Goal: Task Accomplishment & Management: Manage account settings

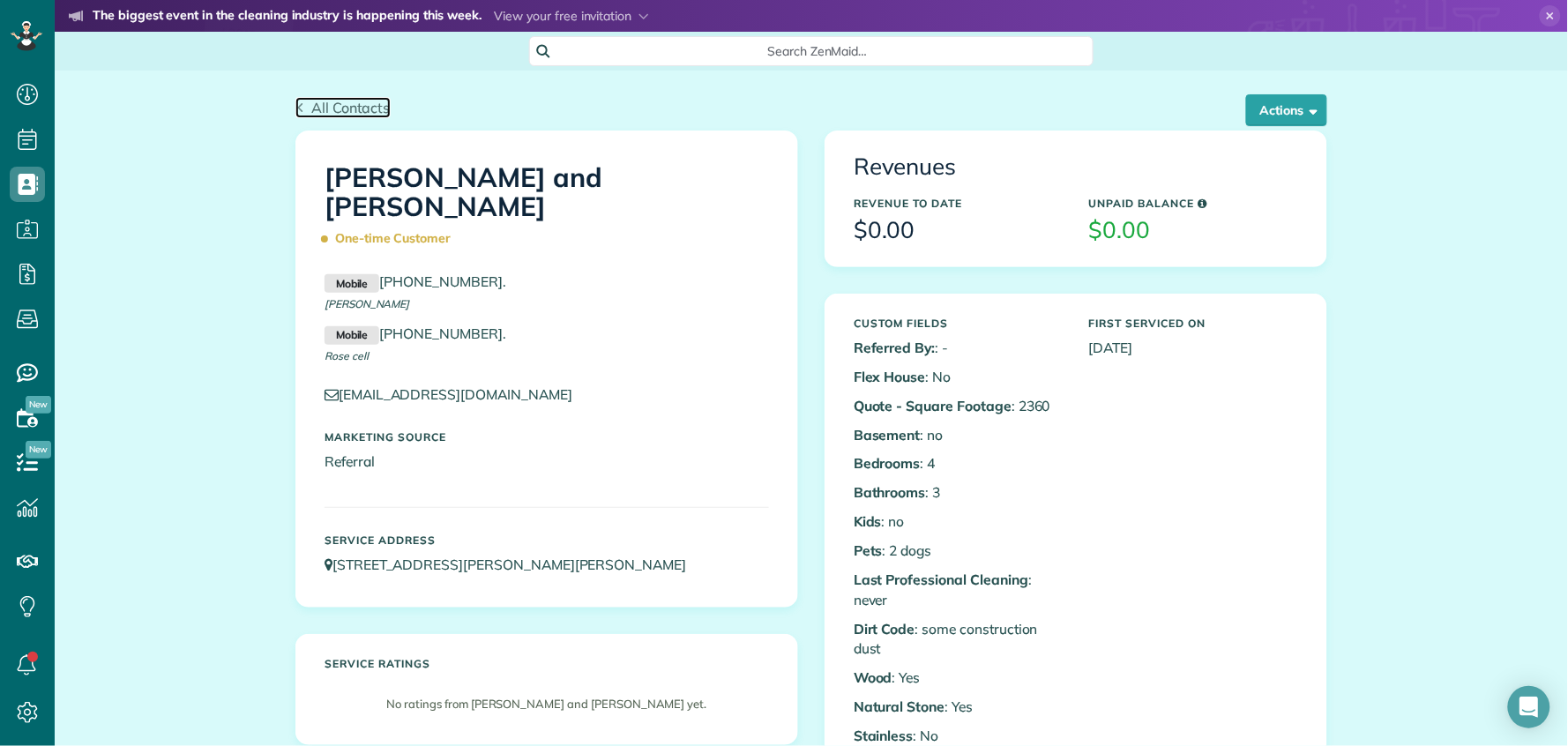
click at [311, 107] on span "All Contacts" at bounding box center [351, 107] width 79 height 17
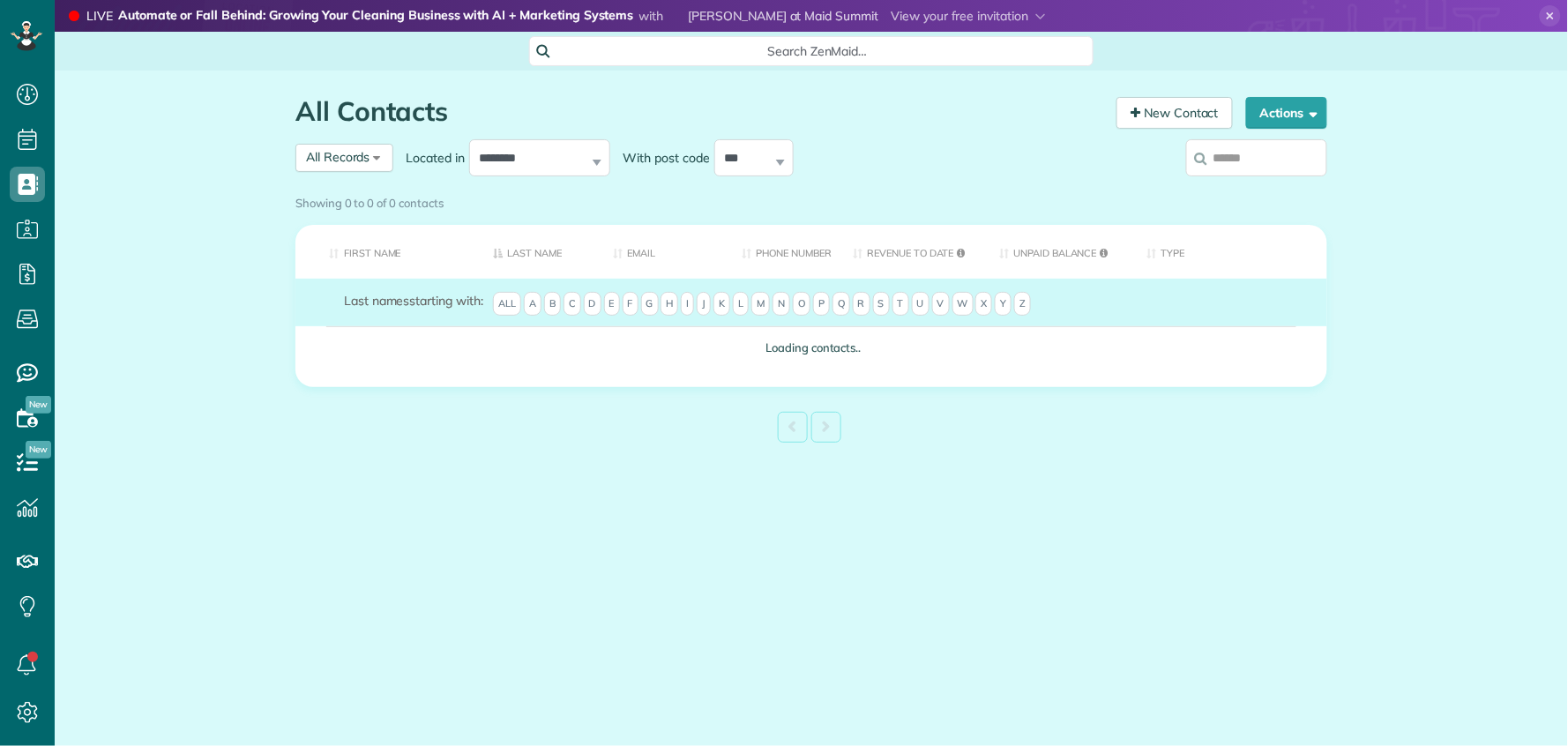
scroll to position [7, 7]
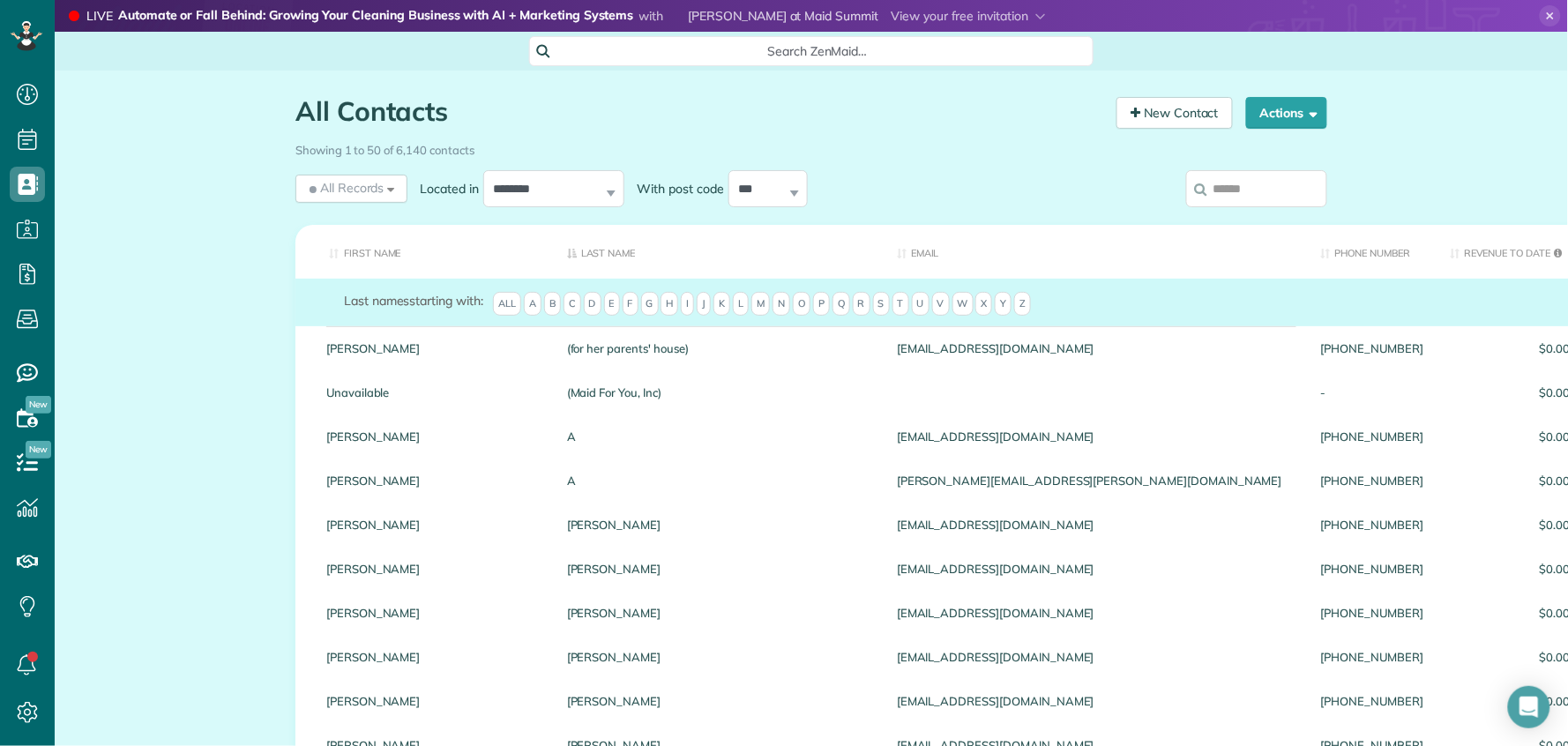
click at [1258, 189] on input "search" at bounding box center [1256, 189] width 141 height 37
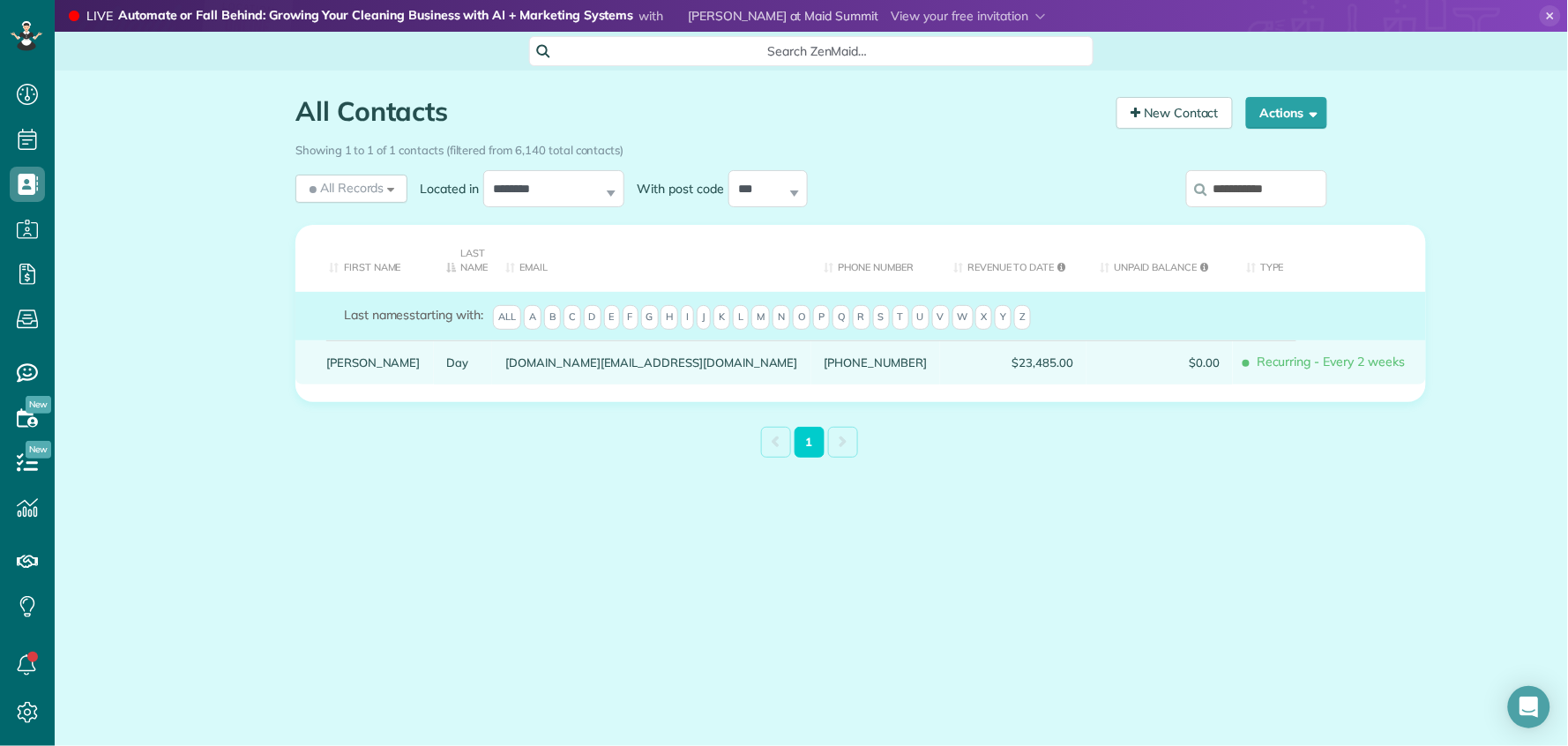
type input "**********"
click at [360, 364] on link "Suzanne" at bounding box center [374, 362] width 95 height 12
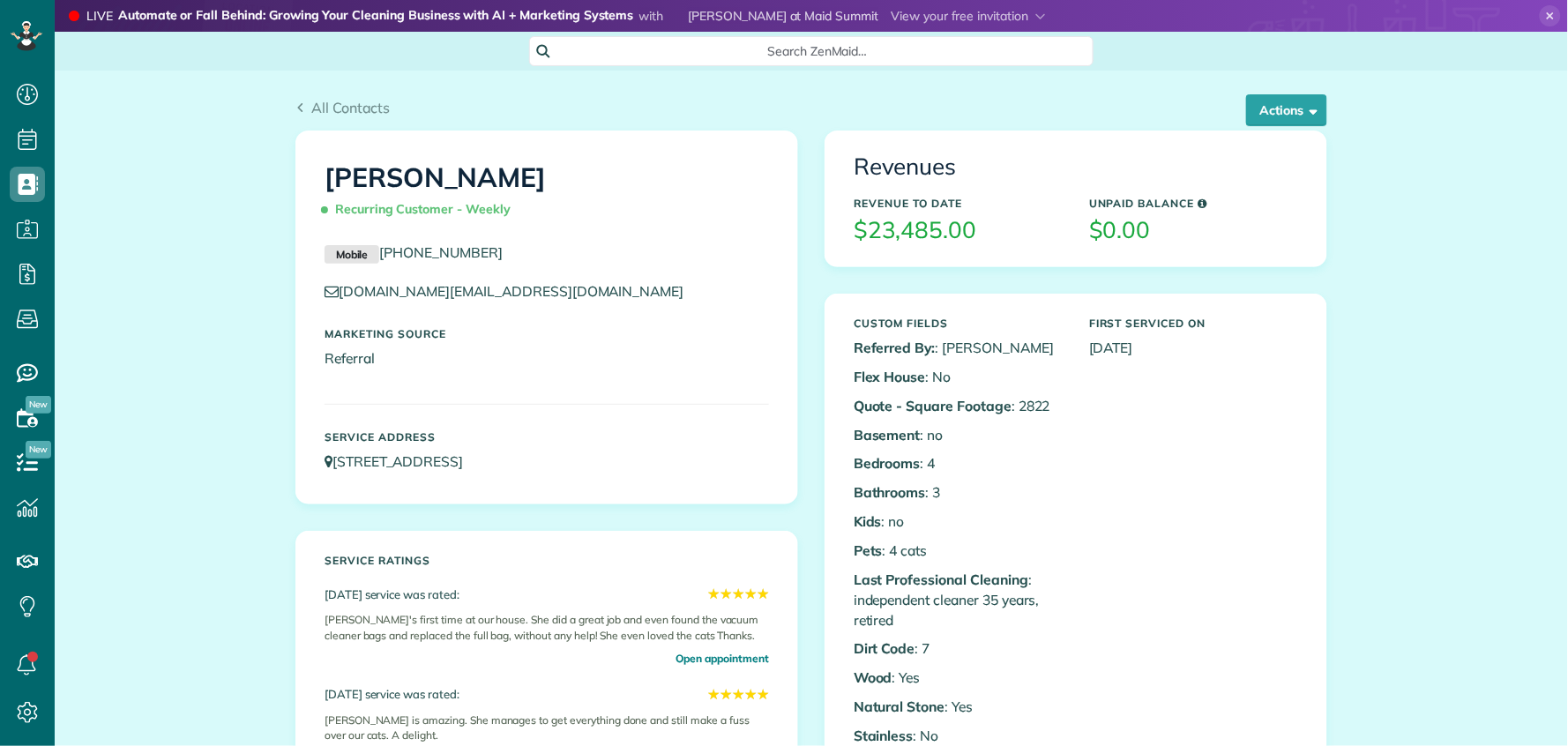
scroll to position [7, 7]
click at [1280, 107] on button "Actions" at bounding box center [1287, 110] width 81 height 32
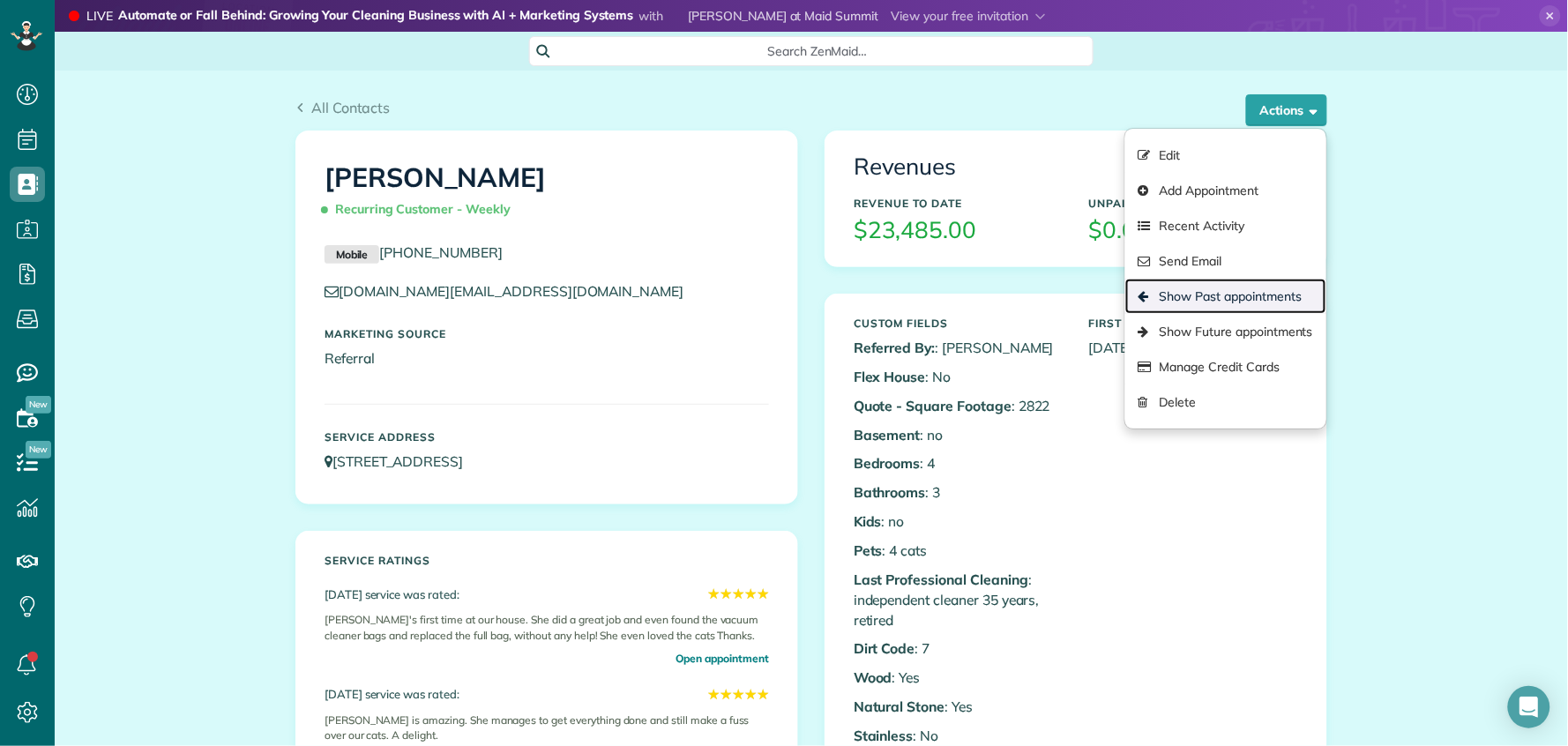
click at [1250, 291] on link "Show Past appointments" at bounding box center [1226, 296] width 202 height 35
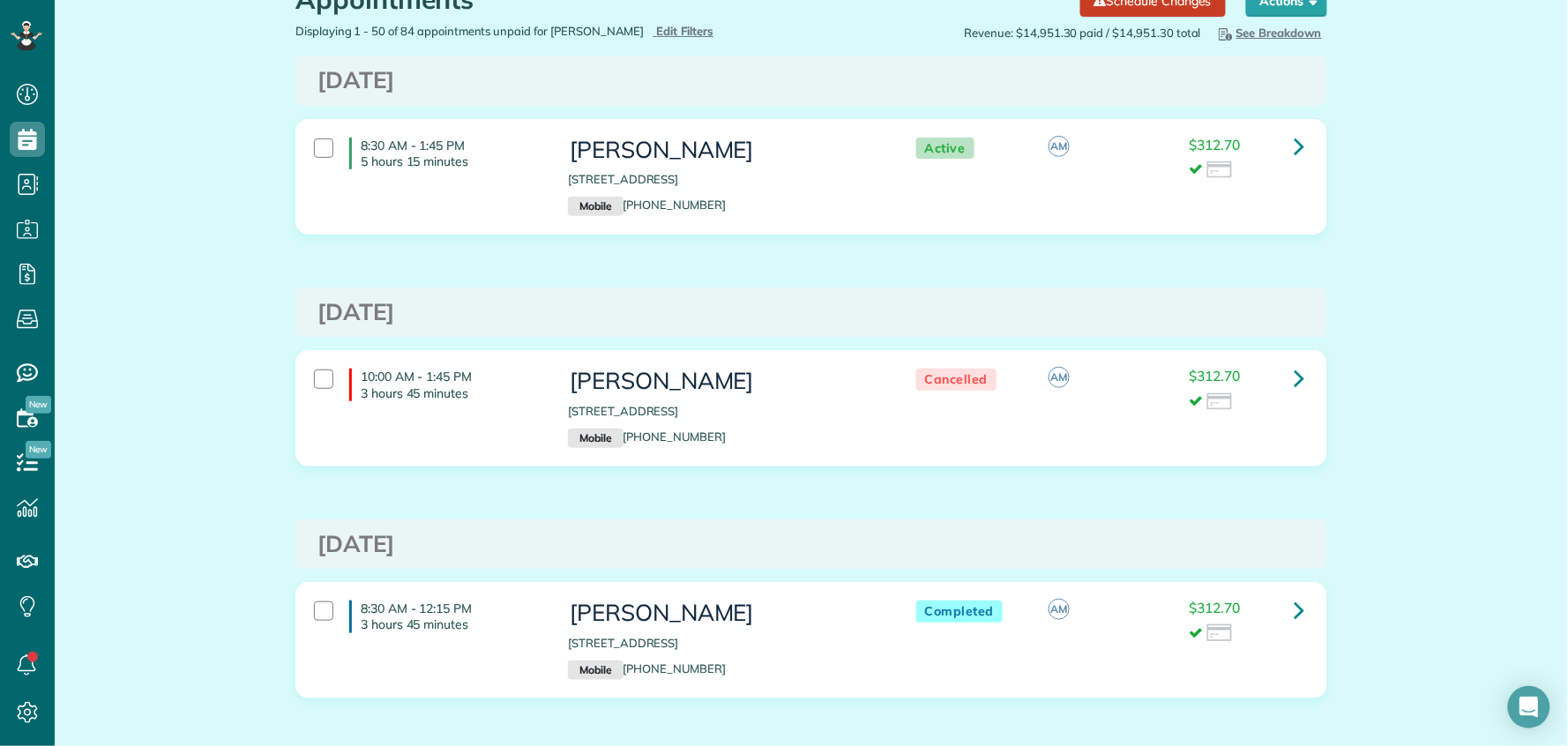
scroll to position [81, 0]
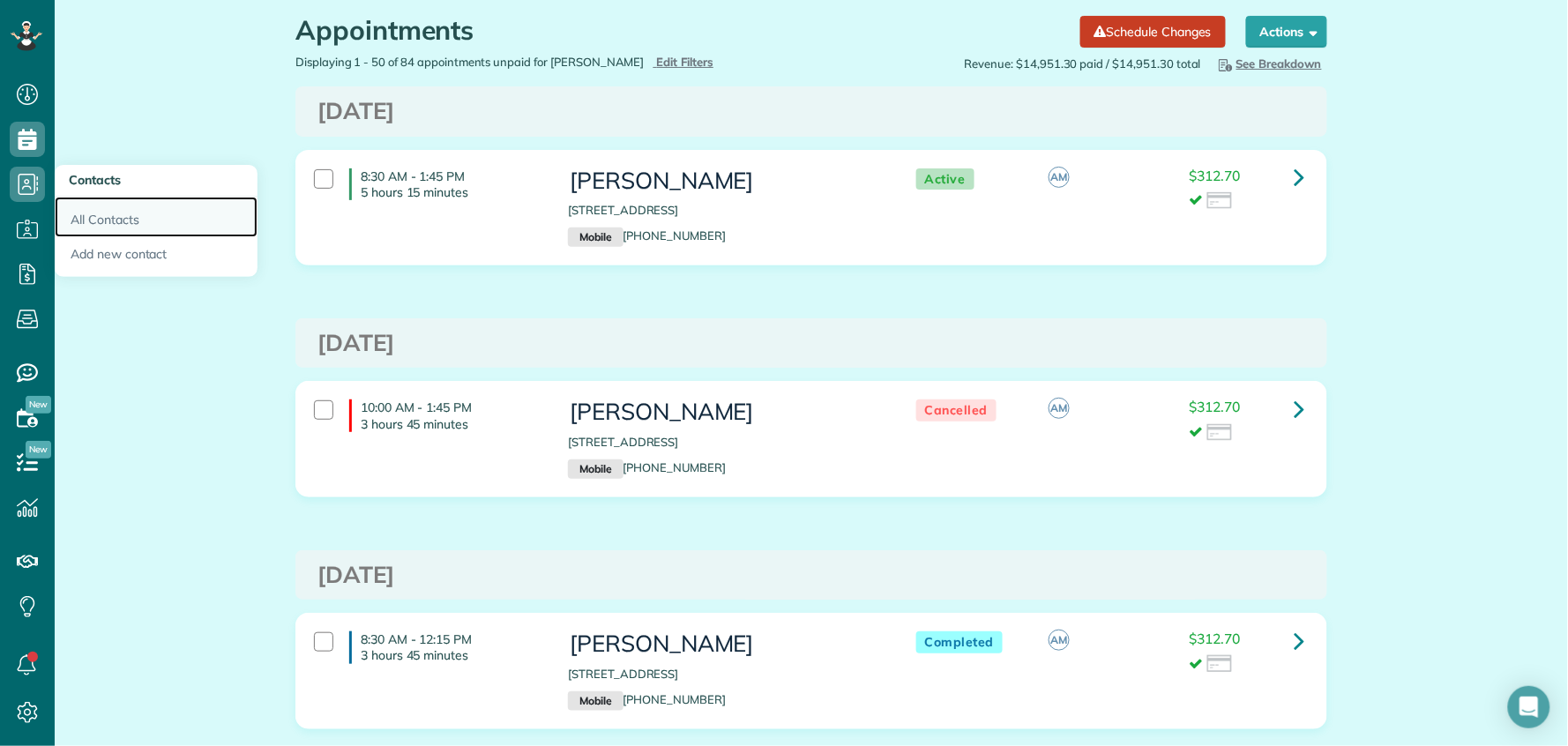
click at [99, 218] on link "All Contacts" at bounding box center [156, 217] width 202 height 40
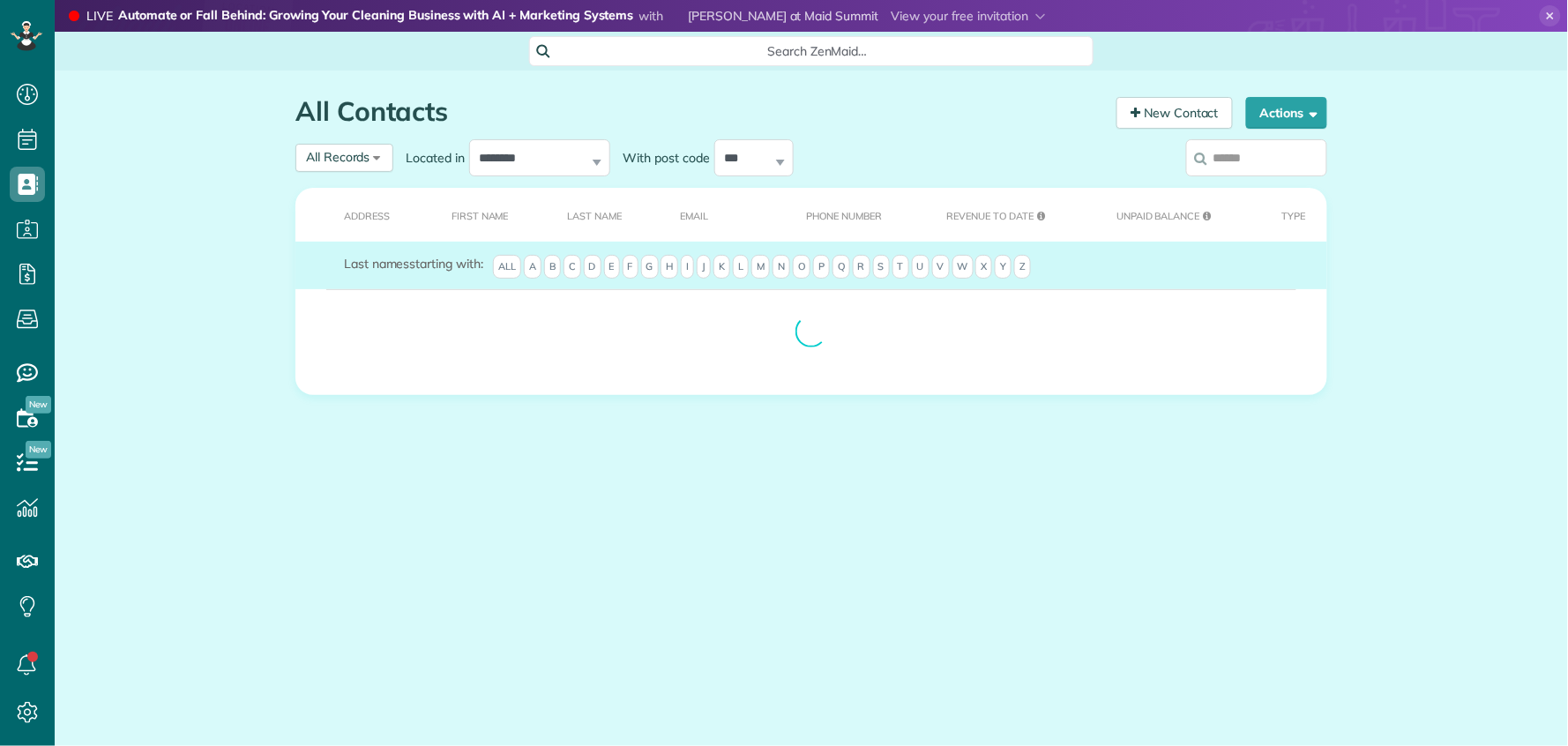
scroll to position [7, 7]
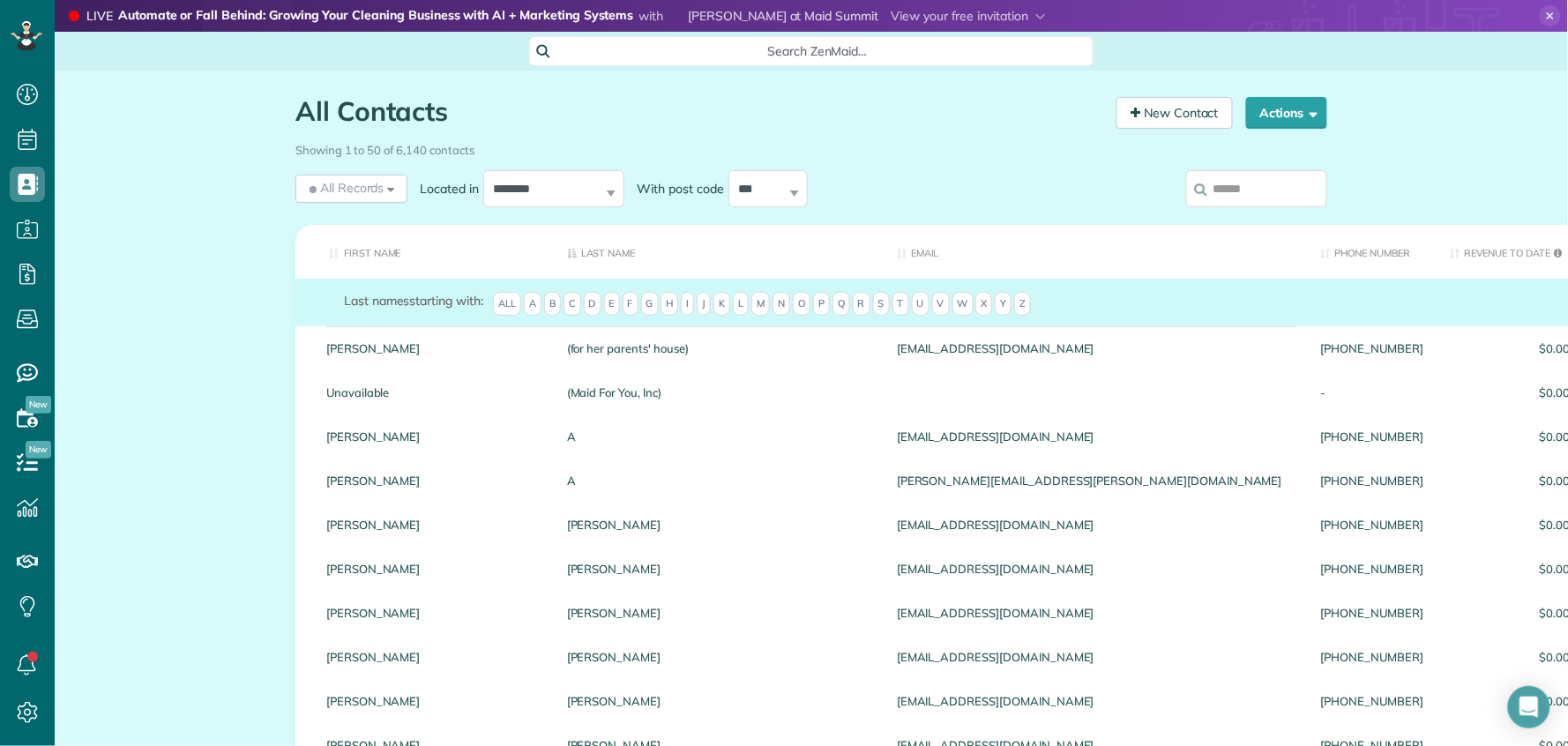
click at [1273, 189] on input "search" at bounding box center [1256, 189] width 141 height 37
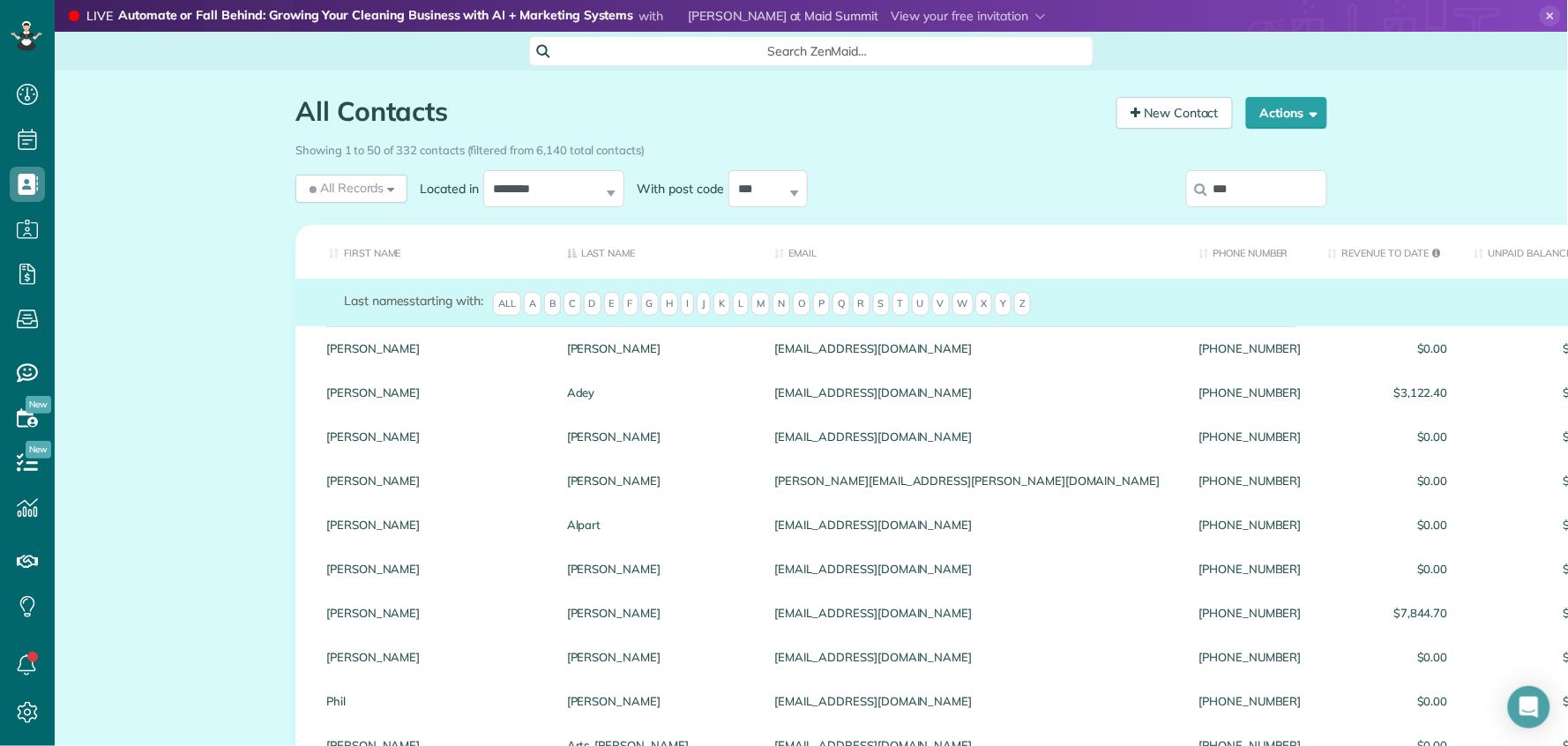
click at [1208, 190] on input "***" at bounding box center [1256, 189] width 141 height 37
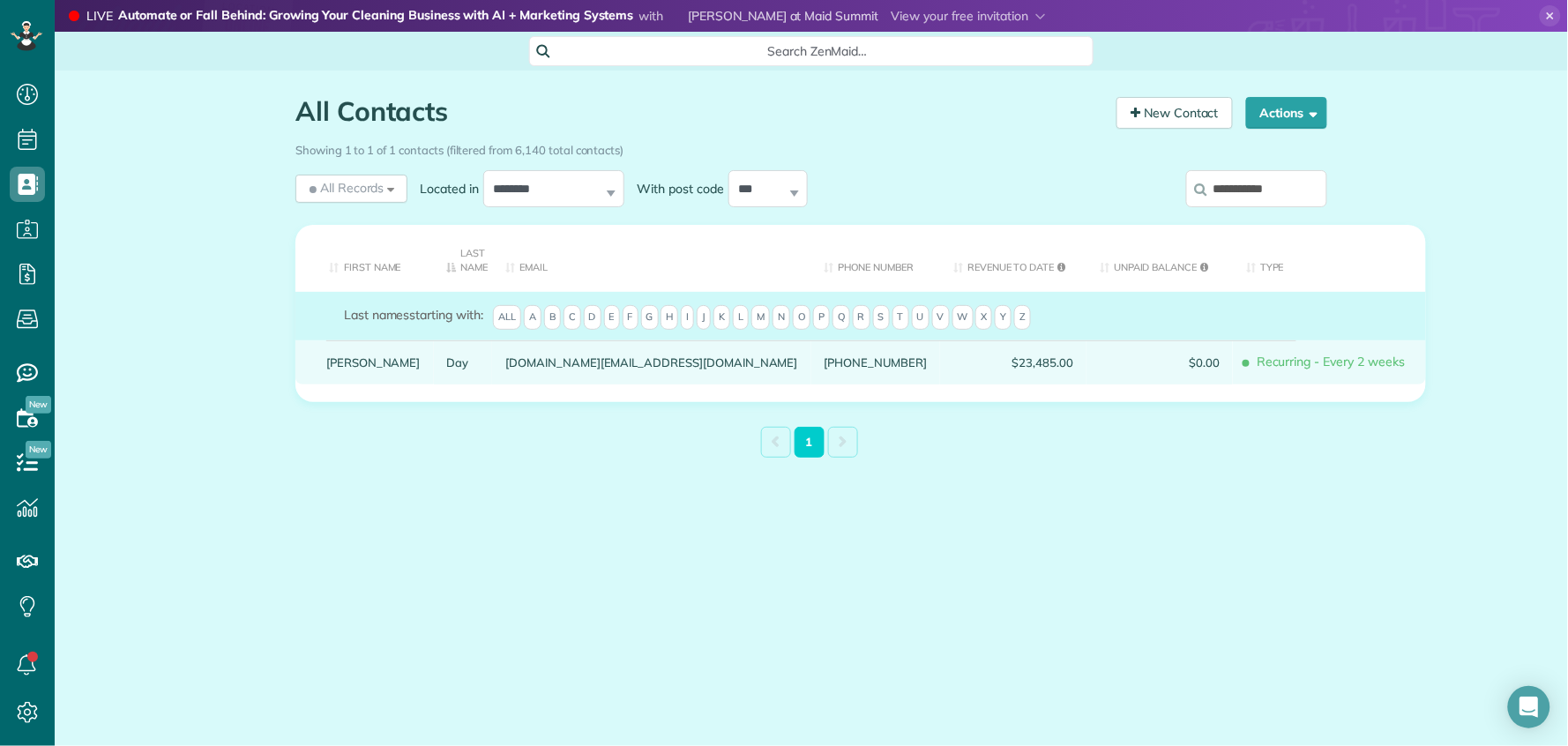
type input "**********"
click at [434, 373] on div "Day" at bounding box center [464, 362] width 59 height 44
click at [447, 363] on link "Day" at bounding box center [463, 362] width 32 height 12
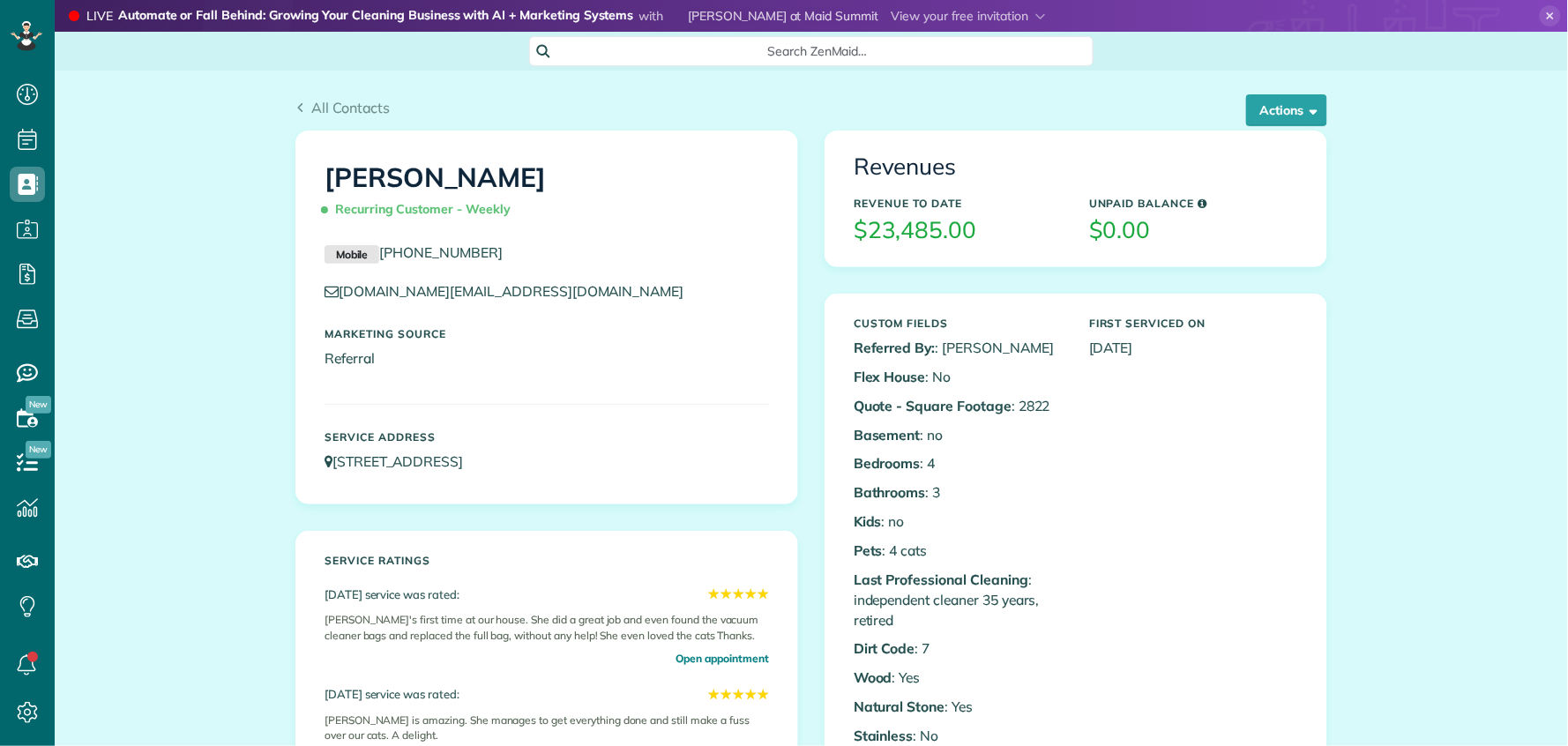
scroll to position [7, 7]
click at [1251, 112] on button "Actions" at bounding box center [1287, 110] width 81 height 32
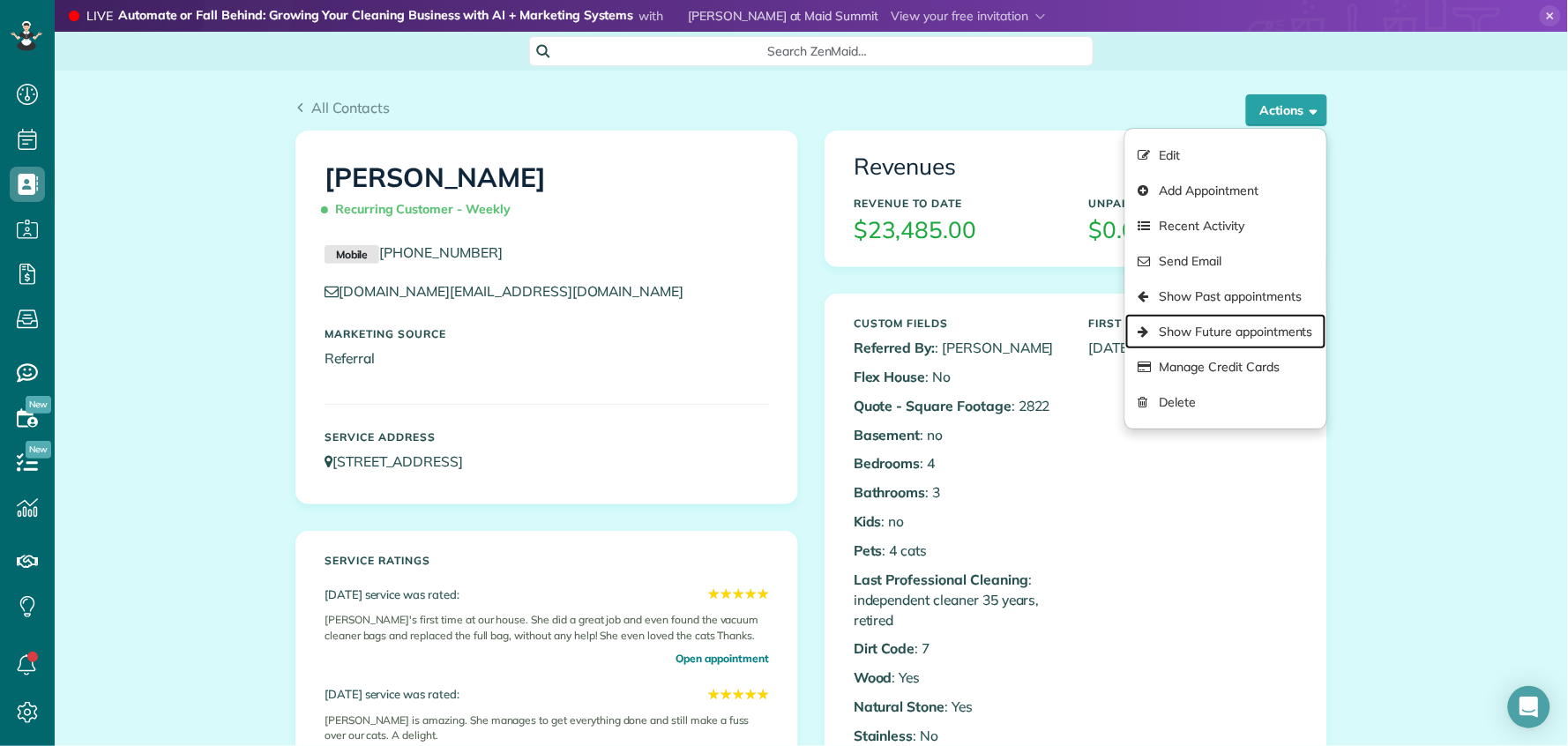
click at [1220, 332] on link "Show Future appointments" at bounding box center [1226, 331] width 202 height 35
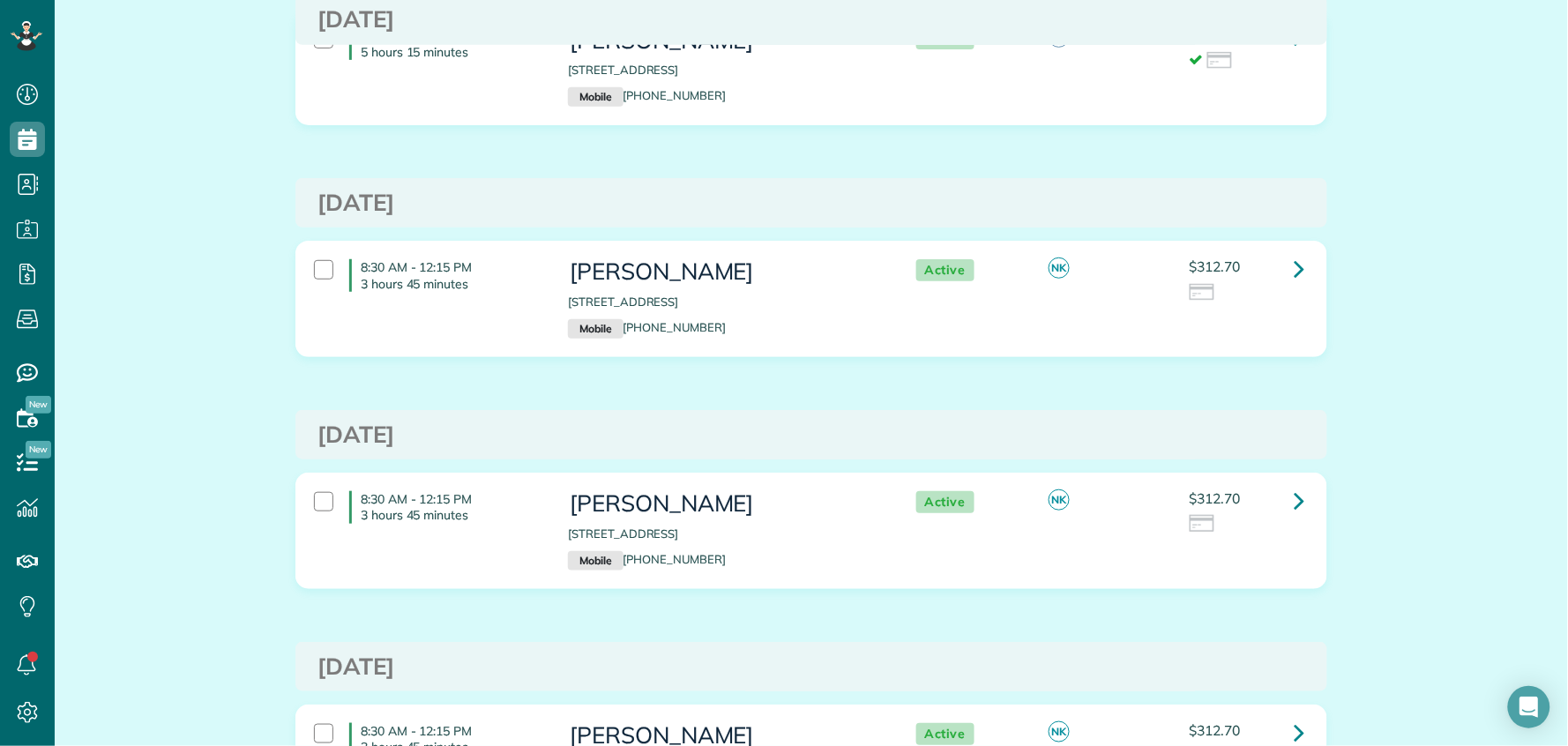
scroll to position [182, 0]
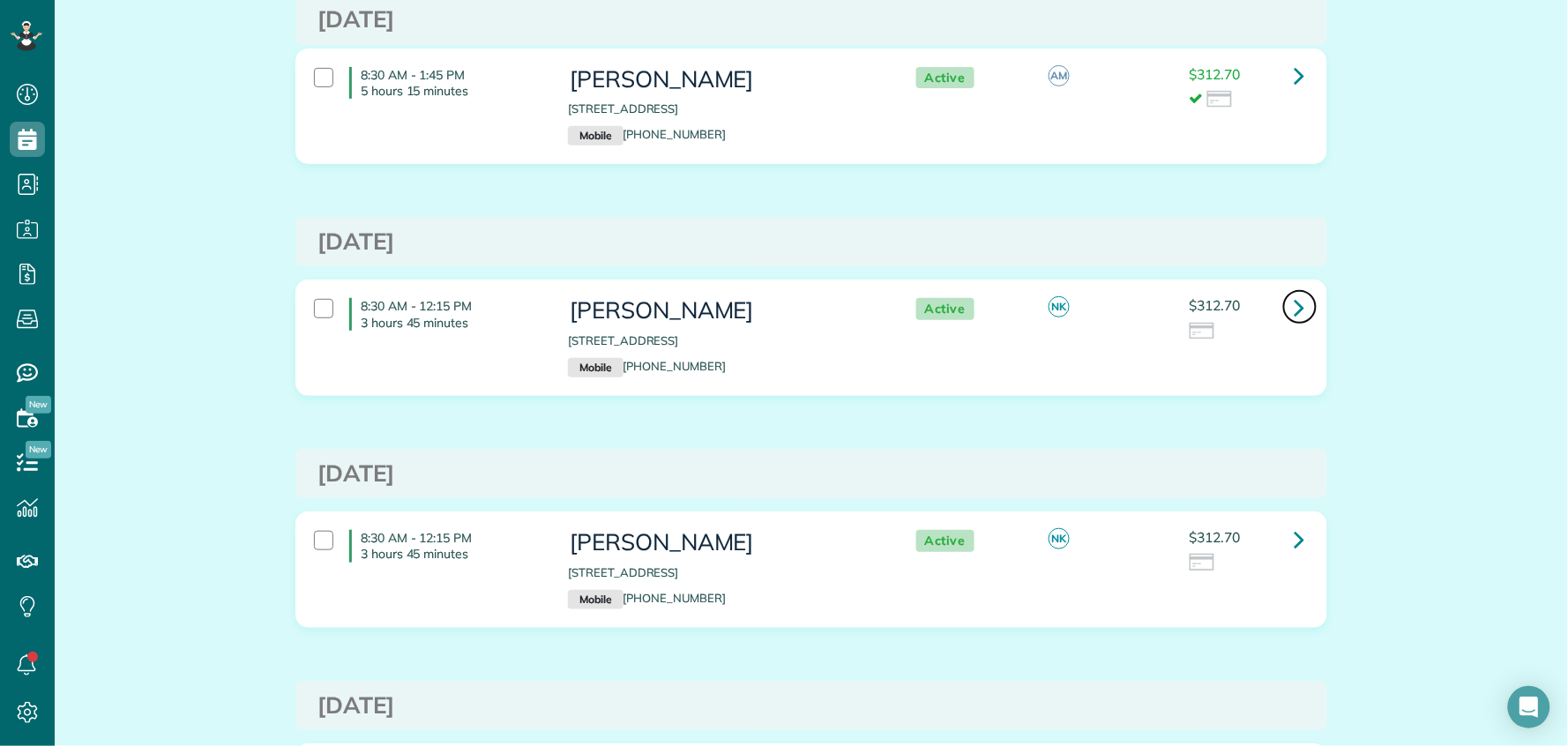
click at [1300, 306] on link at bounding box center [1300, 306] width 35 height 35
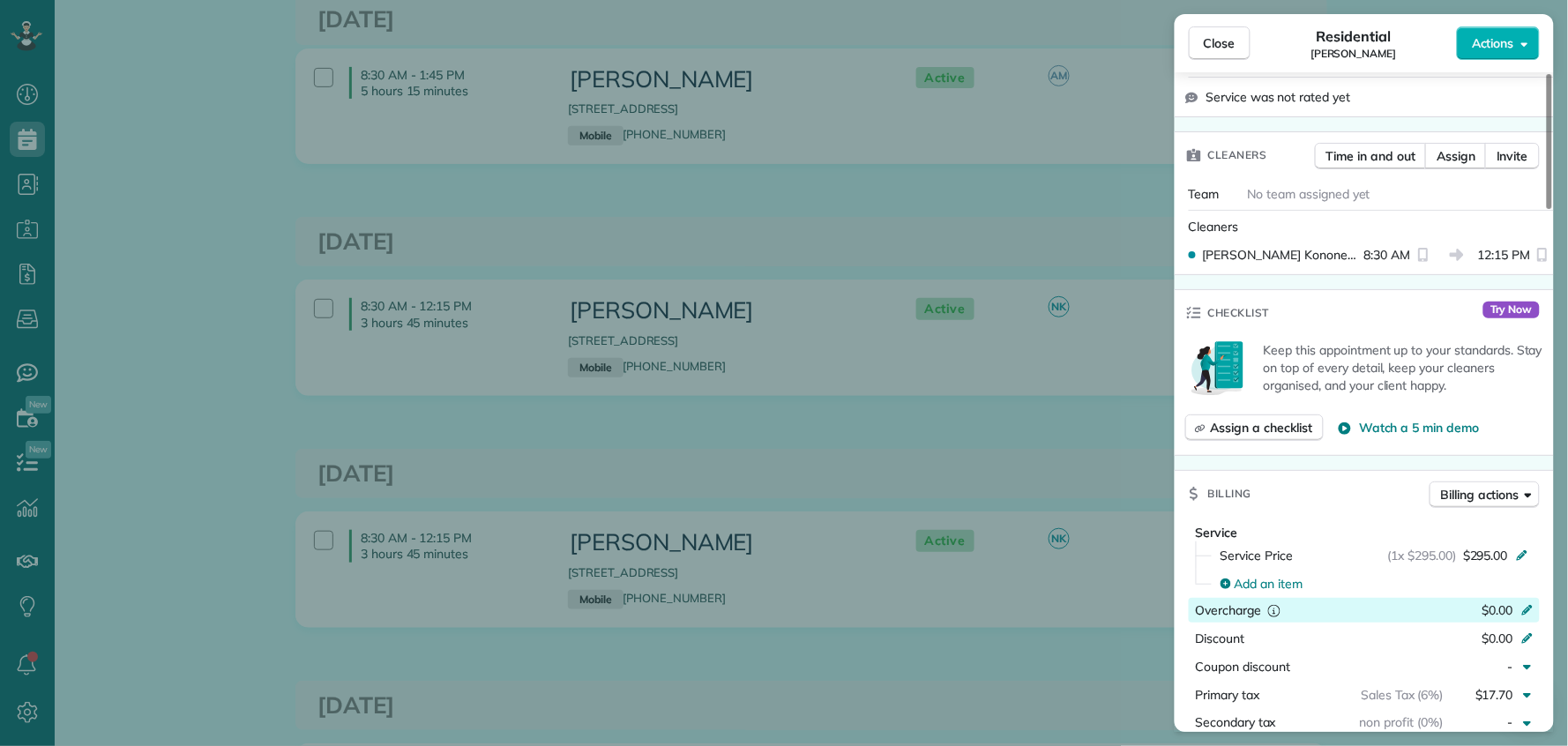
scroll to position [613, 0]
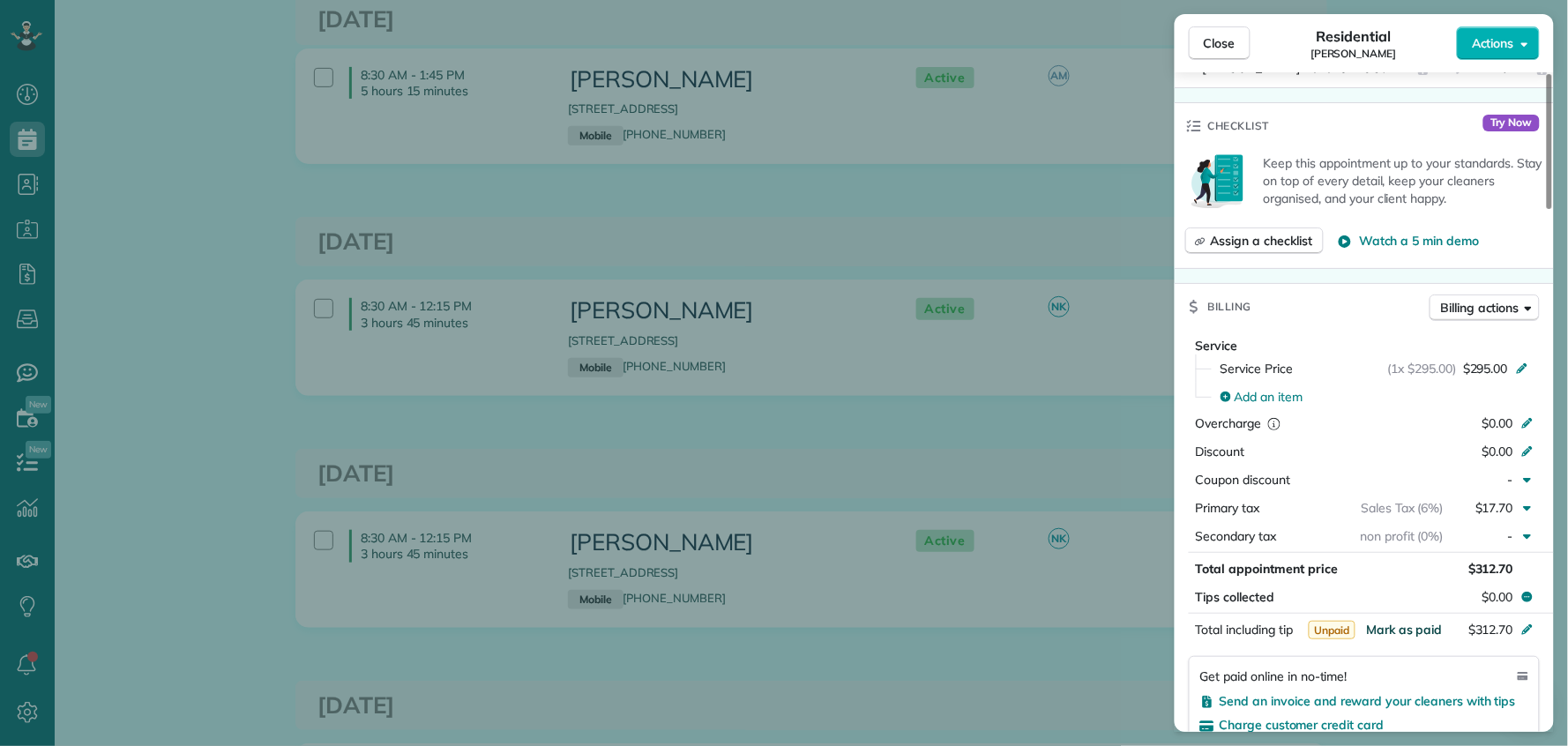
click at [1393, 622] on span "Mark as paid" at bounding box center [1404, 629] width 76 height 16
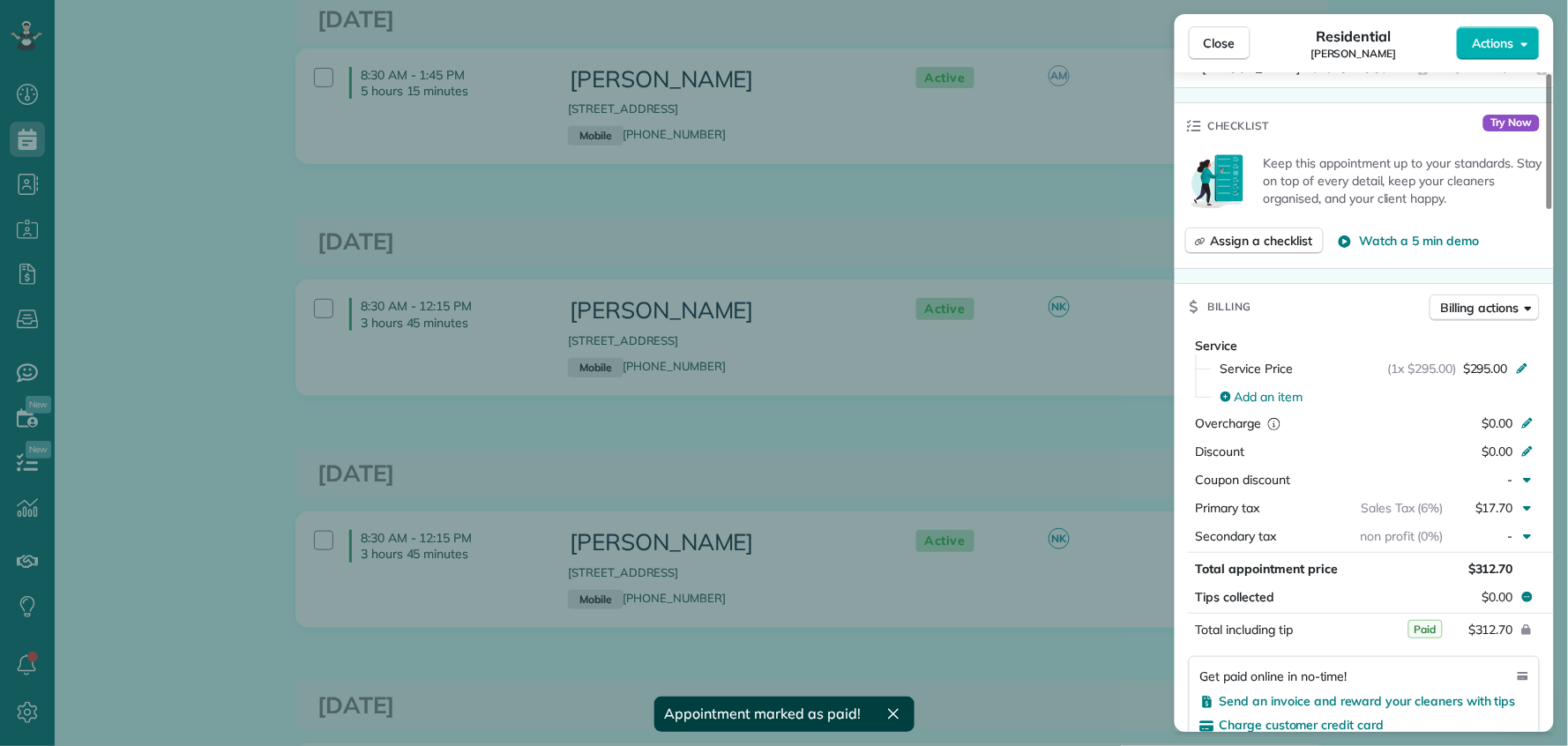
drag, startPoint x: 1220, startPoint y: 51, endPoint x: 1218, endPoint y: 195, distance: 144.0
click at [1220, 51] on span "Close" at bounding box center [1220, 42] width 32 height 17
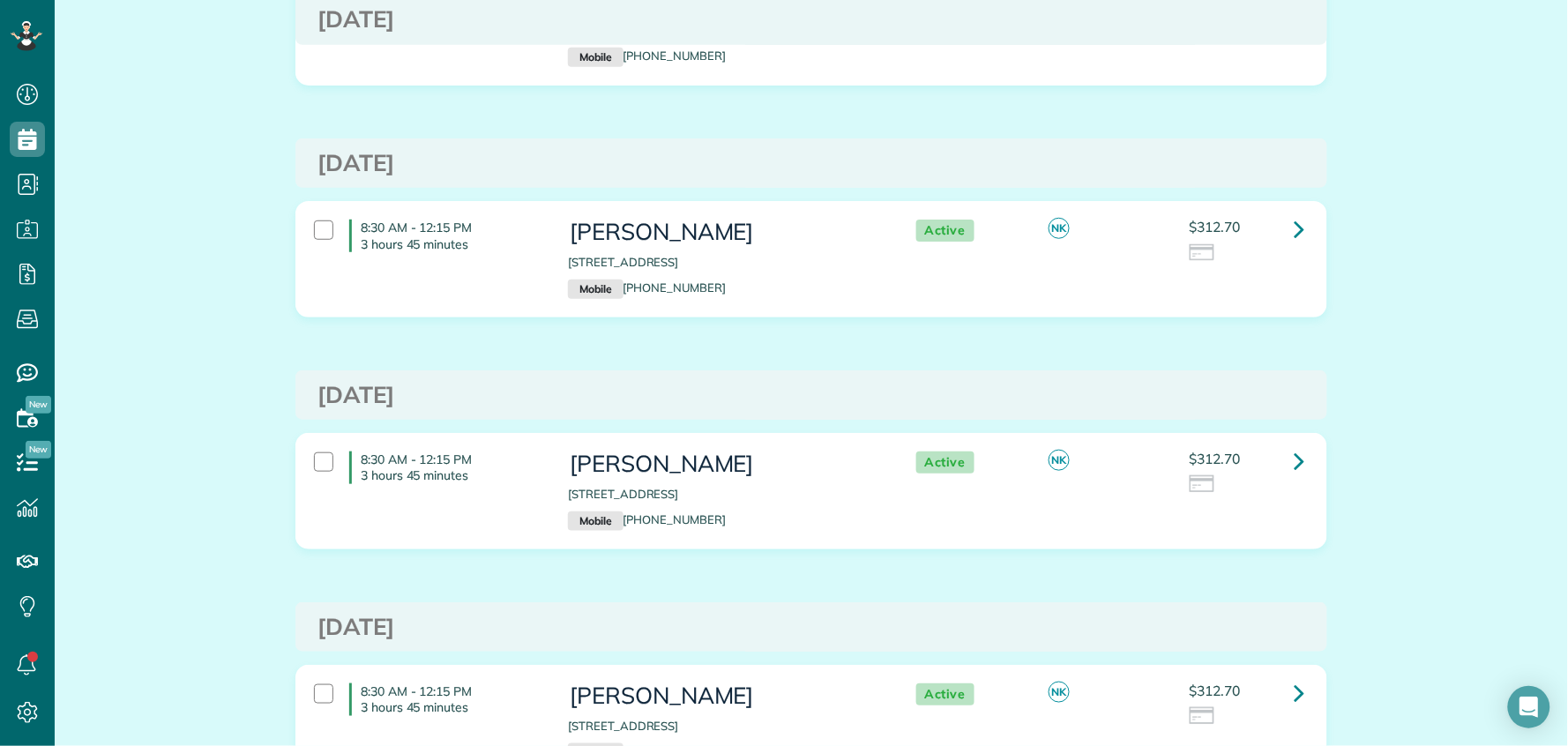
scroll to position [366, 0]
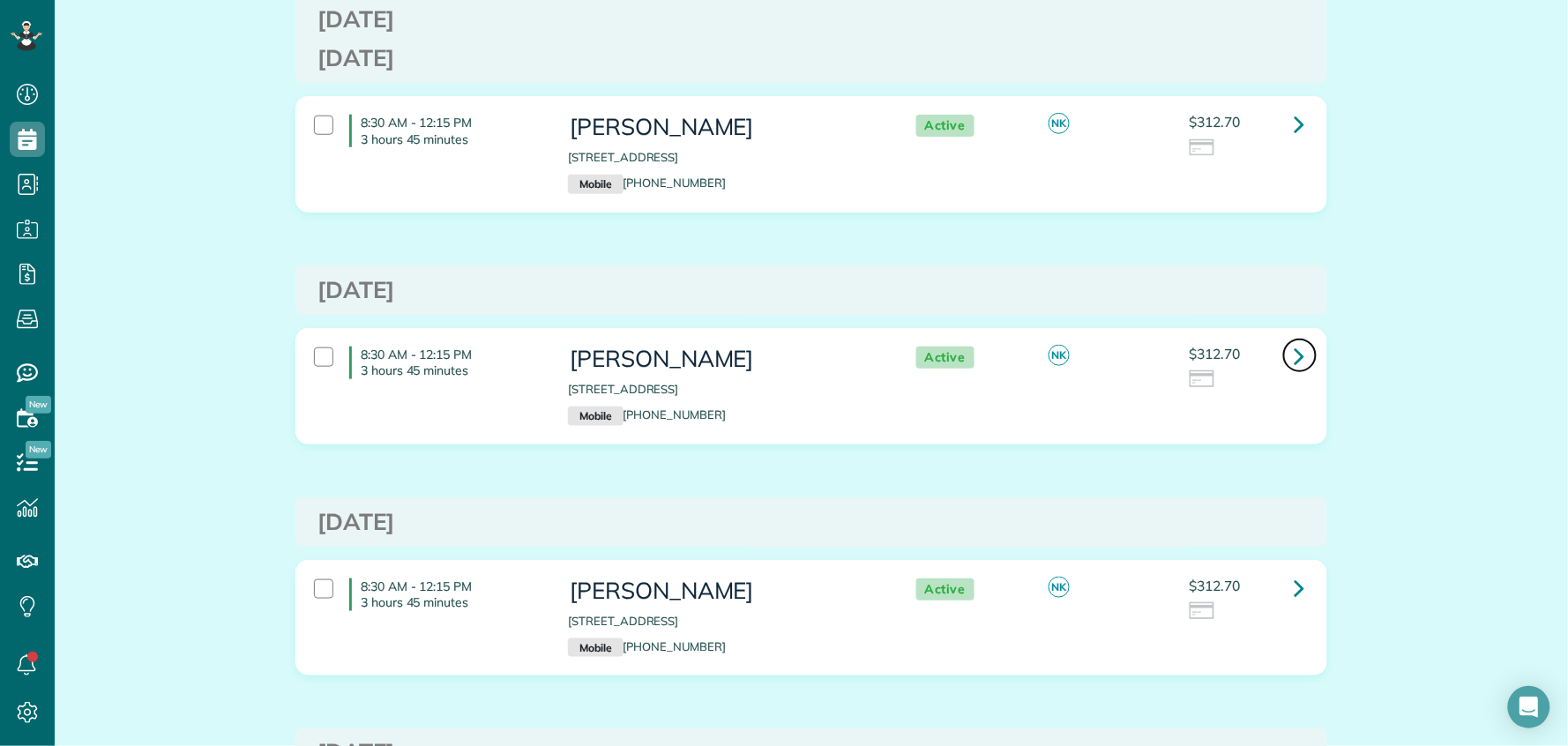
click at [1295, 360] on icon at bounding box center [1300, 356] width 11 height 31
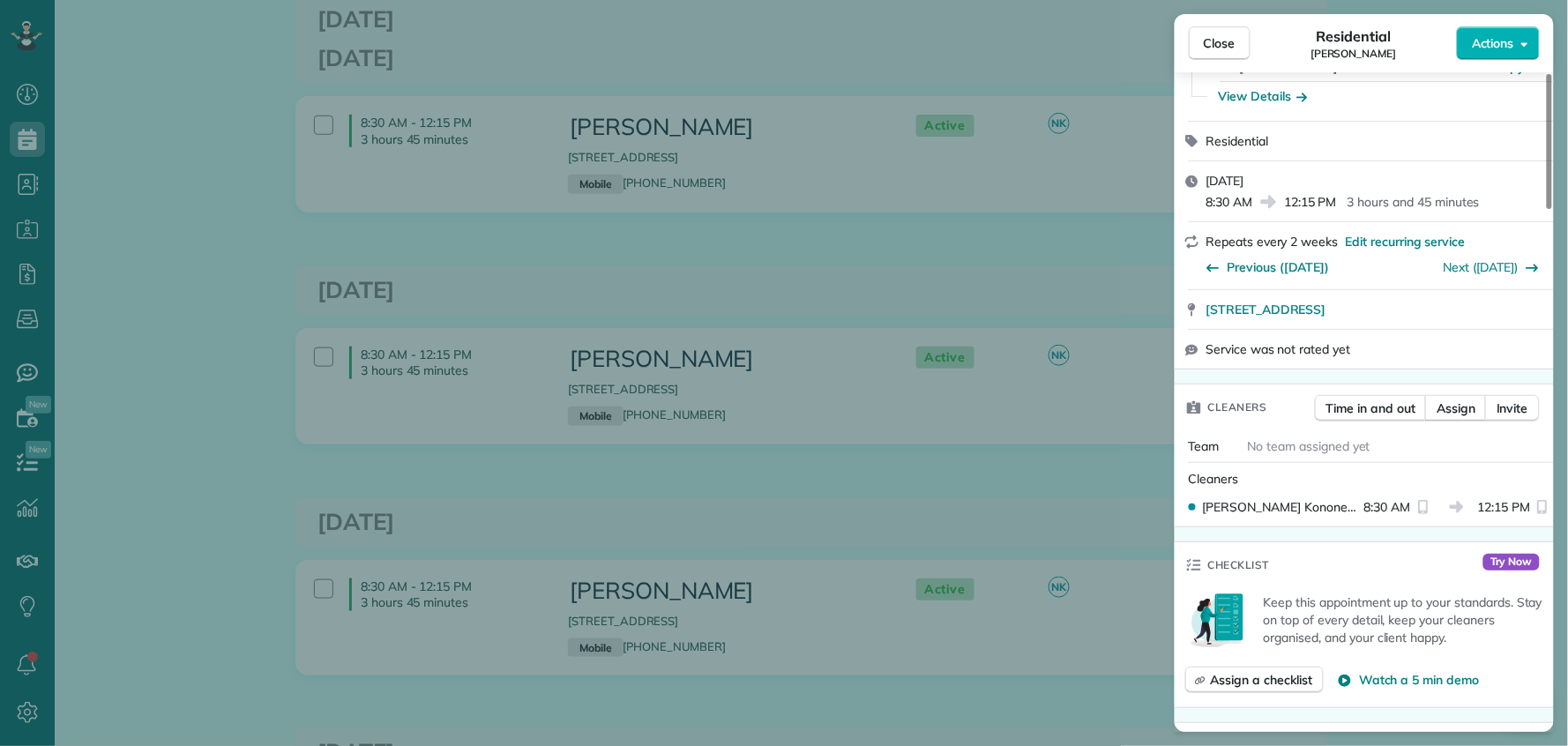
scroll to position [715, 0]
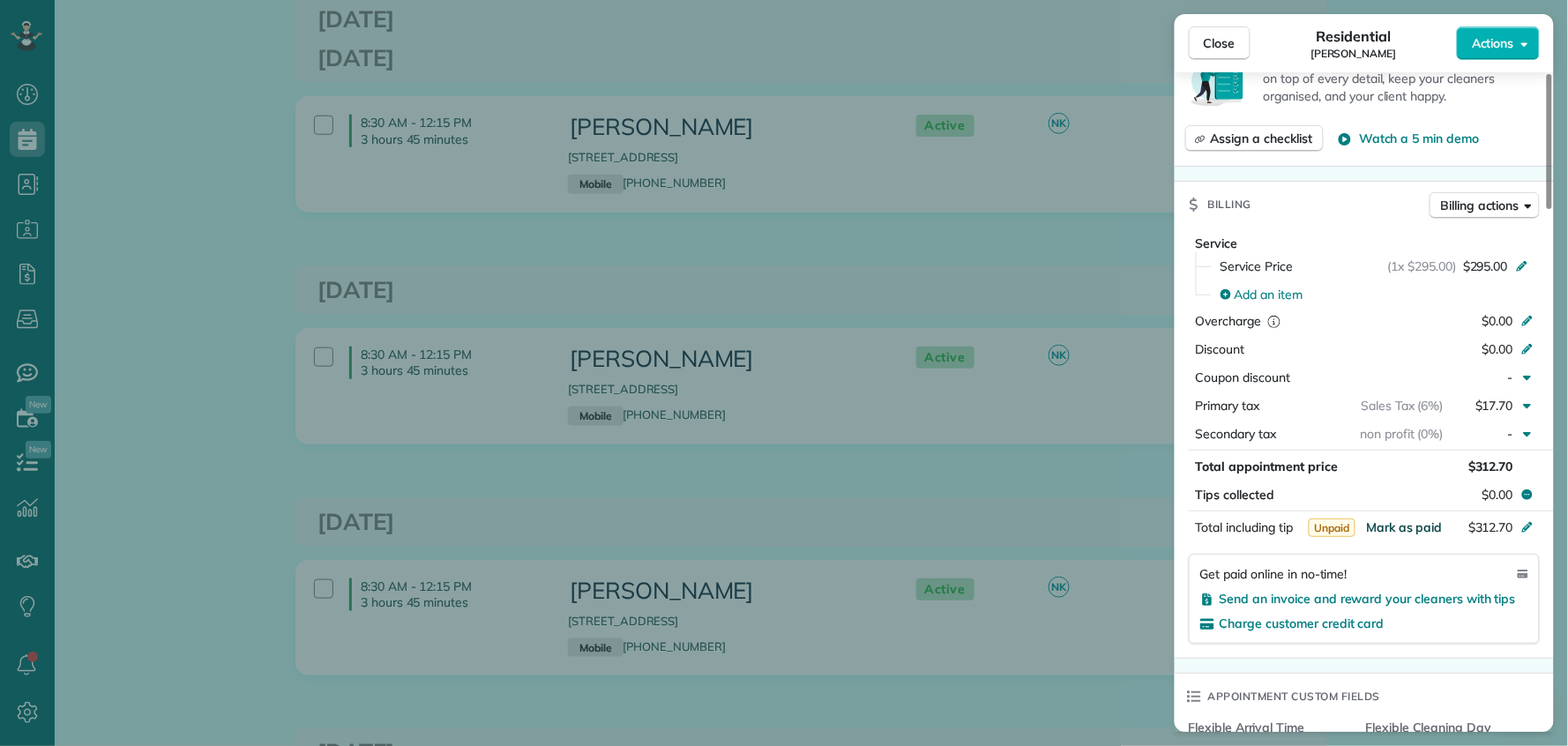
click at [1431, 520] on span "Mark as paid" at bounding box center [1404, 527] width 76 height 16
drag, startPoint x: 1233, startPoint y: 41, endPoint x: 1231, endPoint y: 55, distance: 14.1
click at [1233, 41] on span "Close" at bounding box center [1220, 42] width 32 height 17
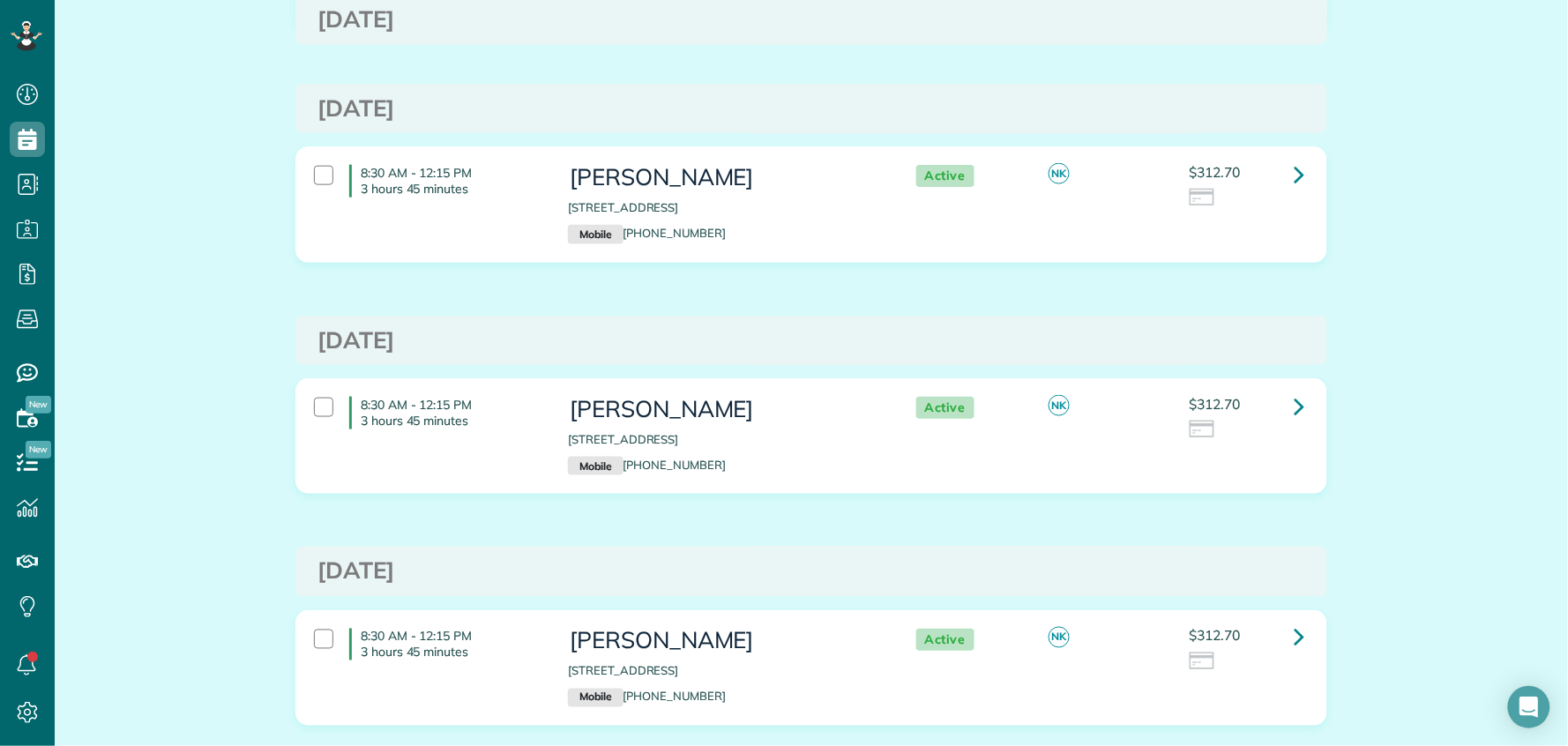
scroll to position [570, 0]
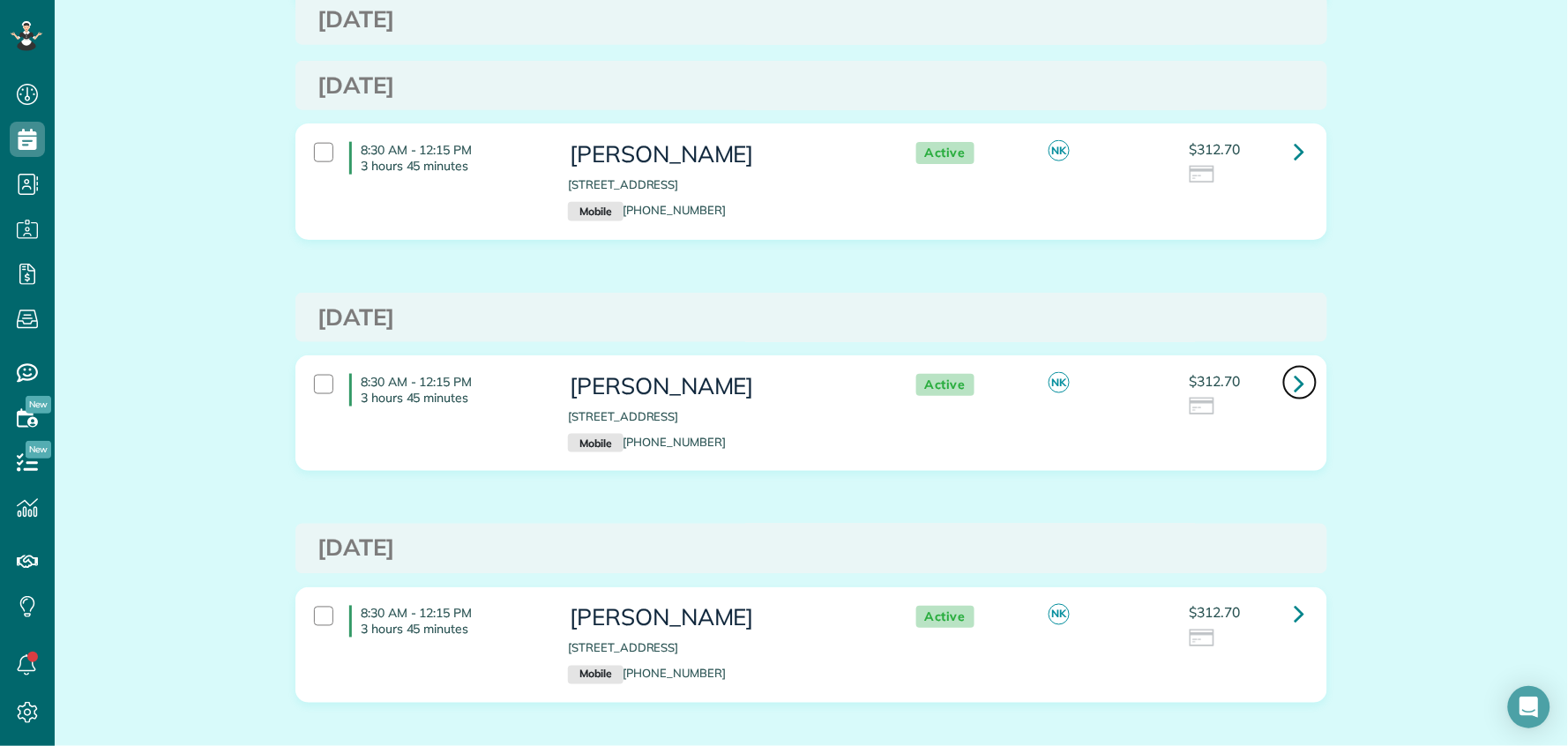
click at [1283, 380] on link at bounding box center [1300, 383] width 35 height 35
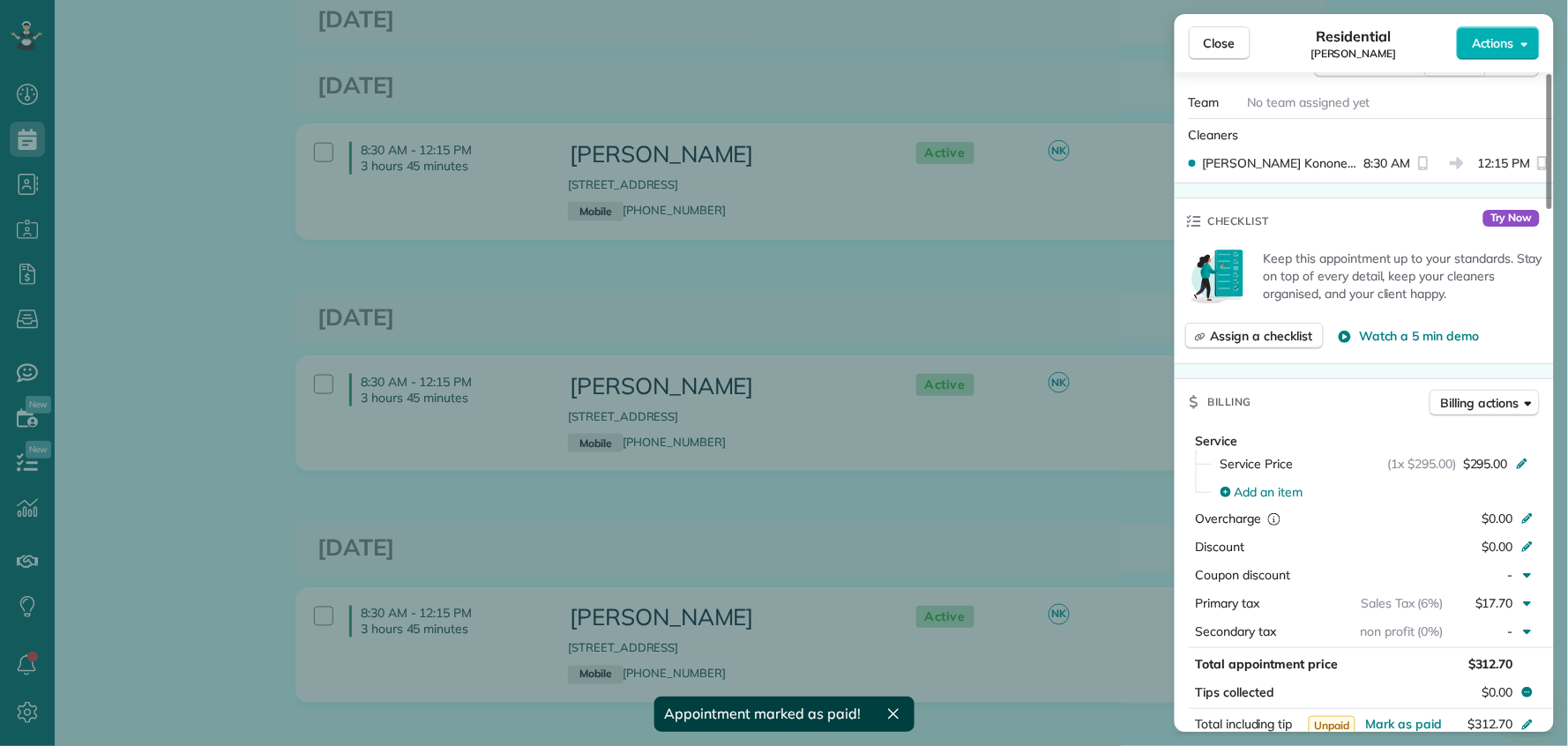
scroll to position [706, 0]
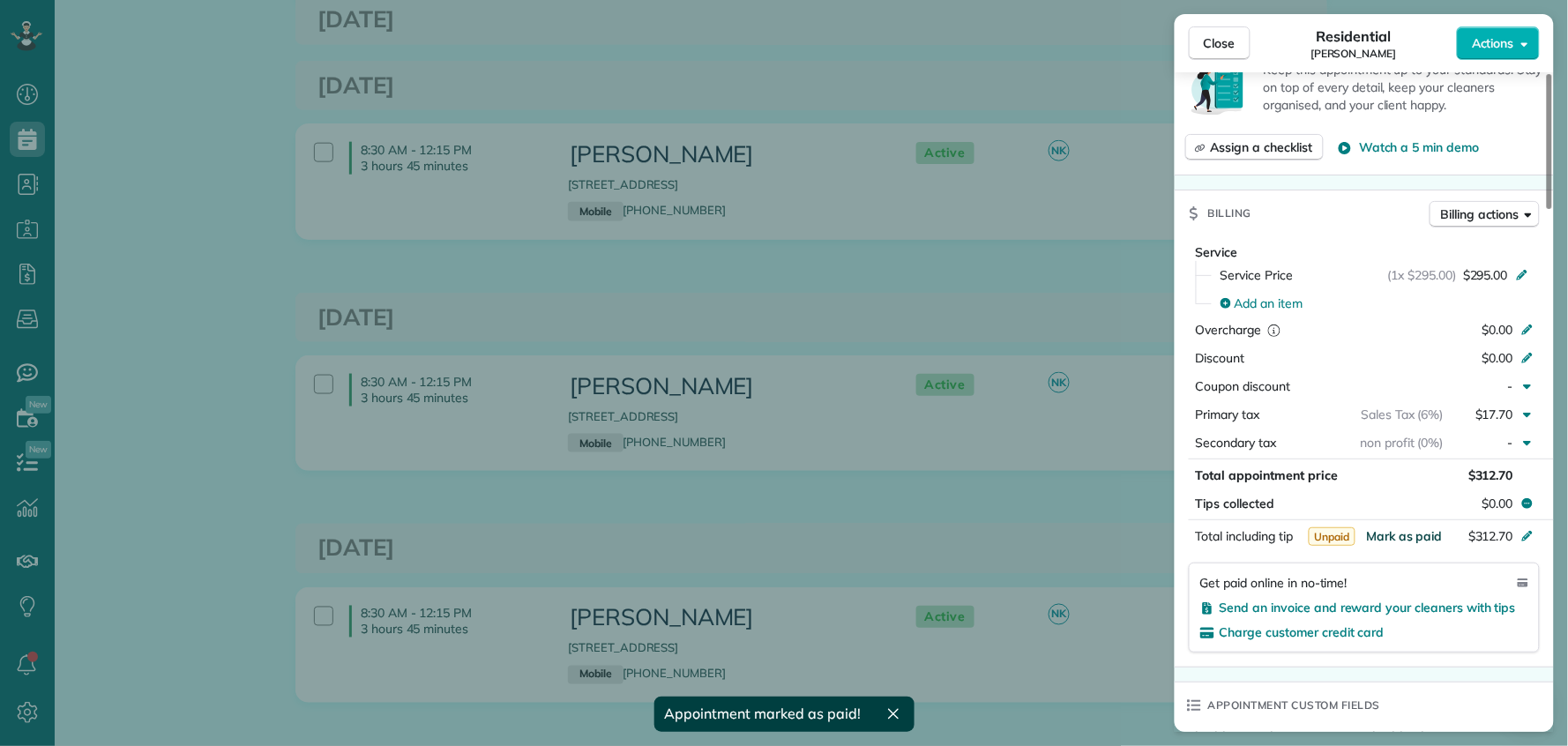
click at [1410, 528] on span "Mark as paid" at bounding box center [1404, 535] width 76 height 16
drag, startPoint x: 1215, startPoint y: 36, endPoint x: 1173, endPoint y: 377, distance: 343.6
click at [1215, 38] on span "Close" at bounding box center [1220, 42] width 32 height 17
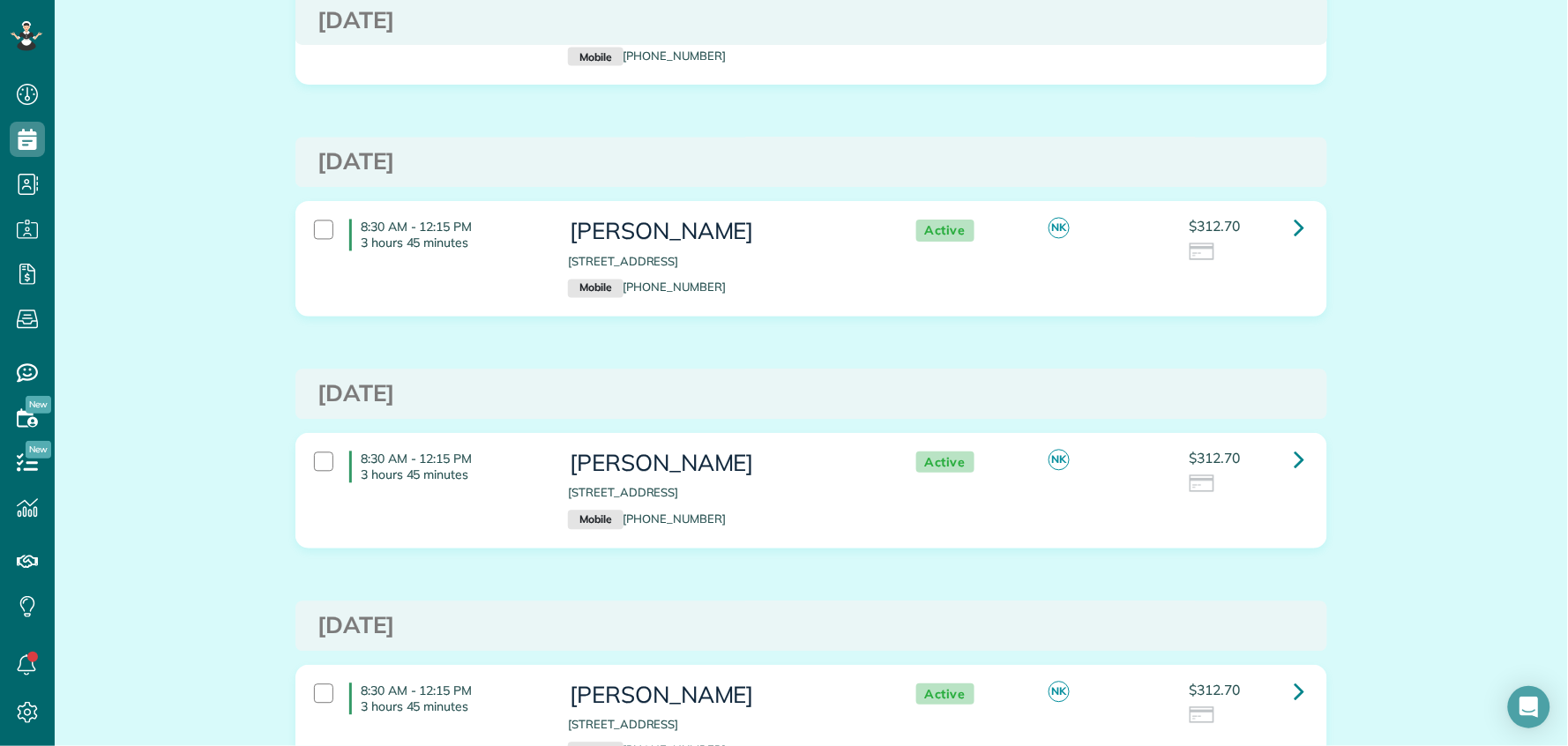
scroll to position [986, 0]
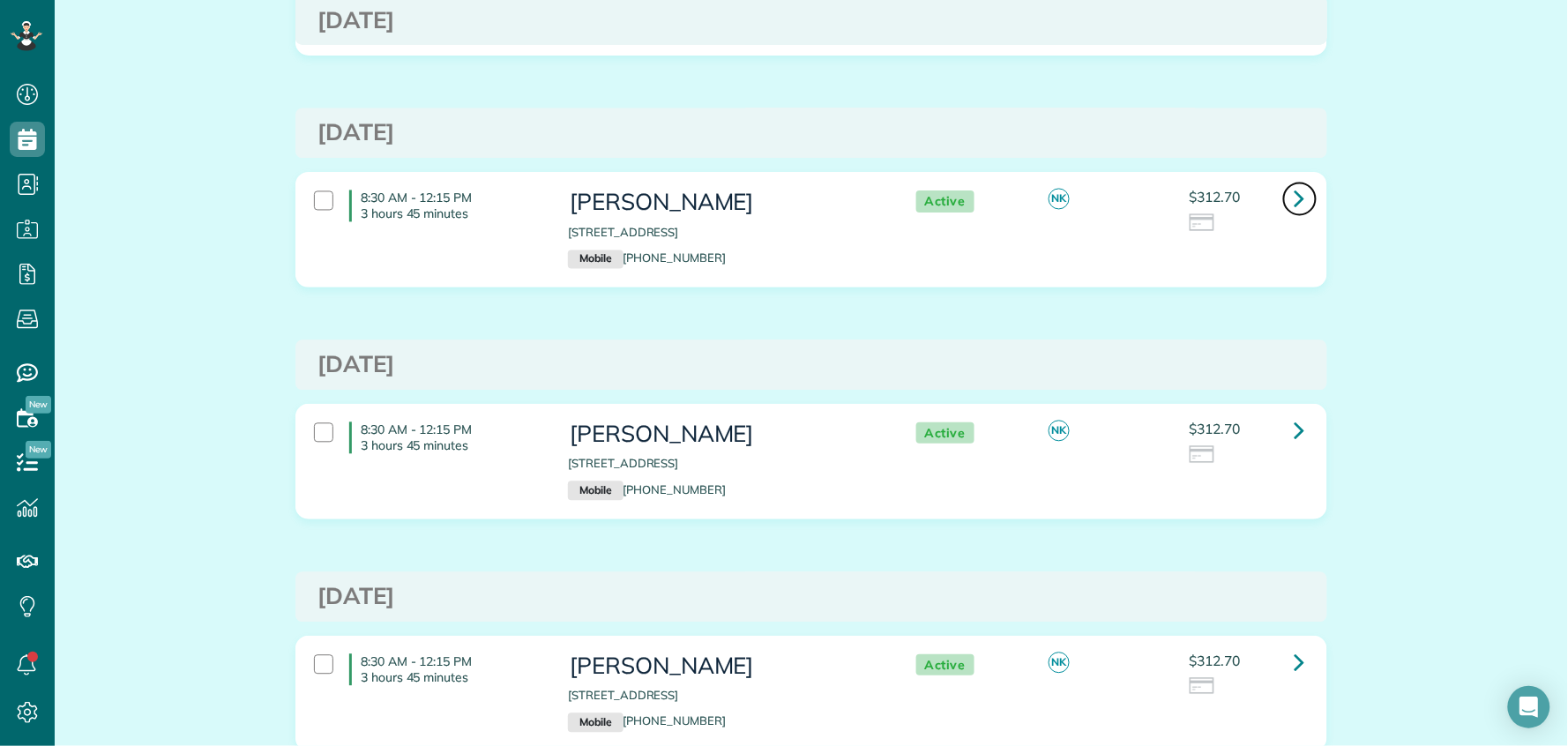
click at [1295, 200] on icon at bounding box center [1300, 199] width 11 height 31
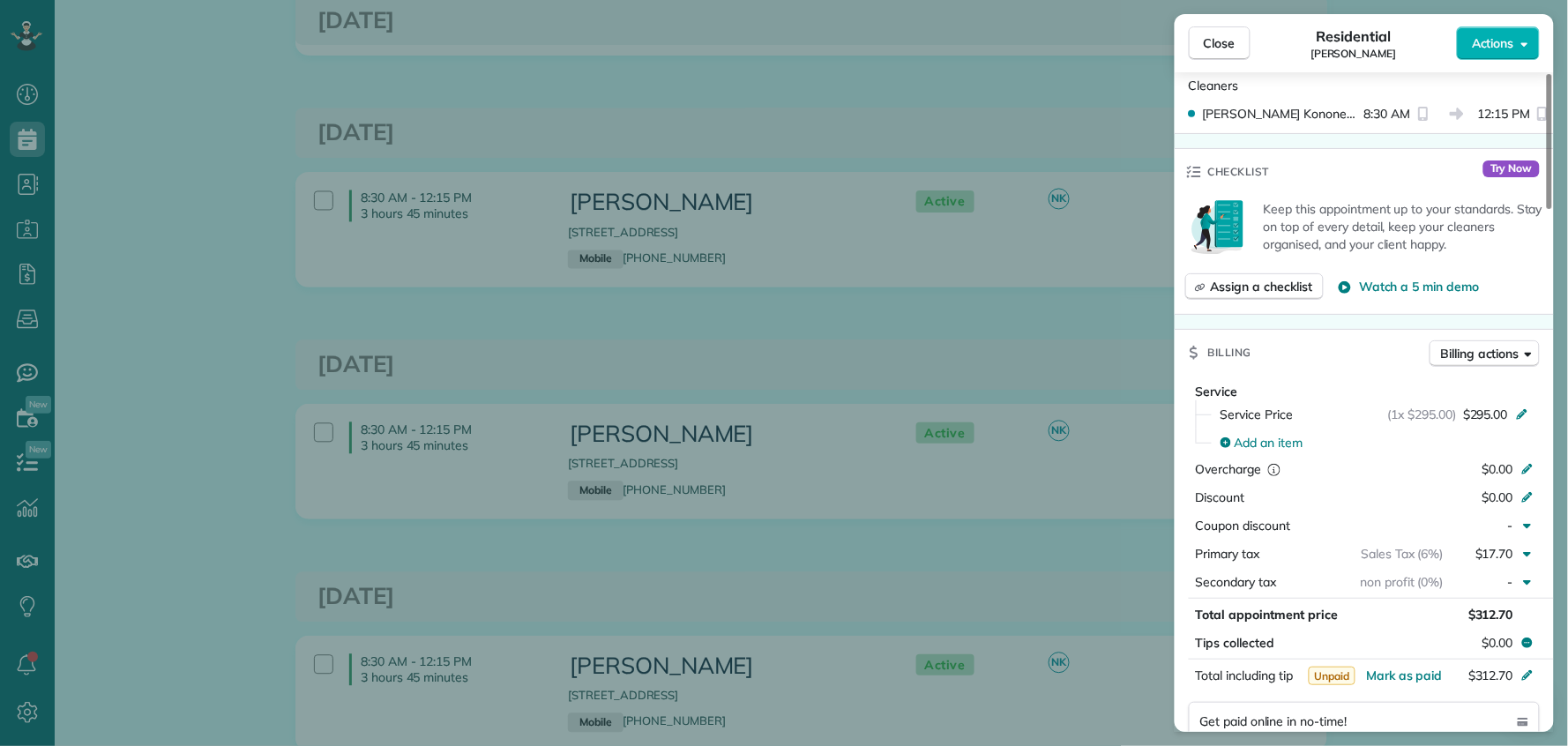
scroll to position [614, 0]
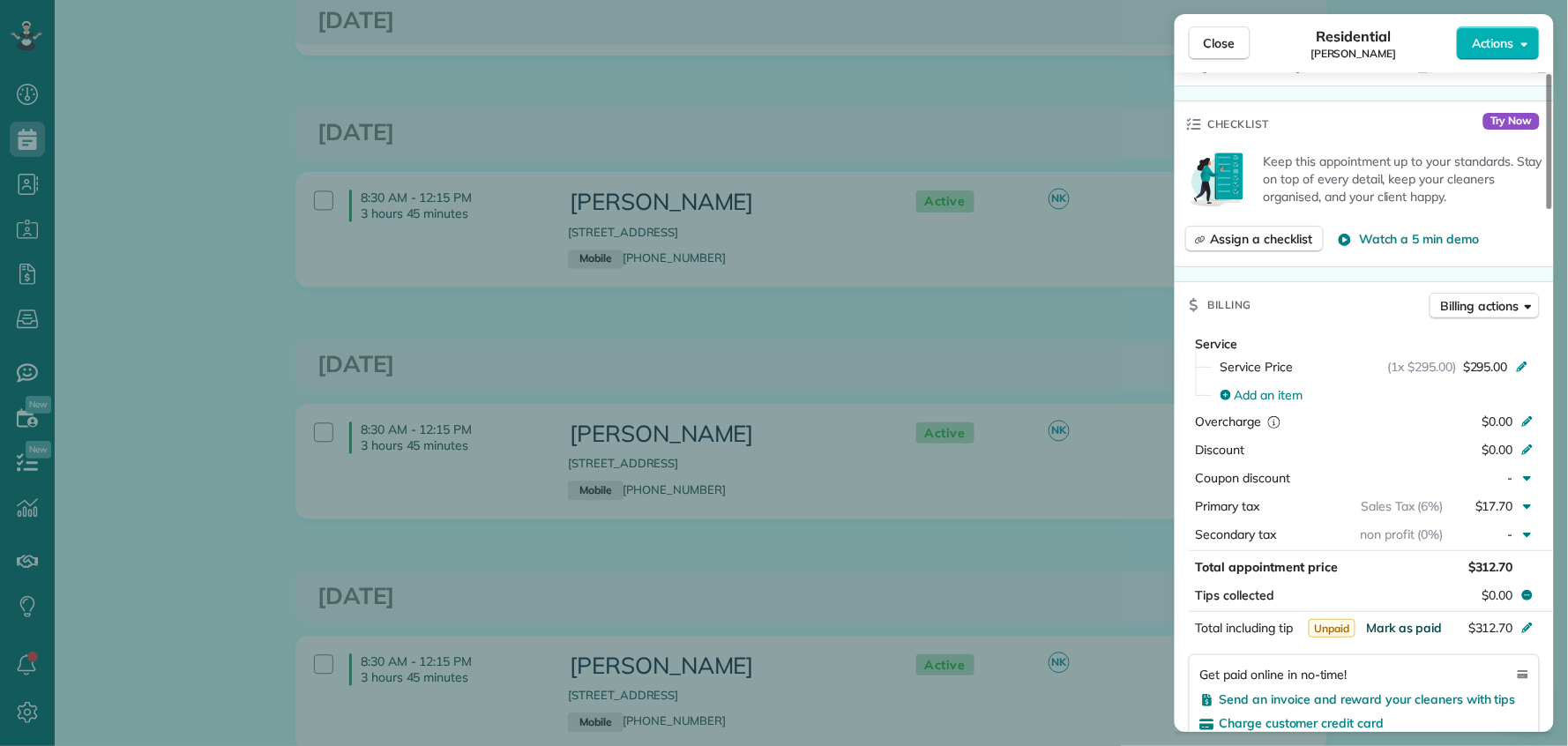
click at [1391, 620] on span "Mark as paid" at bounding box center [1404, 627] width 76 height 16
click at [1218, 40] on span "Close" at bounding box center [1220, 42] width 32 height 17
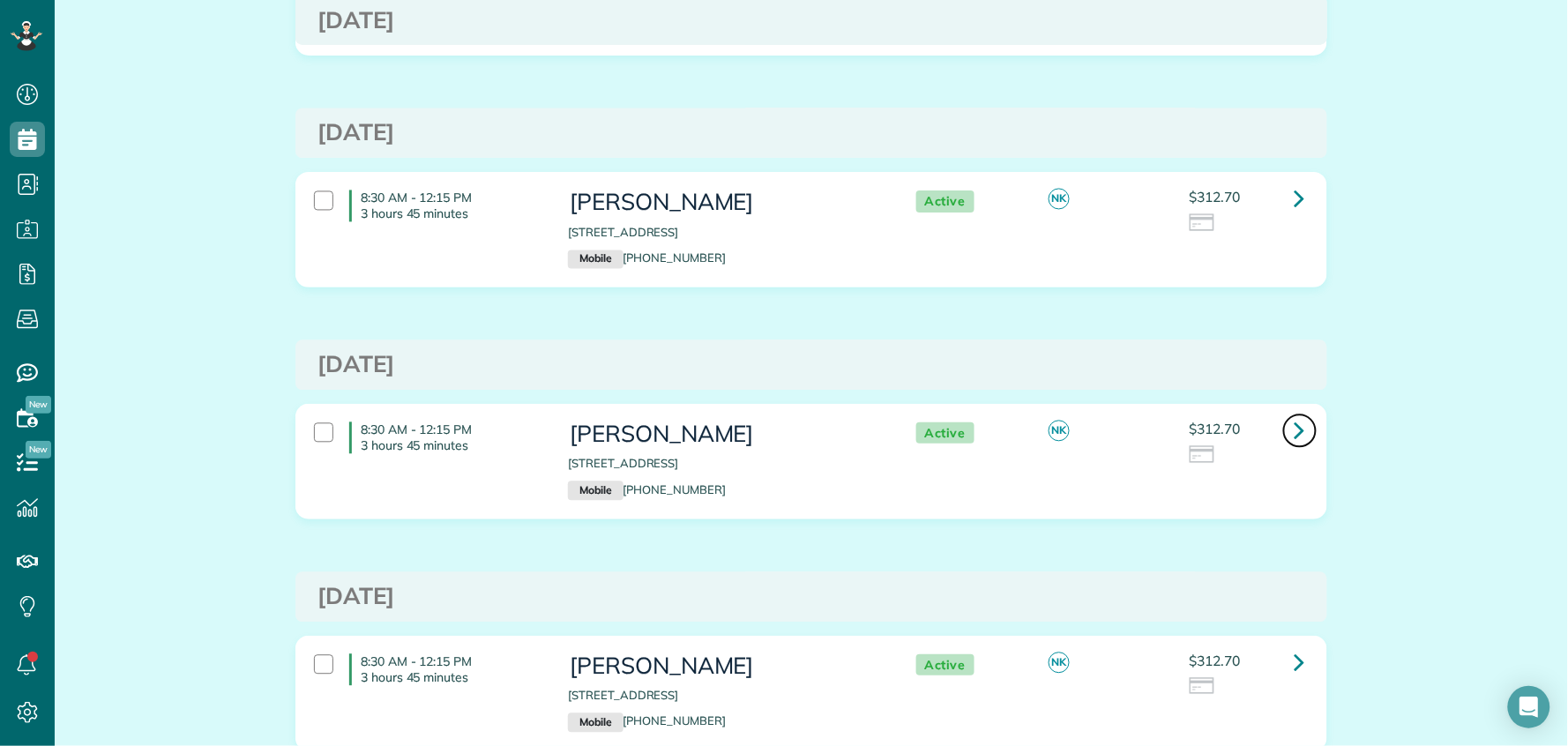
click at [1295, 433] on icon at bounding box center [1300, 431] width 11 height 31
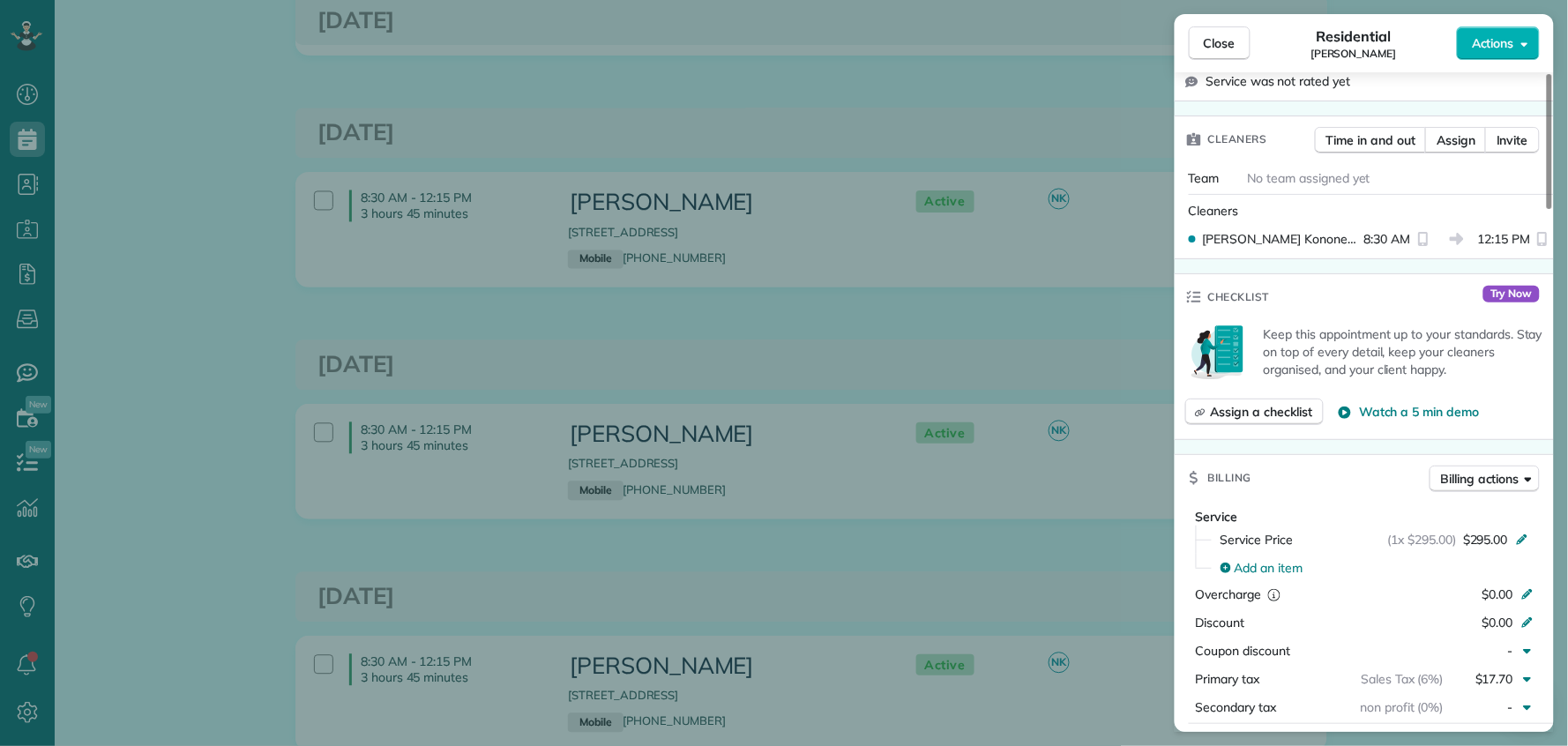
scroll to position [583, 0]
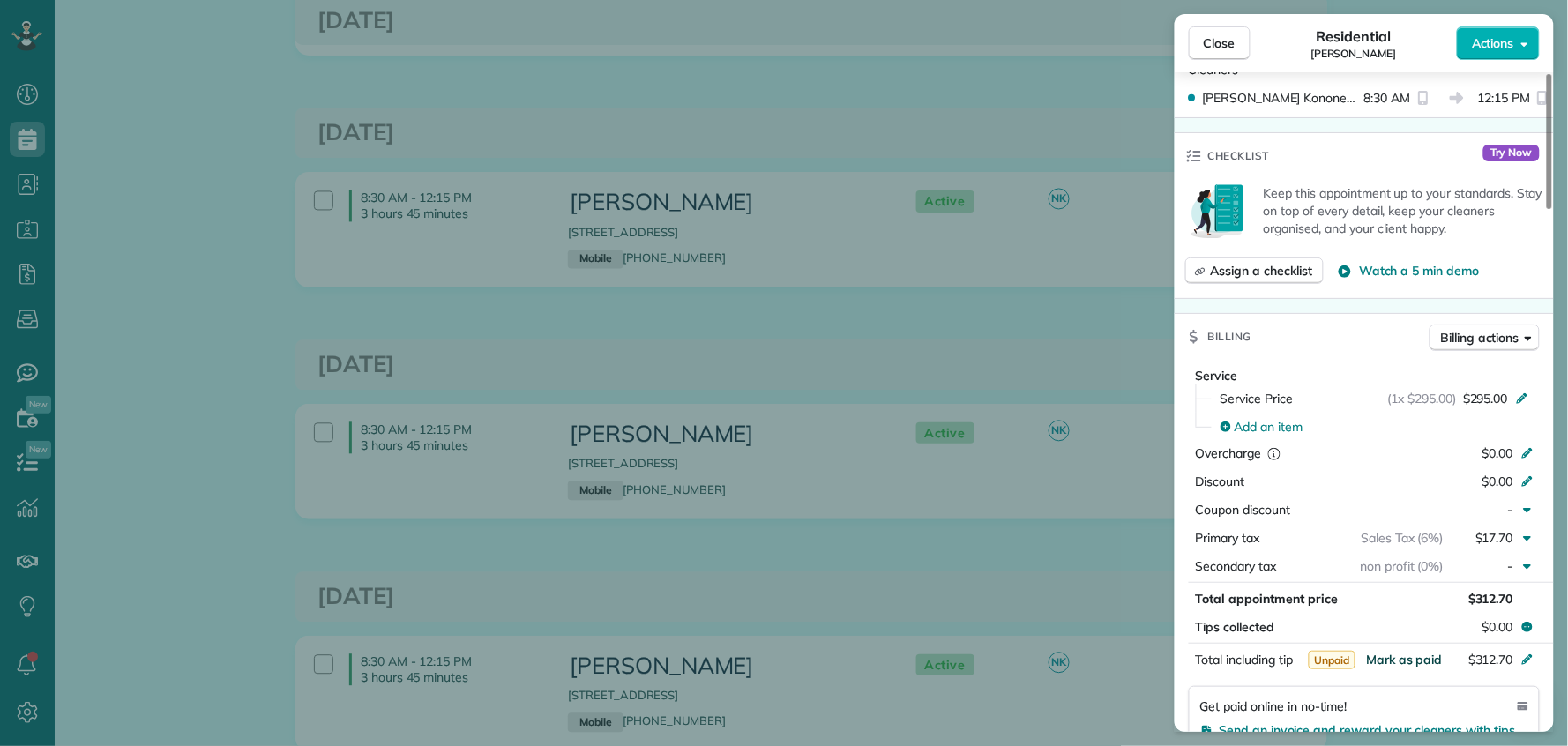
click at [1418, 651] on span "Mark as paid" at bounding box center [1404, 659] width 76 height 16
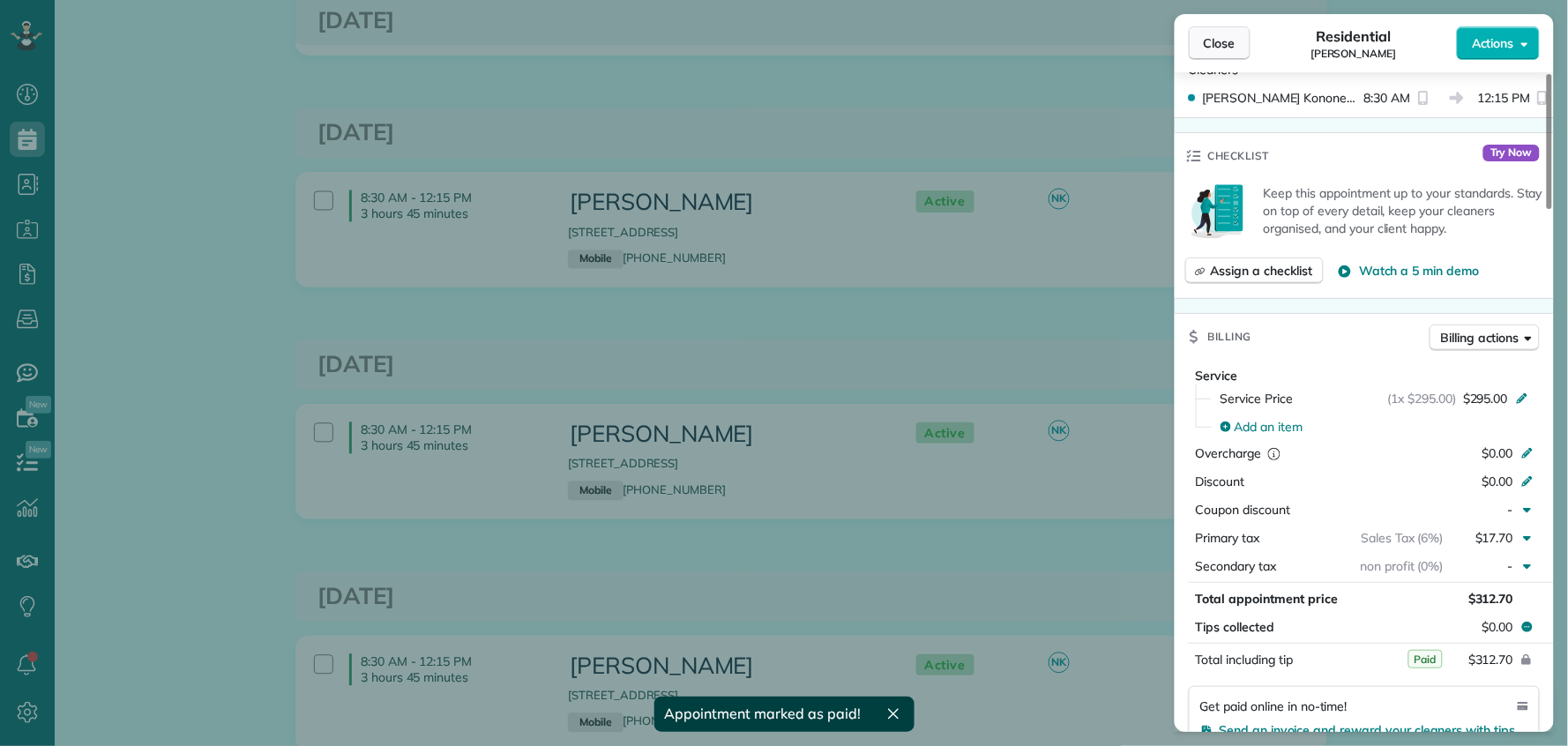
click at [1215, 37] on span "Close" at bounding box center [1220, 42] width 32 height 17
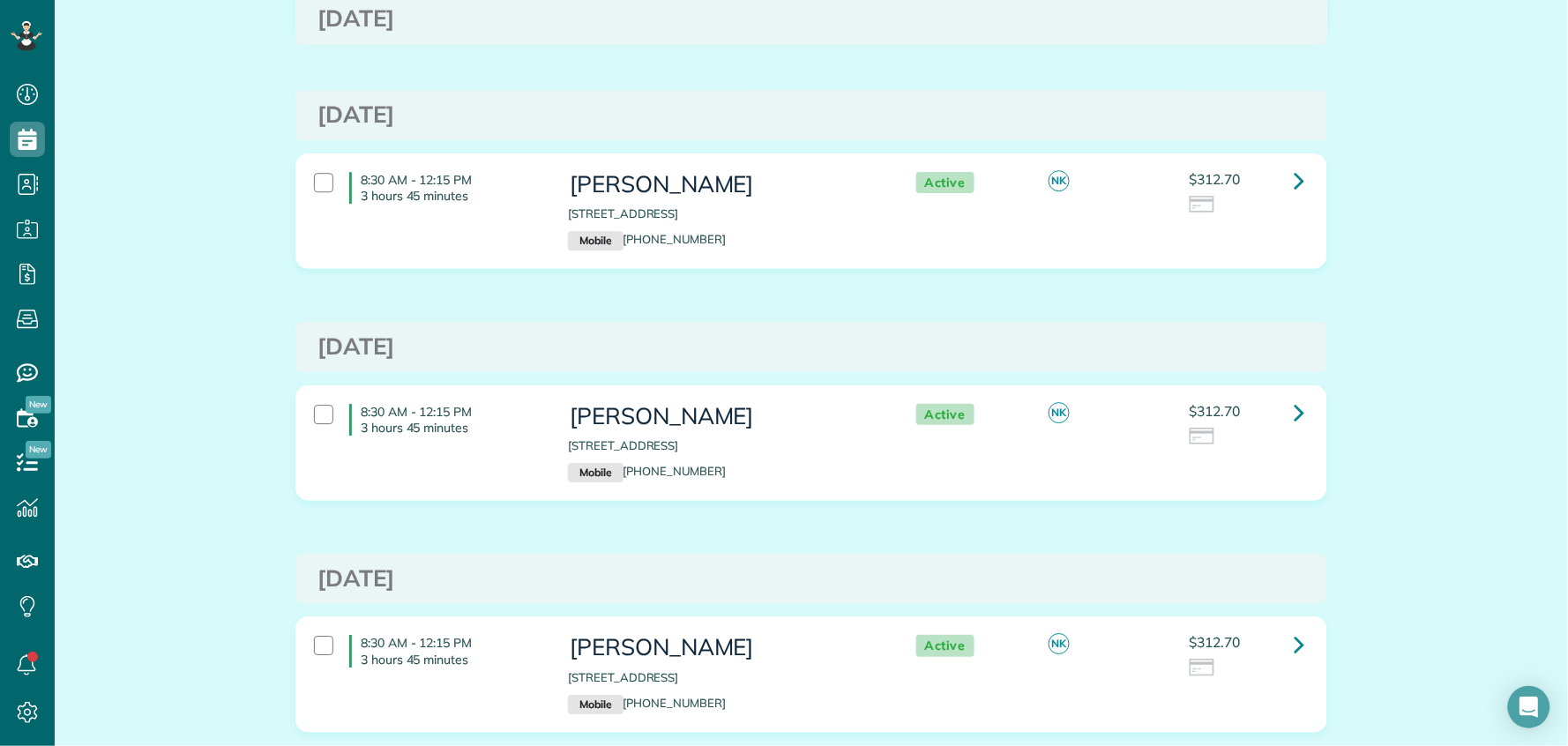
scroll to position [1470, 0]
click at [1295, 182] on icon at bounding box center [1300, 178] width 11 height 31
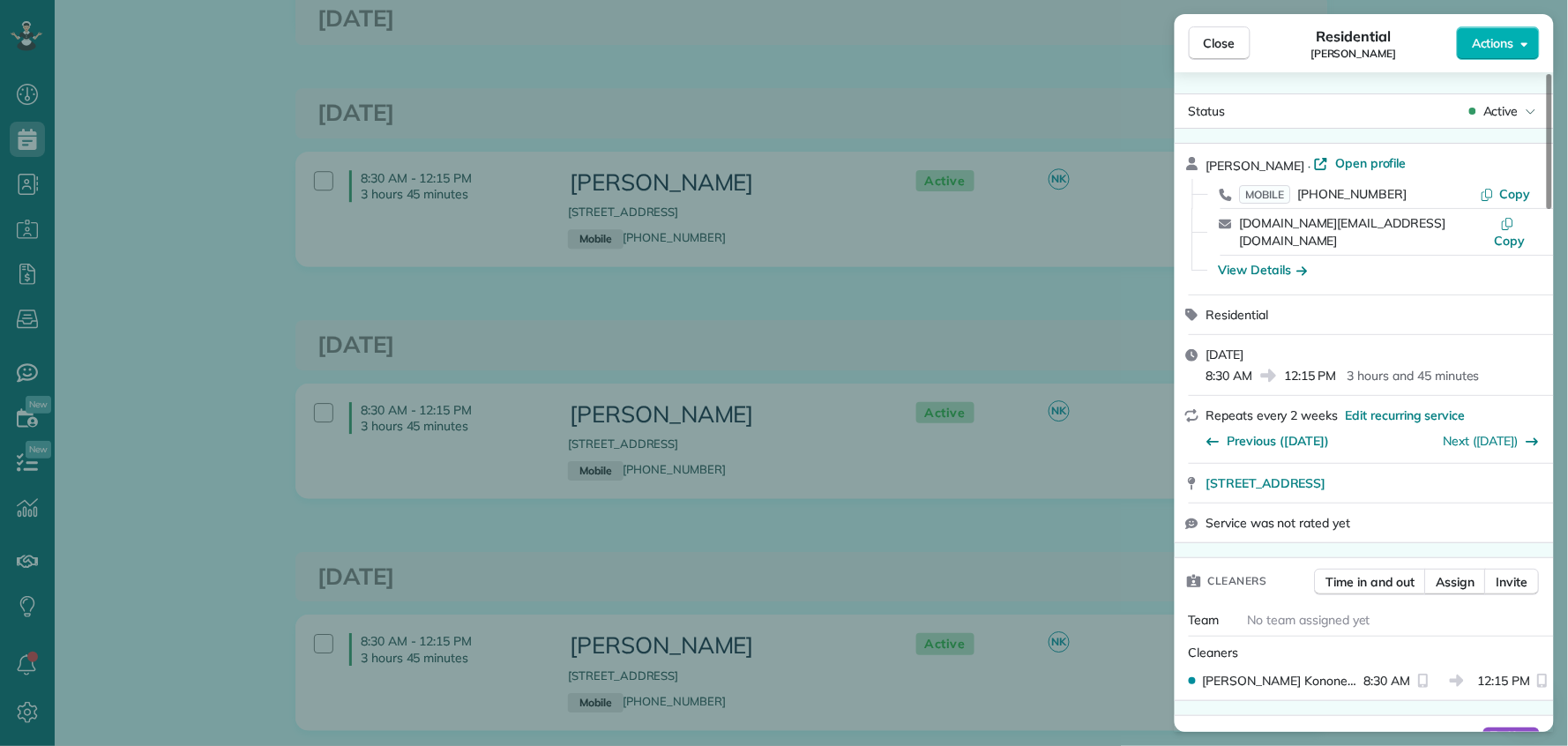
scroll to position [667, 0]
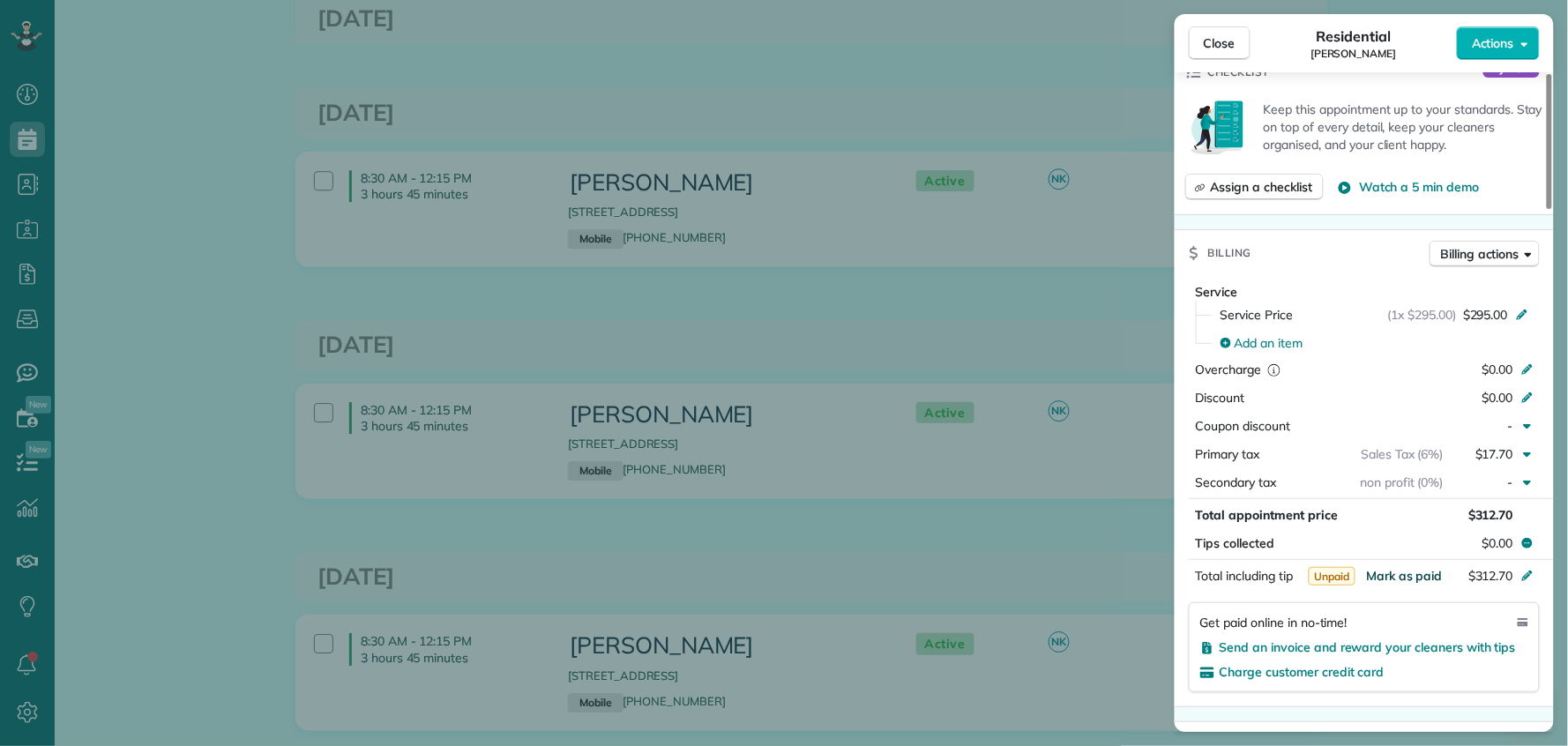
click at [1417, 568] on span "Mark as paid" at bounding box center [1404, 575] width 76 height 16
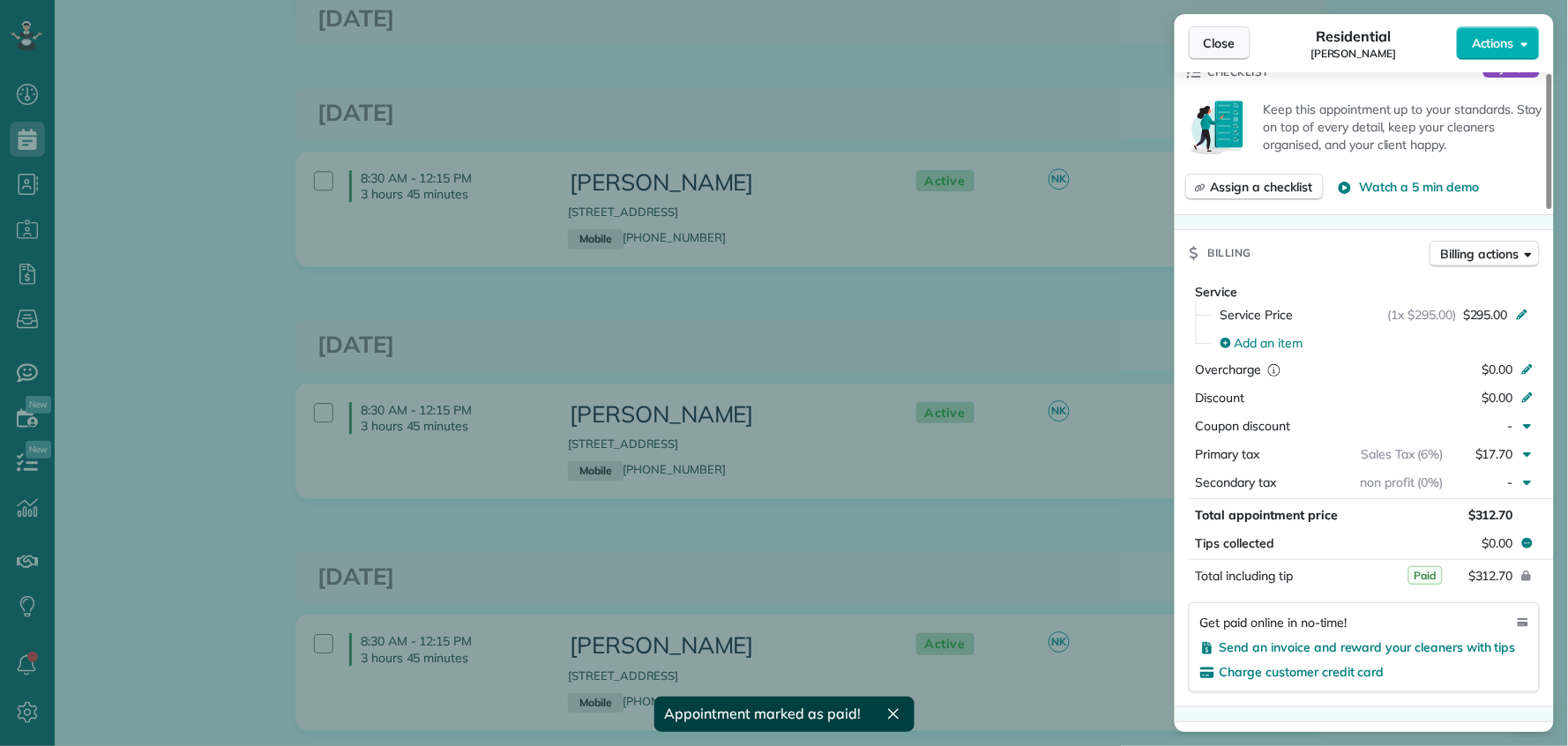
click at [1236, 40] on span "Close" at bounding box center [1220, 42] width 32 height 17
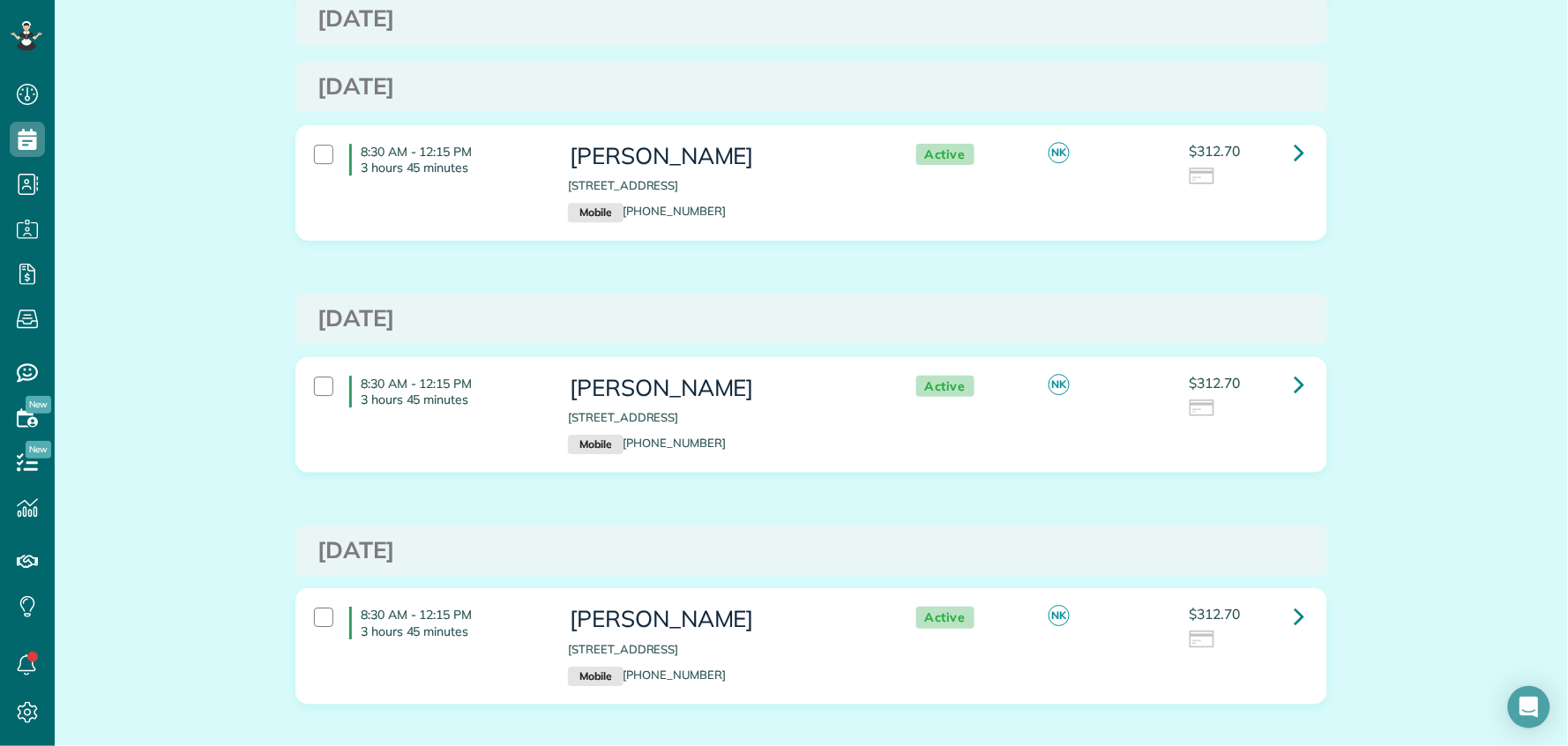
scroll to position [1633, 0]
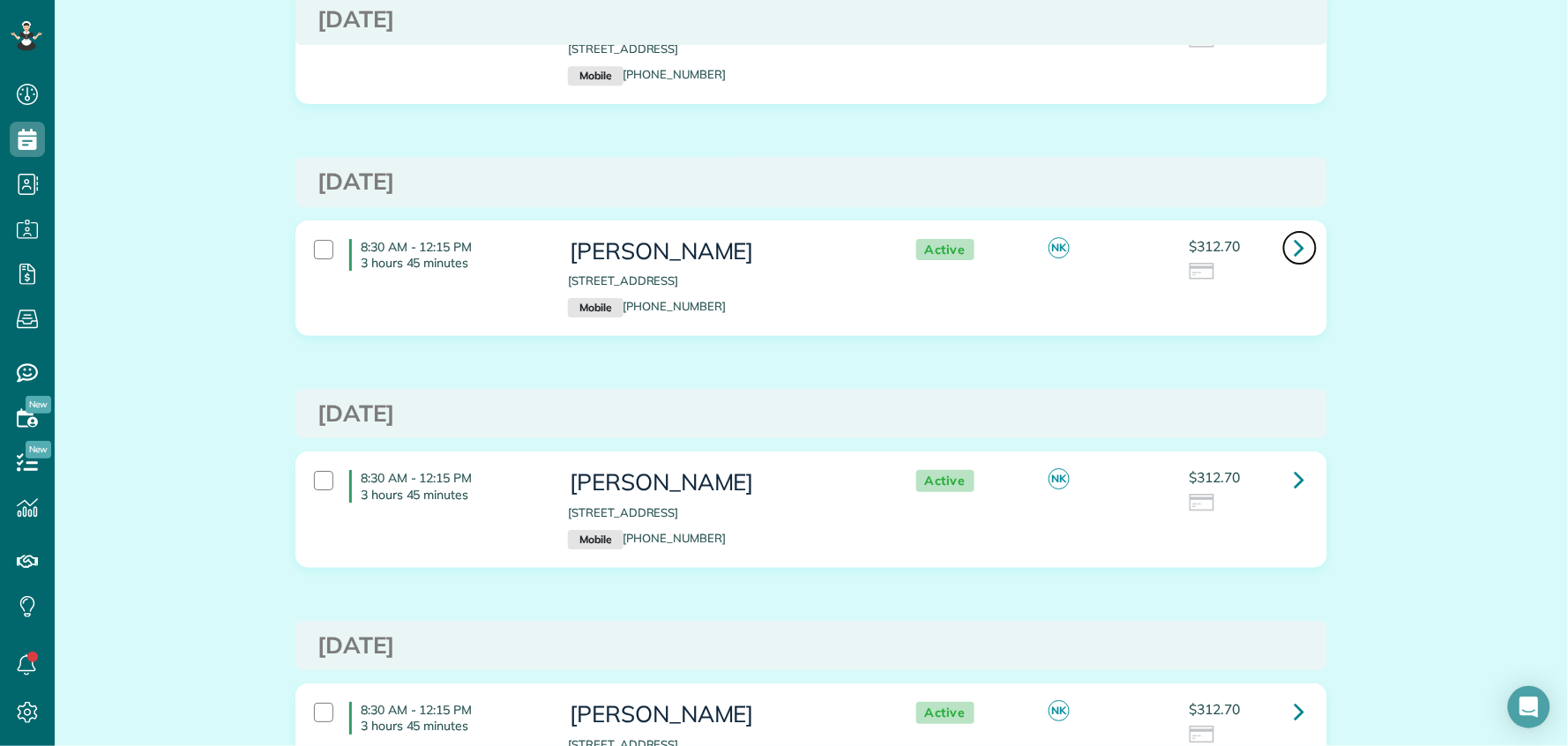
click at [1295, 253] on icon at bounding box center [1300, 247] width 11 height 31
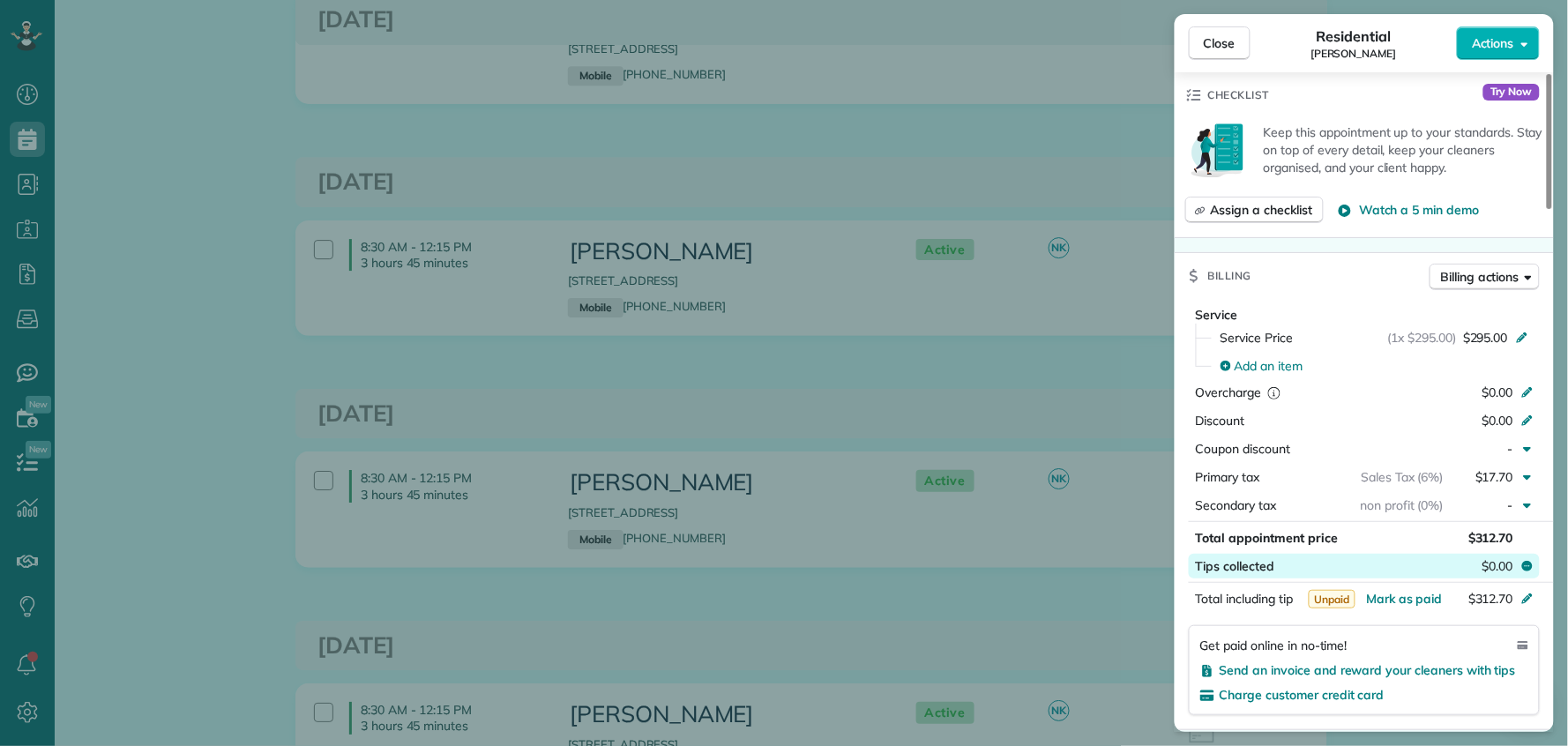
scroll to position [668, 0]
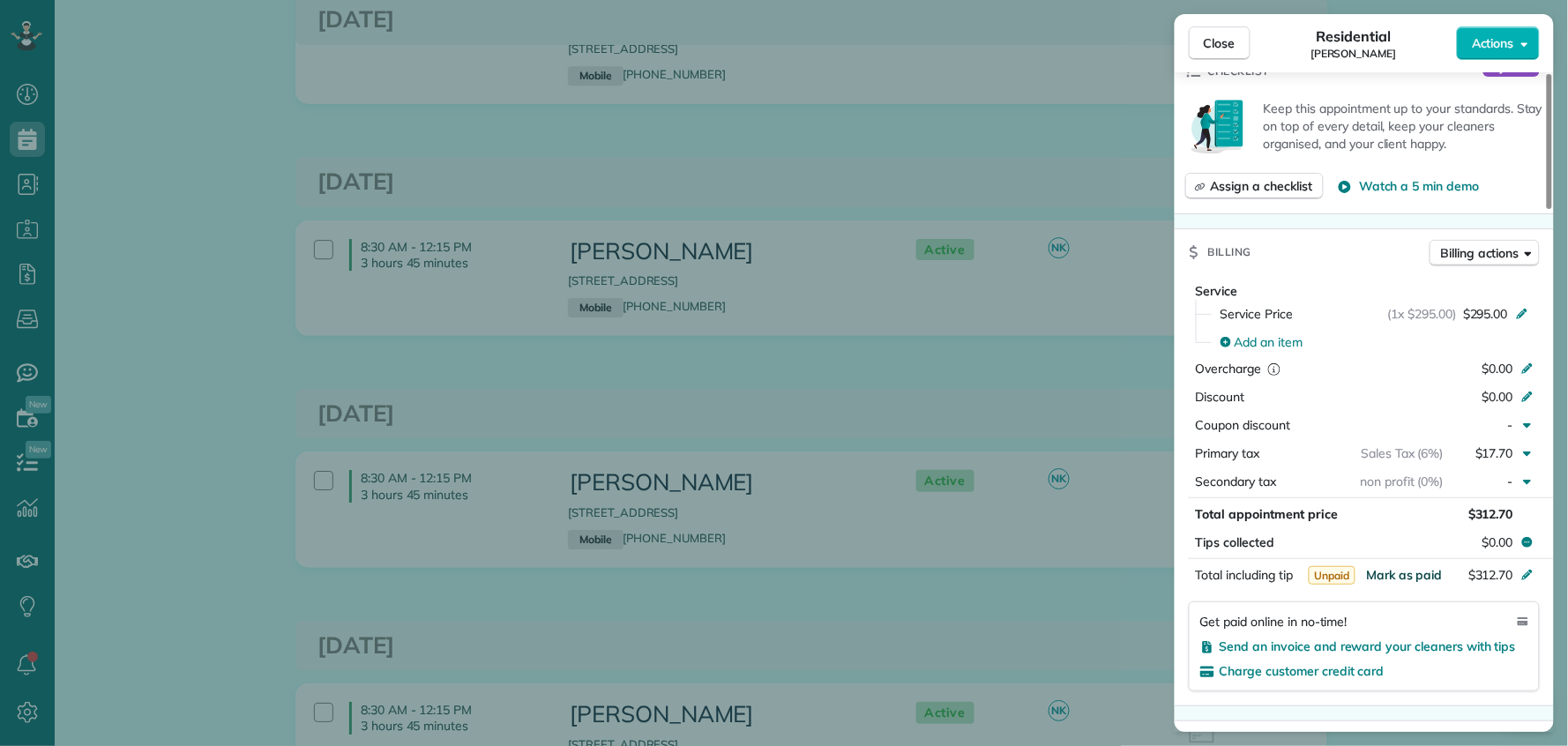
click at [1417, 567] on span "Mark as paid" at bounding box center [1404, 574] width 76 height 16
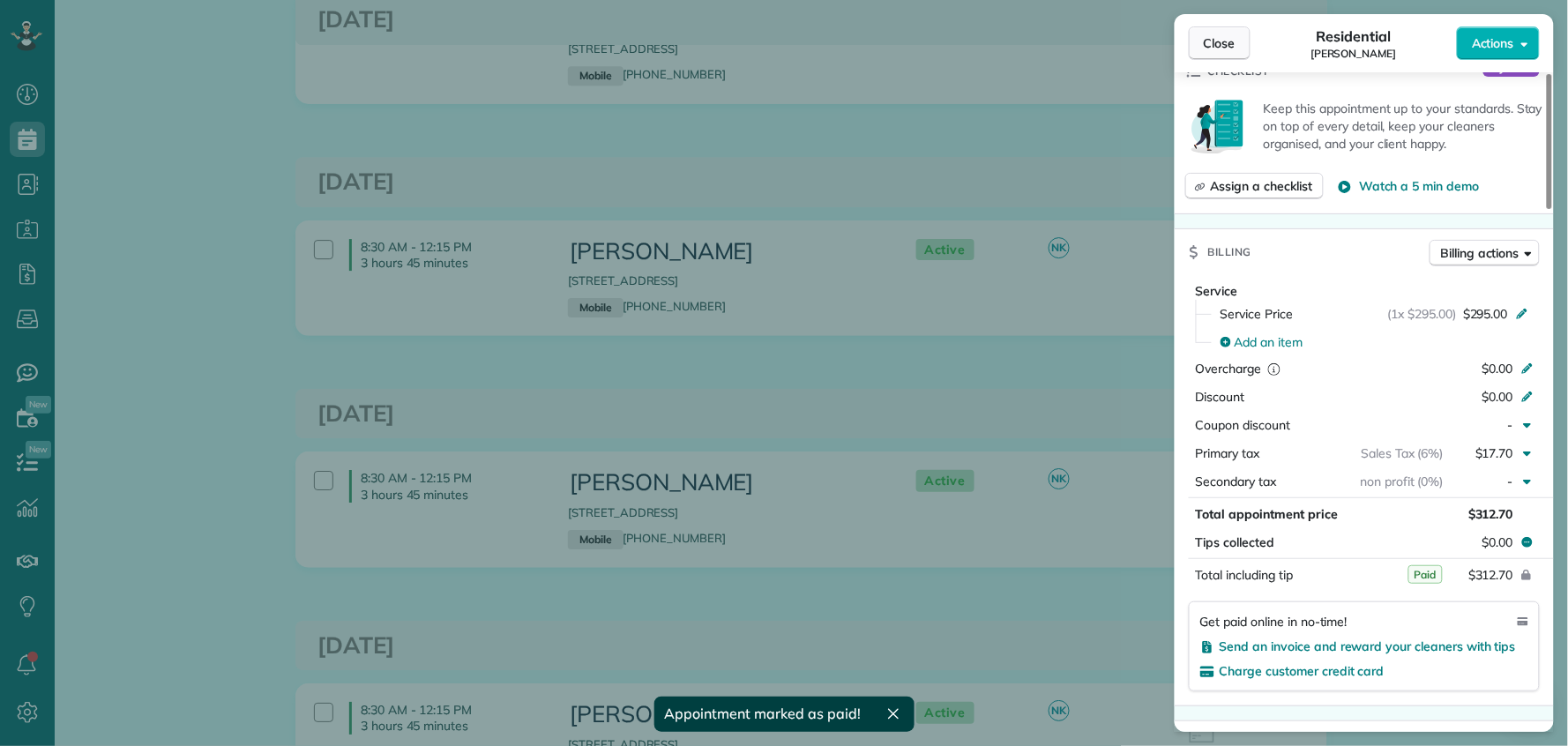
click at [1228, 52] on span "Close" at bounding box center [1220, 42] width 32 height 17
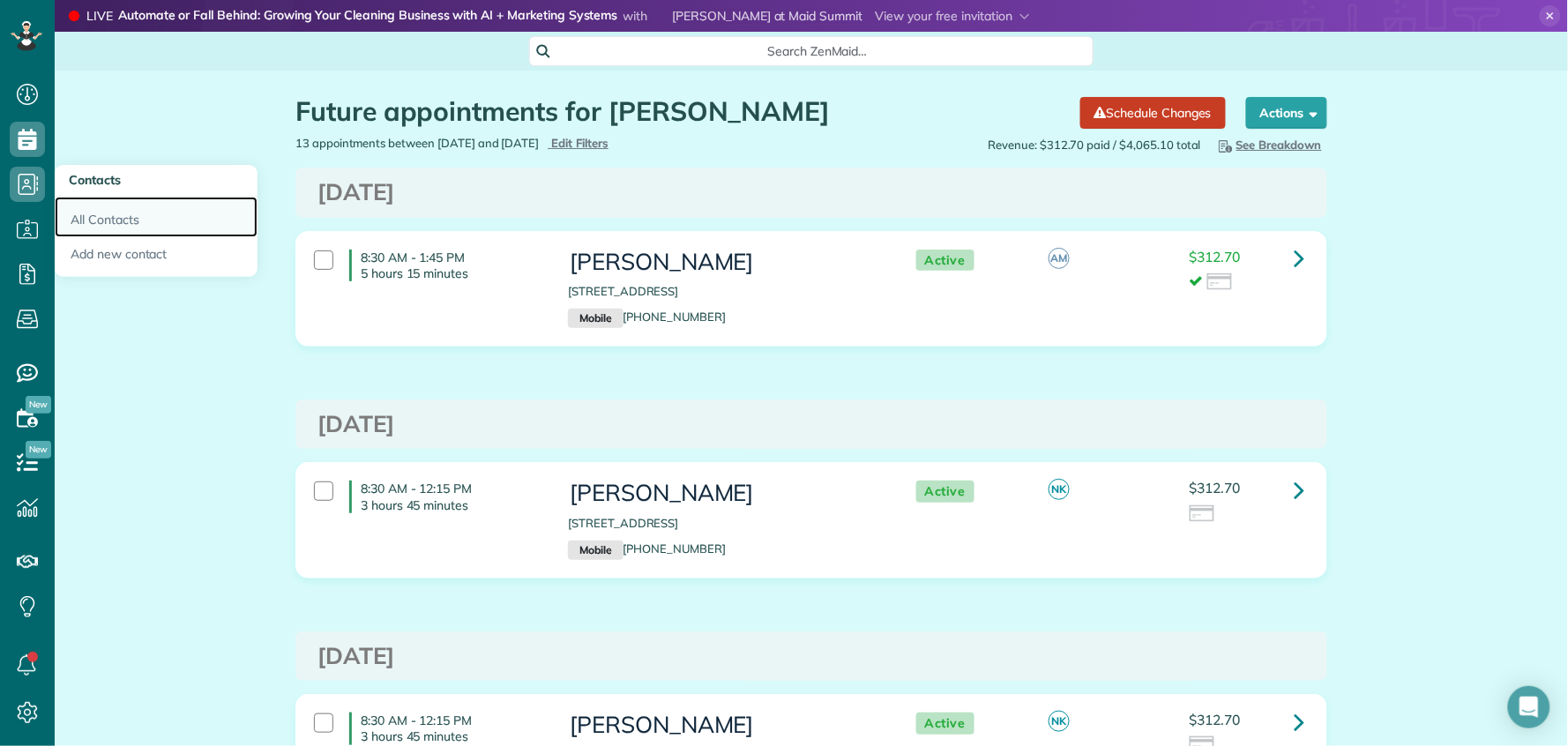
click at [123, 225] on link "All Contacts" at bounding box center [156, 217] width 202 height 40
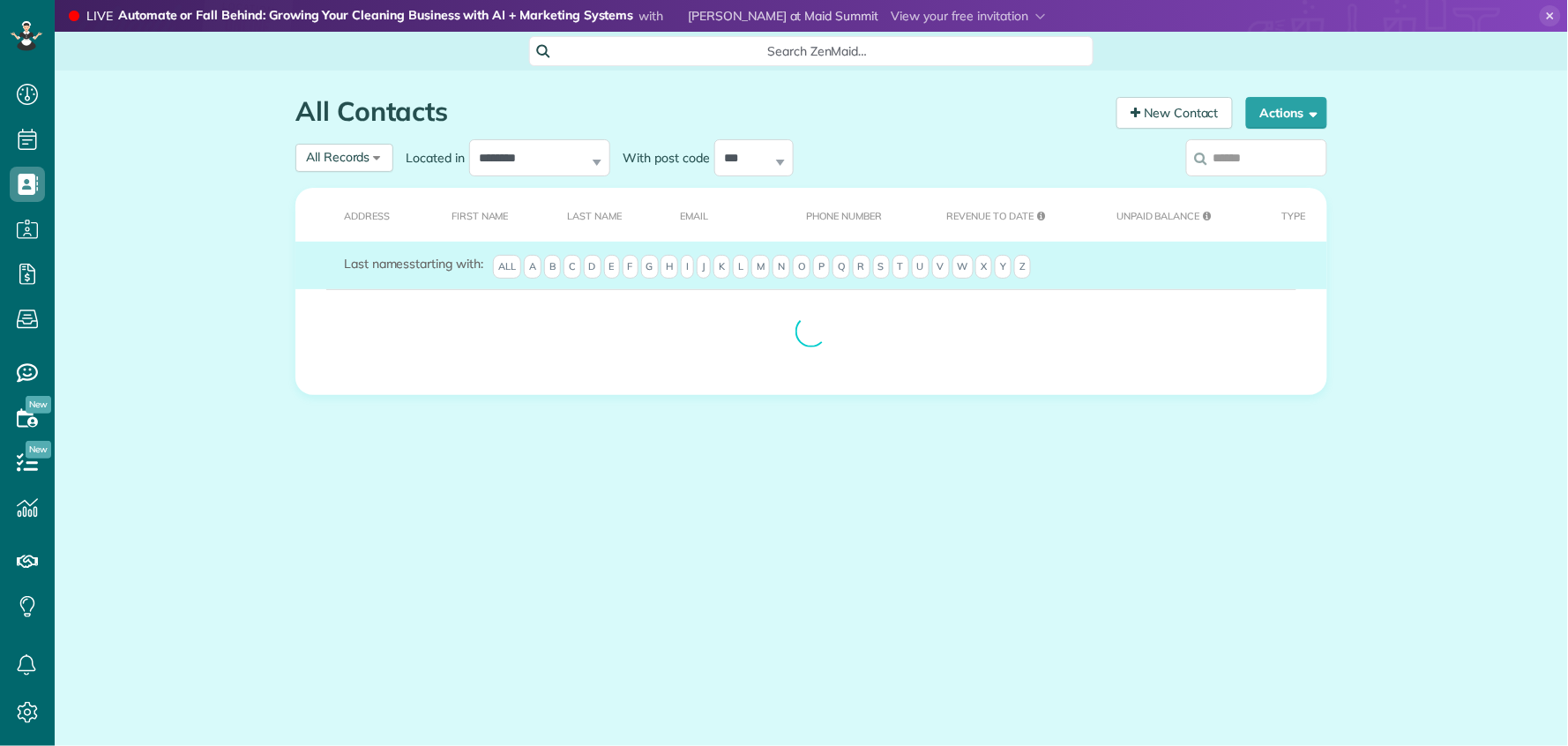
scroll to position [7, 7]
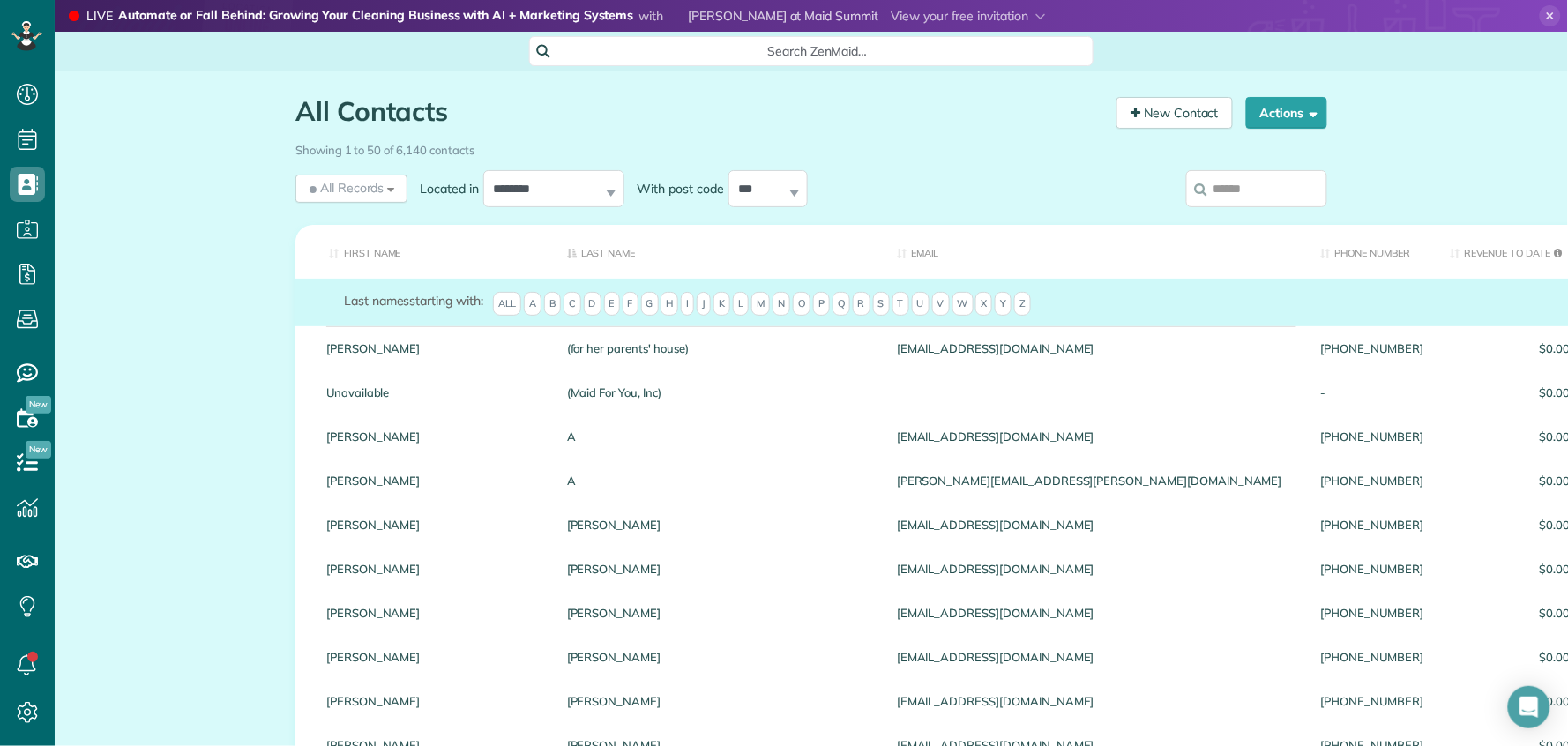
click at [1252, 188] on input "search" at bounding box center [1256, 189] width 141 height 37
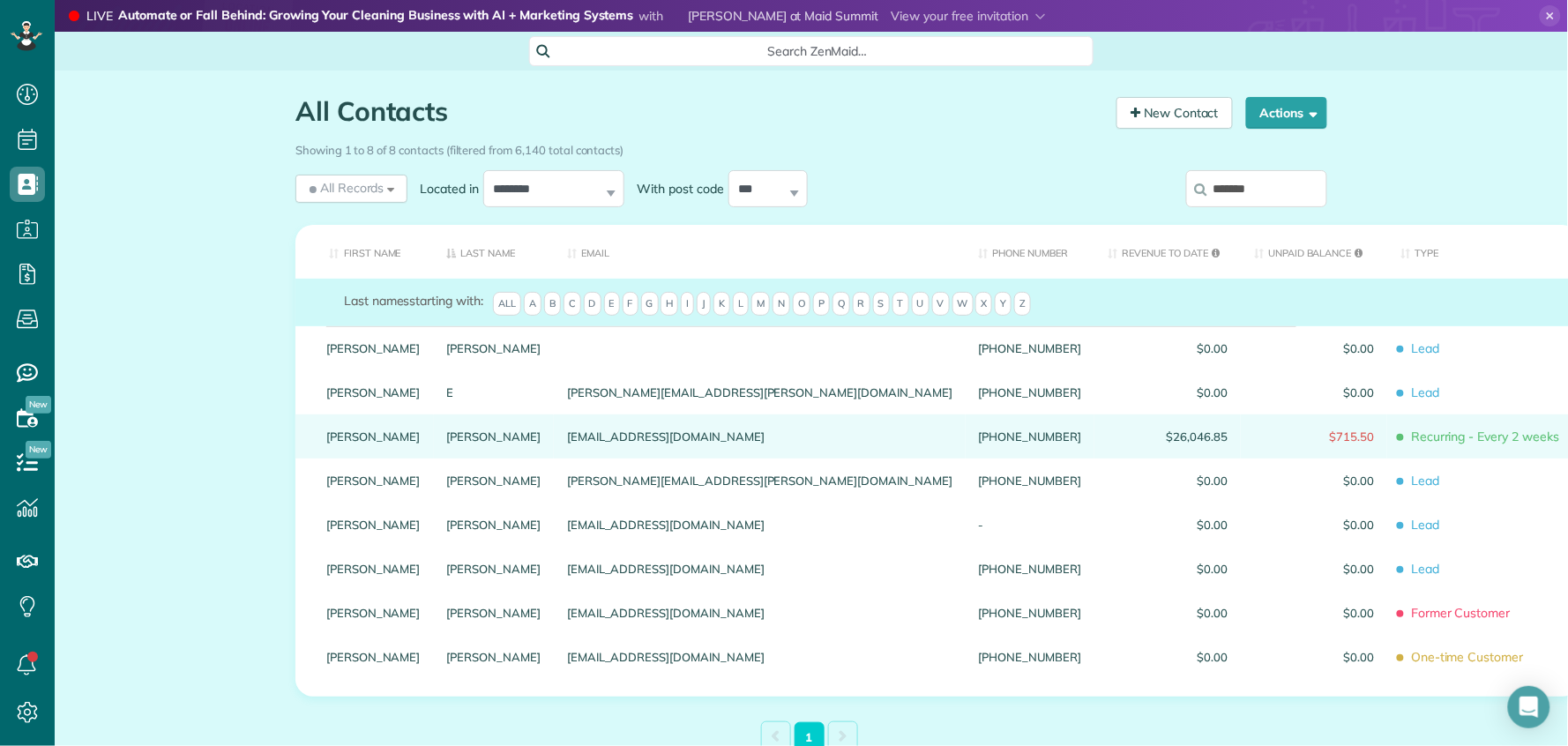
type input "******"
click at [340, 442] on link "Marsha" at bounding box center [374, 436] width 95 height 12
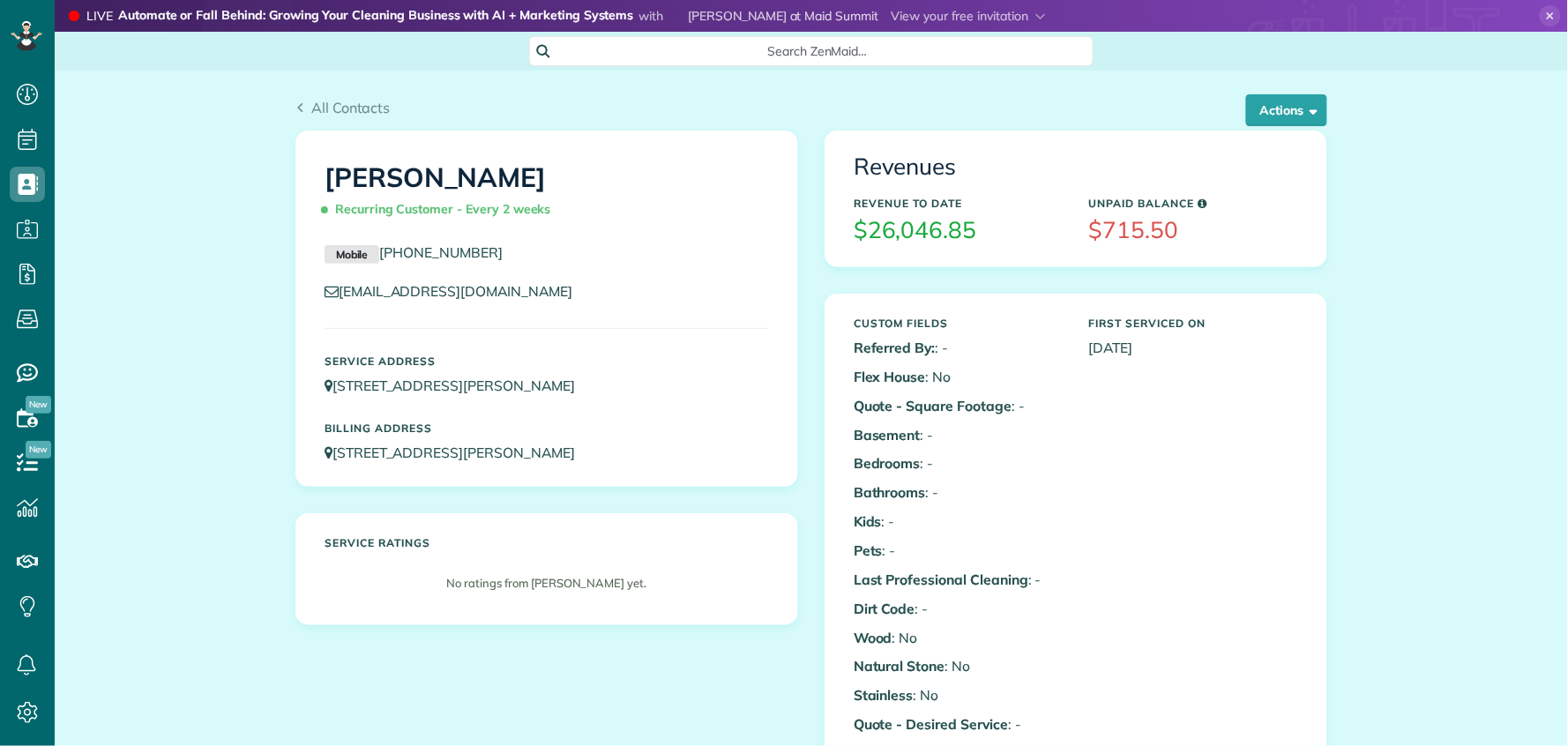
scroll to position [7, 7]
drag, startPoint x: 1291, startPoint y: 110, endPoint x: 1285, endPoint y: 146, distance: 36.5
click at [1291, 111] on button "Actions" at bounding box center [1287, 110] width 81 height 32
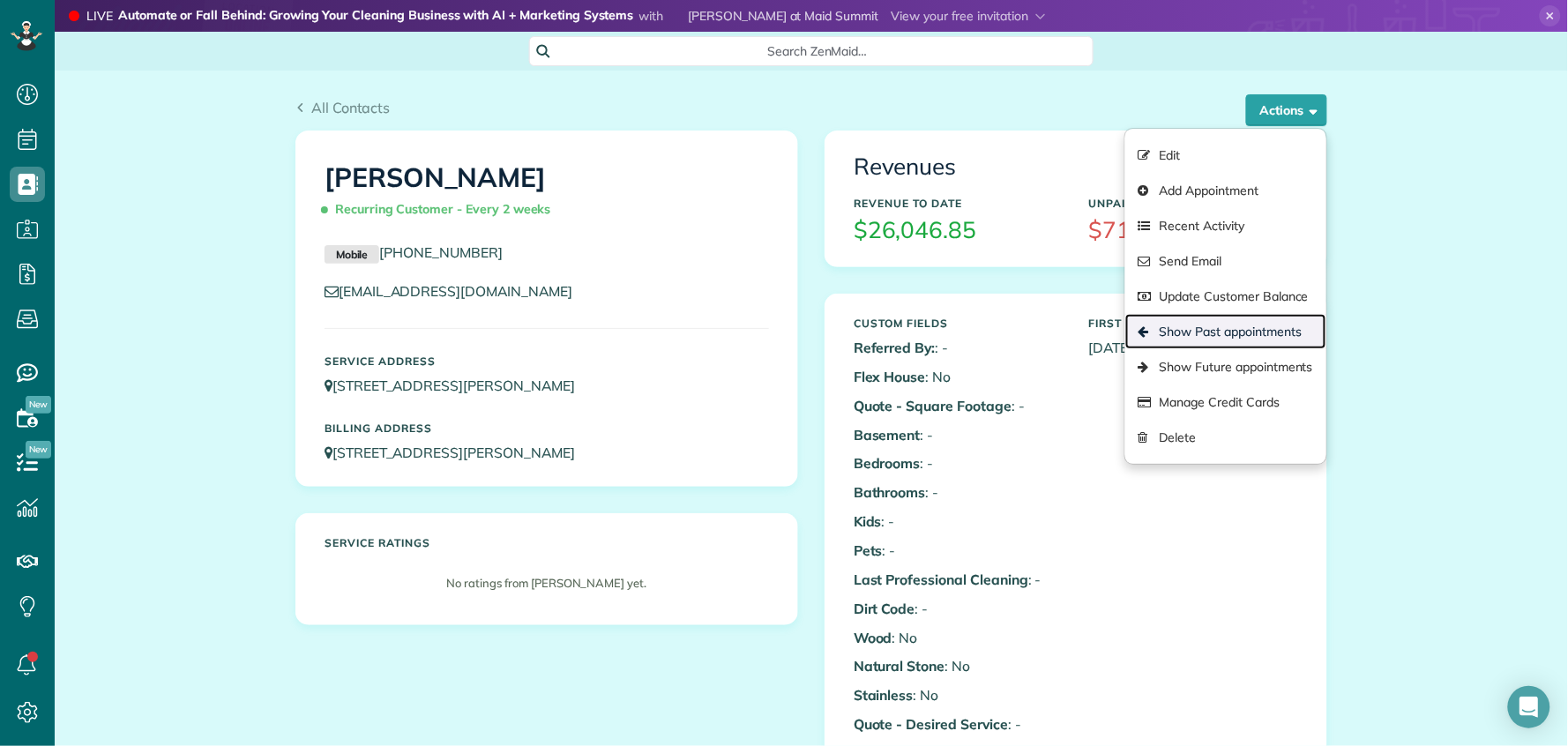
click at [1225, 330] on link "Show Past appointments" at bounding box center [1226, 331] width 202 height 35
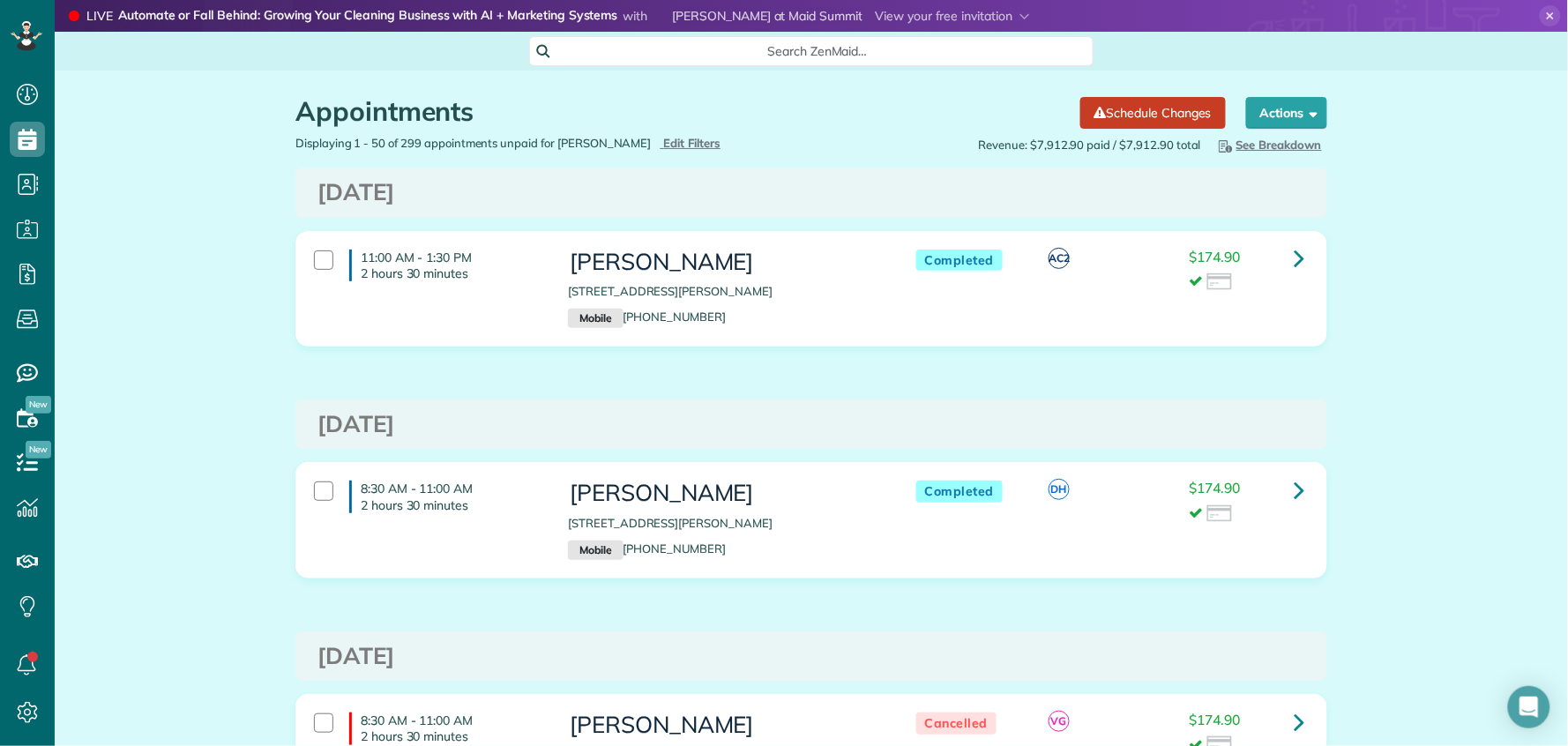
scroll to position [60, 0]
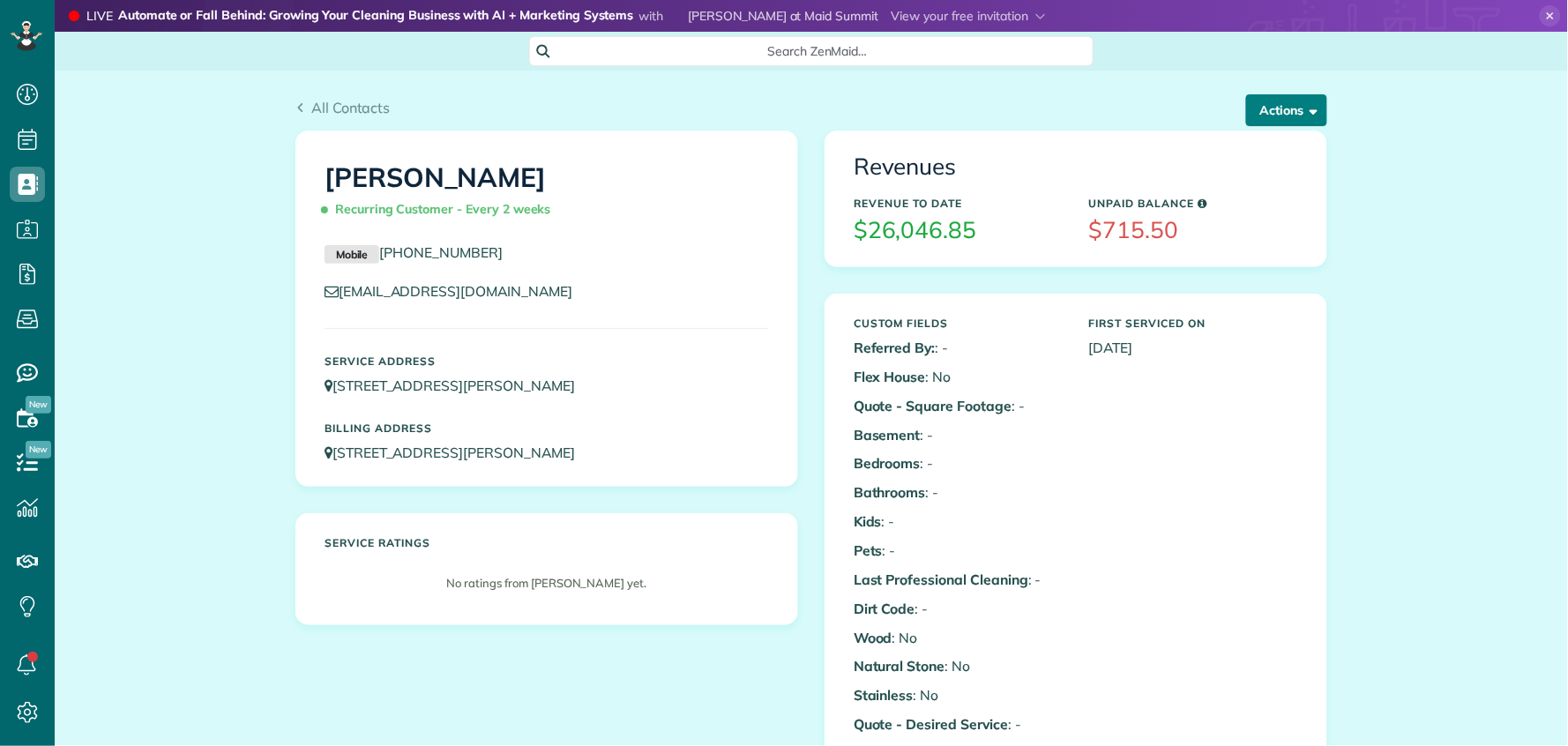
scroll to position [7, 7]
drag, startPoint x: 1291, startPoint y: 105, endPoint x: 1296, endPoint y: 115, distance: 11.2
click at [1291, 106] on button "Actions" at bounding box center [1287, 110] width 81 height 32
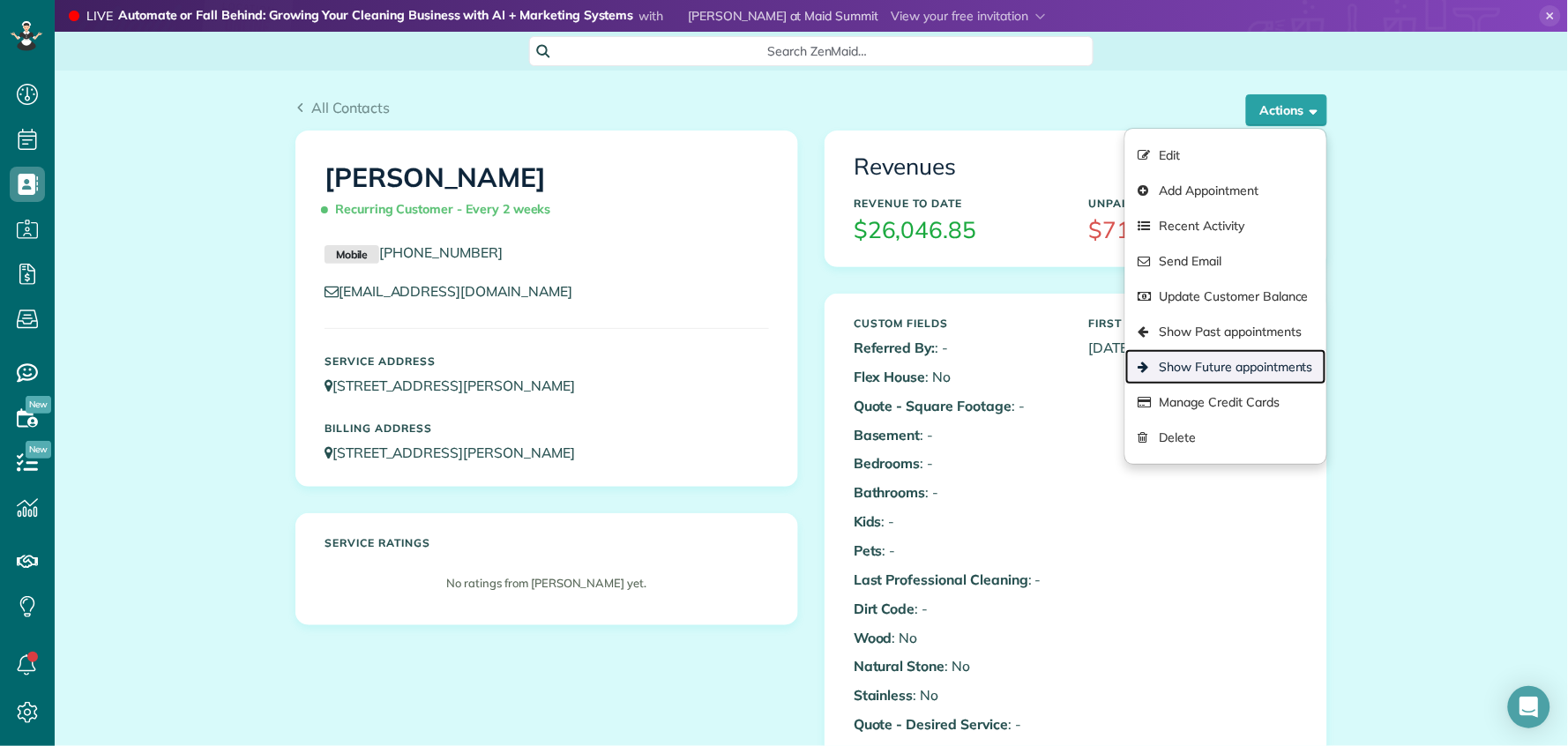
click at [1306, 370] on link "Show Future appointments" at bounding box center [1226, 367] width 202 height 35
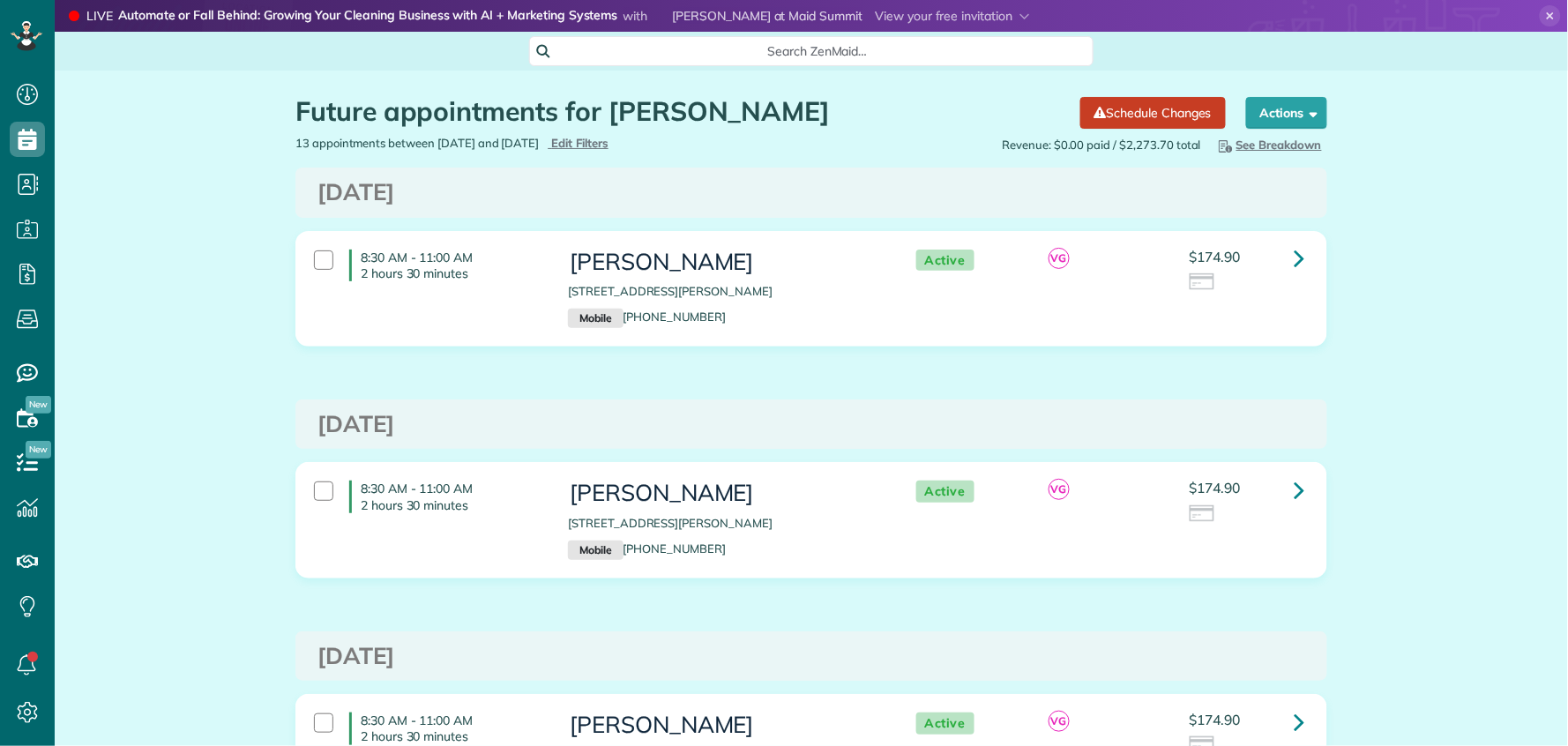
scroll to position [7, 7]
click at [1295, 258] on icon at bounding box center [1300, 258] width 11 height 31
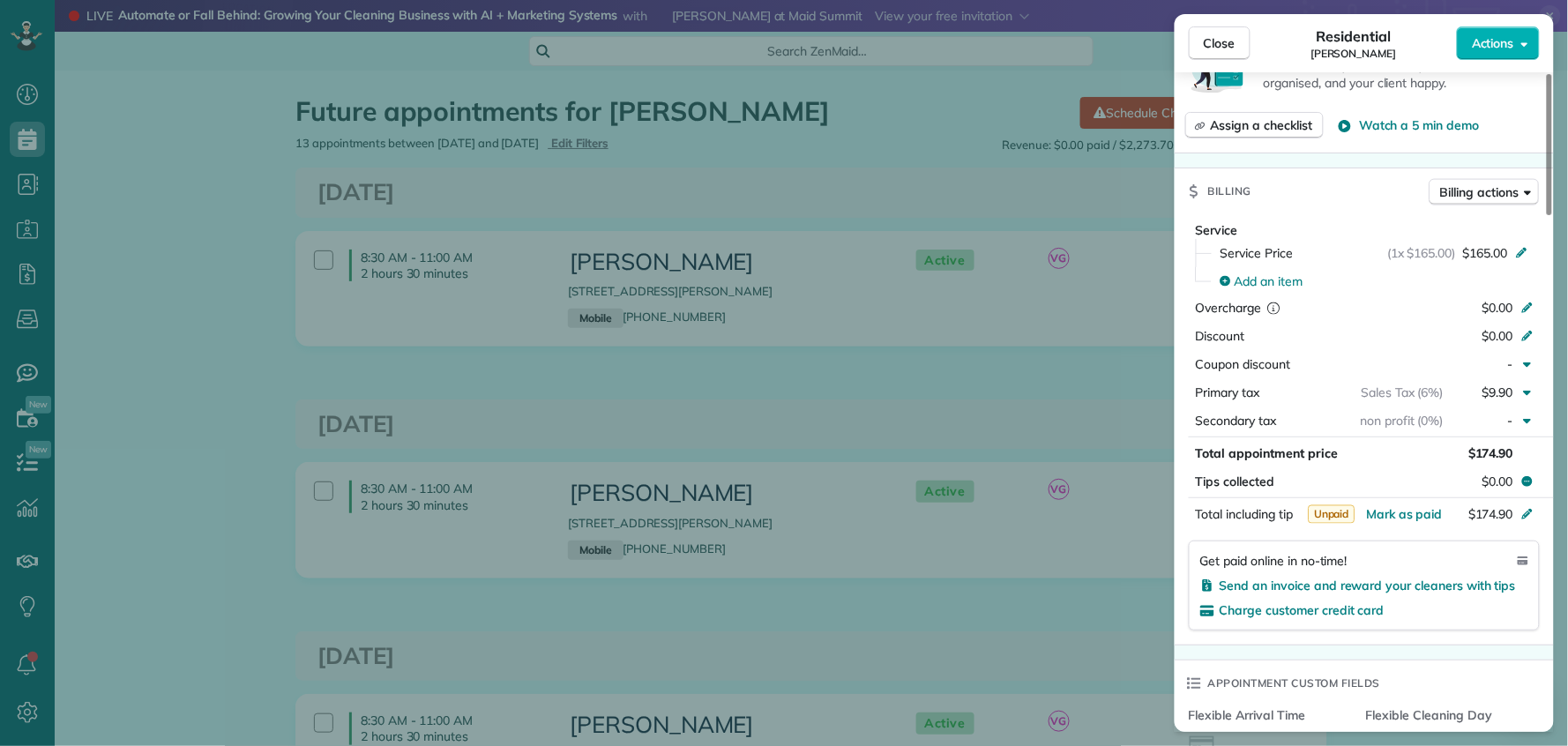
scroll to position [752, 0]
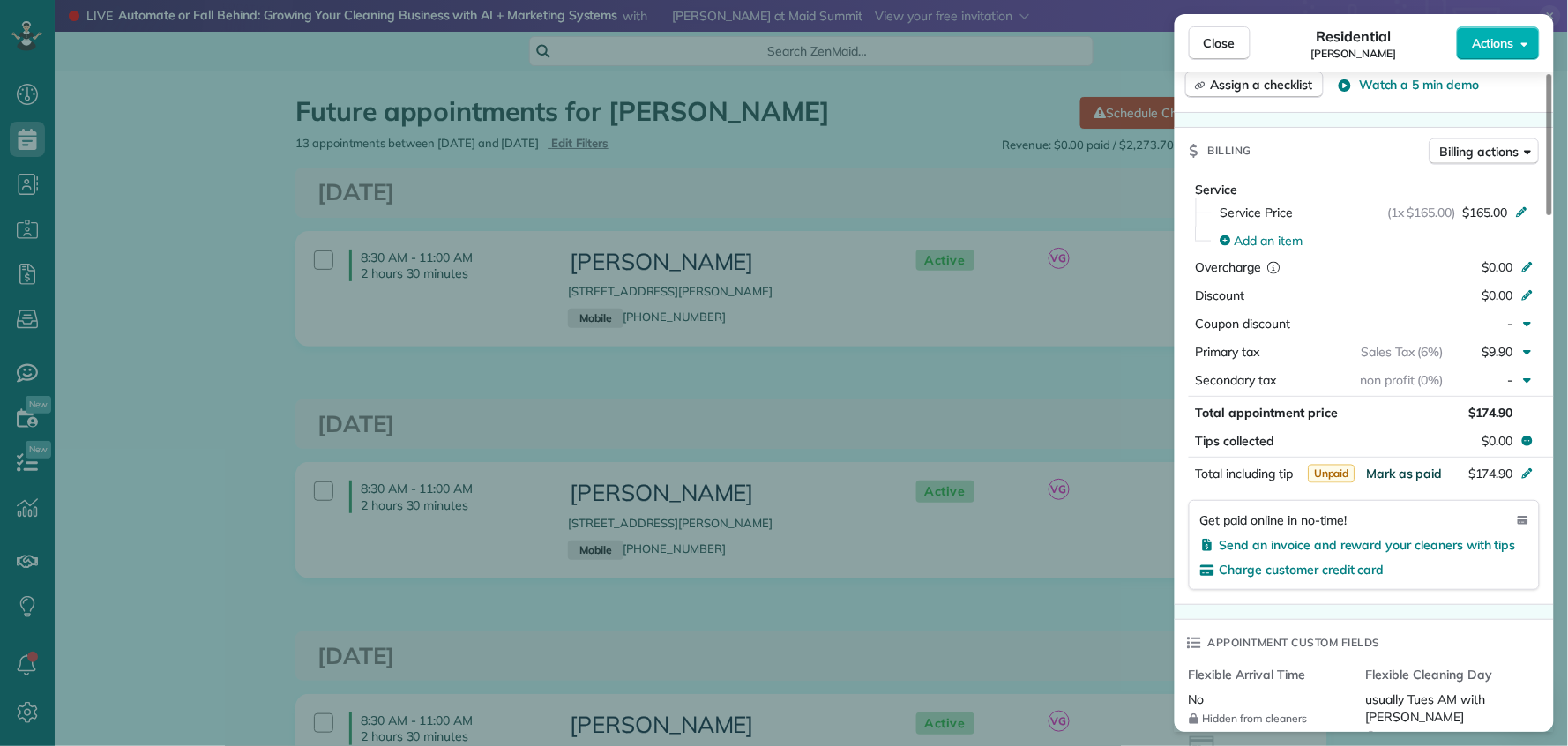
click at [1413, 479] on span "Mark as paid" at bounding box center [1404, 473] width 76 height 16
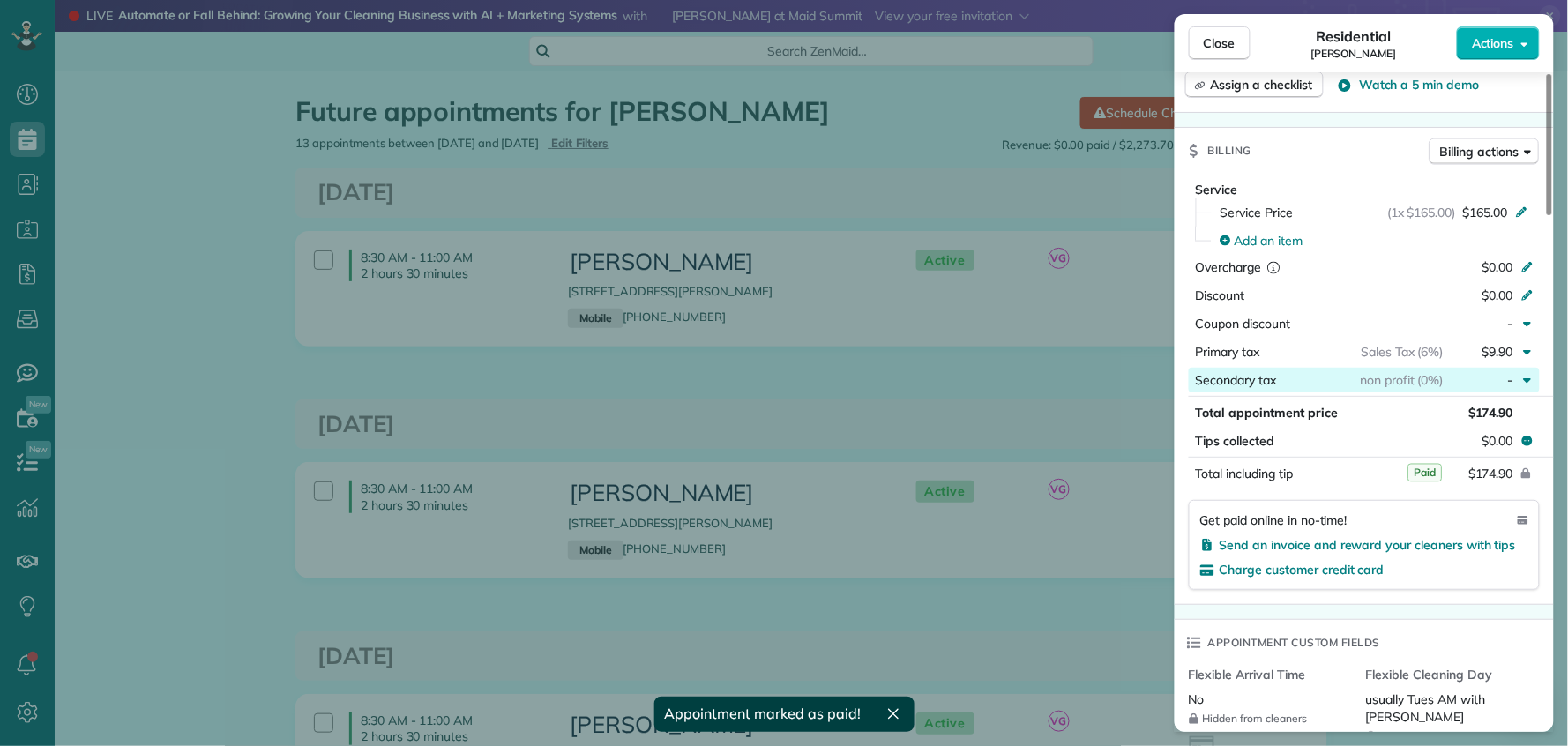
drag, startPoint x: 1215, startPoint y: 40, endPoint x: 1275, endPoint y: 384, distance: 349.2
click at [1215, 40] on span "Close" at bounding box center [1220, 42] width 32 height 17
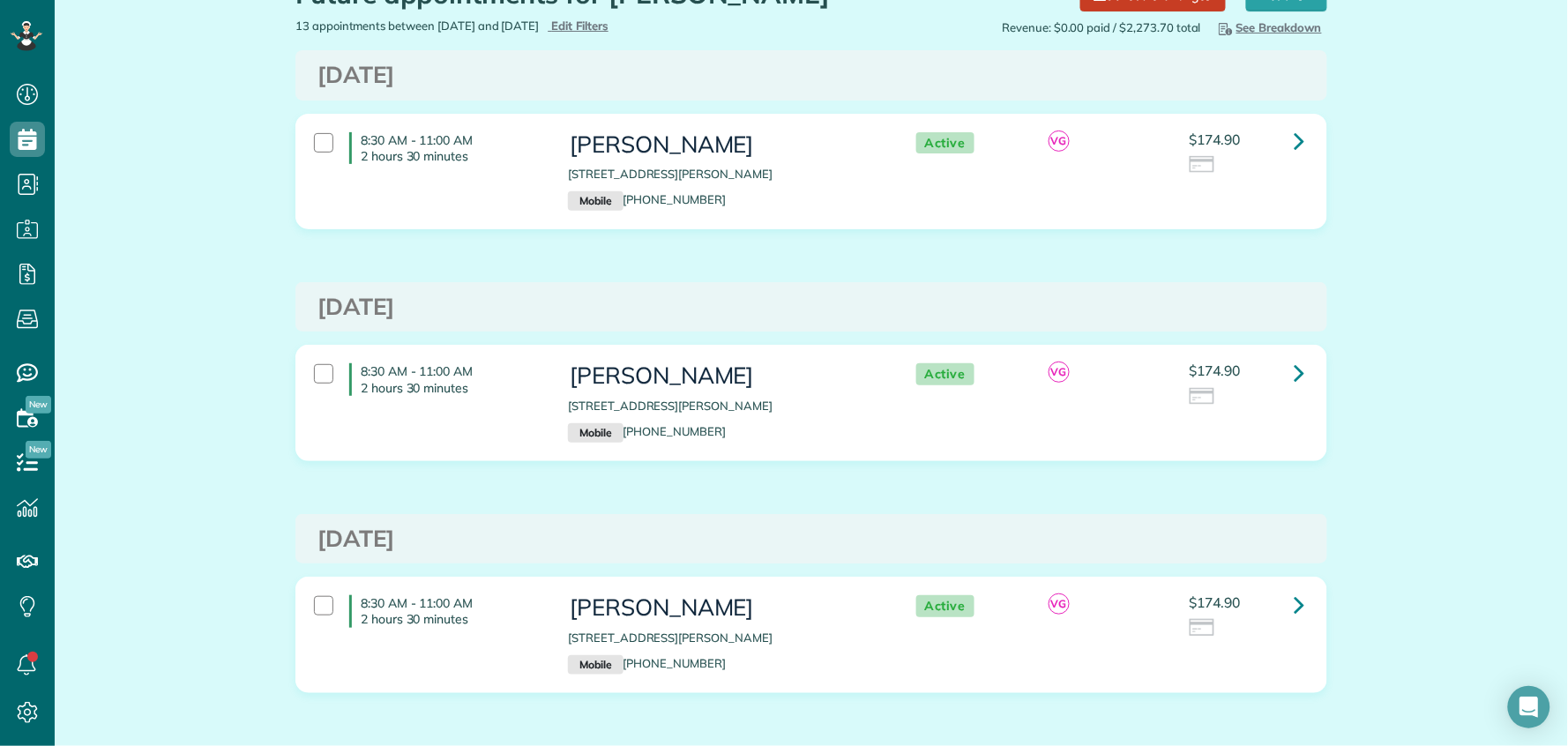
scroll to position [121, 0]
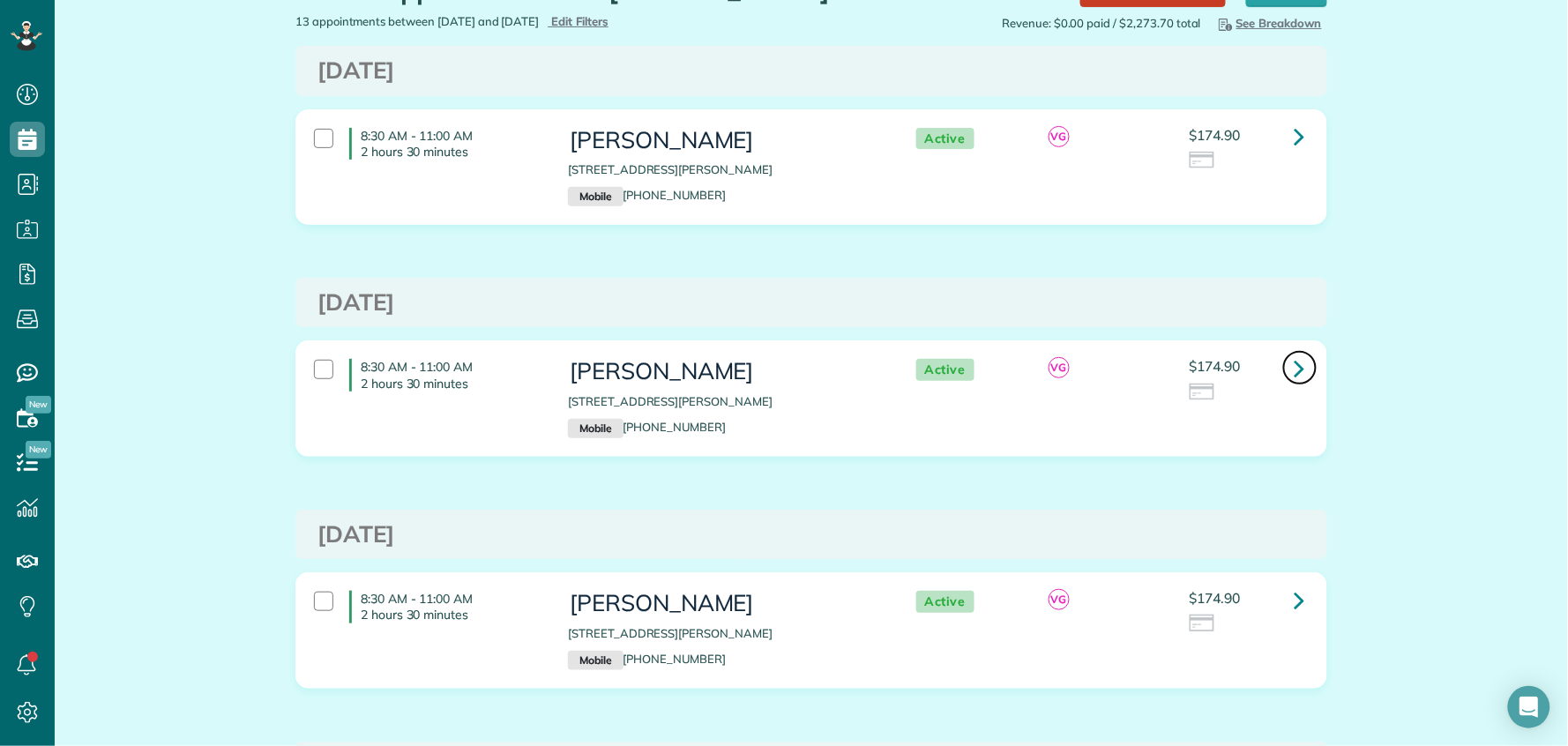
click at [1295, 367] on icon at bounding box center [1300, 368] width 11 height 31
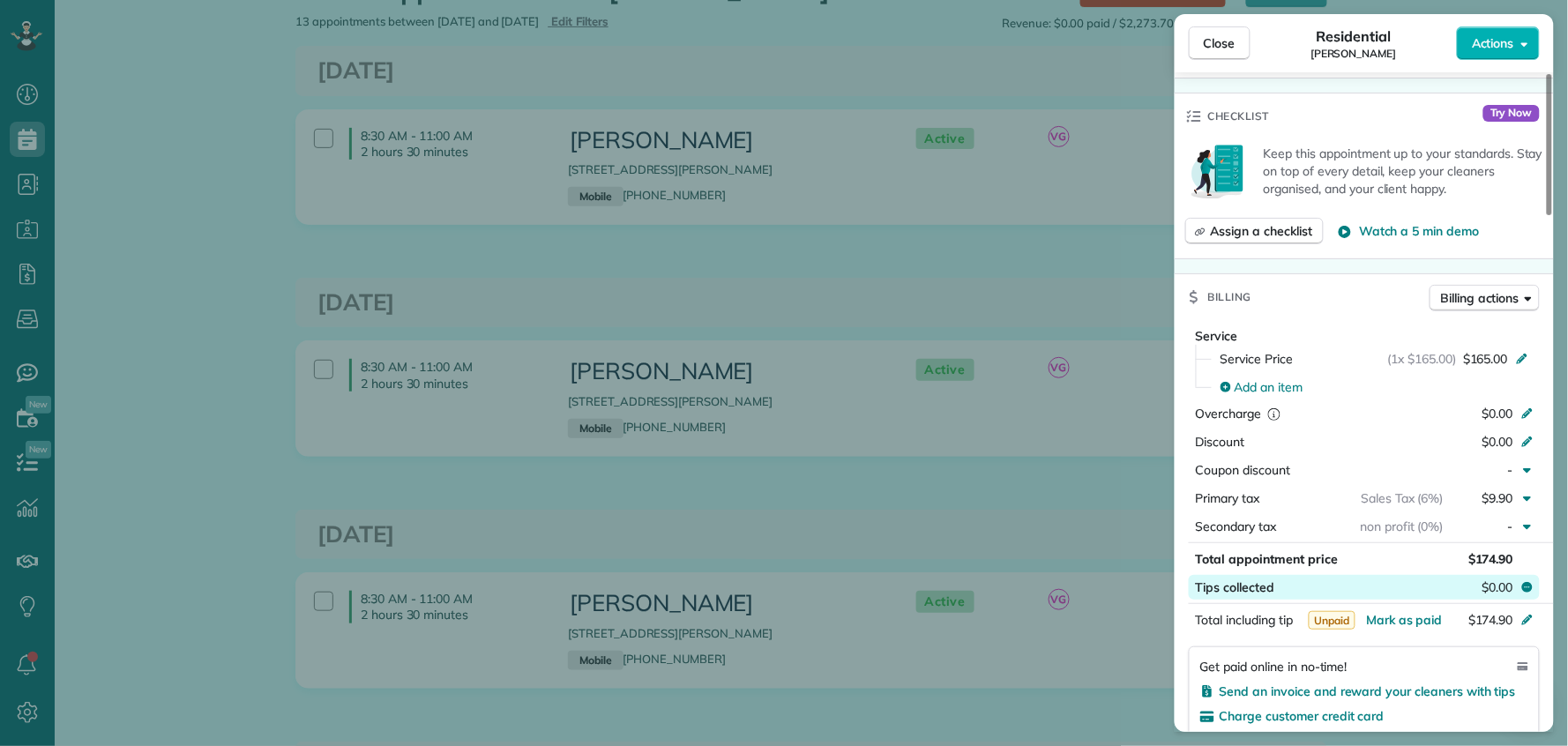
scroll to position [636, 0]
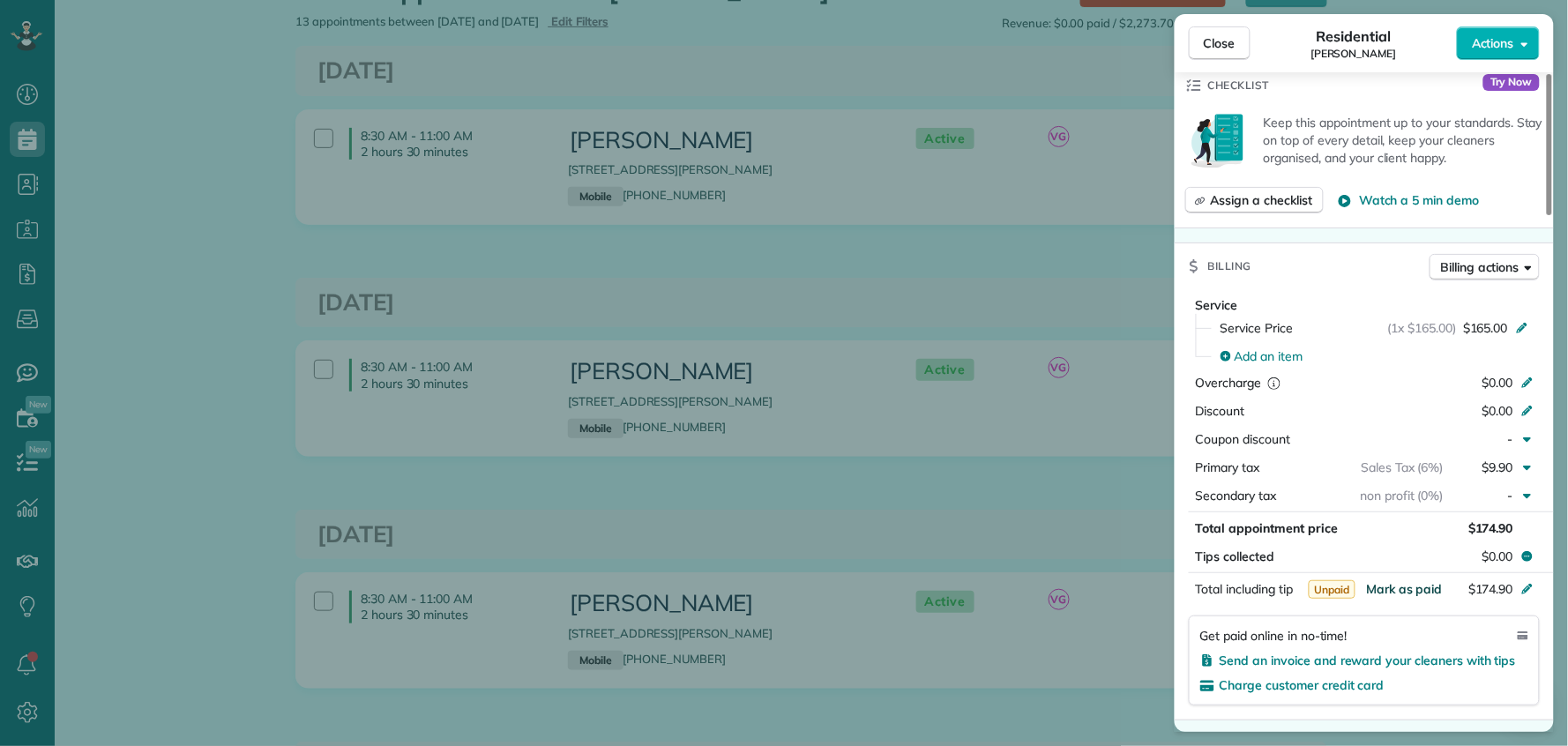
click at [1411, 589] on span "Mark as paid" at bounding box center [1404, 589] width 76 height 16
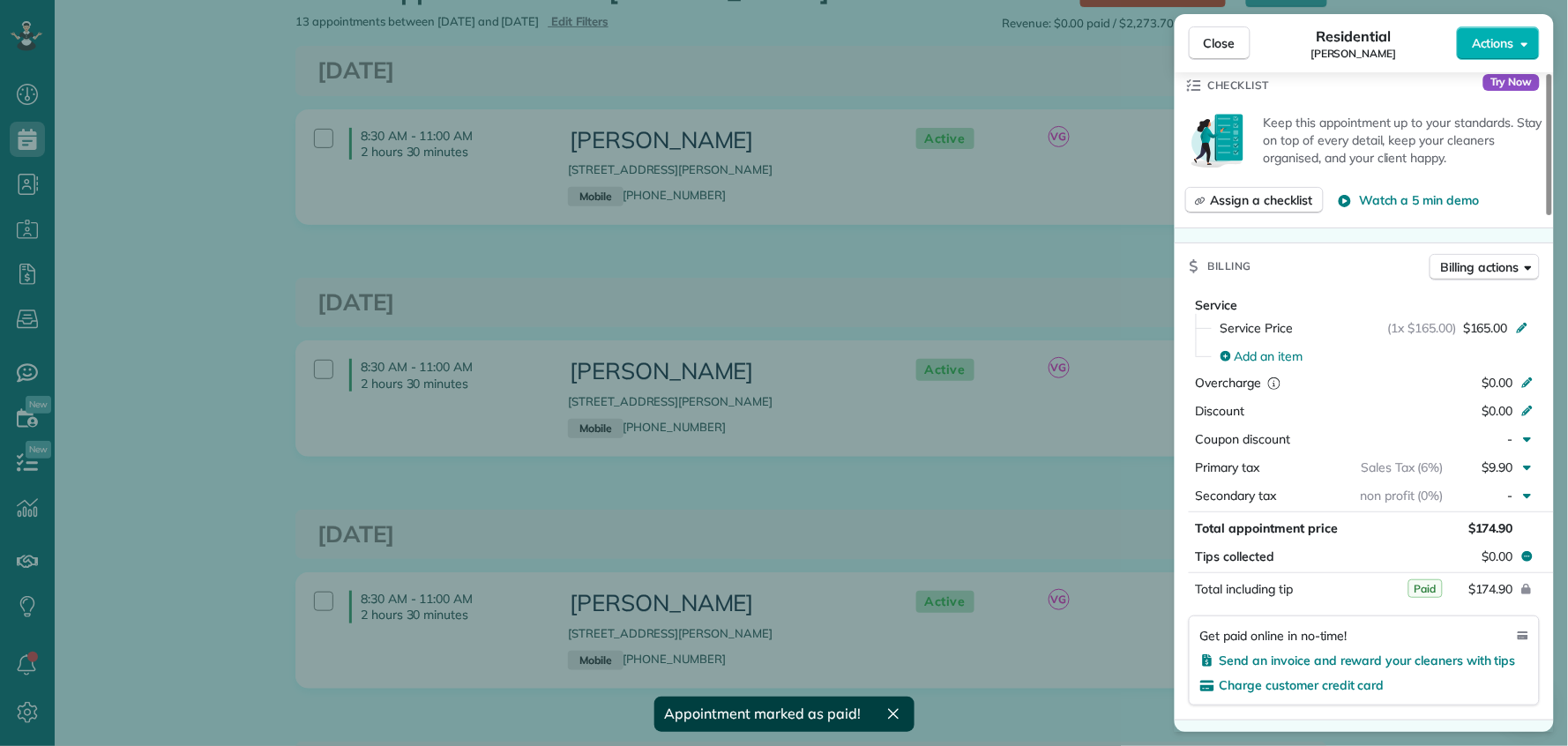
click at [1416, 595] on span "Paid" at bounding box center [1425, 589] width 34 height 18
drag, startPoint x: 1222, startPoint y: 40, endPoint x: 948, endPoint y: 281, distance: 364.9
click at [1222, 40] on span "Close" at bounding box center [1220, 42] width 32 height 17
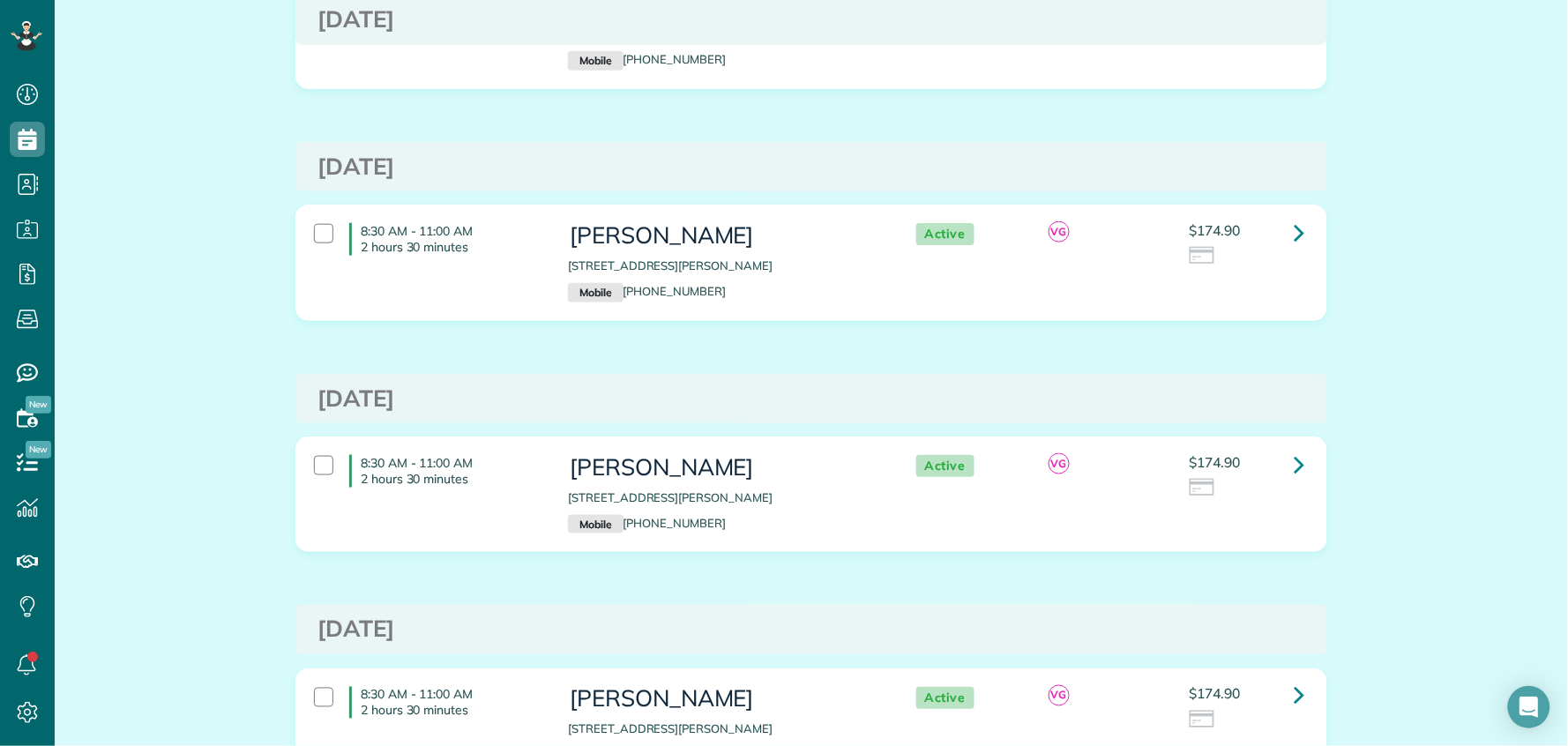
scroll to position [535, 0]
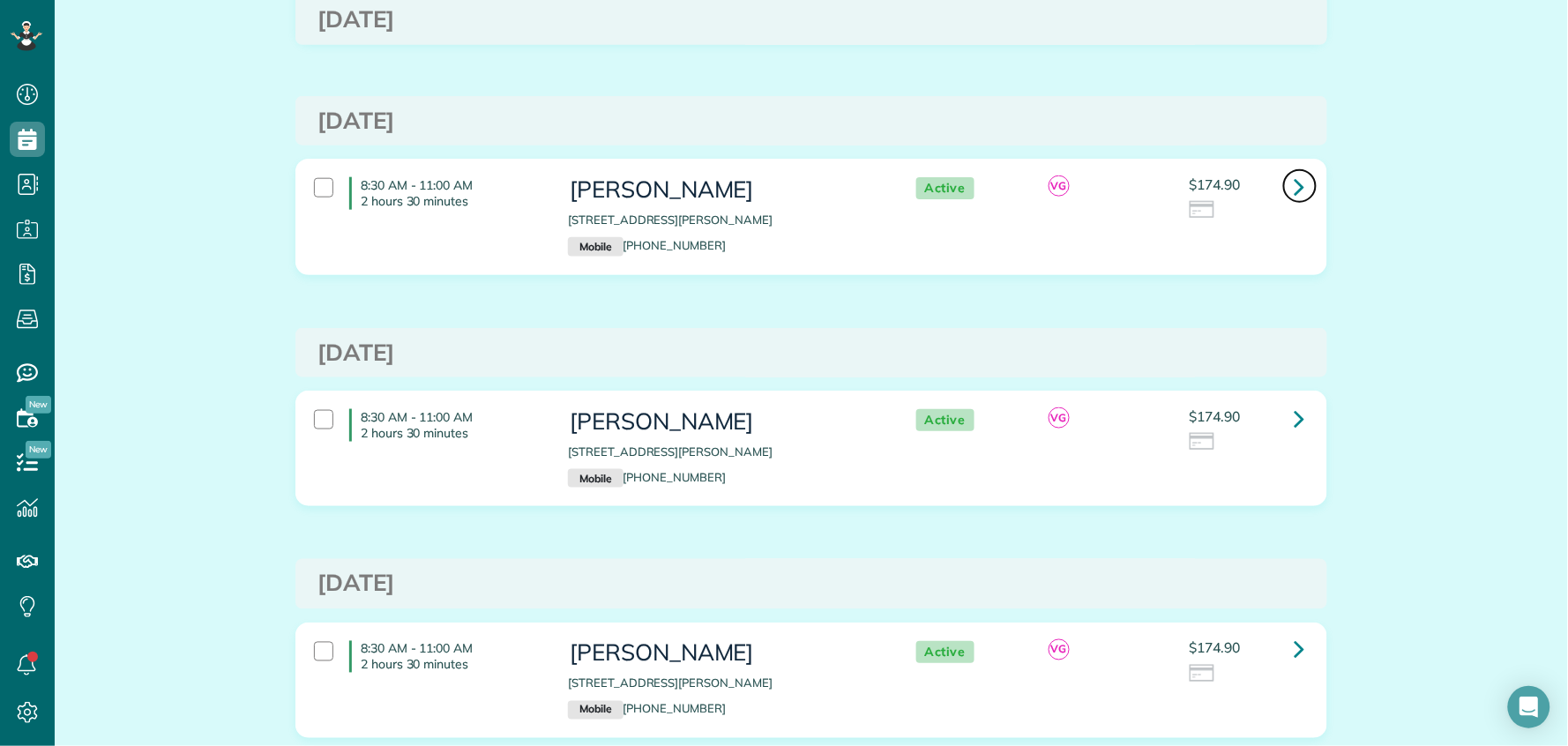
click at [1295, 188] on icon at bounding box center [1300, 187] width 11 height 31
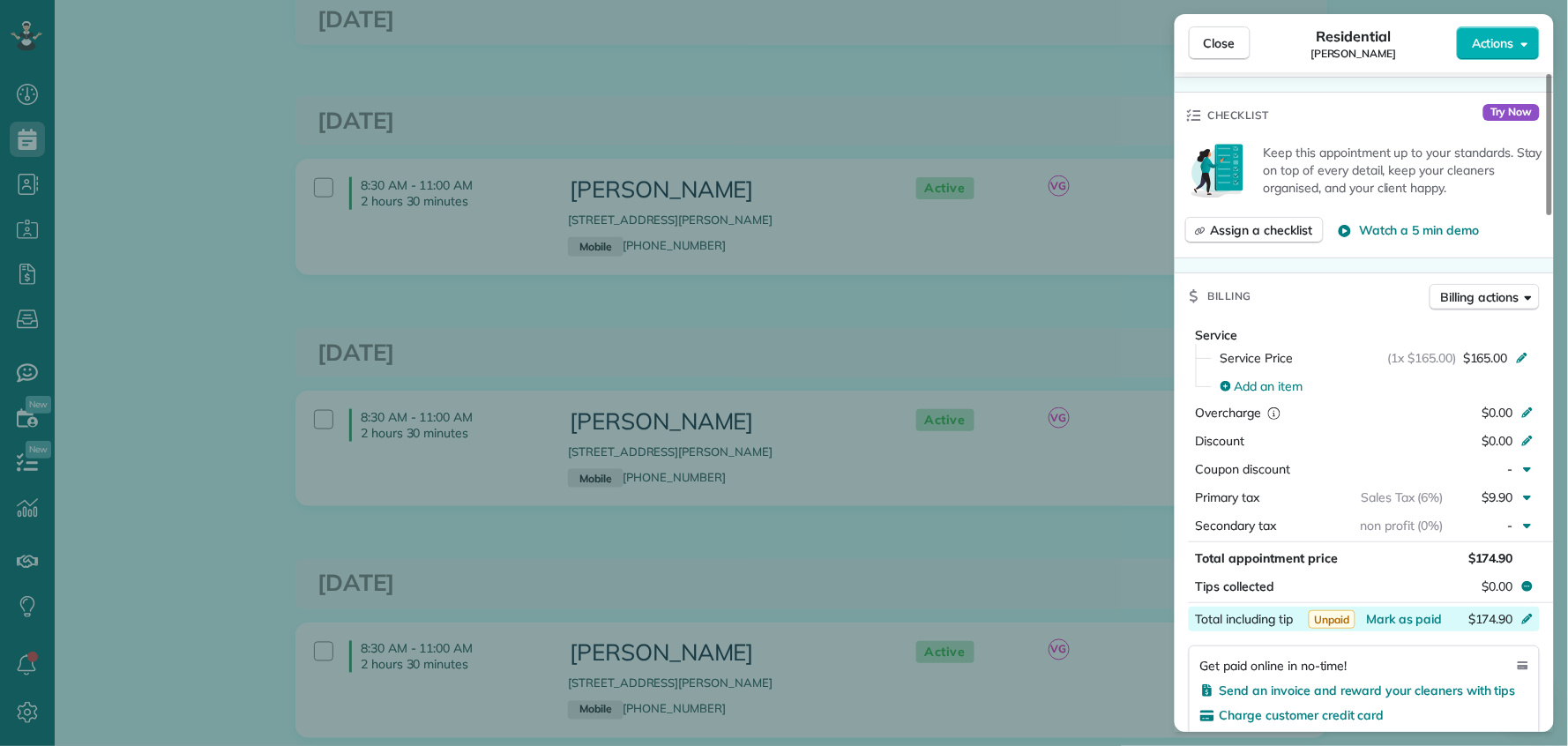
scroll to position [635, 0]
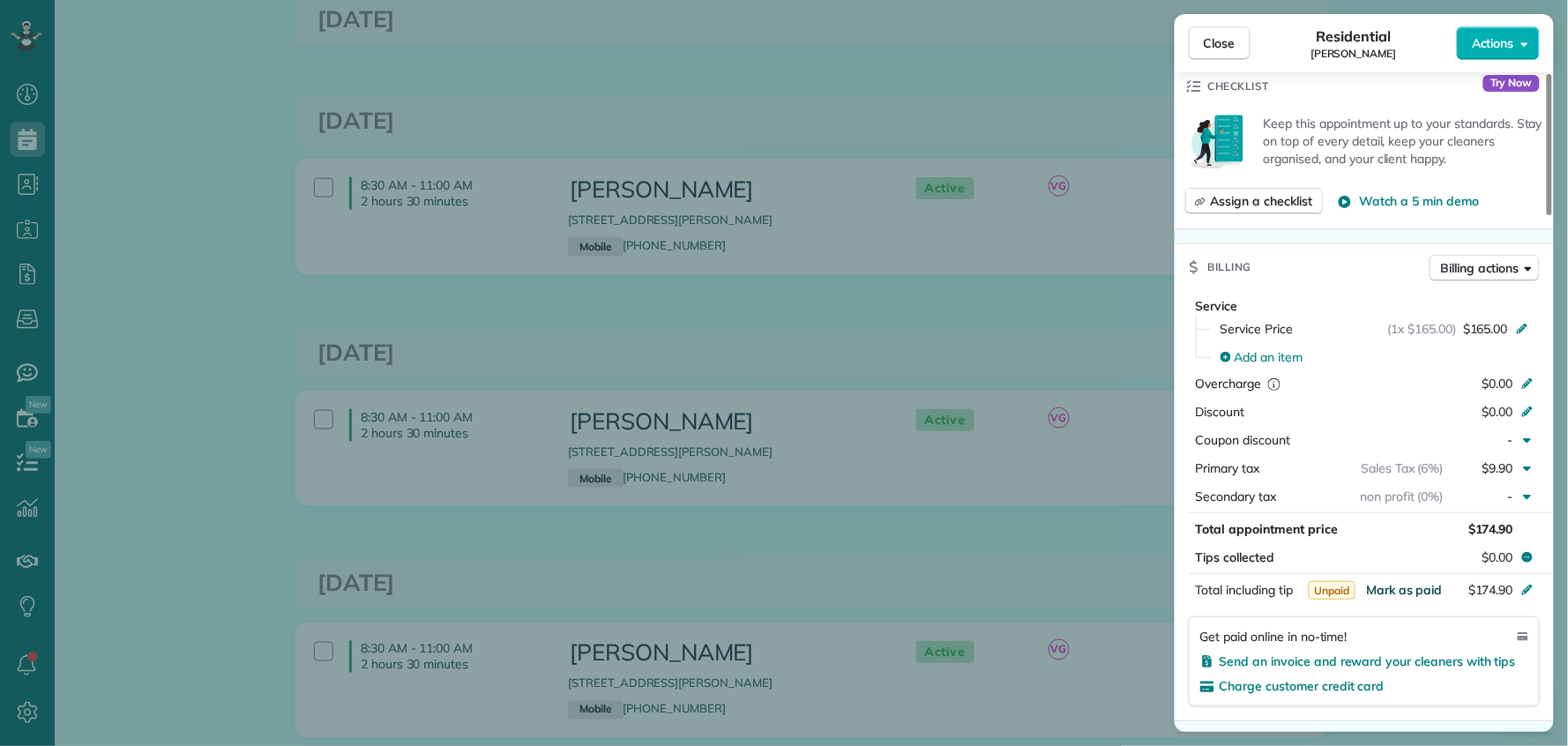
click at [1414, 596] on span "Mark as paid" at bounding box center [1404, 590] width 76 height 16
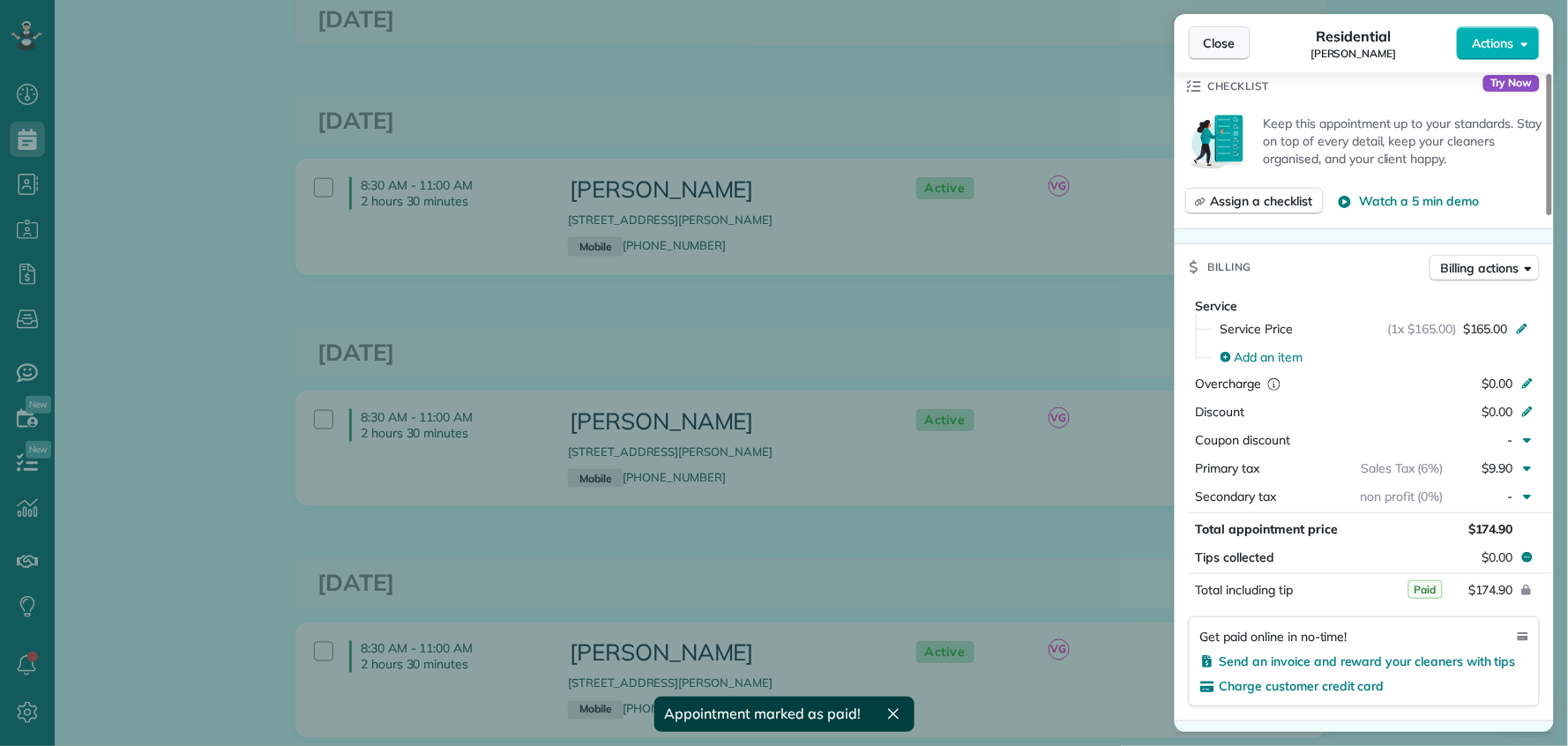
click at [1220, 54] on button "Close" at bounding box center [1219, 43] width 62 height 33
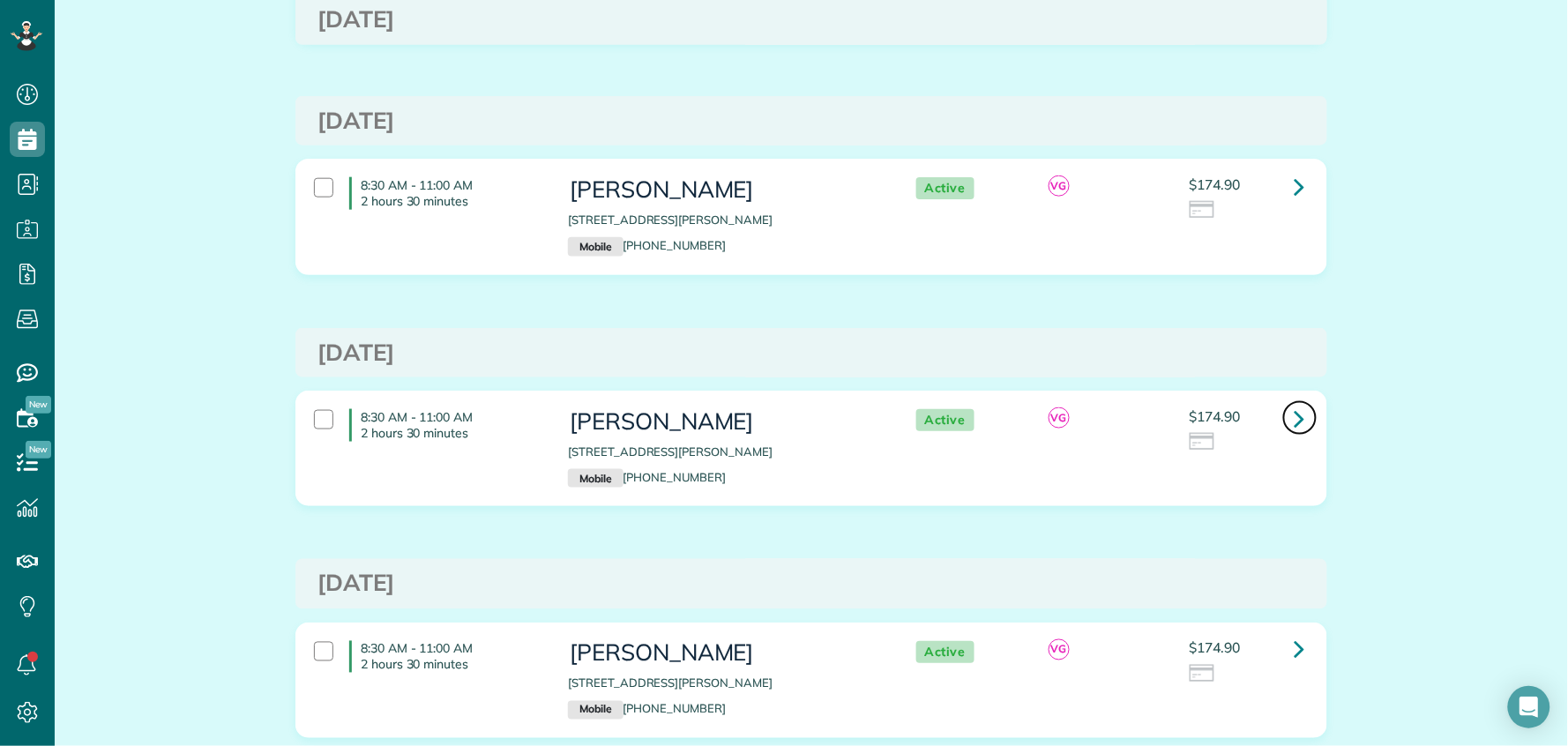
click at [1295, 416] on icon at bounding box center [1300, 419] width 11 height 31
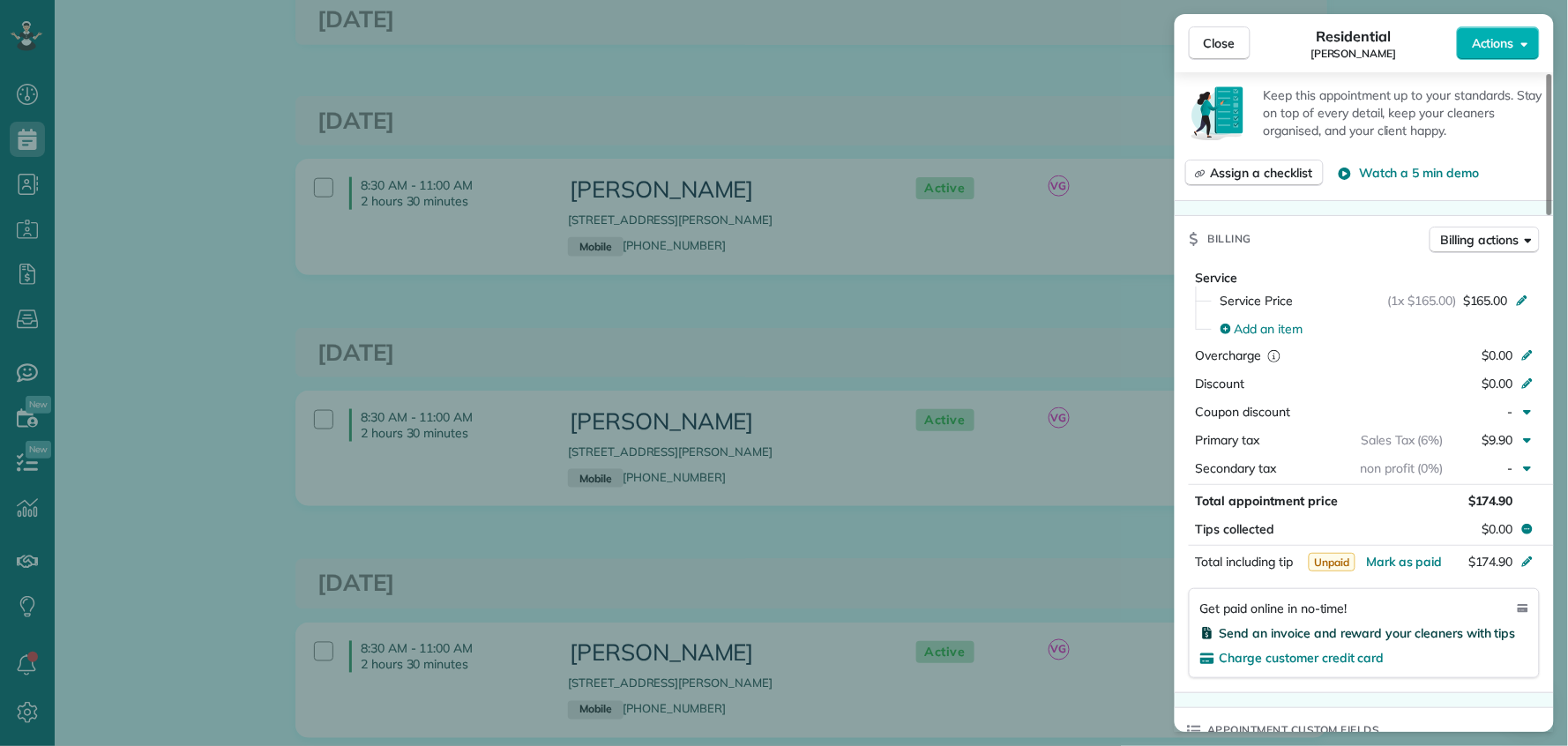
scroll to position [708, 0]
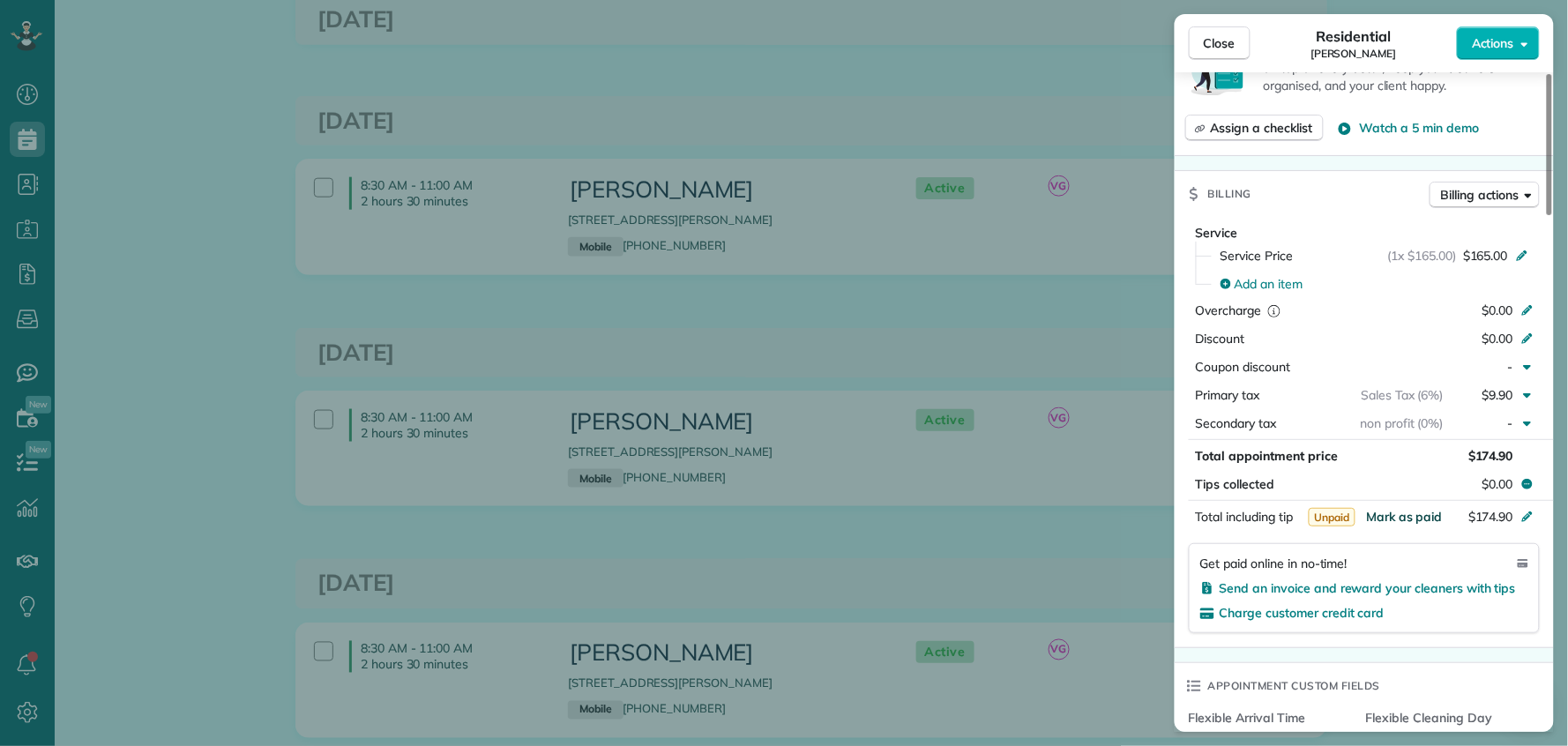
click at [1430, 521] on span "Mark as paid" at bounding box center [1404, 516] width 76 height 16
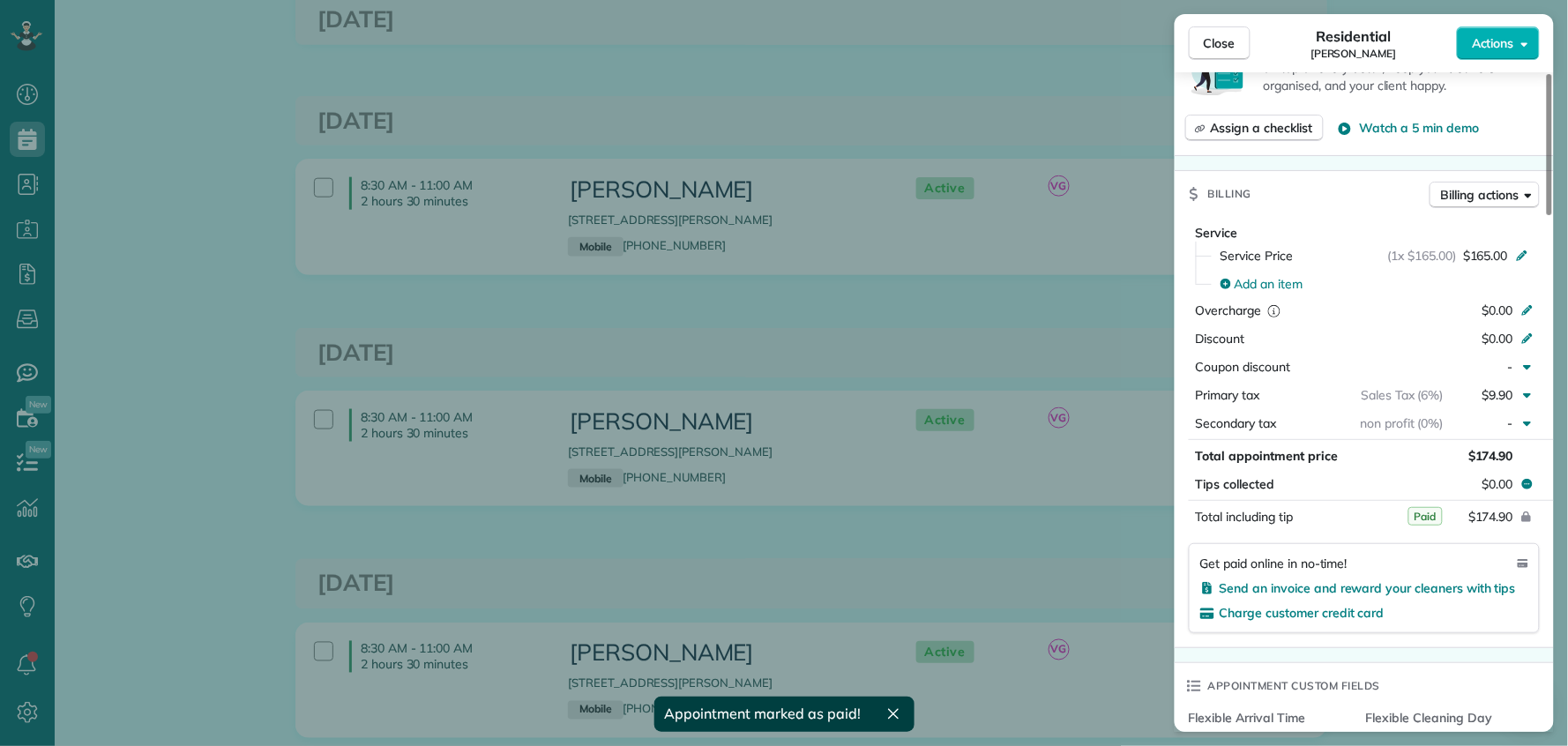
click at [1241, 61] on div "Close Residential Marsha Fischer Actions" at bounding box center [1365, 42] width 379 height 58
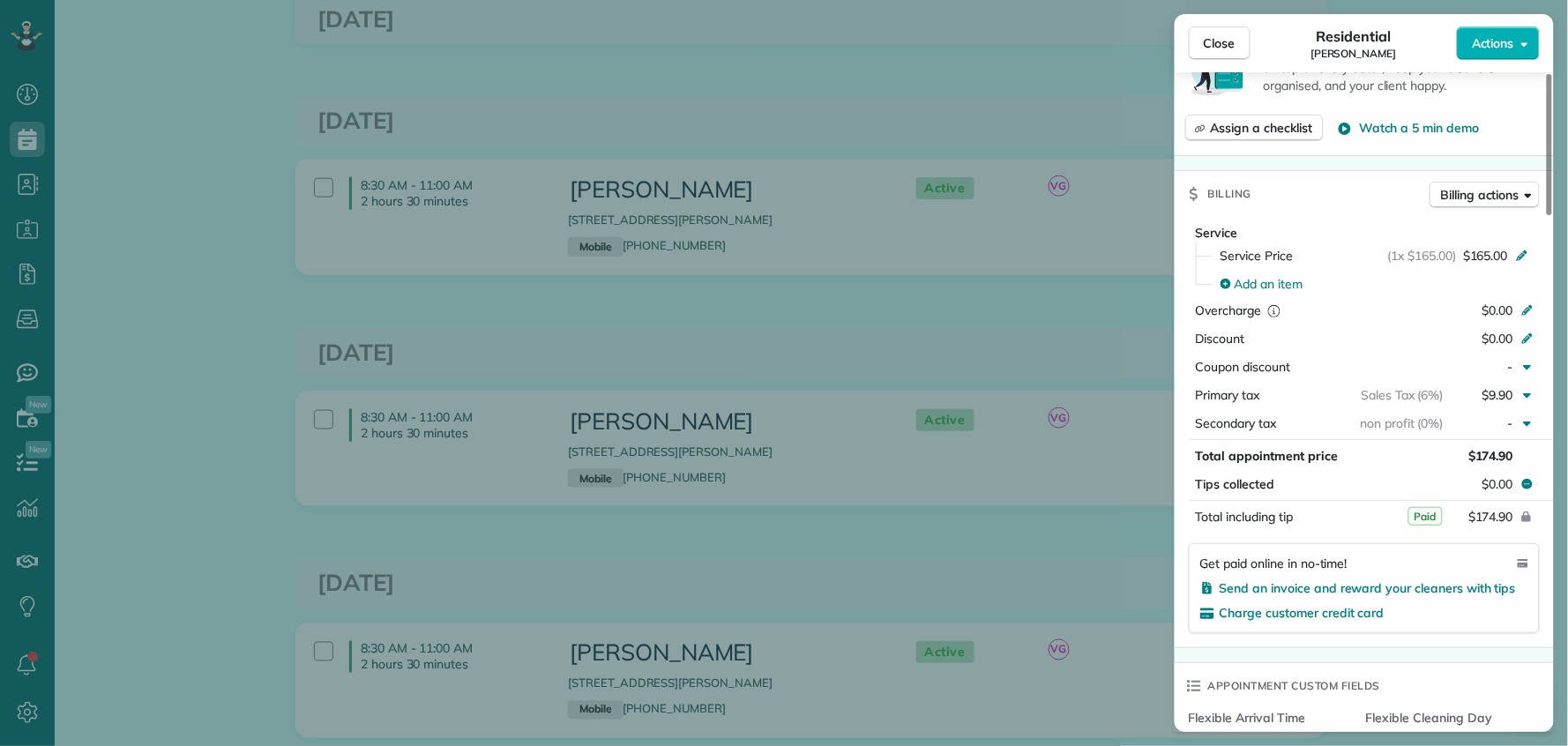
drag, startPoint x: 1210, startPoint y: 54, endPoint x: 1184, endPoint y: 95, distance: 48.5
click at [1210, 54] on button "Close" at bounding box center [1219, 43] width 62 height 33
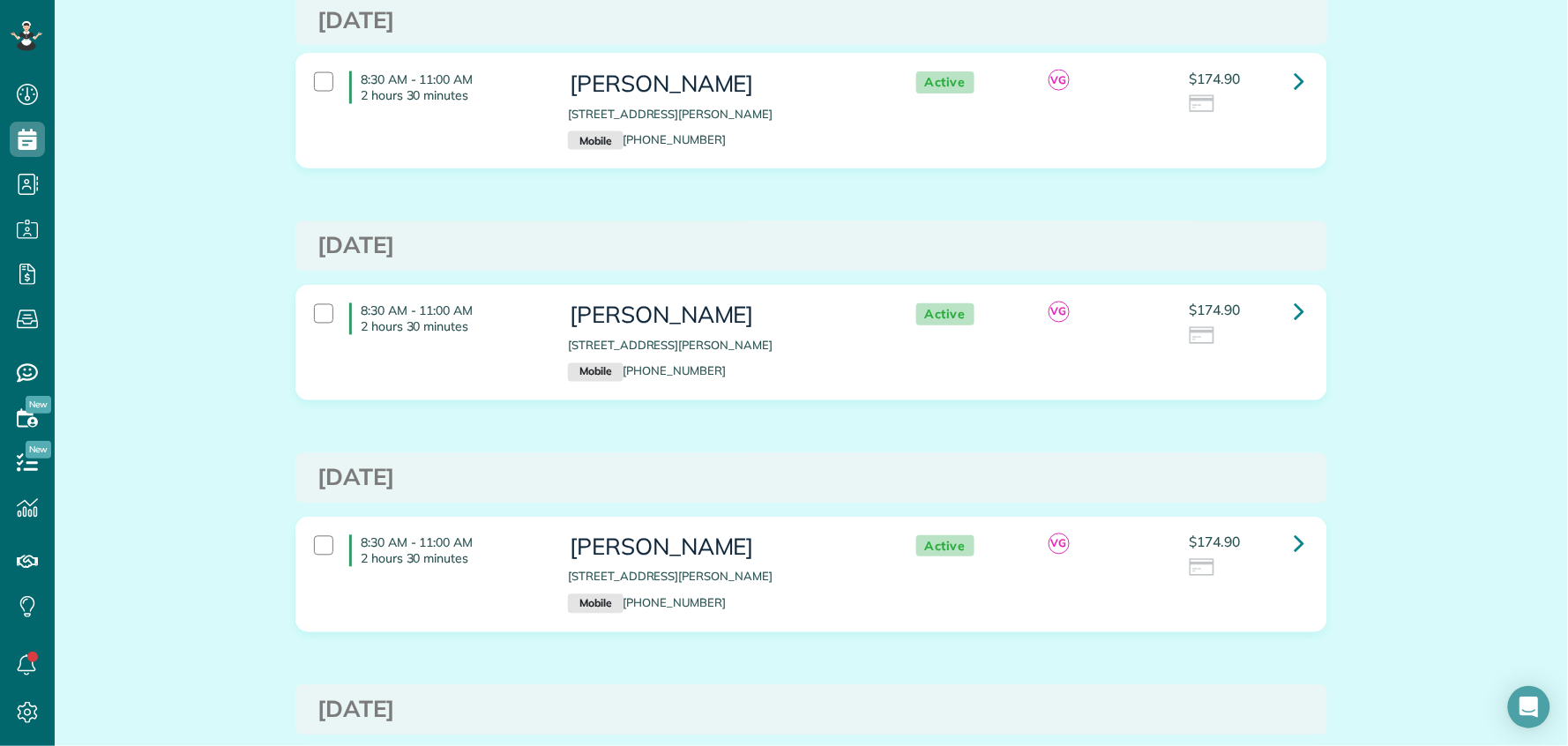
scroll to position [915, 0]
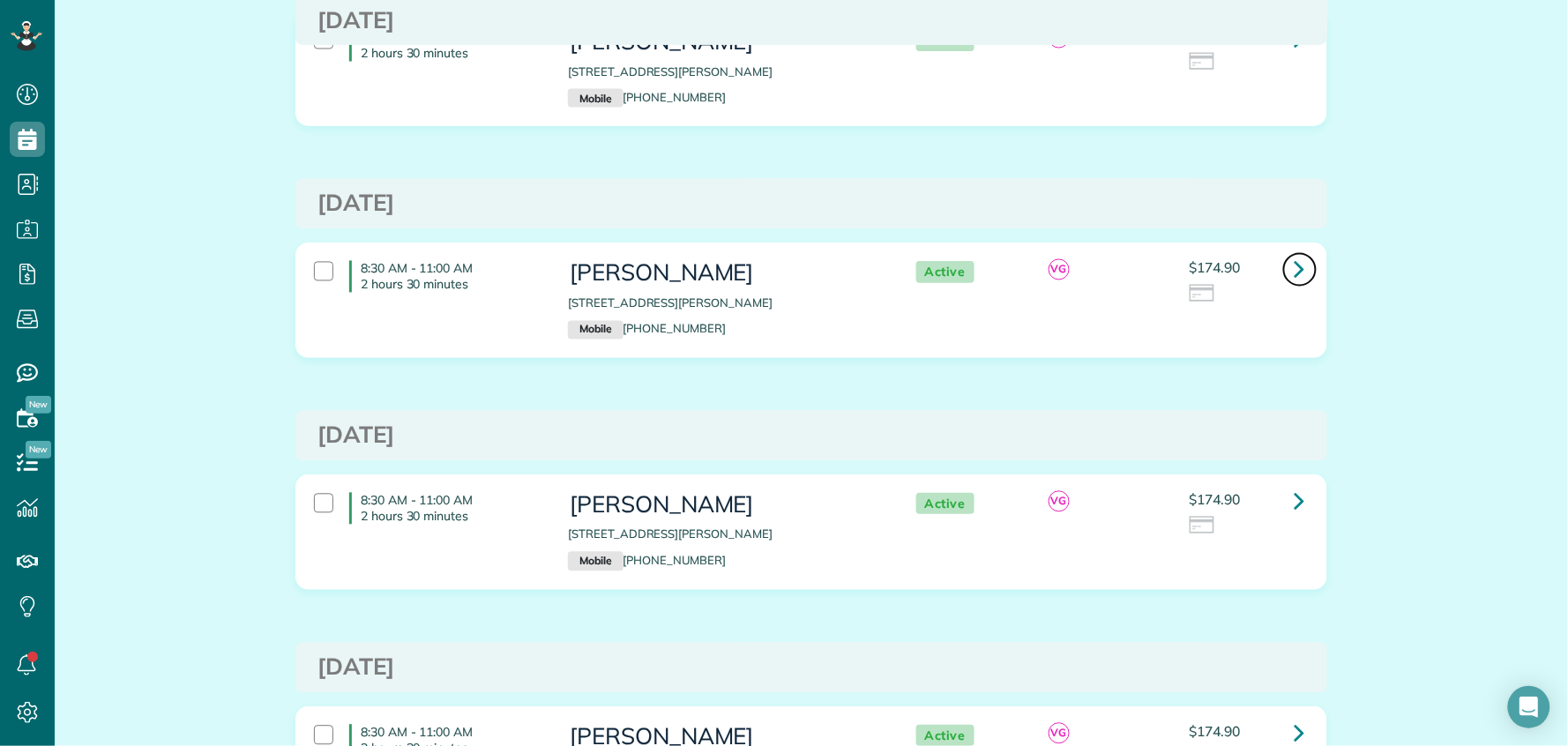
click at [1296, 264] on icon at bounding box center [1300, 270] width 11 height 31
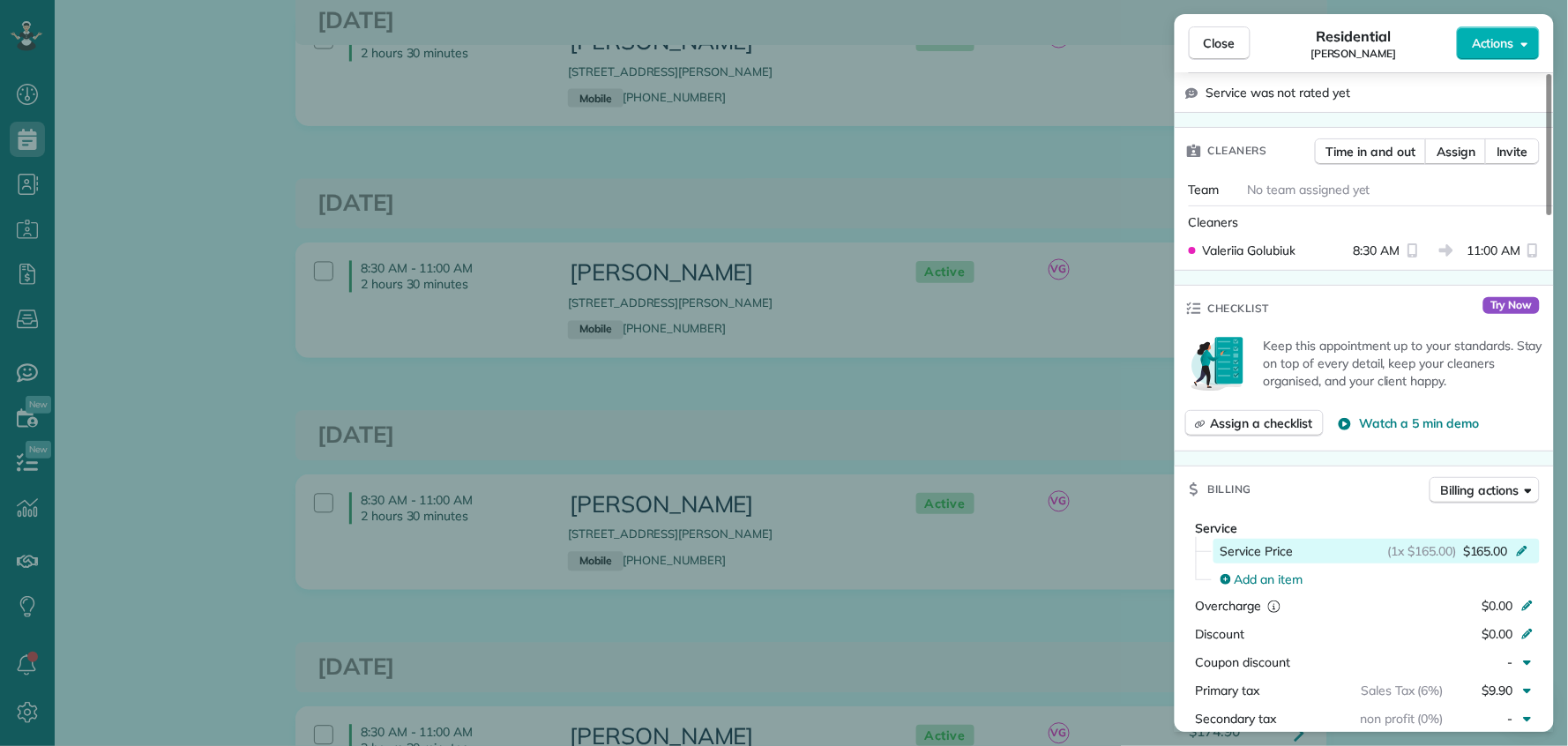
scroll to position [561, 0]
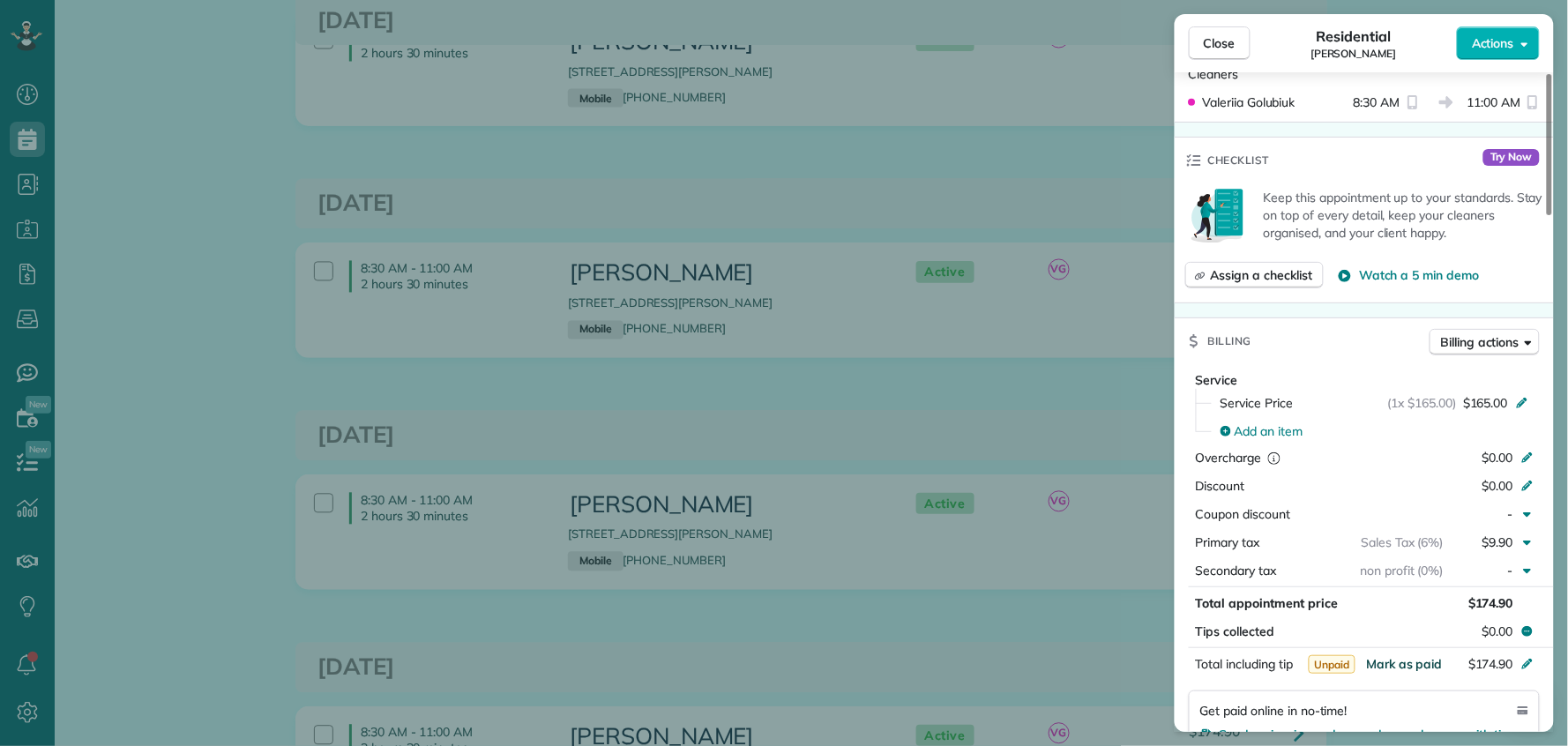
click span "Mark as paid"
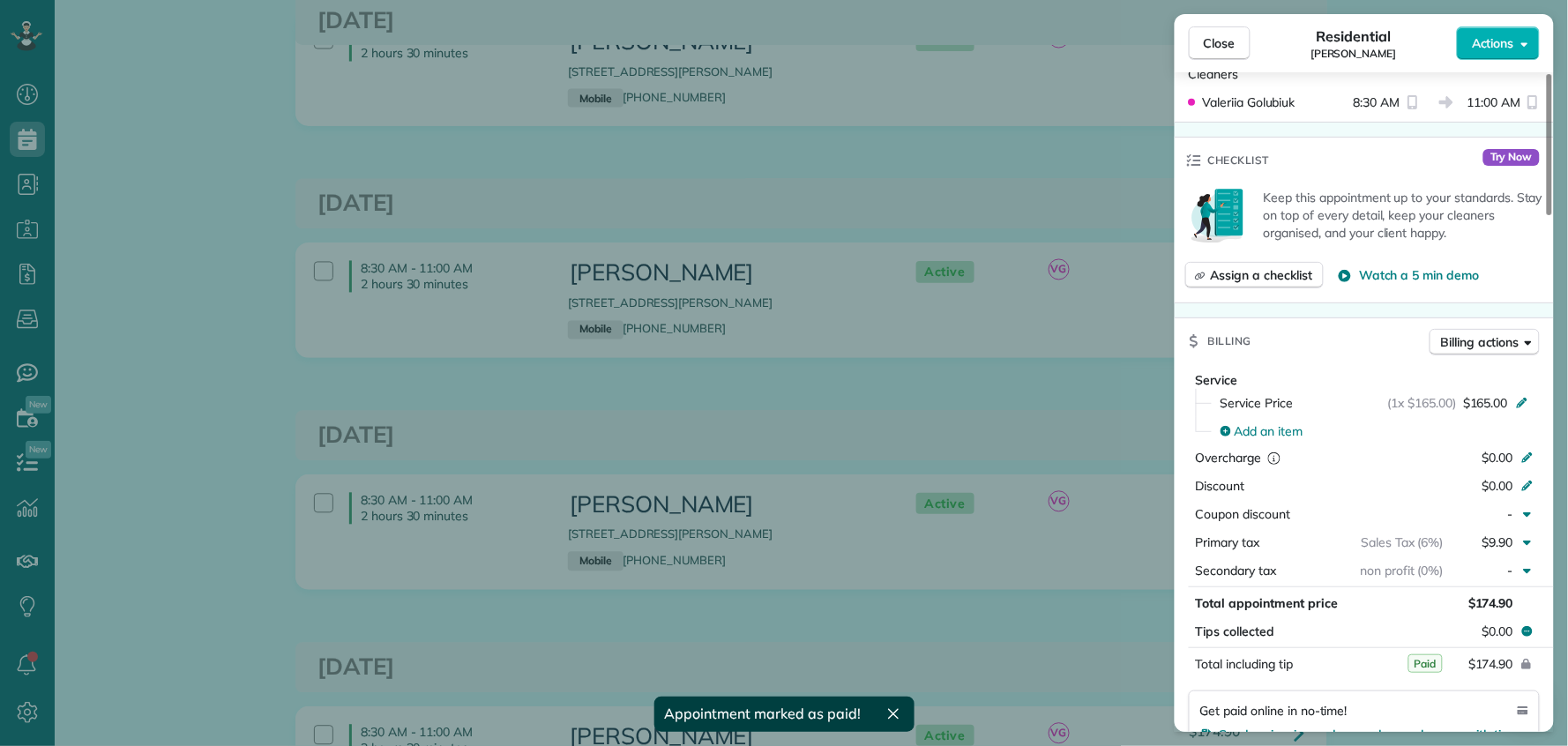
drag, startPoint x: 1217, startPoint y: 44, endPoint x: 1285, endPoint y: 295, distance: 260.0
click span "Close"
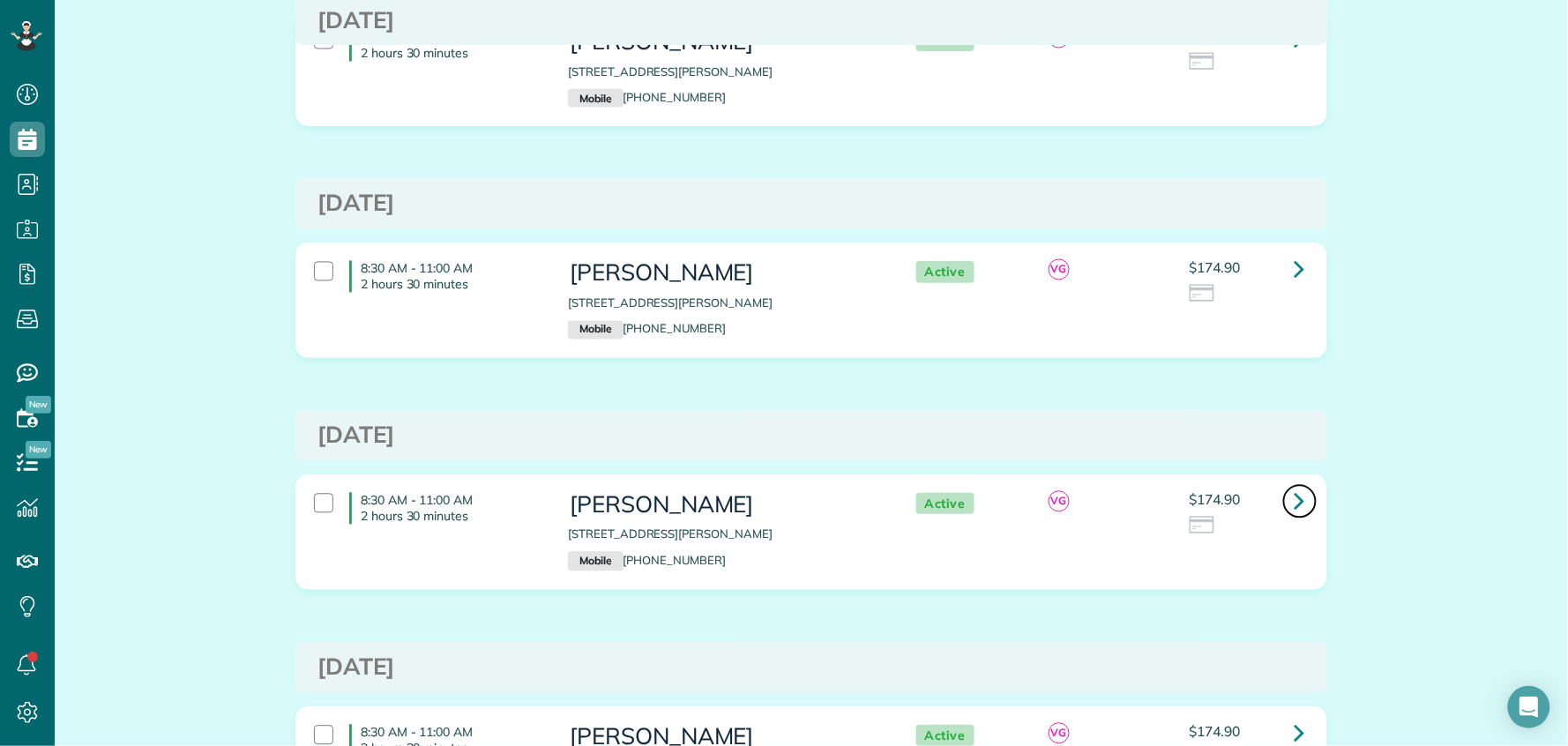
click icon
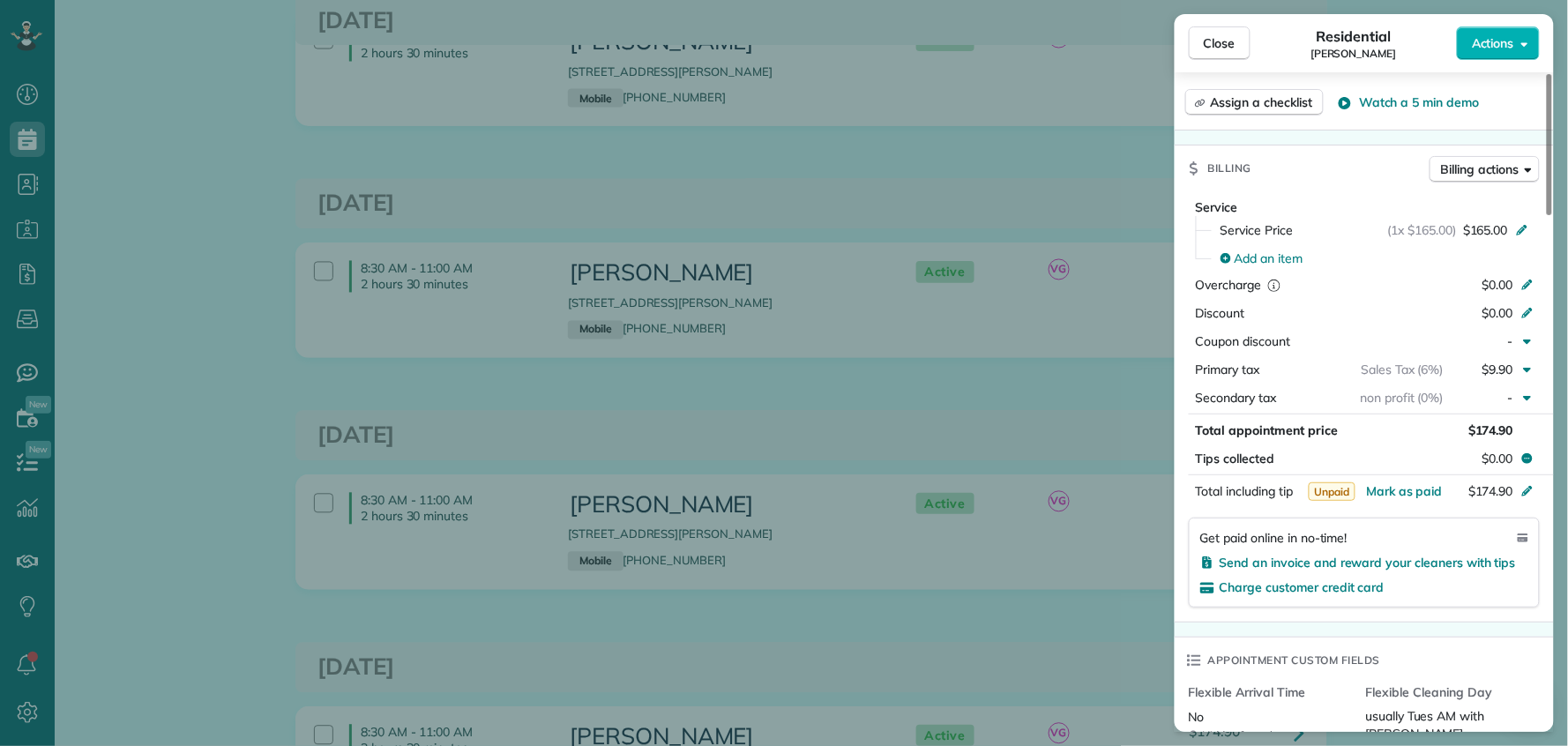
scroll to position [748, 0]
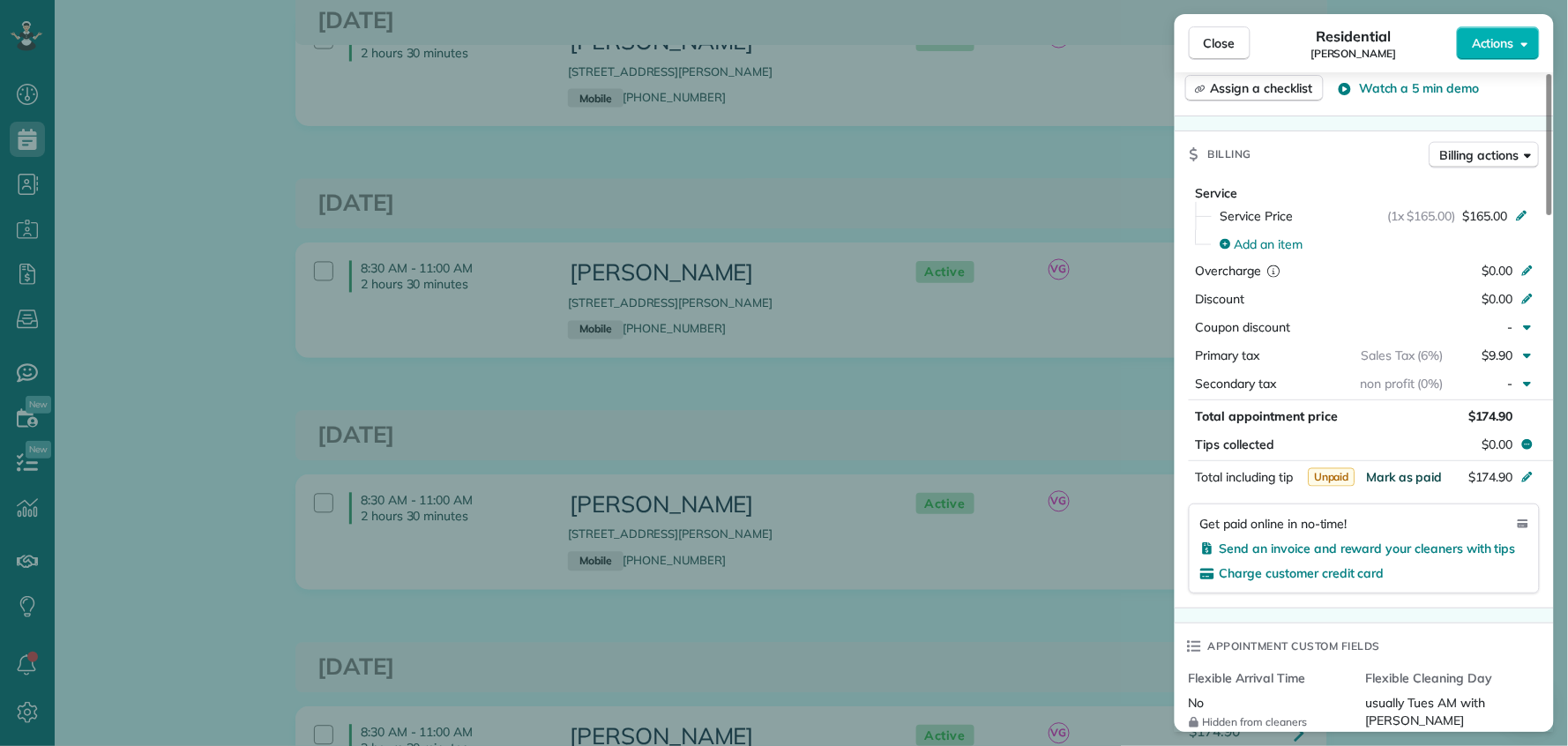
click span "Mark as paid"
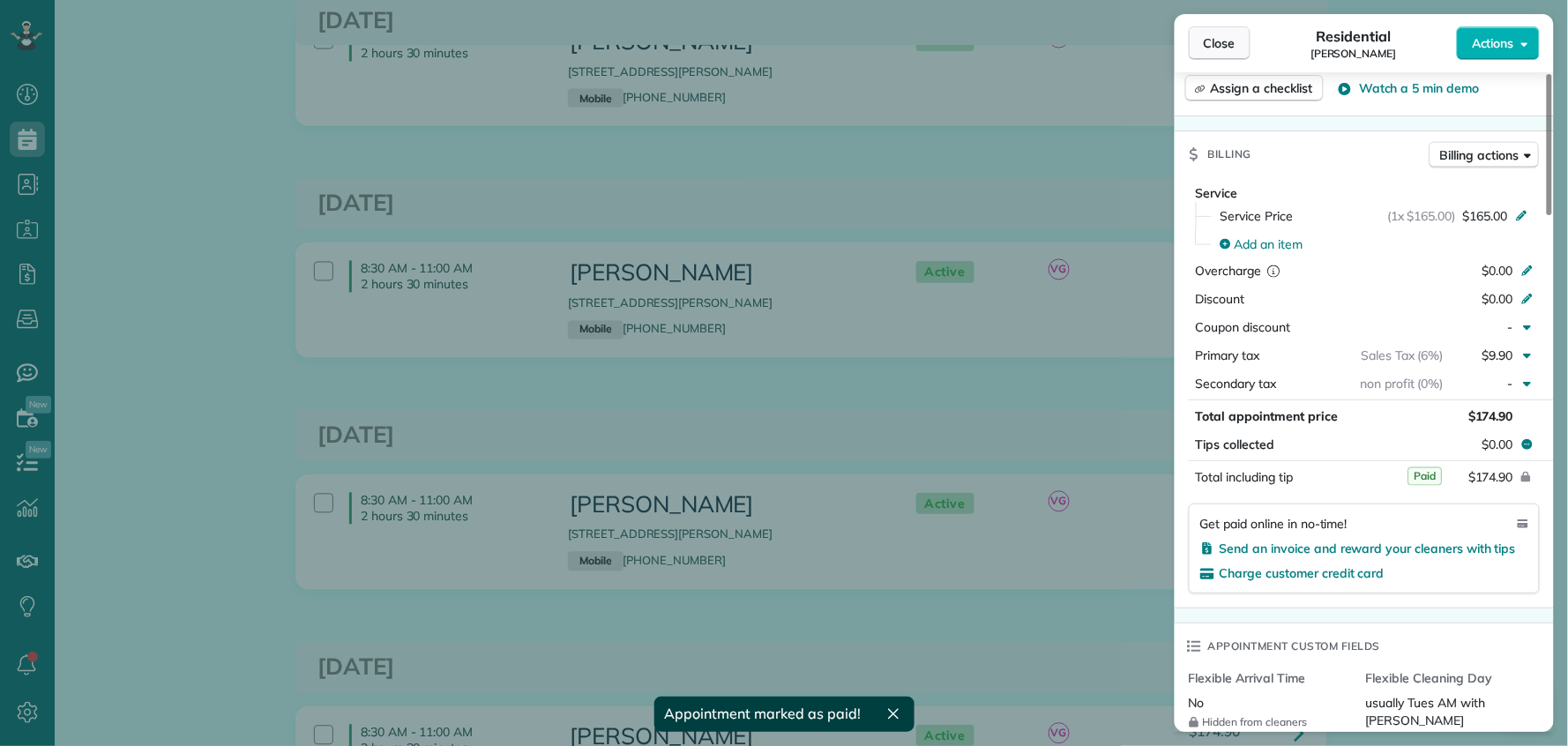
drag, startPoint x: 1227, startPoint y: 38, endPoint x: 1065, endPoint y: 465, distance: 456.7
click span "Close"
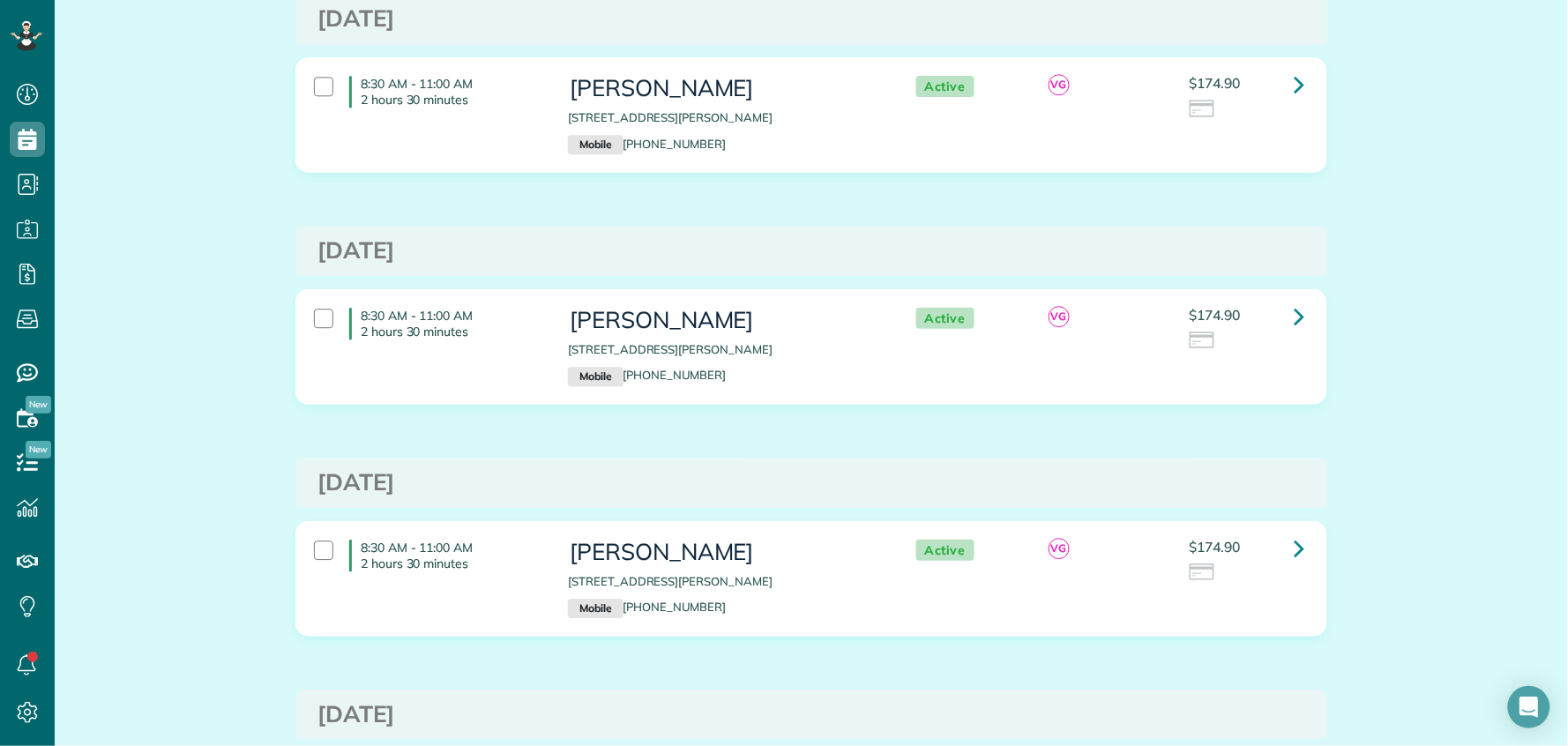
scroll to position [1368, 0]
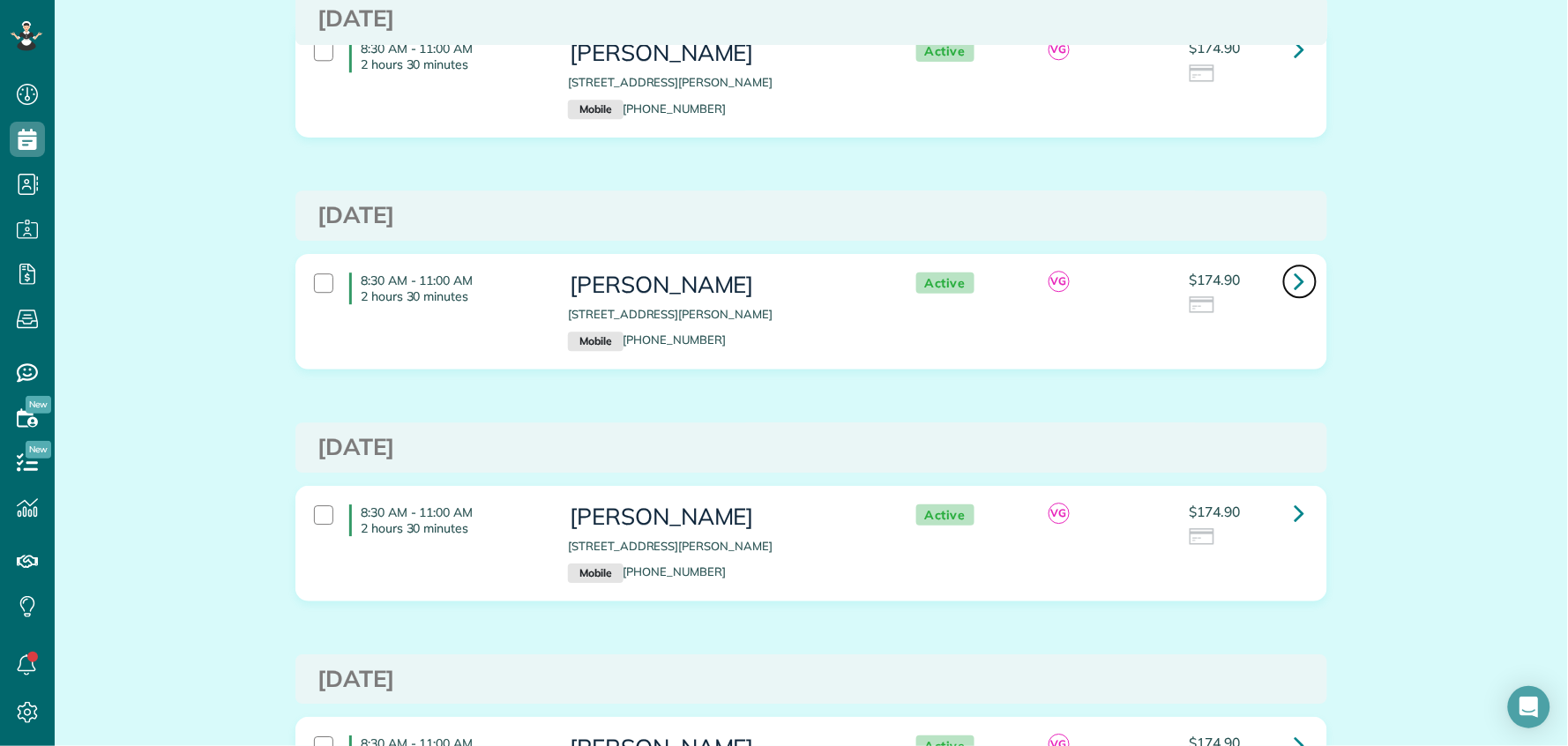
click icon
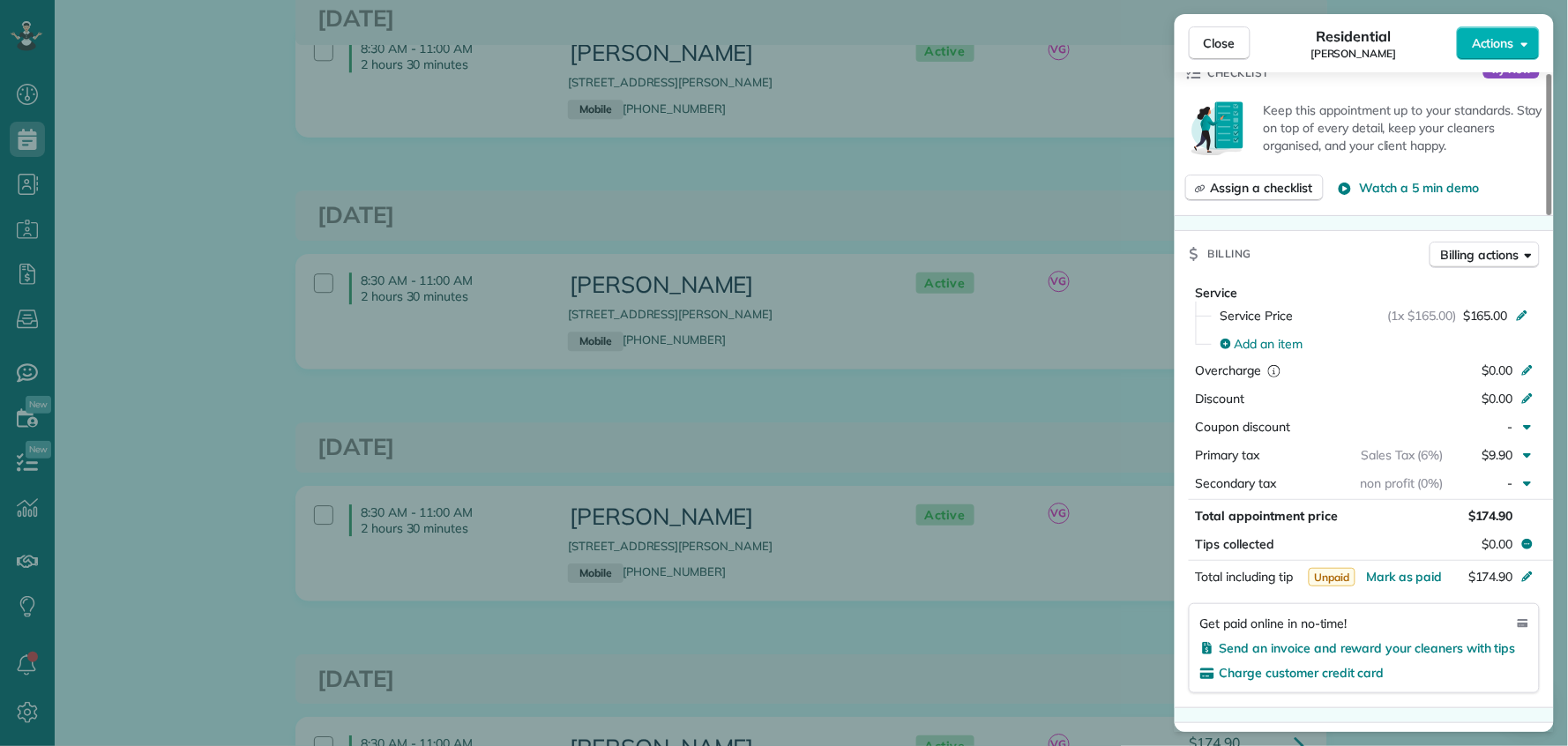
scroll to position [814, 0]
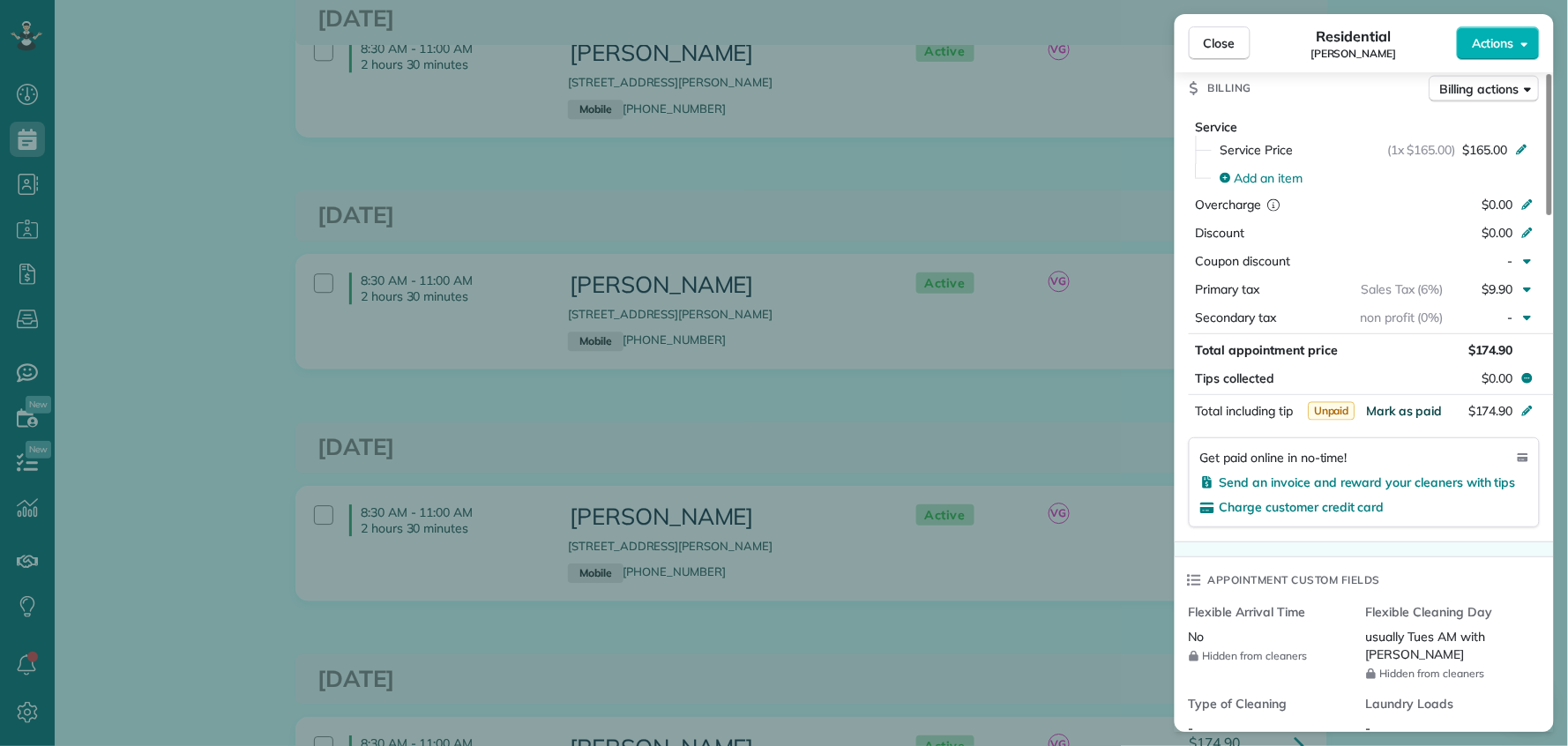
click span "Mark as paid"
drag, startPoint x: 1220, startPoint y: 43, endPoint x: 1170, endPoint y: 212, distance: 176.2
click span "Close"
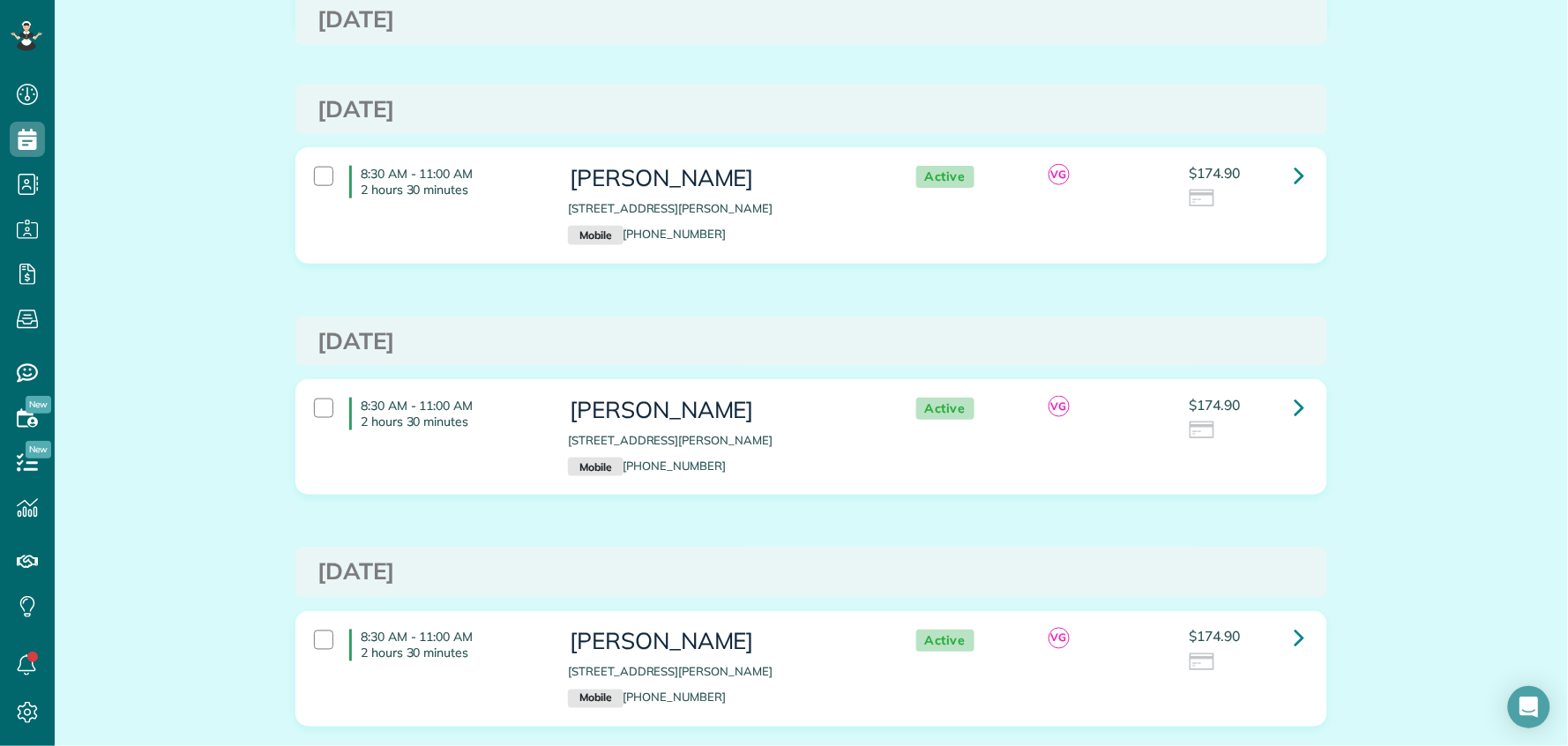
scroll to position [469, 0]
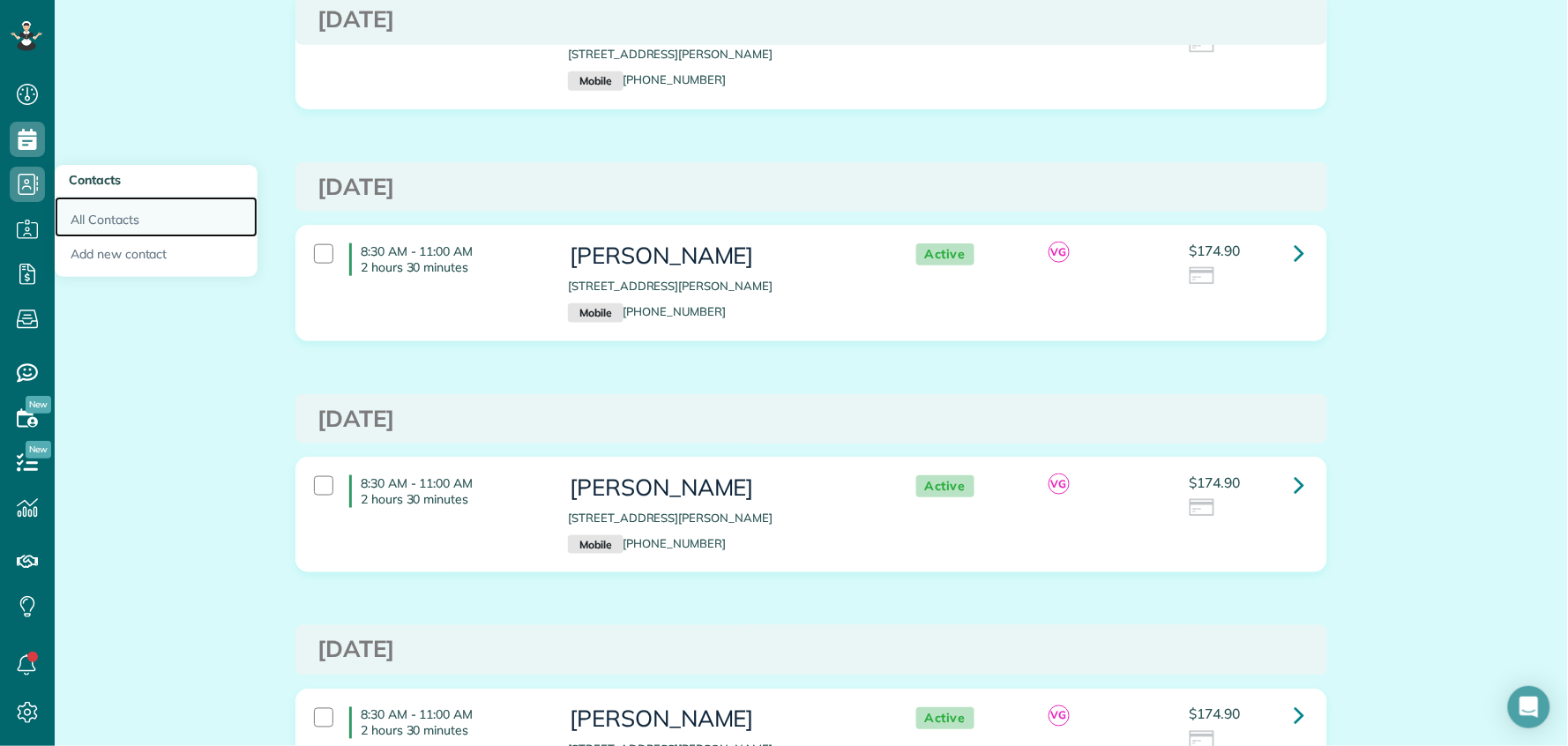
click link "All Contacts"
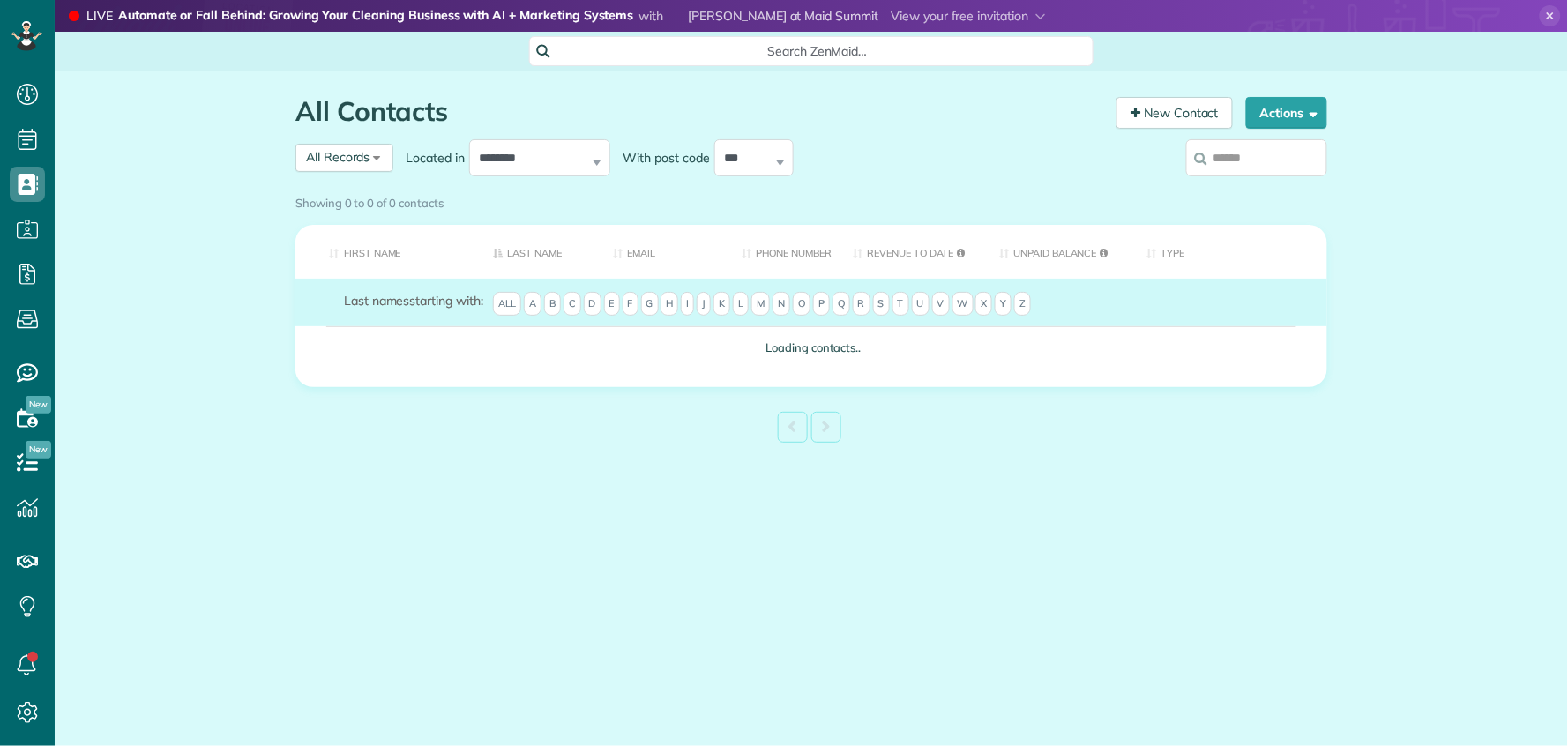
scroll to position [7, 7]
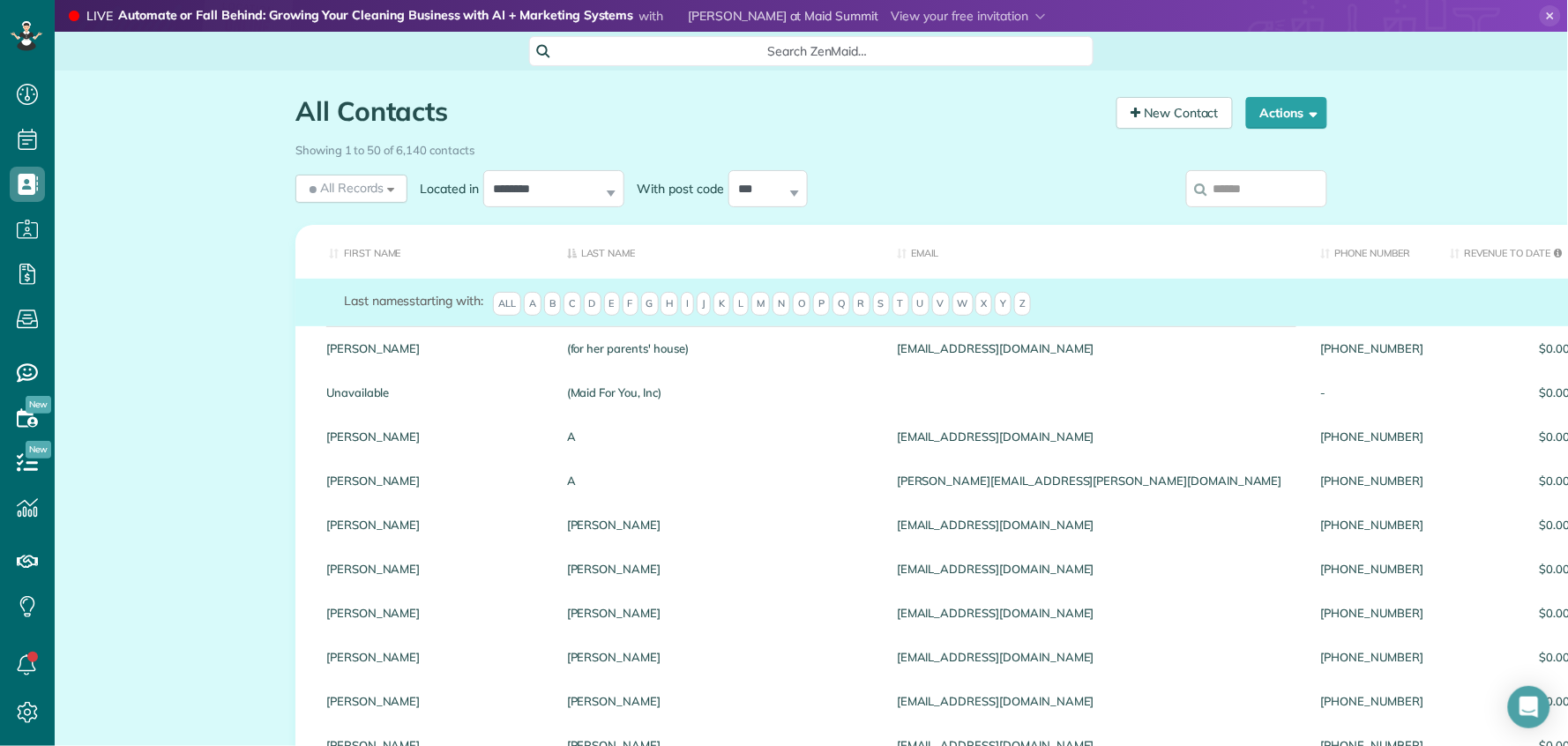
drag, startPoint x: 1238, startPoint y: 190, endPoint x: 1213, endPoint y: 197, distance: 26.0
click at [1238, 190] on input "search" at bounding box center [1256, 189] width 141 height 37
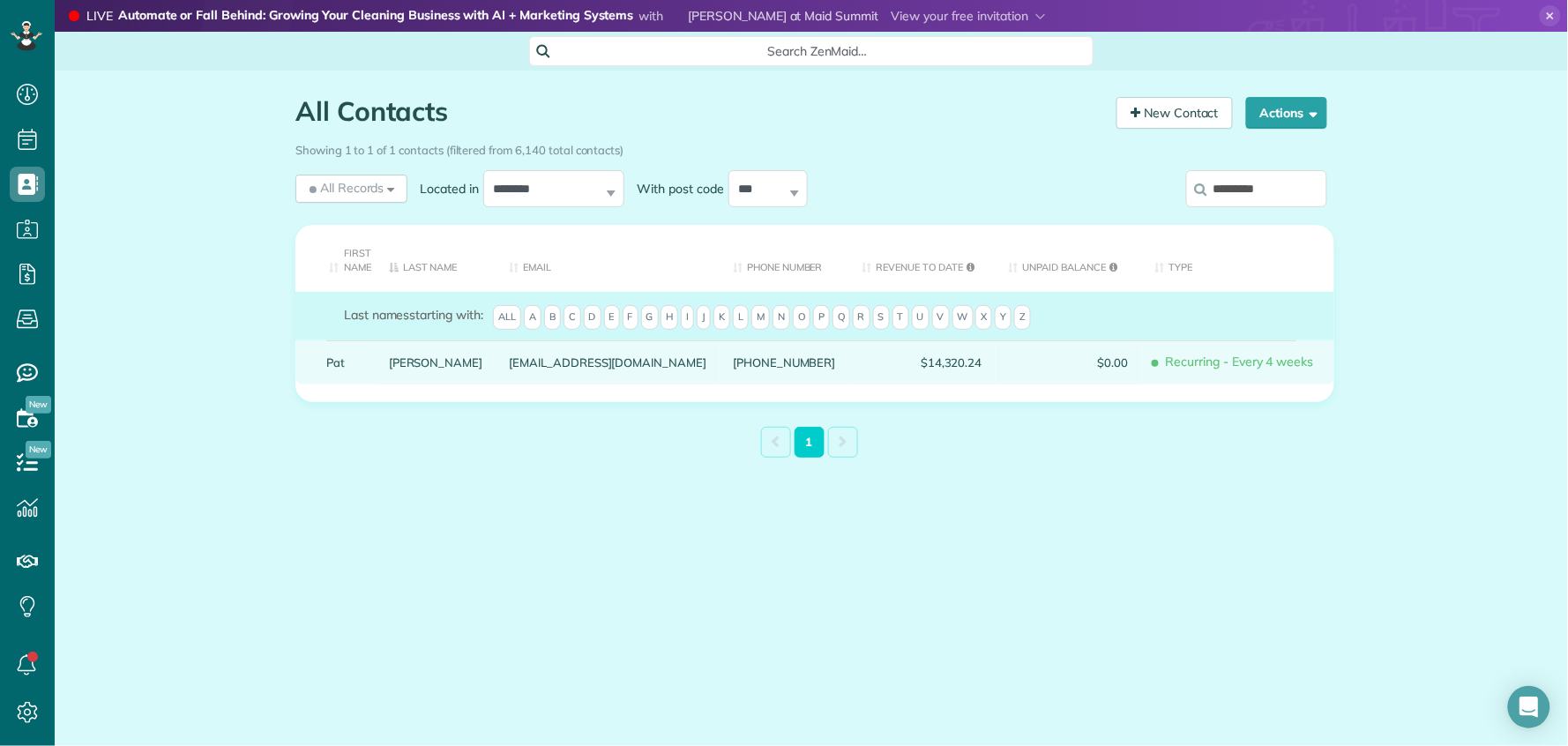
type input "*********"
click at [338, 368] on link "Pat" at bounding box center [344, 362] width 36 height 12
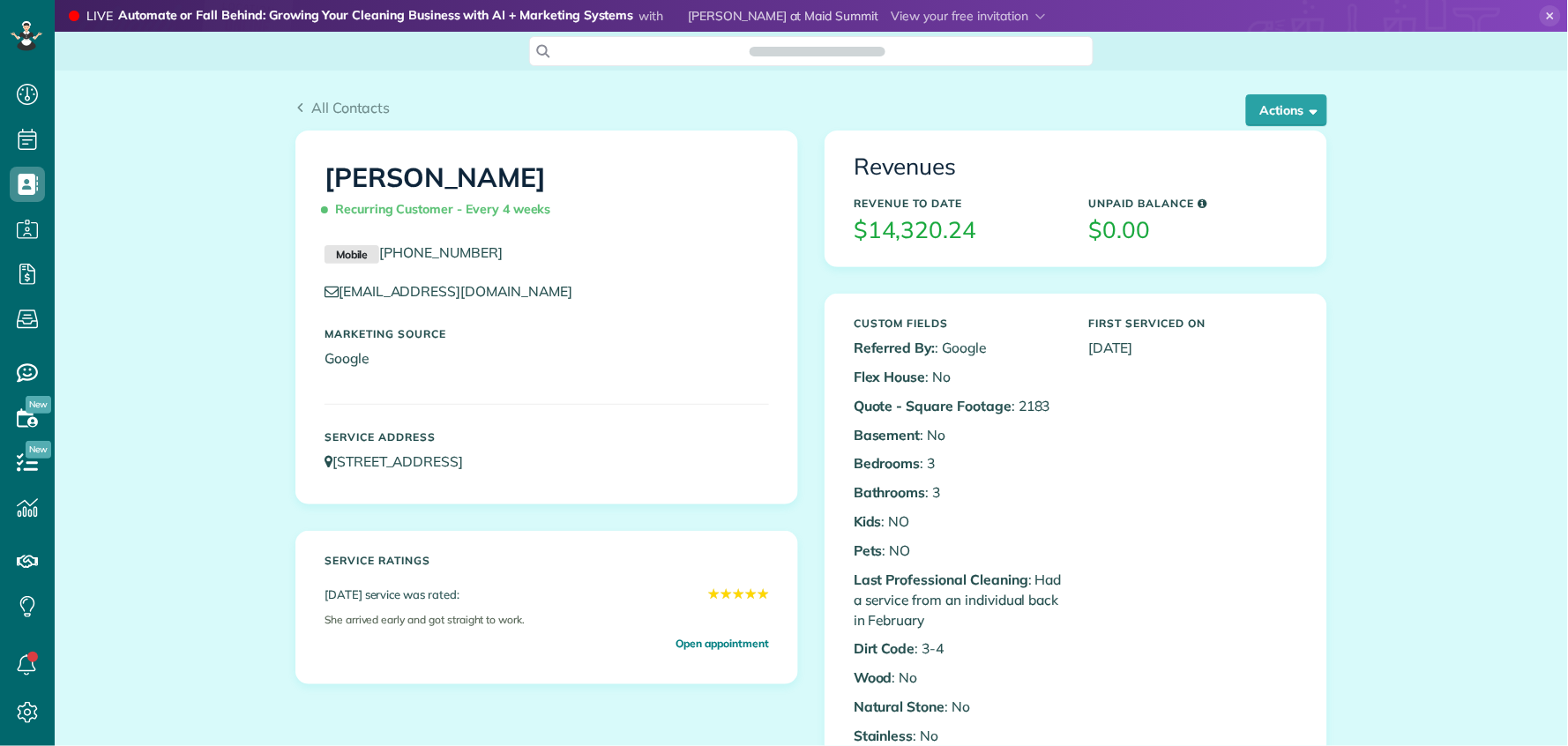
scroll to position [7, 7]
click at [1290, 102] on button "Actions" at bounding box center [1287, 110] width 81 height 32
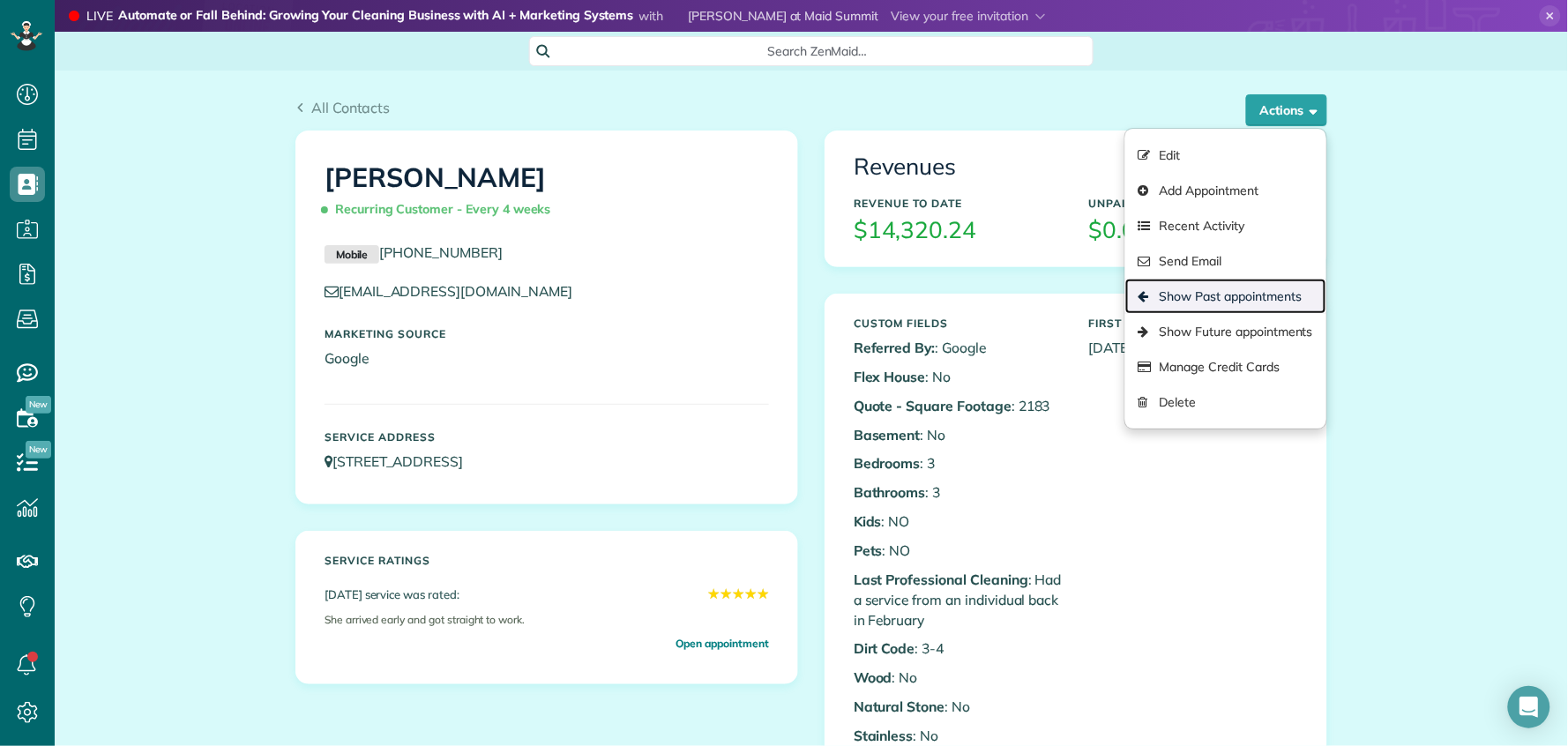
click at [1282, 312] on link "Show Past appointments" at bounding box center [1226, 296] width 202 height 35
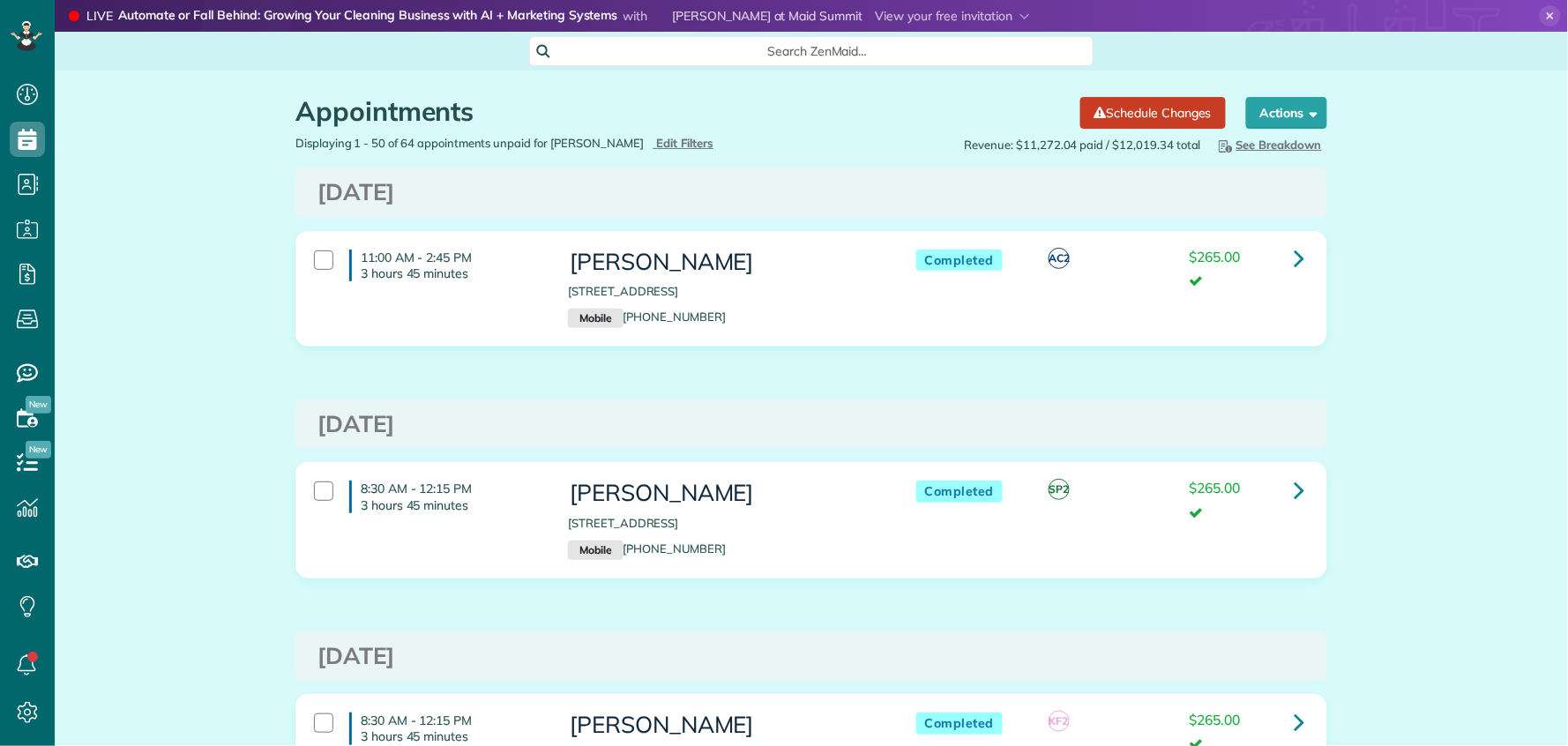
scroll to position [7, 7]
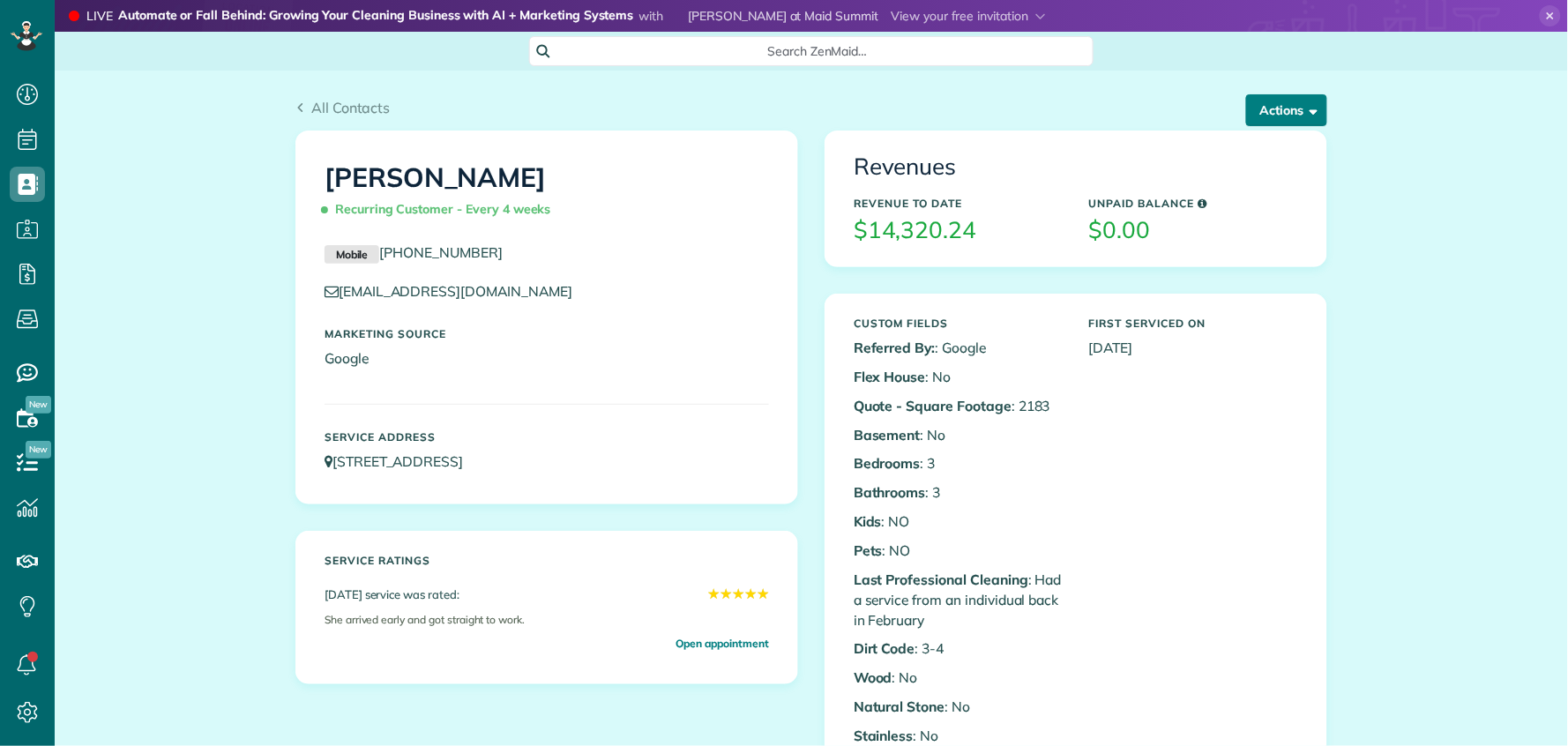
scroll to position [7, 7]
click at [1300, 96] on button "Actions" at bounding box center [1287, 110] width 81 height 32
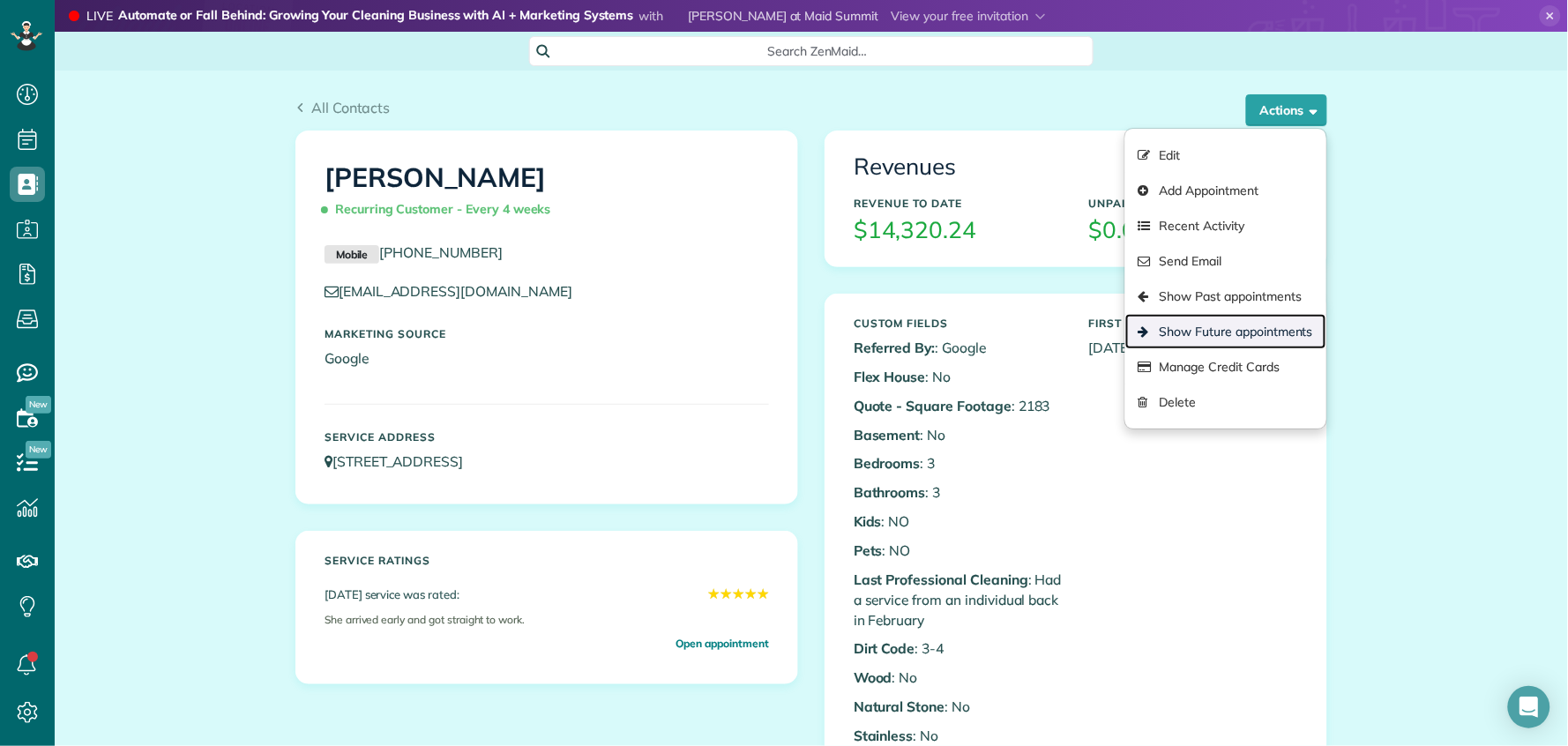
click at [1267, 336] on link "Show Future appointments" at bounding box center [1226, 331] width 202 height 35
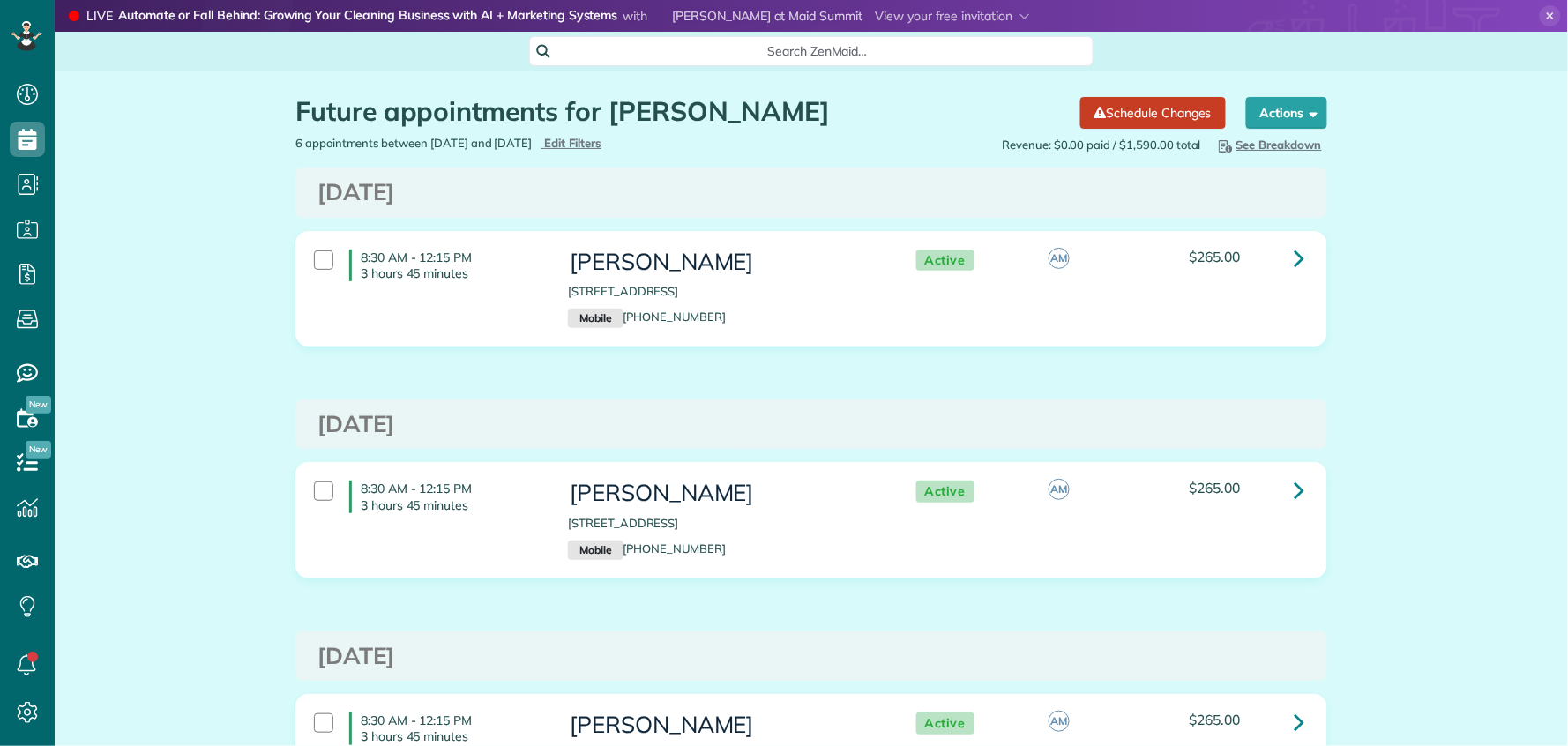
scroll to position [7, 7]
click at [1295, 254] on icon at bounding box center [1300, 258] width 11 height 31
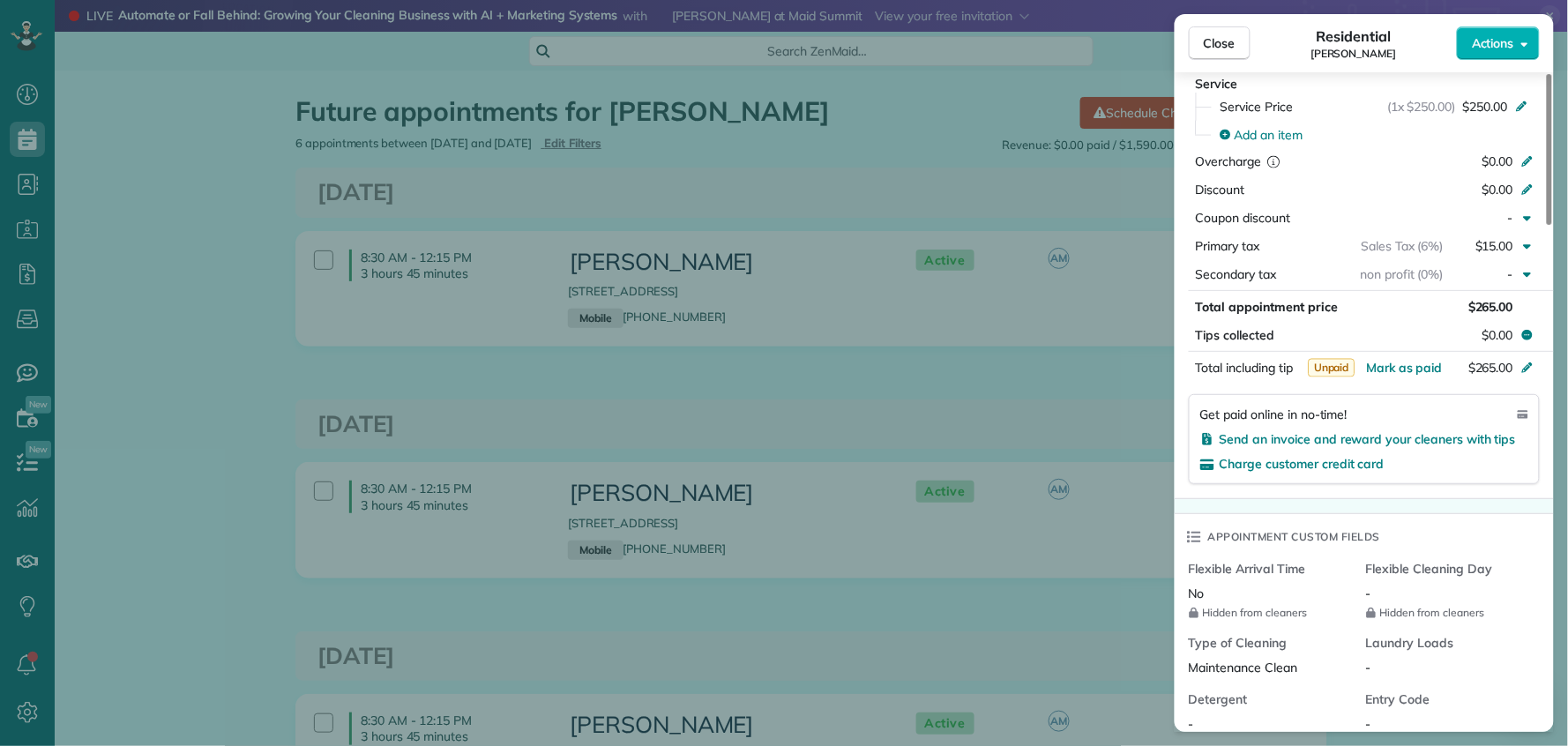
scroll to position [1004, 0]
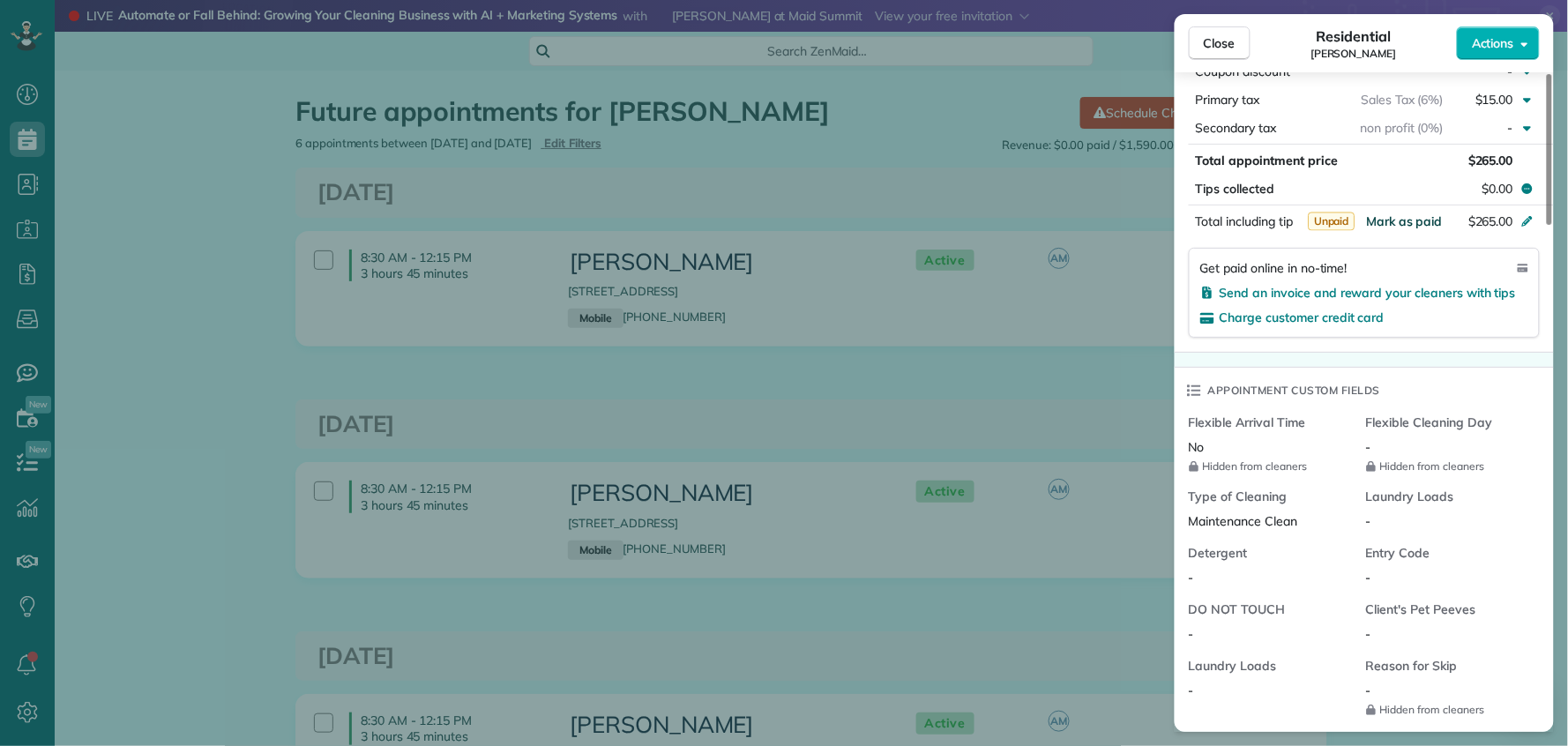
click at [1412, 227] on span "Mark as paid" at bounding box center [1404, 221] width 76 height 16
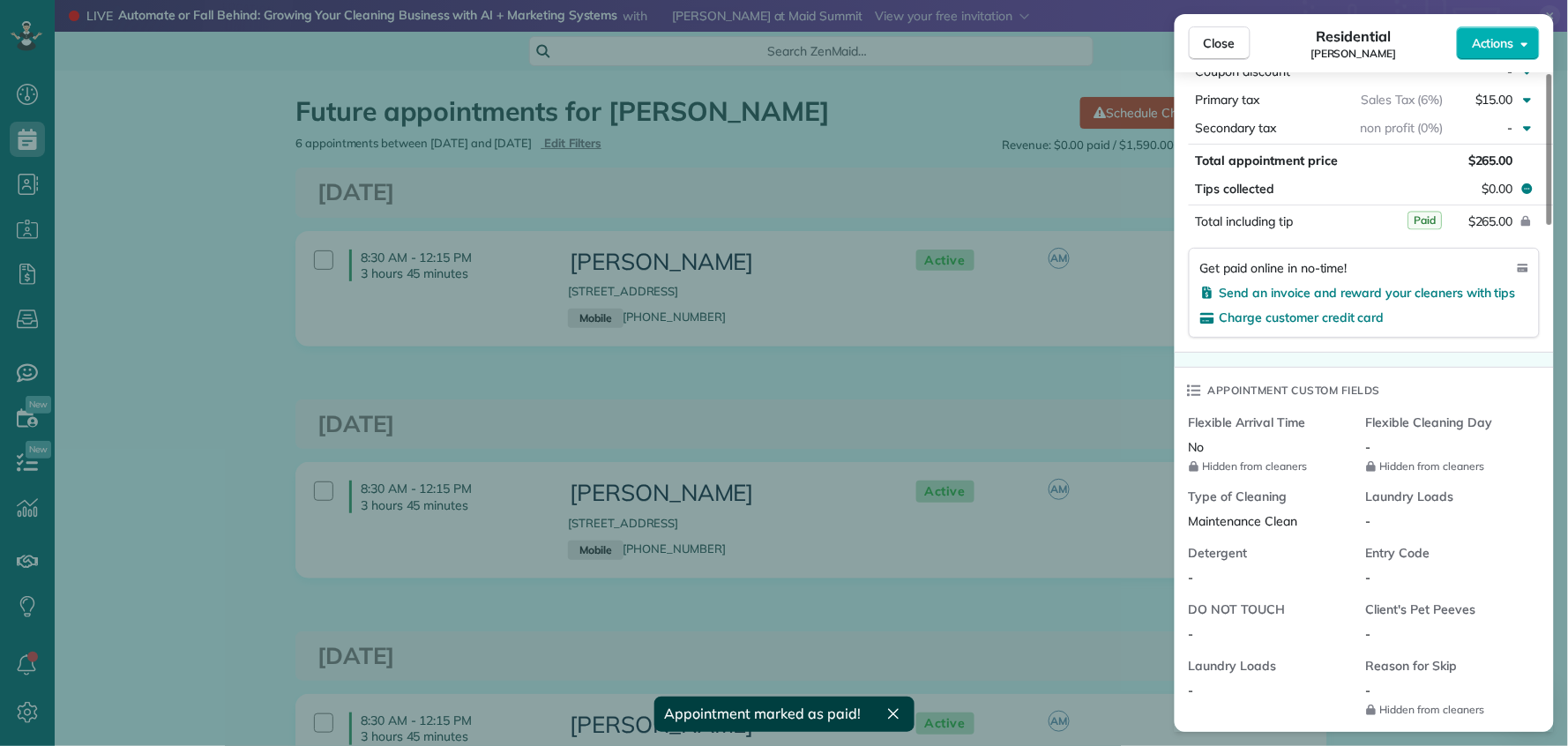
scroll to position [993, 0]
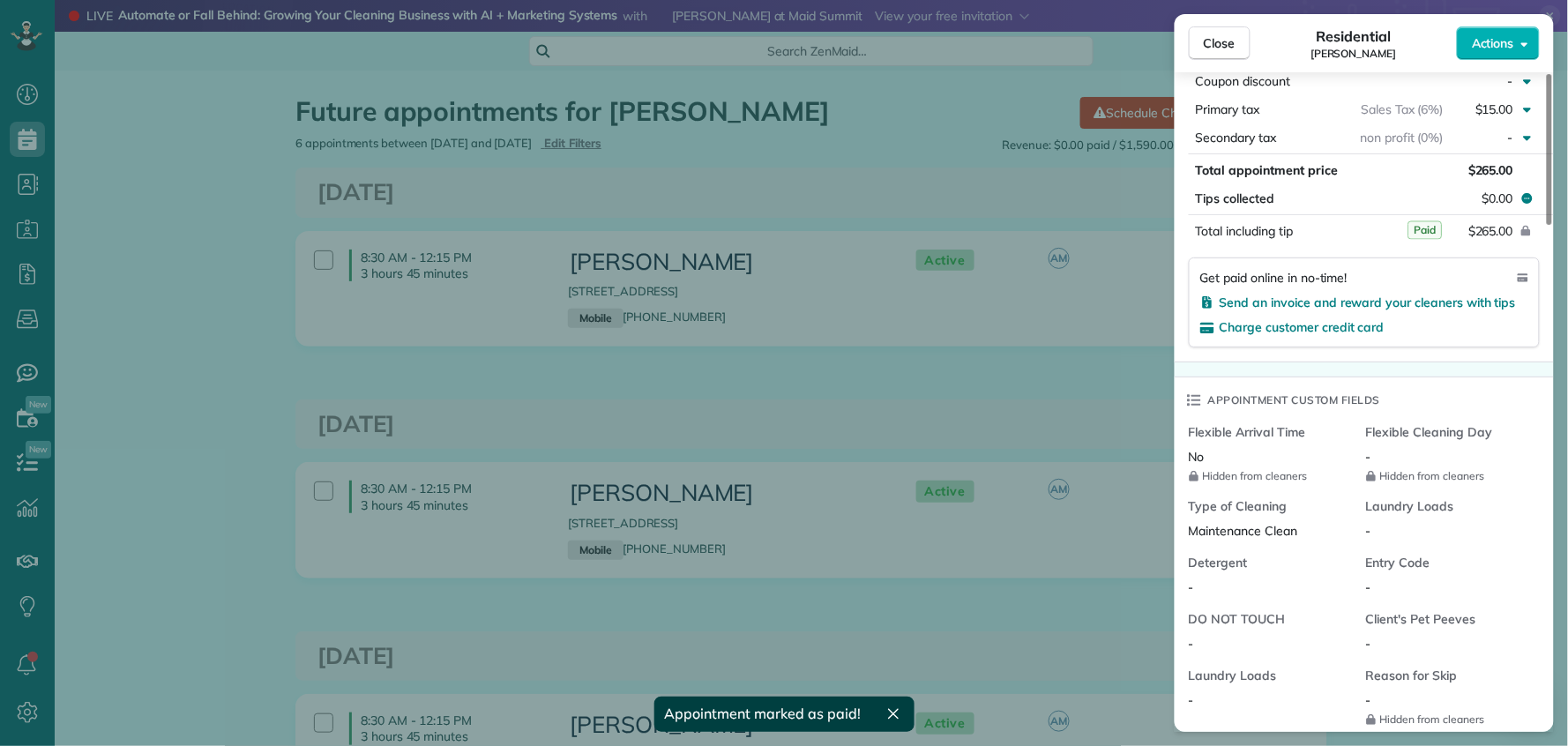
drag, startPoint x: 1223, startPoint y: 43, endPoint x: 1171, endPoint y: 243, distance: 206.6
click at [1223, 43] on span "Close" at bounding box center [1220, 42] width 32 height 17
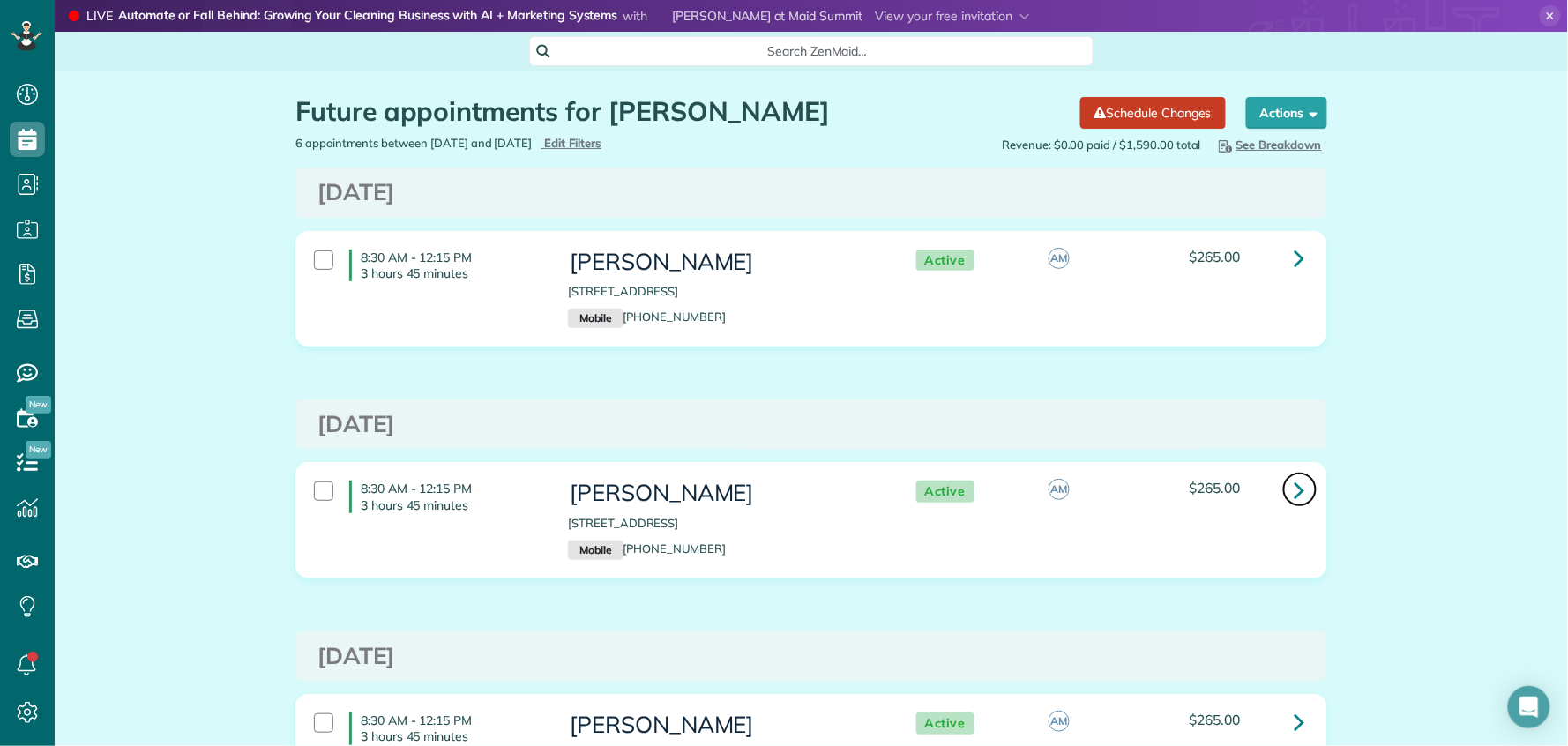
click at [1285, 495] on link at bounding box center [1300, 489] width 35 height 35
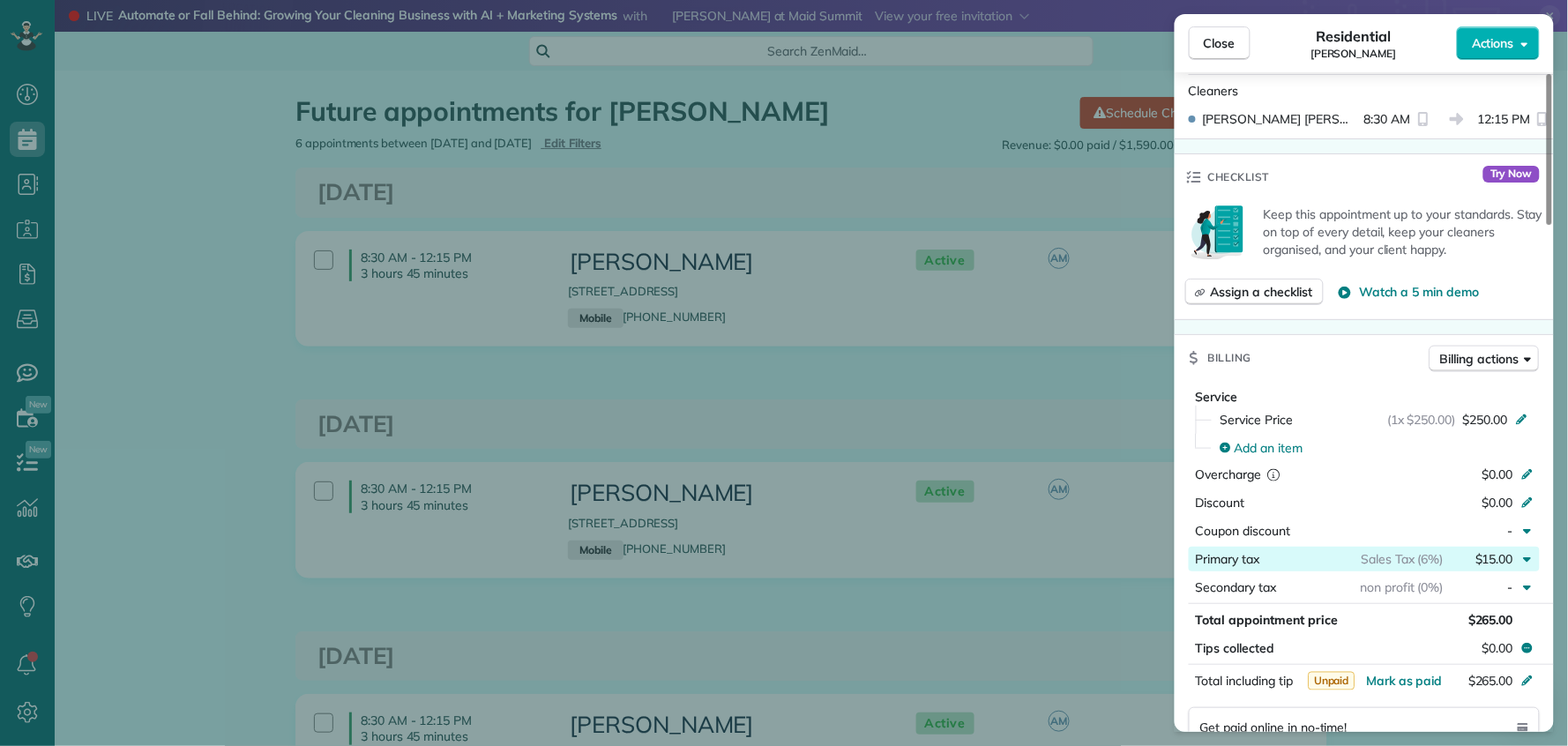
scroll to position [647, 0]
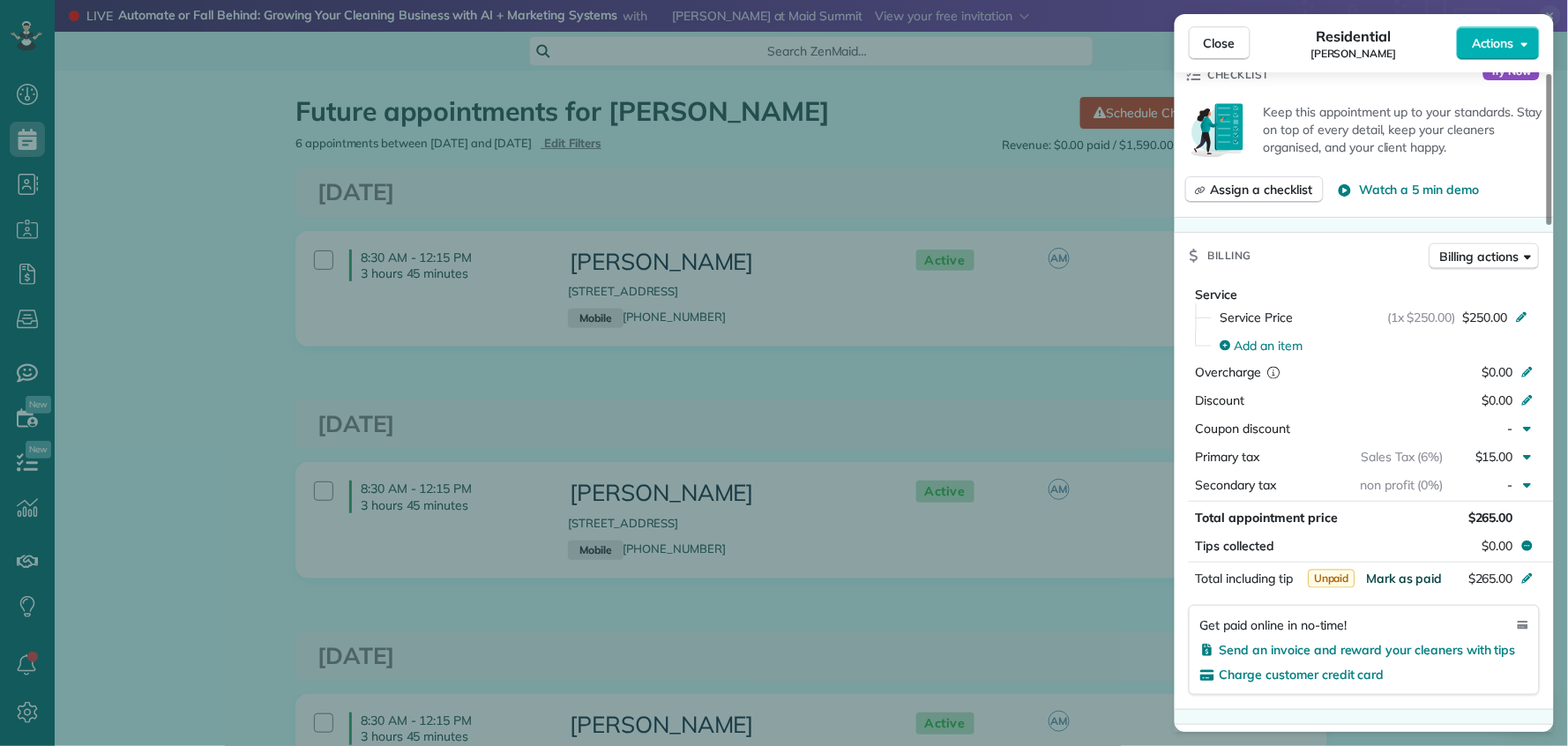
click at [1413, 574] on span "Mark as paid" at bounding box center [1404, 578] width 76 height 16
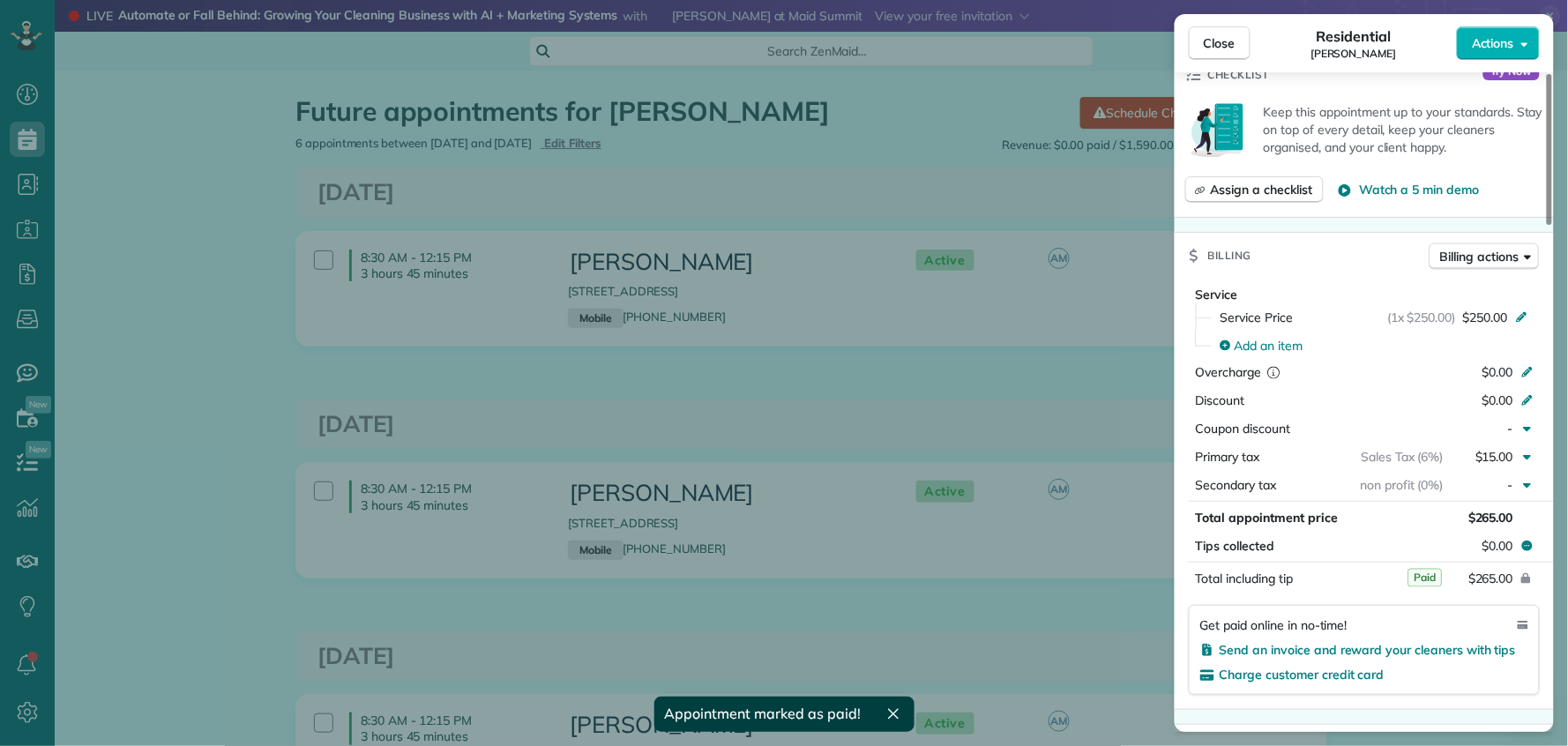
drag, startPoint x: 1216, startPoint y: 40, endPoint x: 1110, endPoint y: 191, distance: 184.5
click at [1216, 41] on span "Close" at bounding box center [1220, 42] width 32 height 17
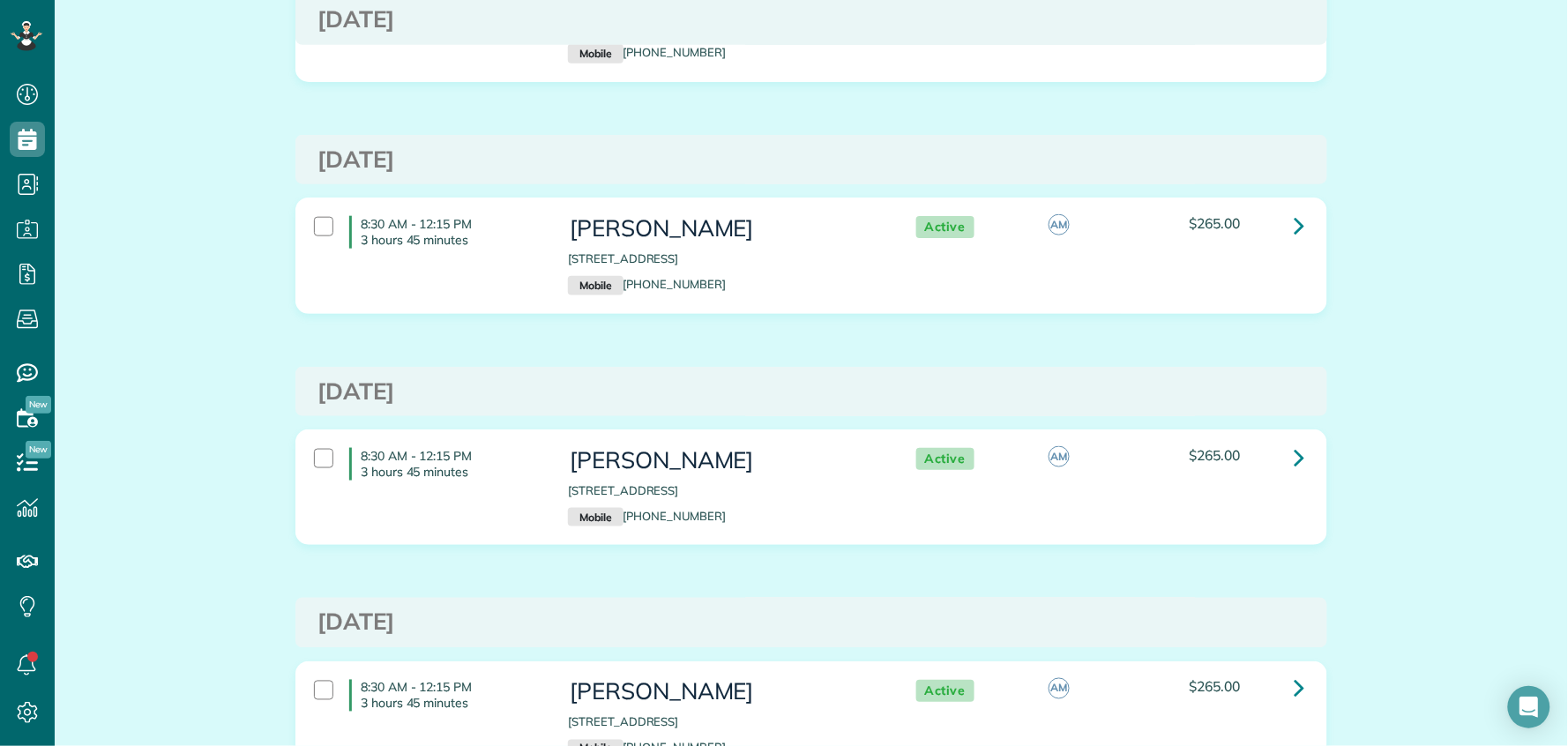
scroll to position [500, 0]
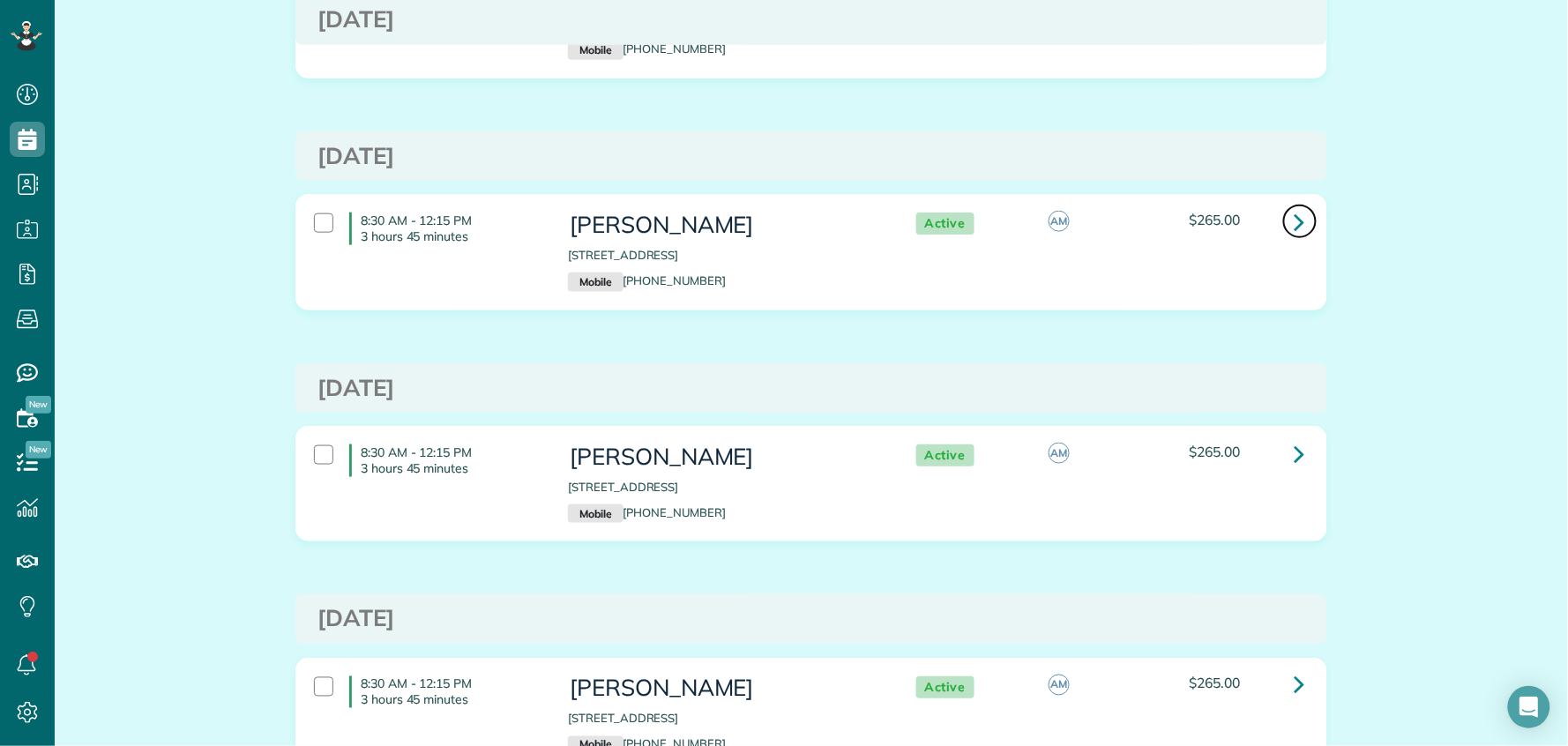
click at [1295, 221] on icon at bounding box center [1300, 222] width 11 height 31
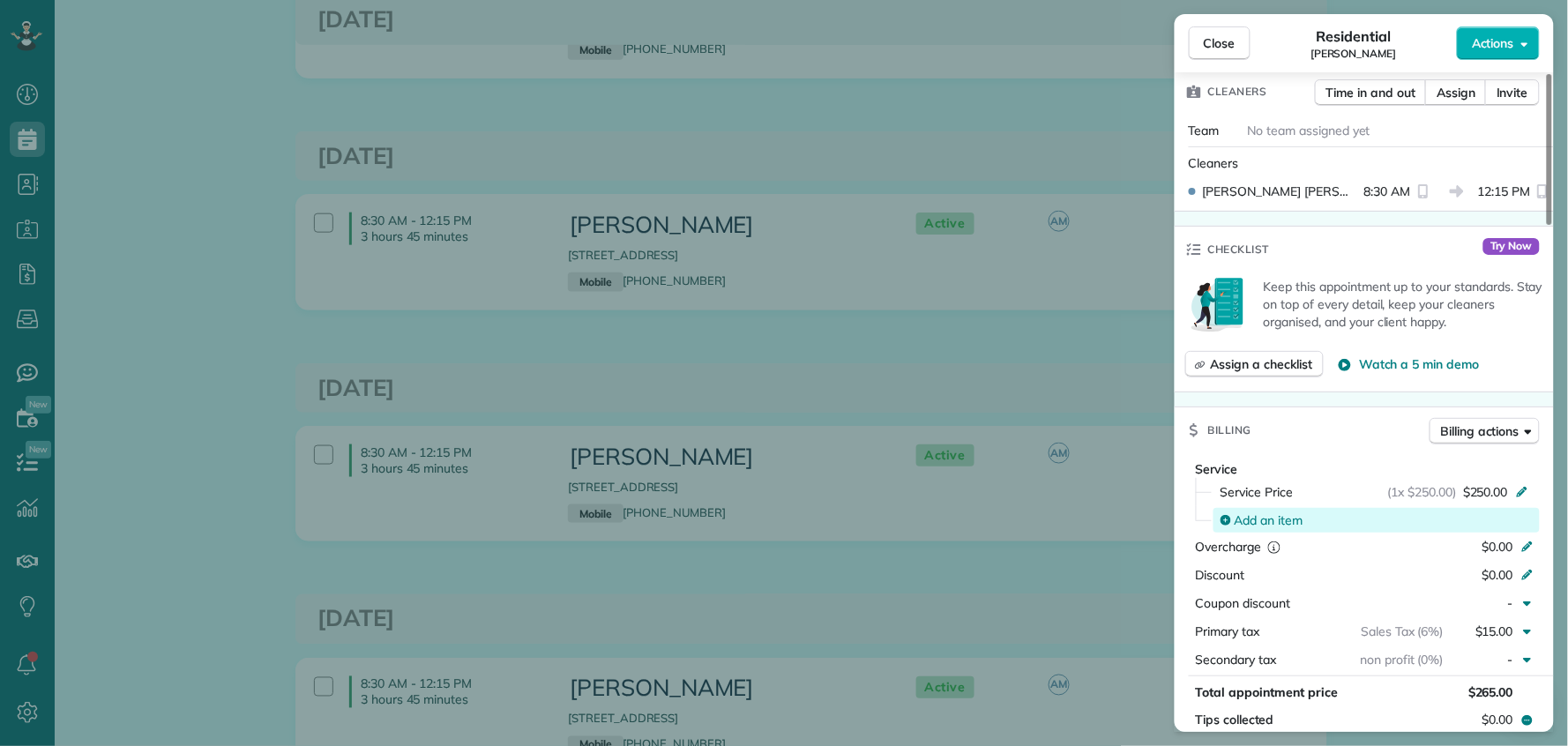
scroll to position [613, 0]
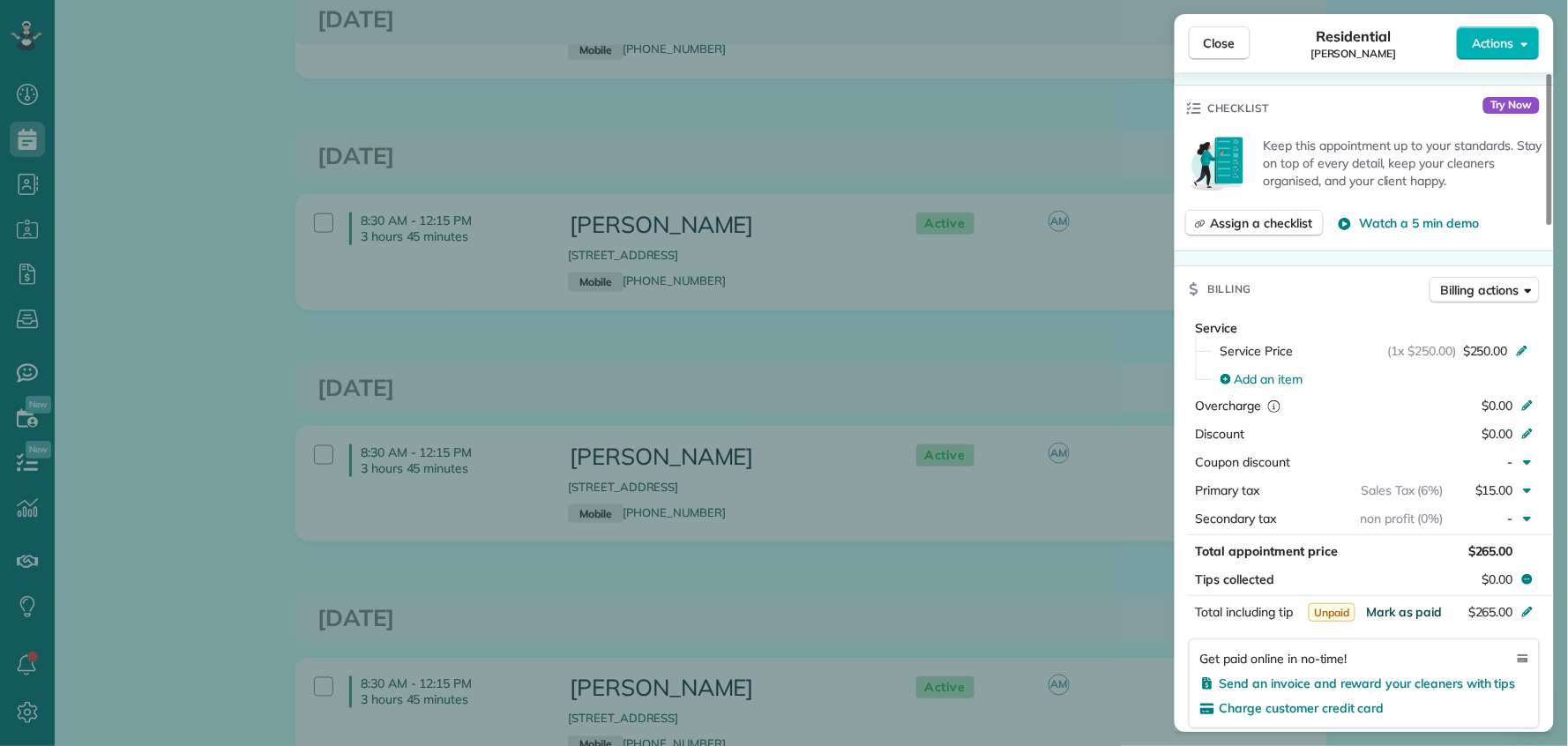
click at [1424, 614] on span "Mark as paid" at bounding box center [1404, 612] width 76 height 16
click at [1239, 40] on button "Close" at bounding box center [1219, 43] width 62 height 33
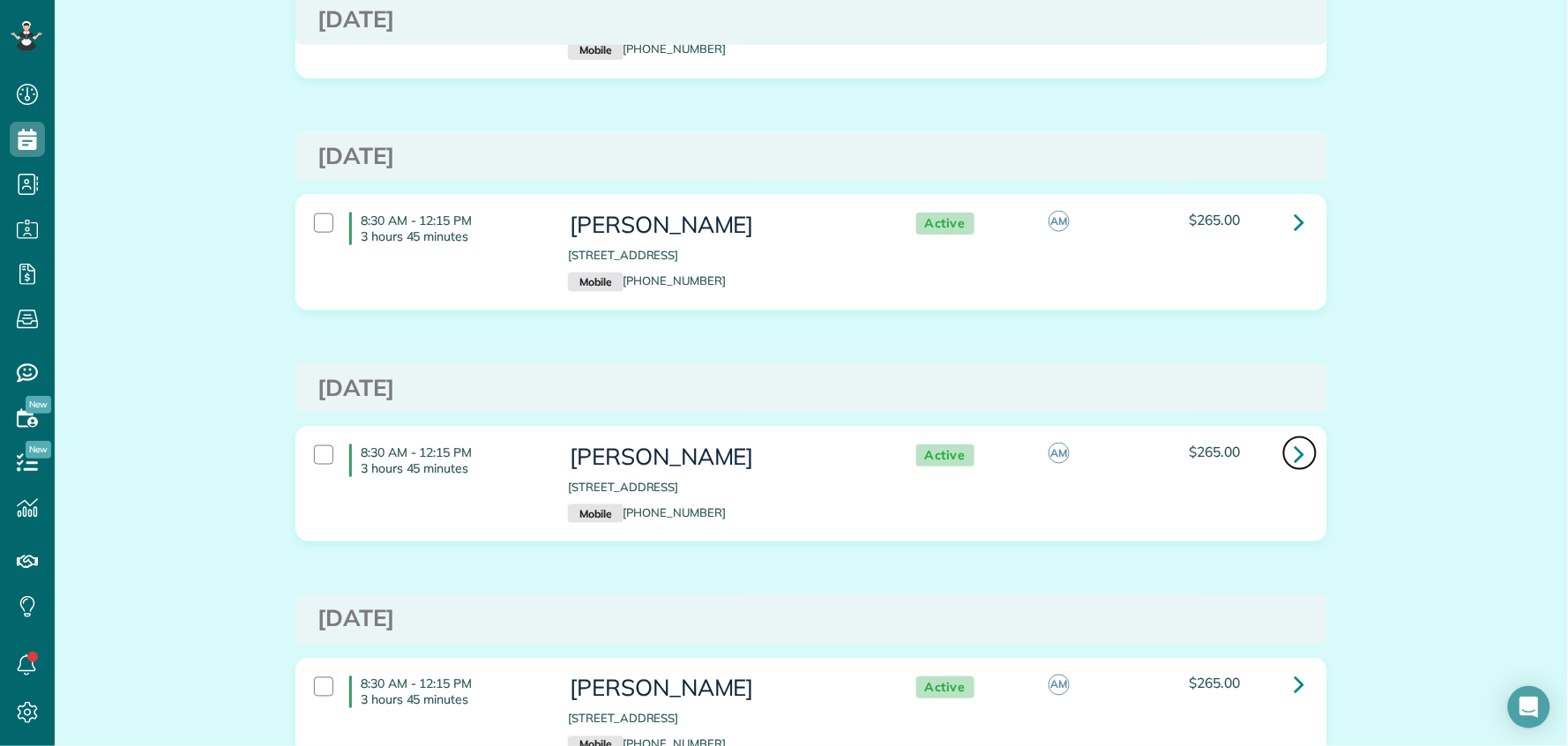
click at [1295, 458] on icon at bounding box center [1300, 453] width 11 height 31
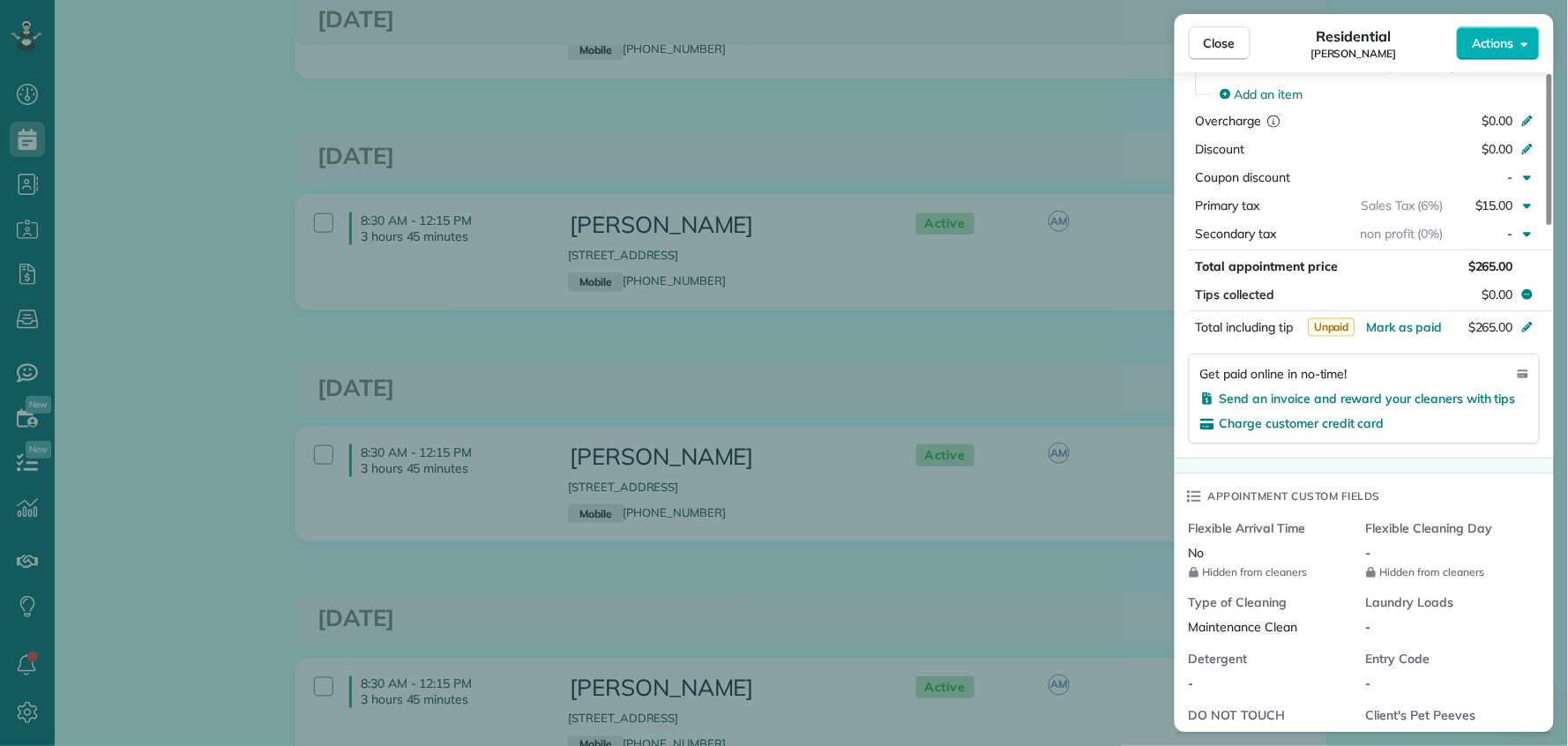
scroll to position [1108, 0]
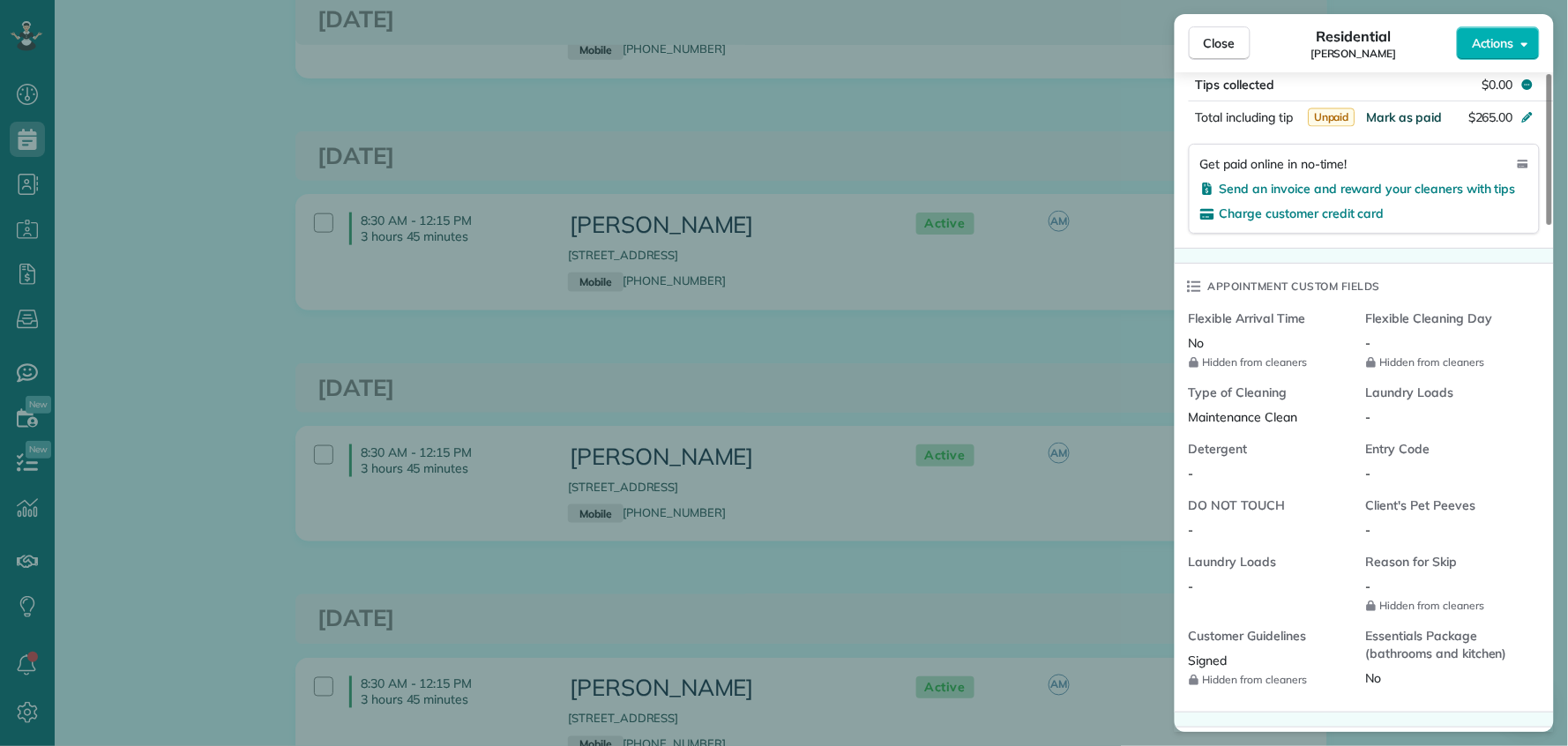
click at [1402, 120] on span "Mark as paid" at bounding box center [1404, 117] width 76 height 16
drag, startPoint x: 1205, startPoint y: 39, endPoint x: 1199, endPoint y: 45, distance: 8.5
click at [1205, 39] on span "Close" at bounding box center [1220, 42] width 32 height 17
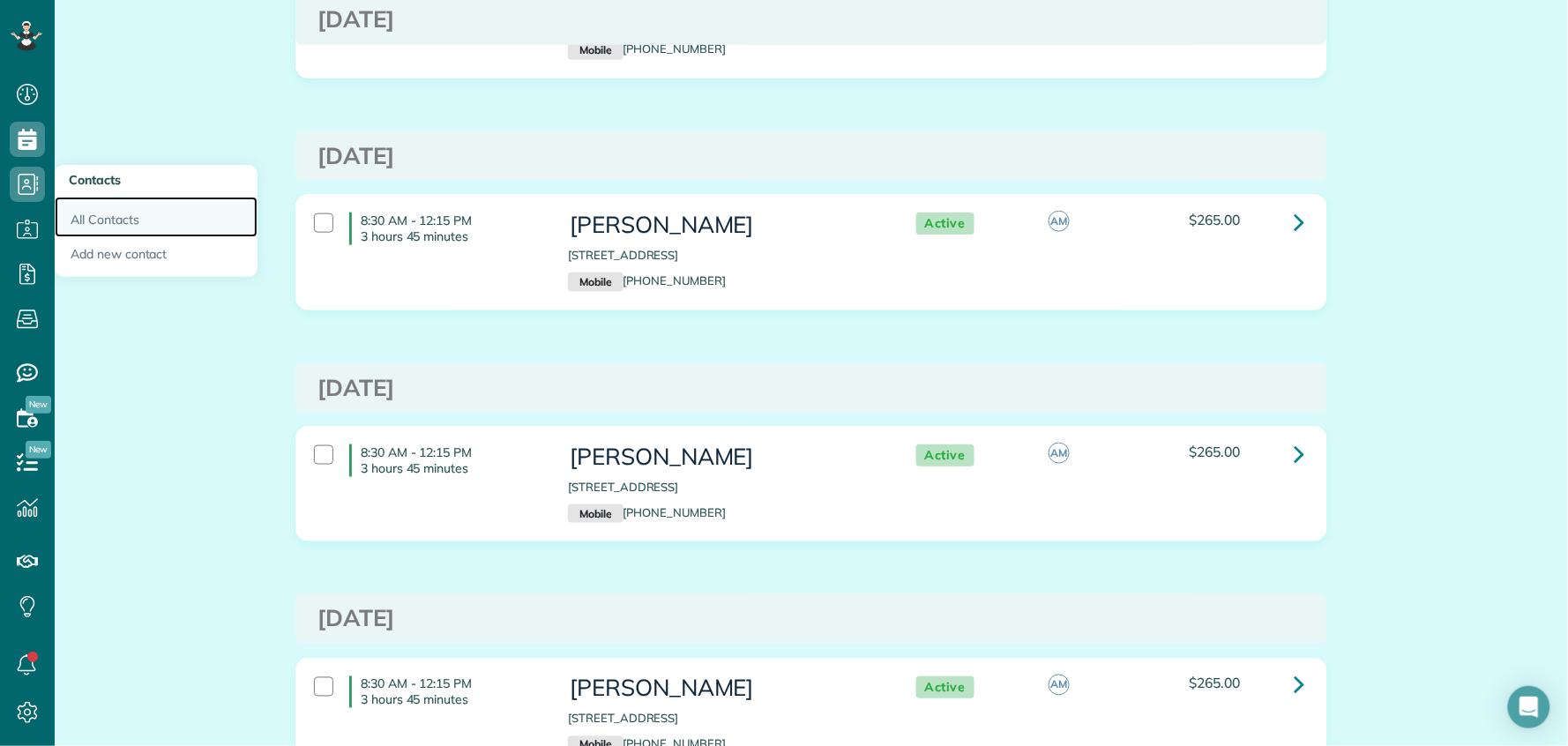
click at [93, 221] on link "All Contacts" at bounding box center [156, 217] width 202 height 40
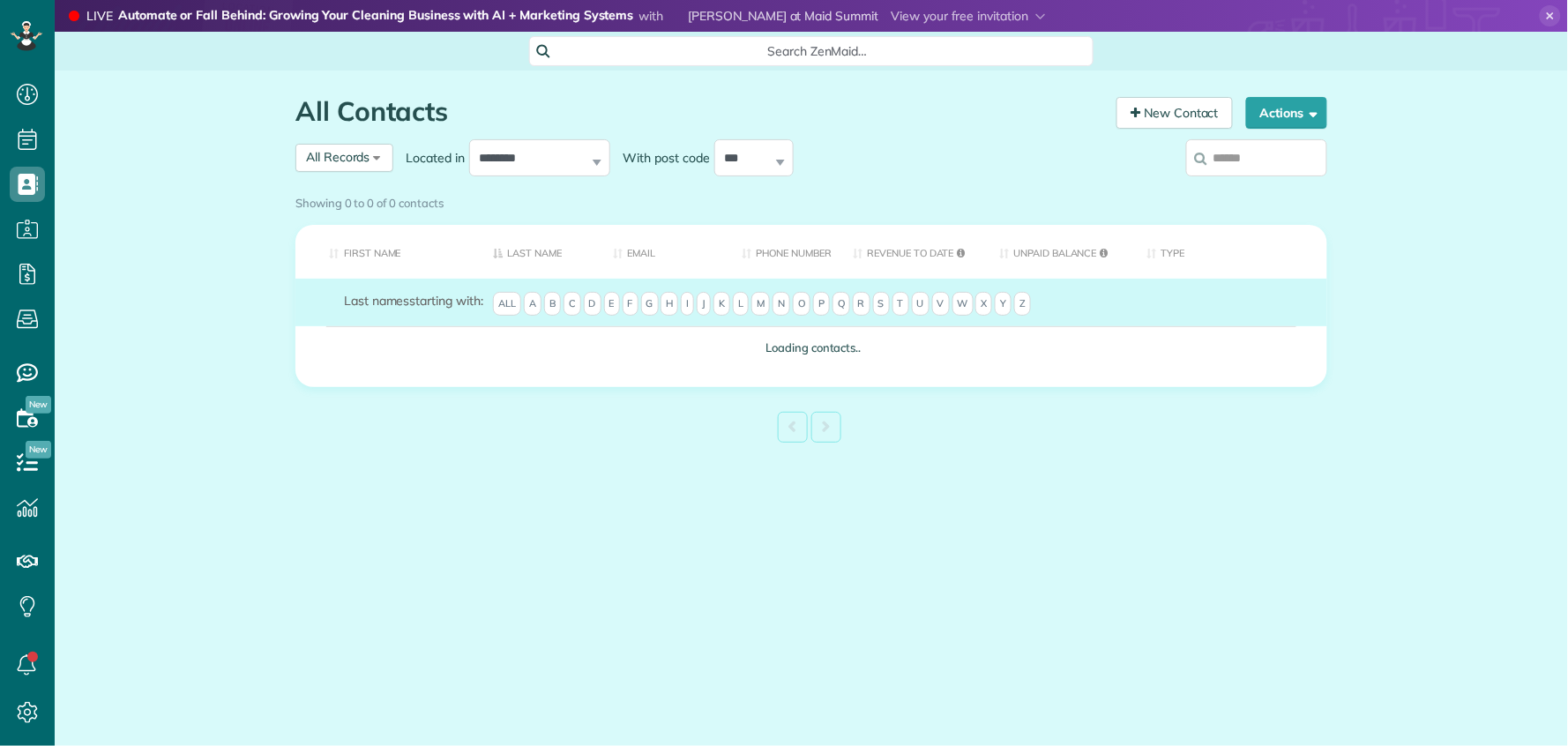
scroll to position [7, 7]
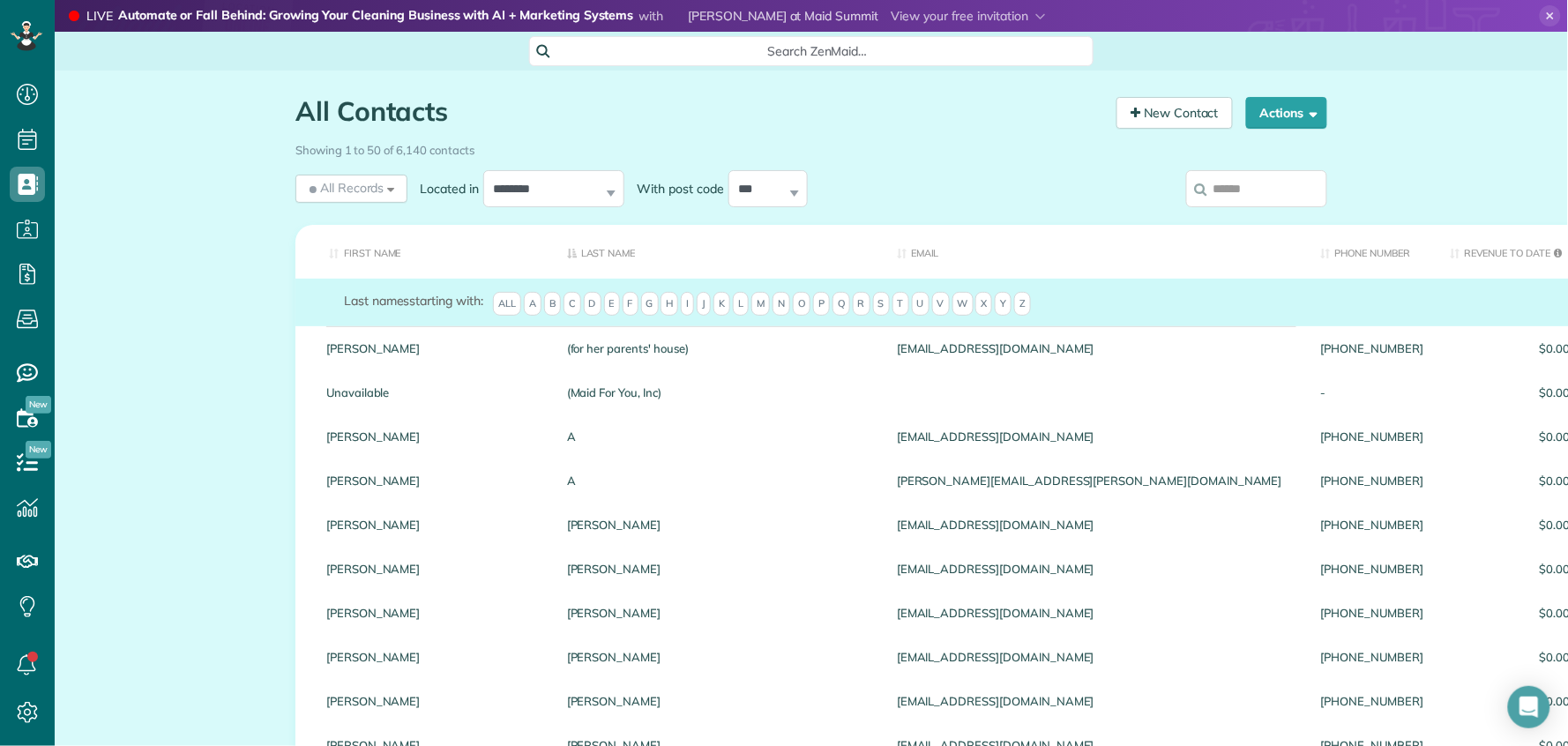
click at [1247, 186] on input "search" at bounding box center [1256, 189] width 141 height 37
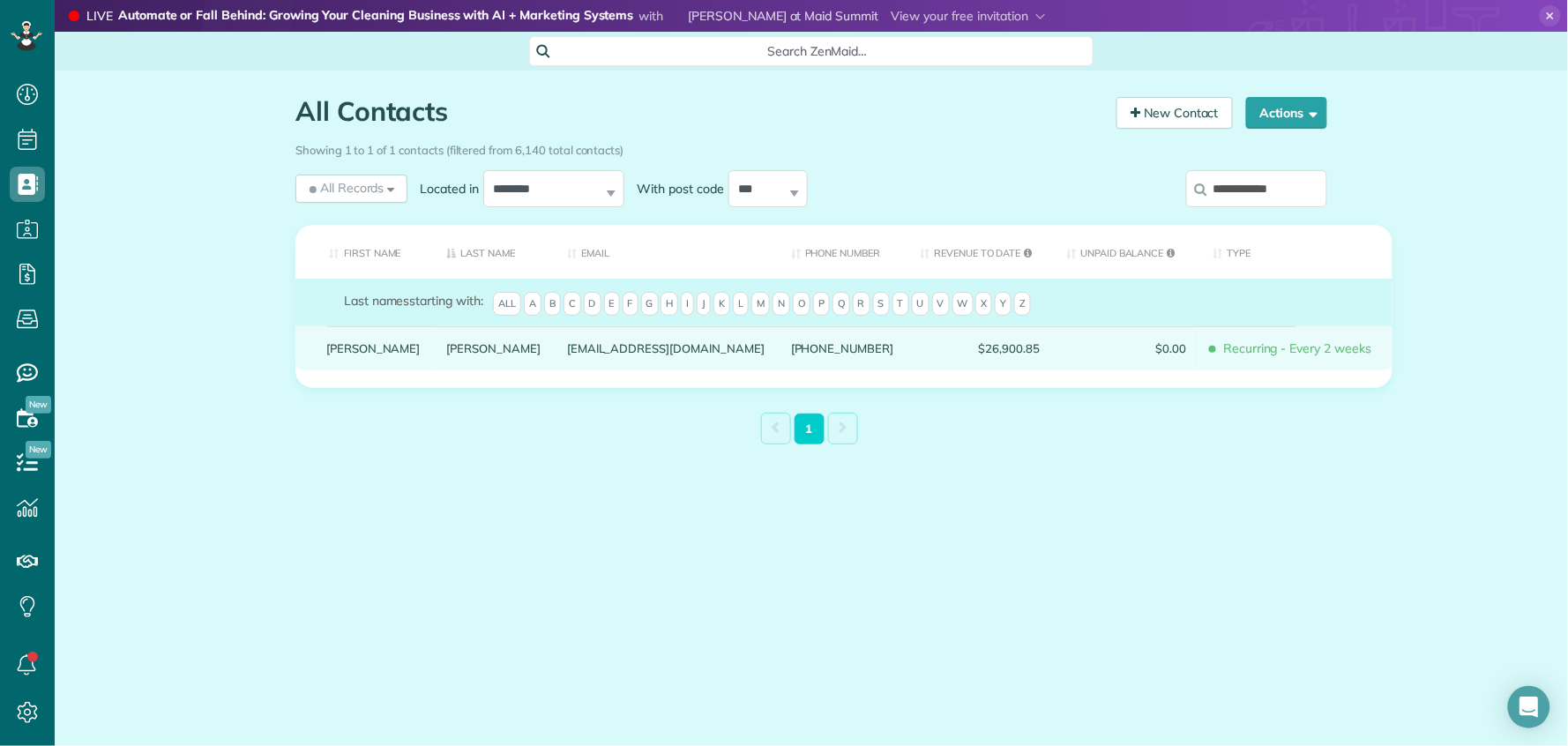
type input "**********"
click at [330, 354] on link "[PERSON_NAME]" at bounding box center [374, 348] width 95 height 12
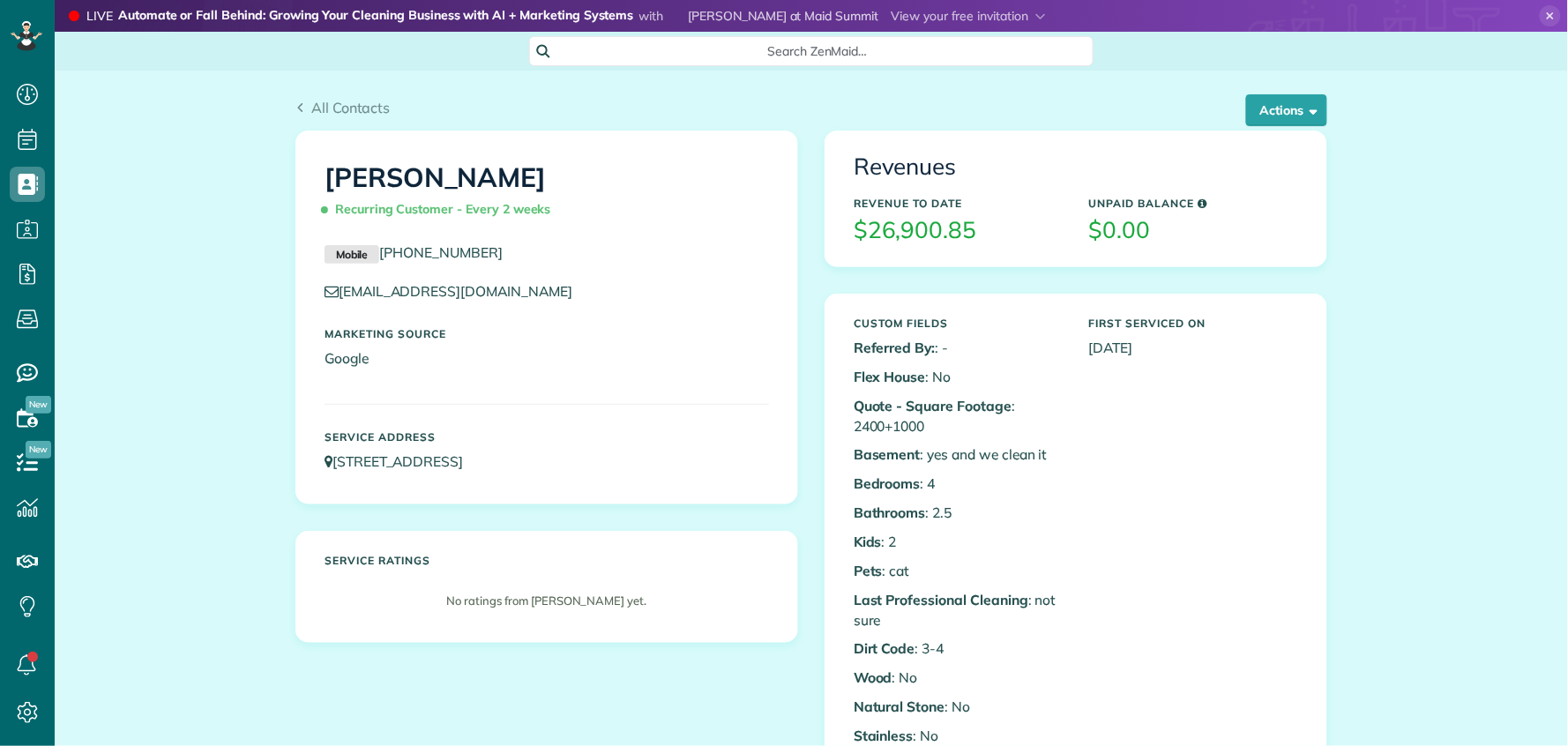
scroll to position [7, 7]
click at [1274, 108] on button "Actions" at bounding box center [1287, 110] width 81 height 32
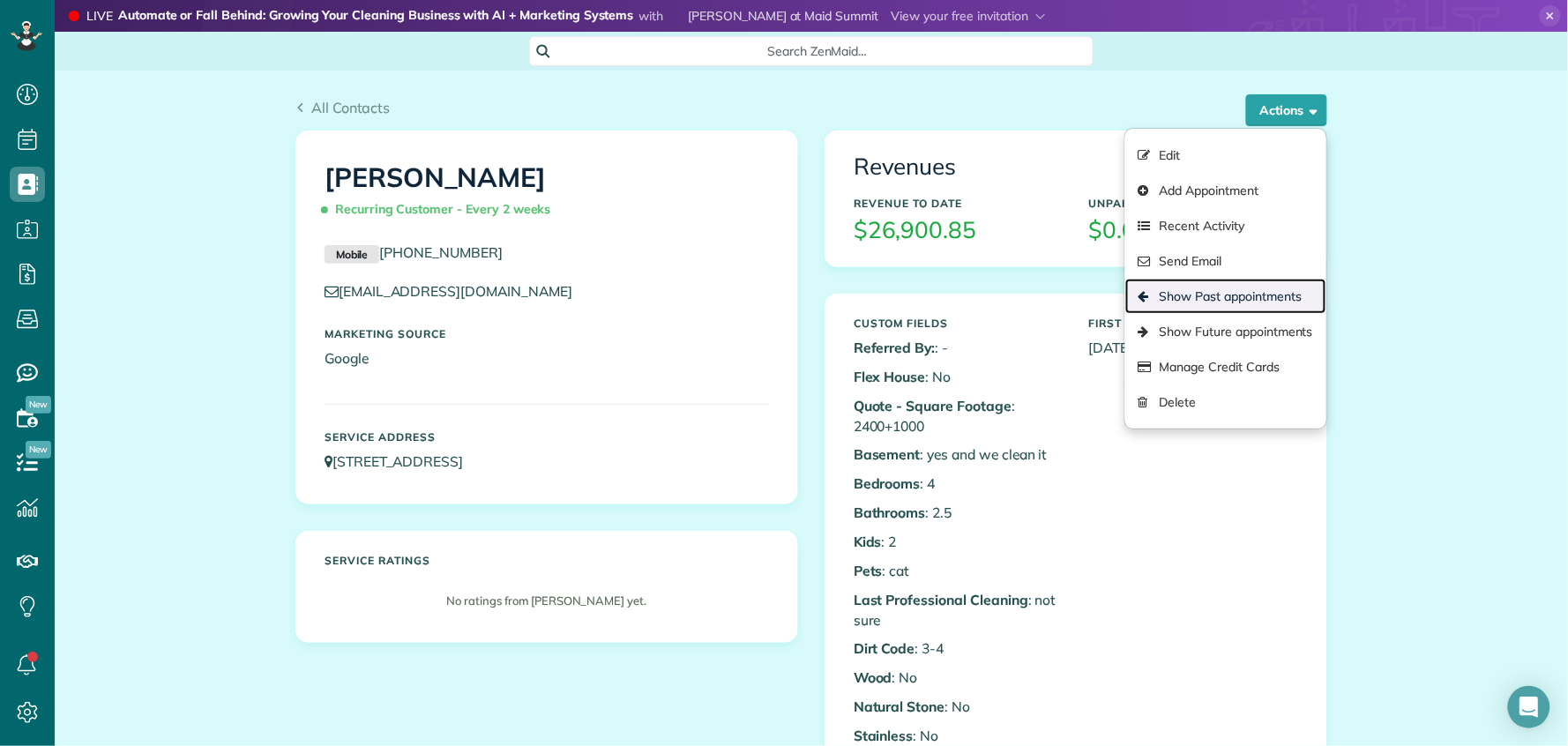
click at [1227, 292] on link "Show Past appointments" at bounding box center [1226, 296] width 202 height 35
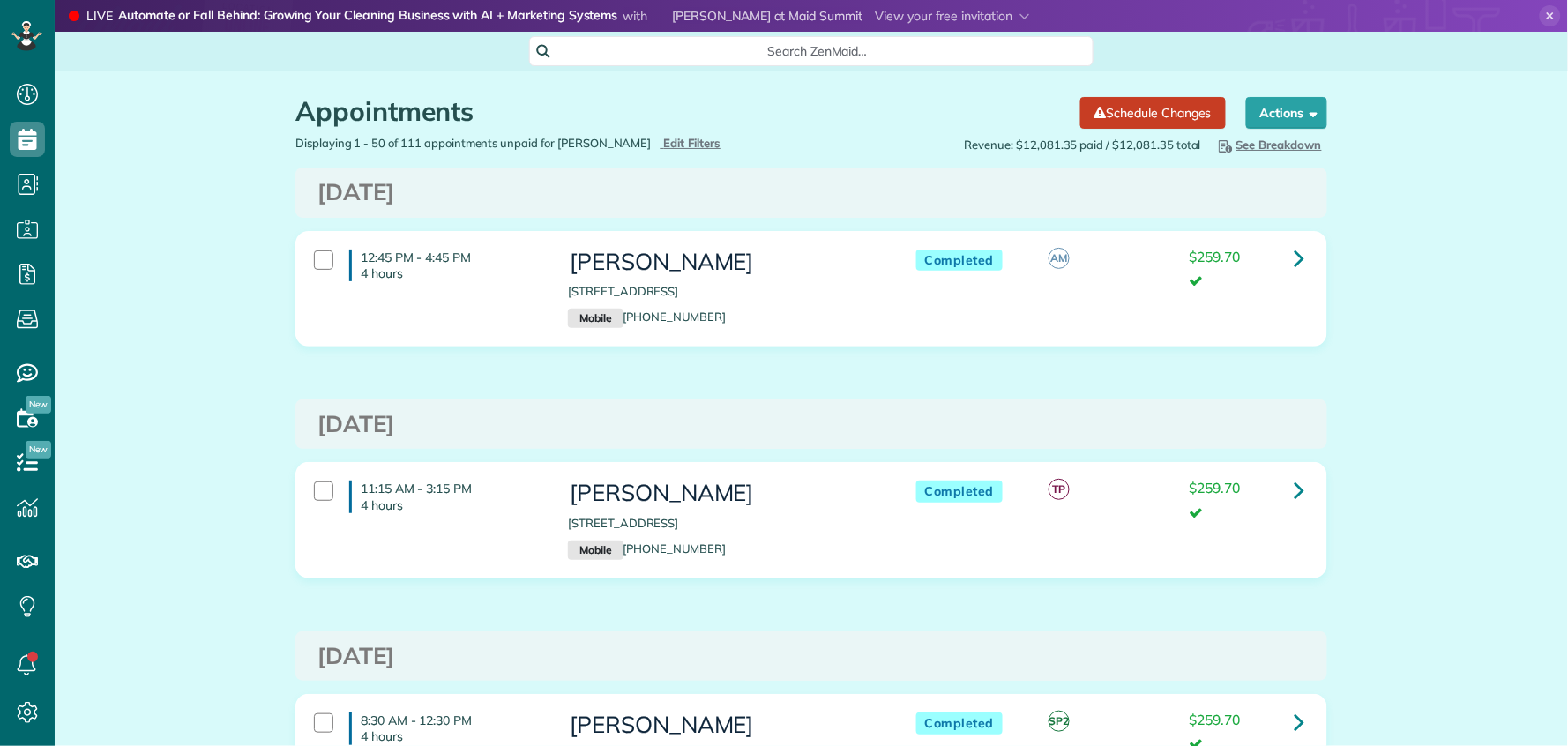
scroll to position [7, 7]
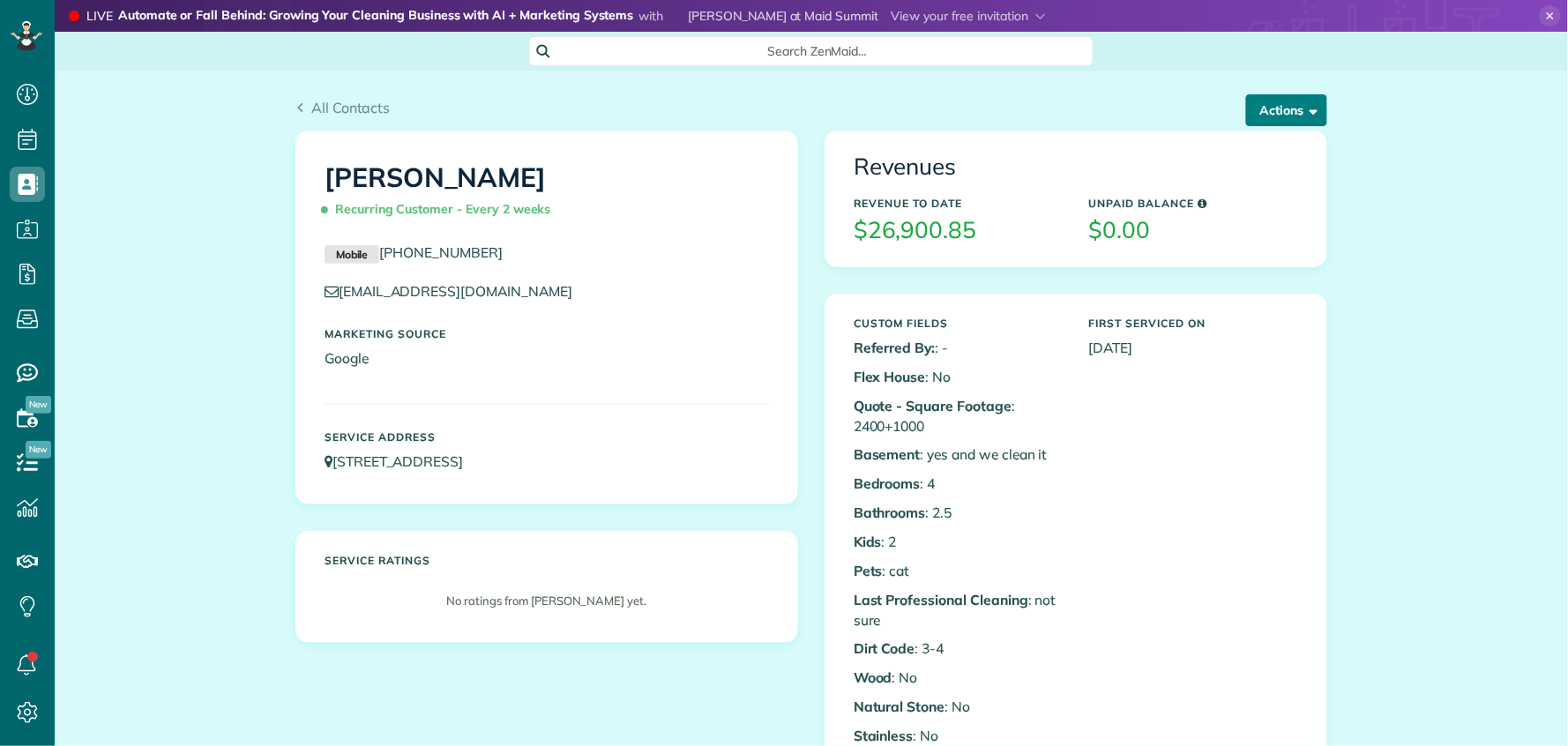
scroll to position [7, 7]
click at [1270, 106] on button "Actions" at bounding box center [1287, 110] width 81 height 32
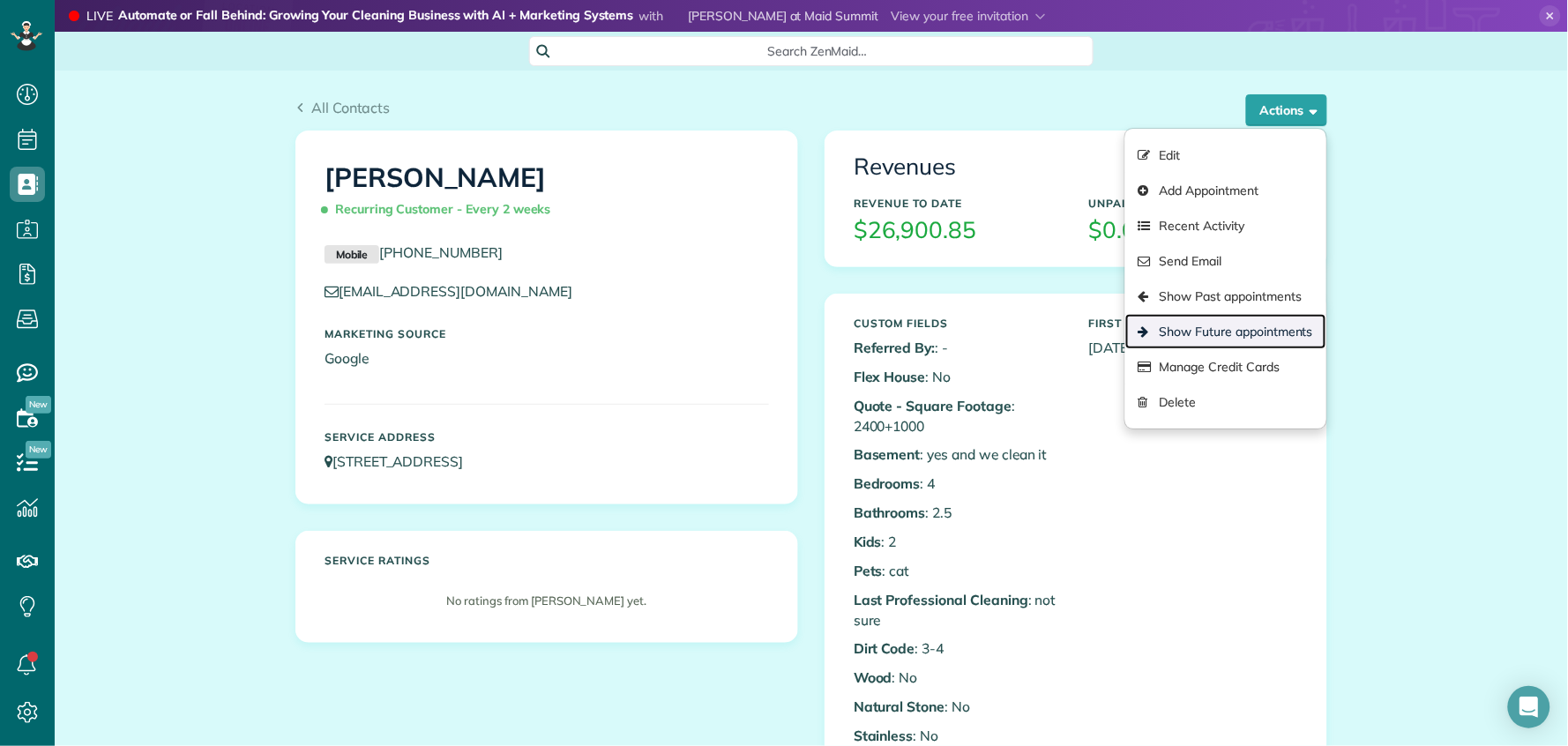
click at [1256, 335] on link "Show Future appointments" at bounding box center [1226, 331] width 202 height 35
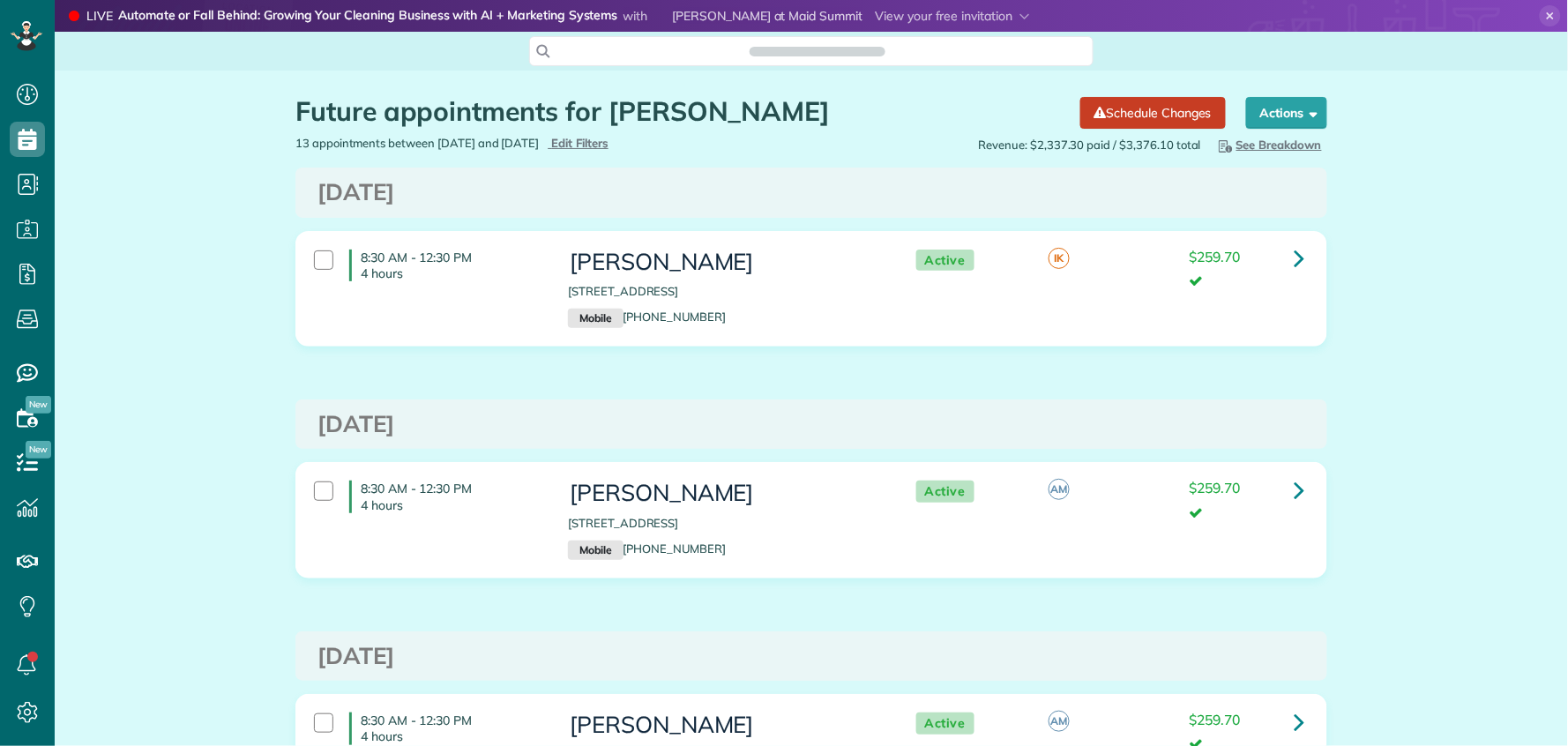
scroll to position [7, 7]
click at [1297, 258] on icon at bounding box center [1300, 258] width 11 height 31
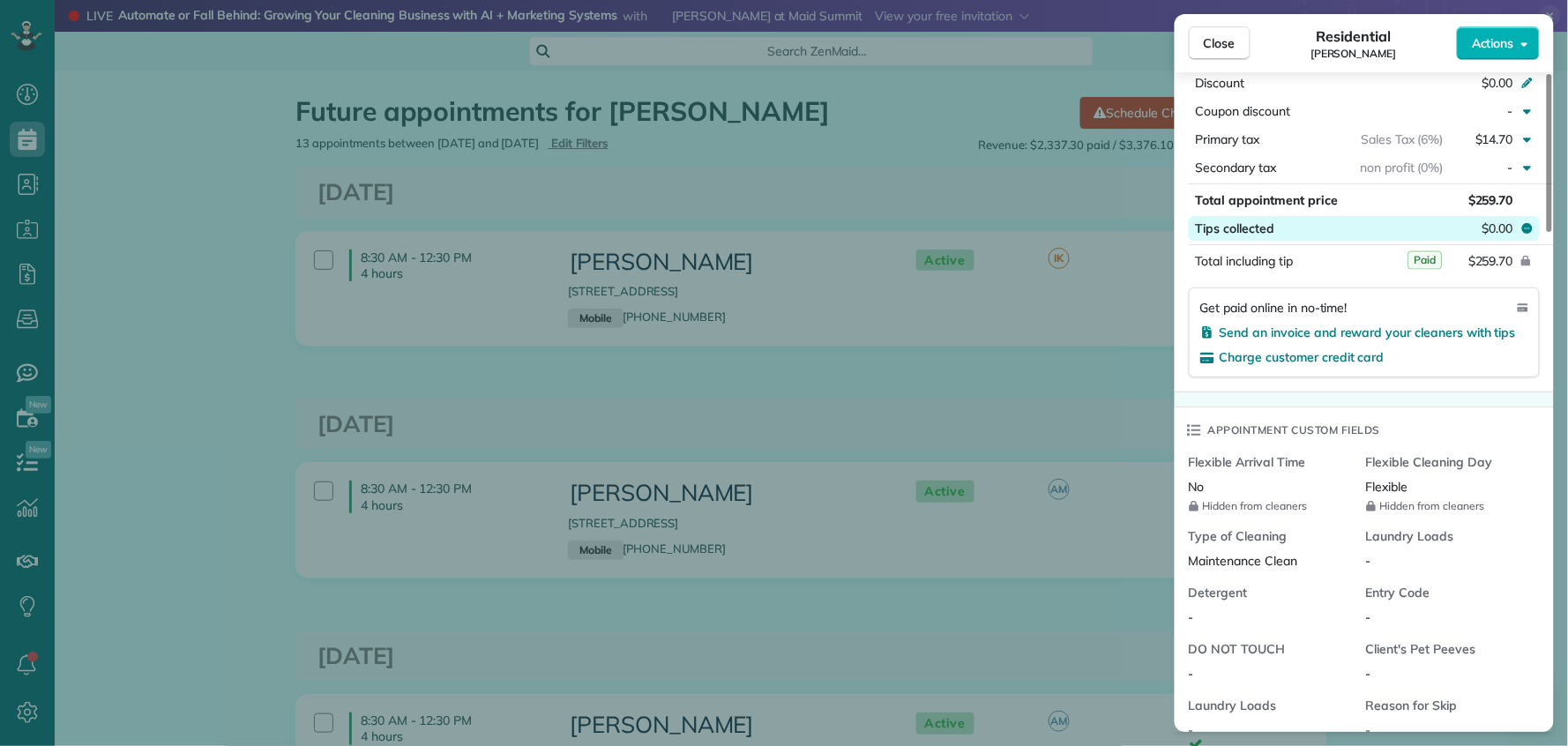
scroll to position [988, 0]
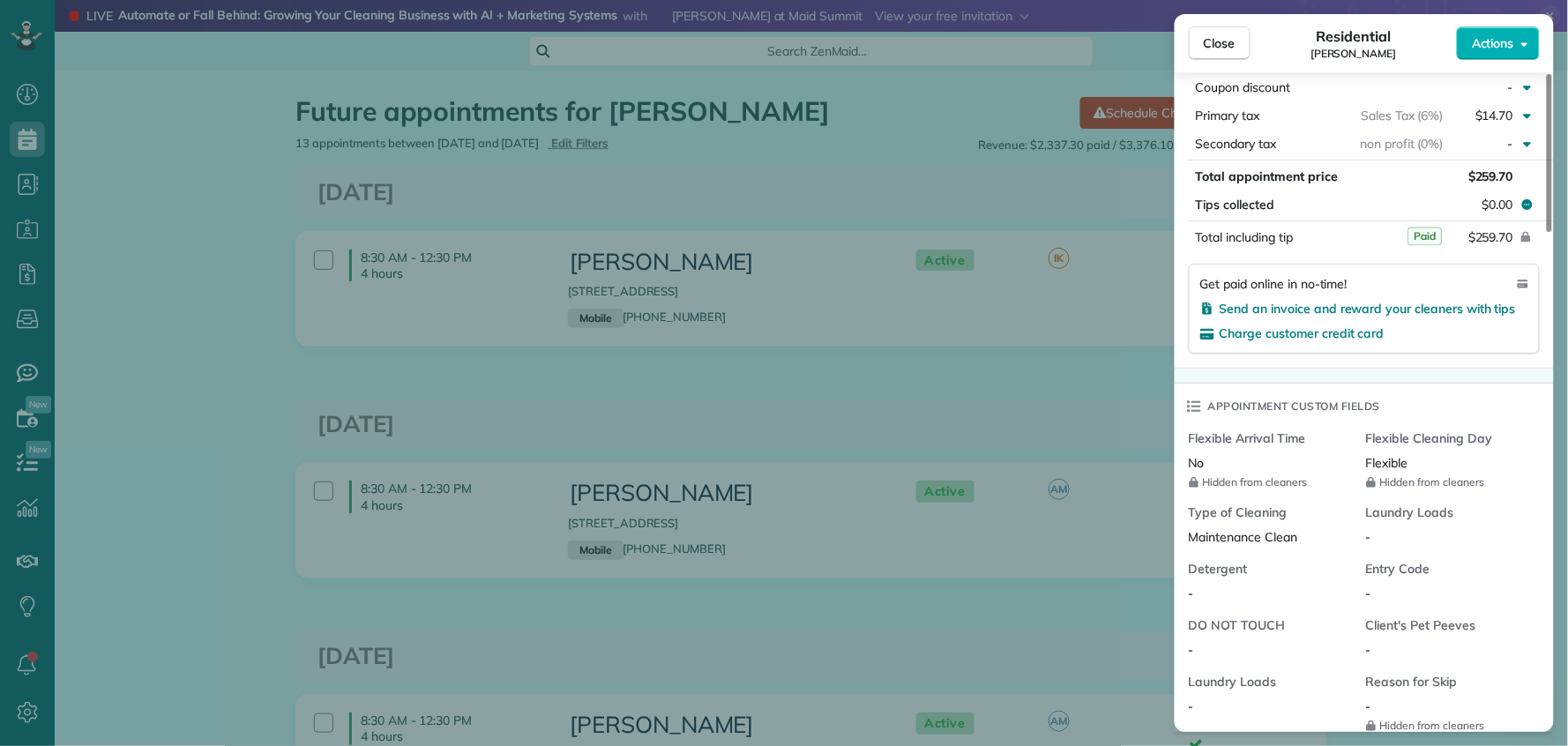
drag, startPoint x: 1211, startPoint y: 30, endPoint x: 1115, endPoint y: 214, distance: 207.5
click at [1211, 31] on button "Close" at bounding box center [1219, 43] width 62 height 33
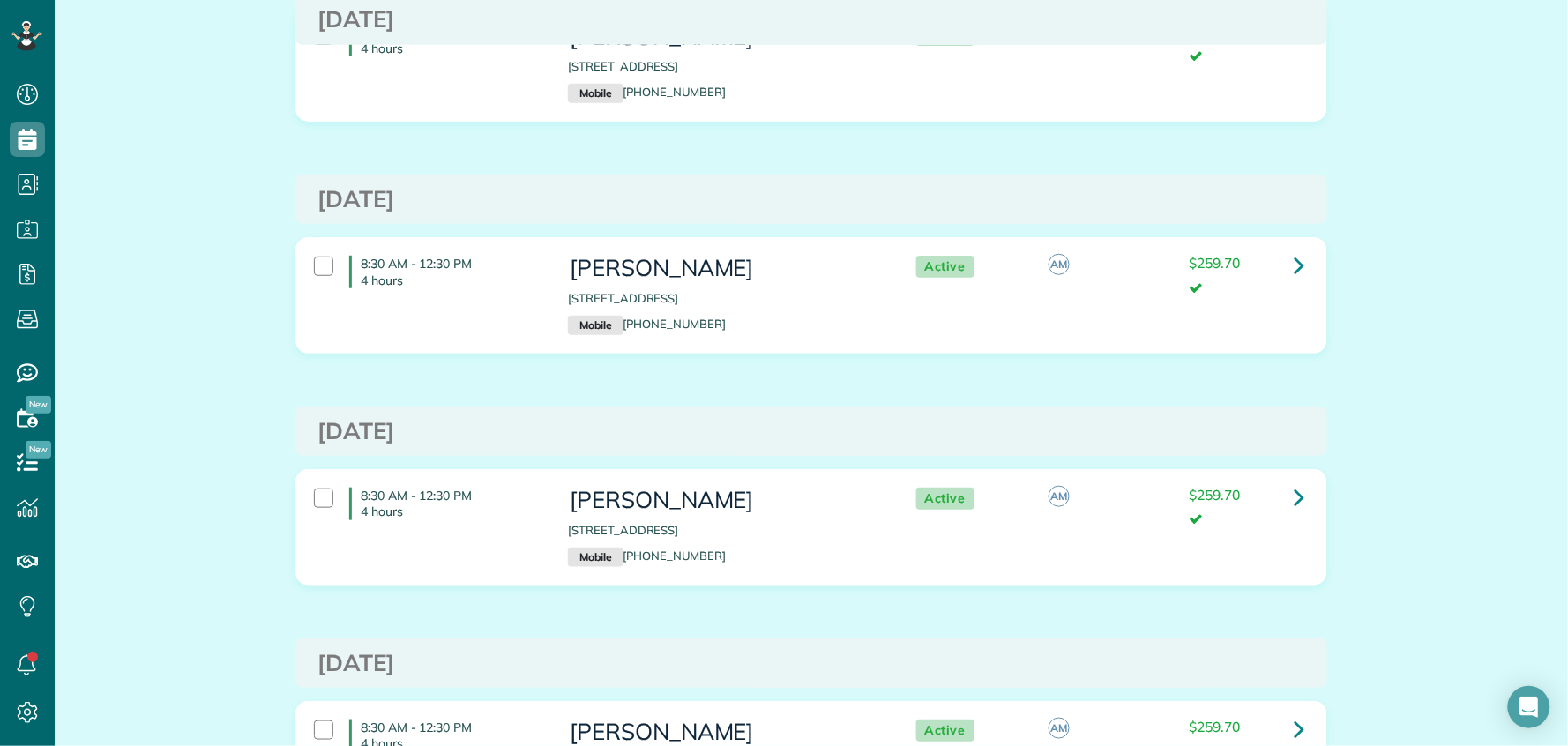
scroll to position [236, 0]
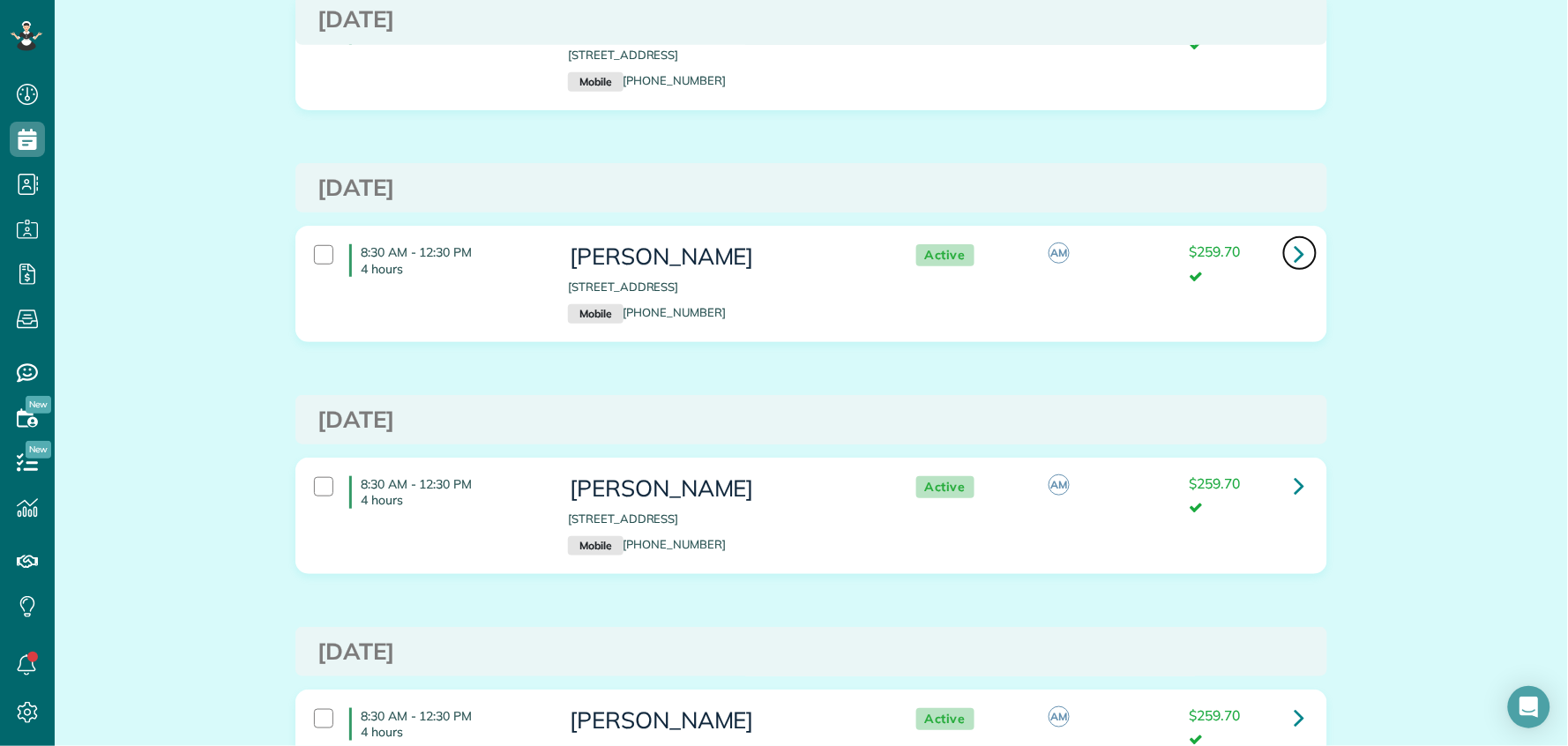
click at [1295, 253] on icon at bounding box center [1300, 254] width 11 height 31
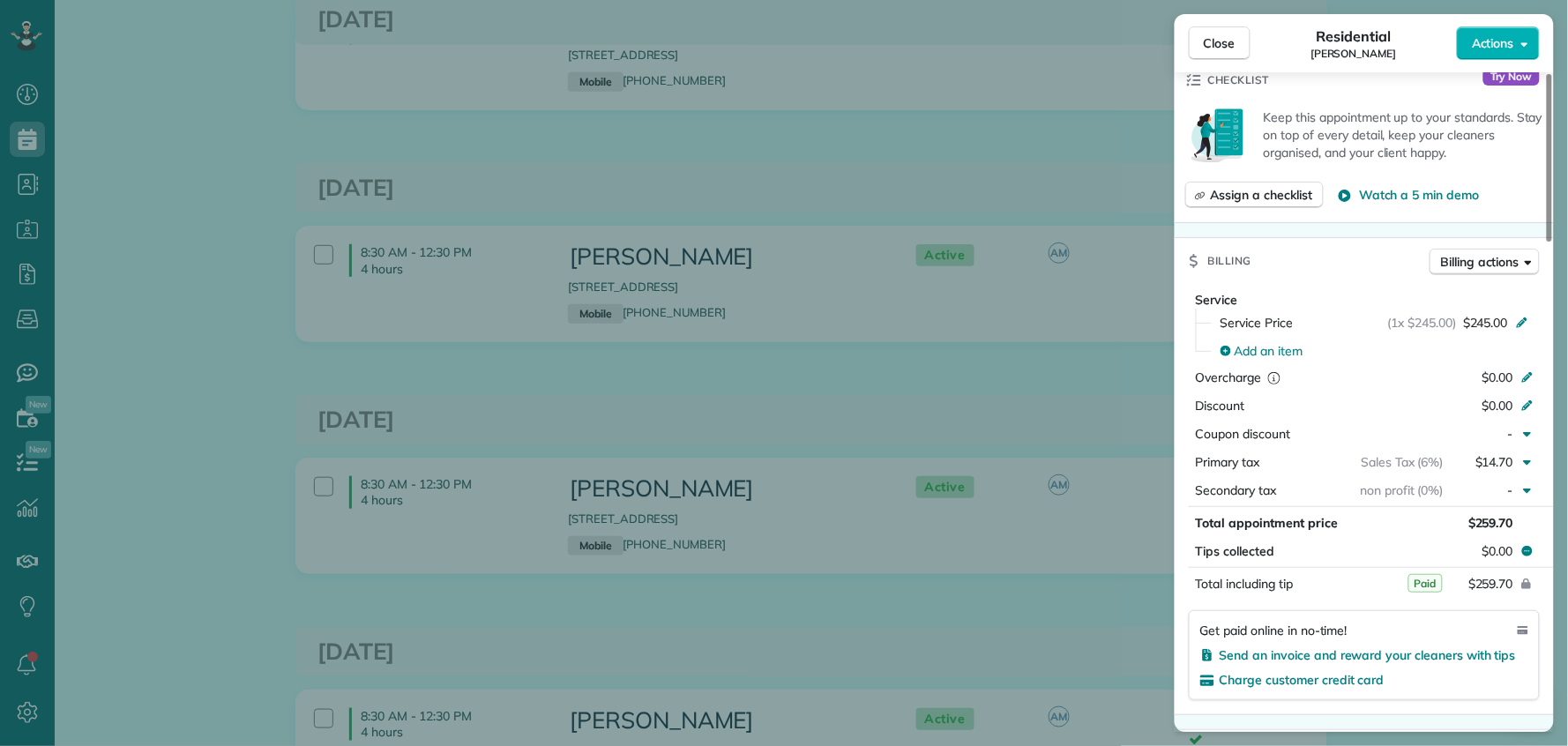
scroll to position [675, 0]
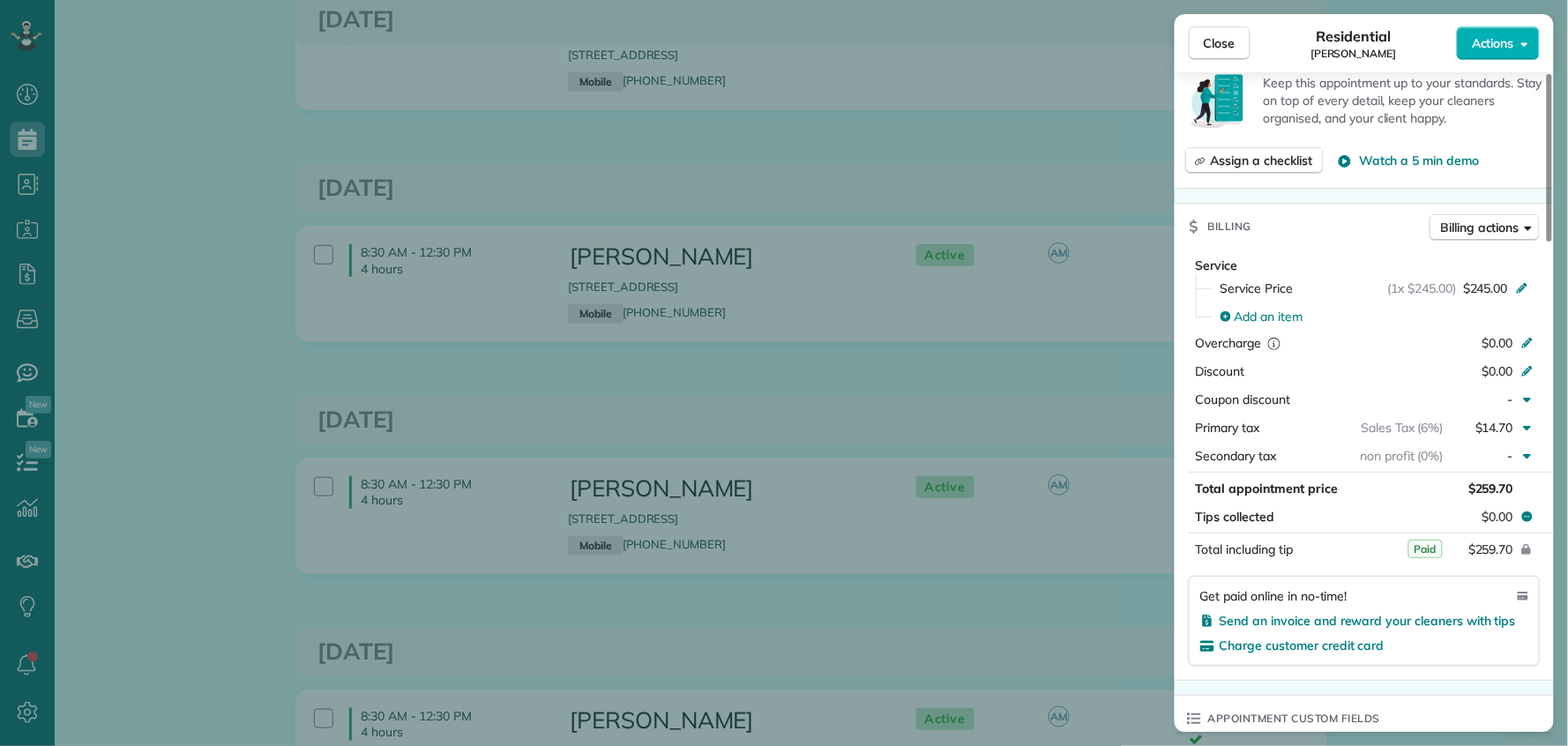
drag, startPoint x: 1226, startPoint y: 37, endPoint x: 1240, endPoint y: 109, distance: 73.3
click at [1226, 37] on span "Close" at bounding box center [1220, 42] width 32 height 17
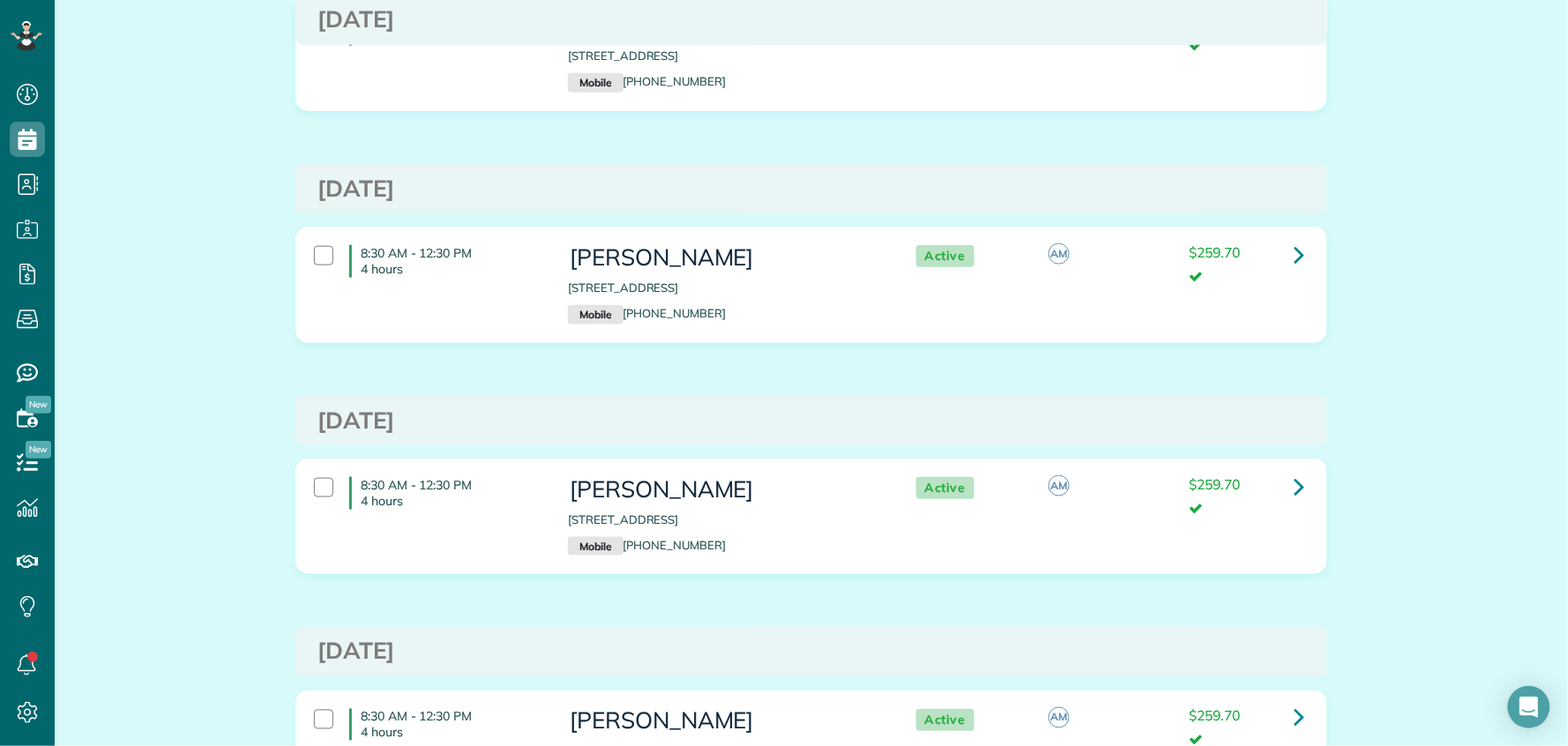
scroll to position [538, 0]
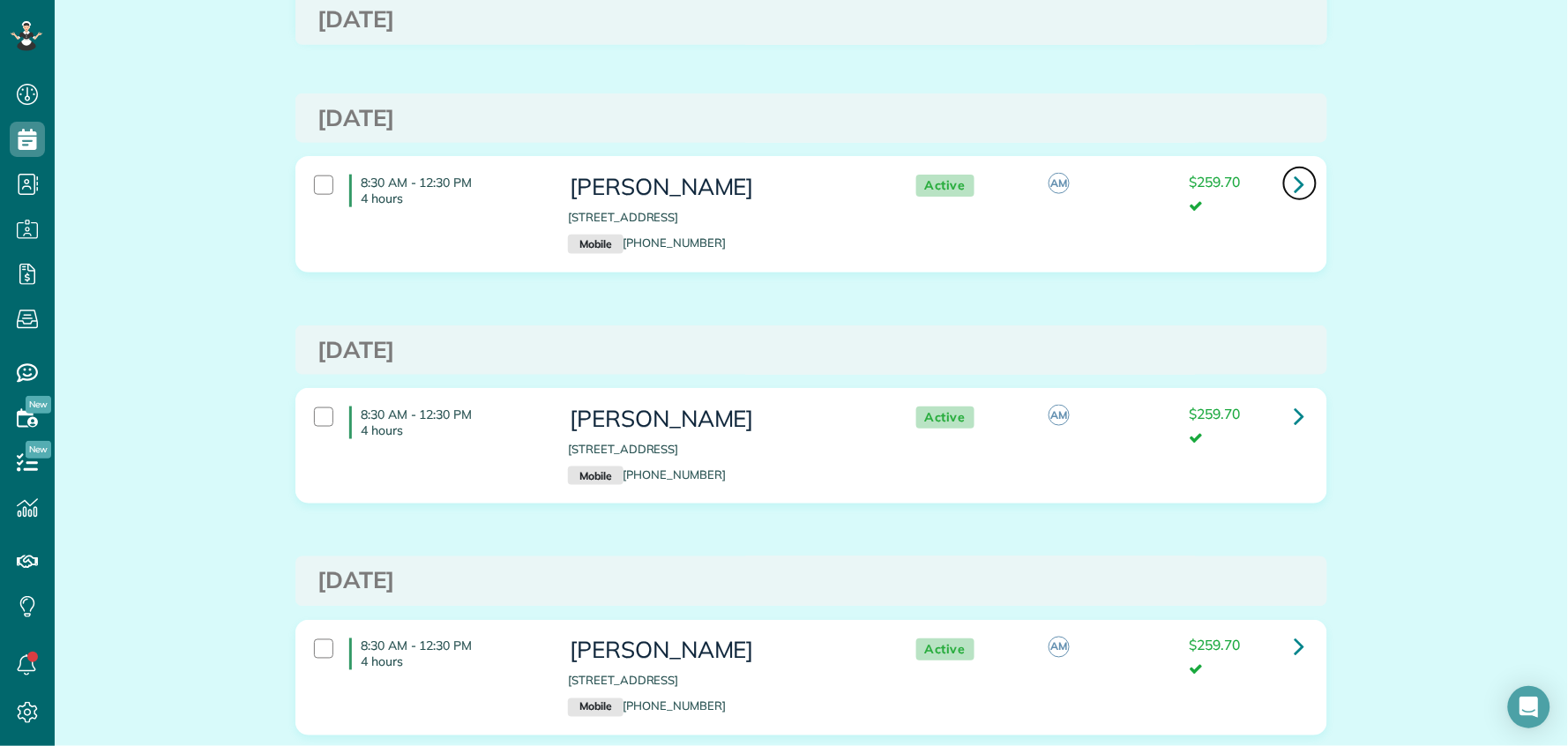
click at [1295, 181] on icon at bounding box center [1300, 184] width 11 height 31
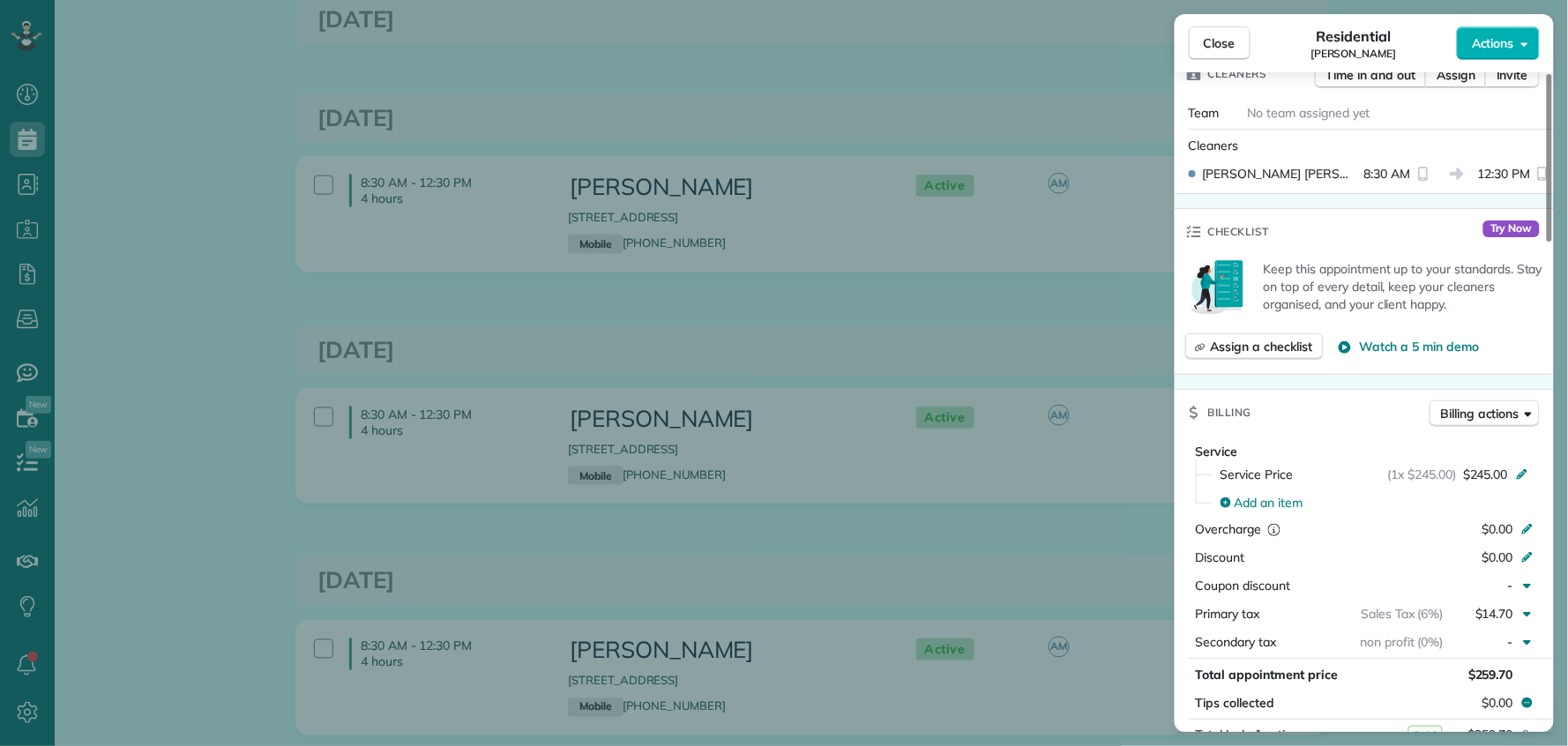
scroll to position [524, 0]
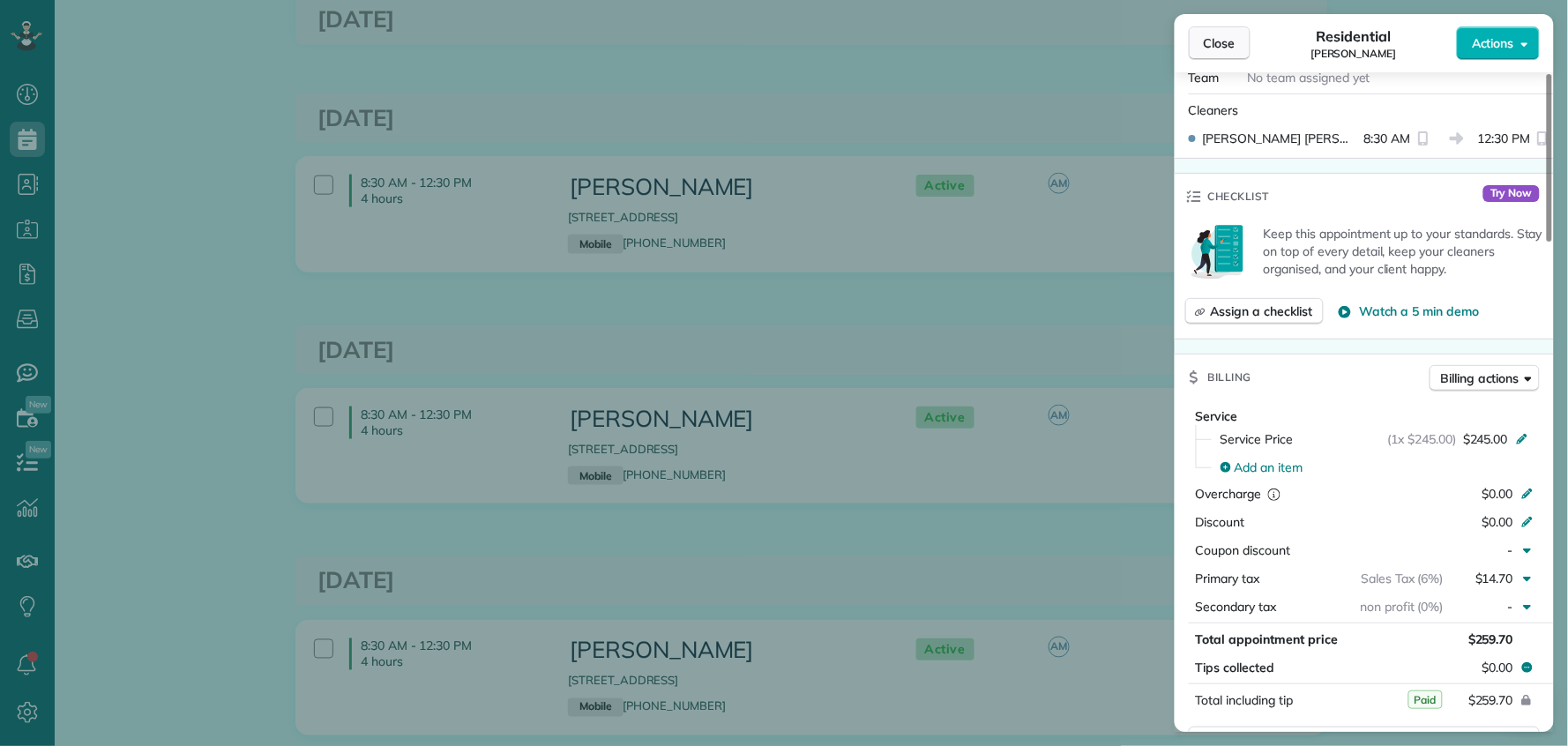
click at [1218, 36] on span "Close" at bounding box center [1220, 42] width 32 height 17
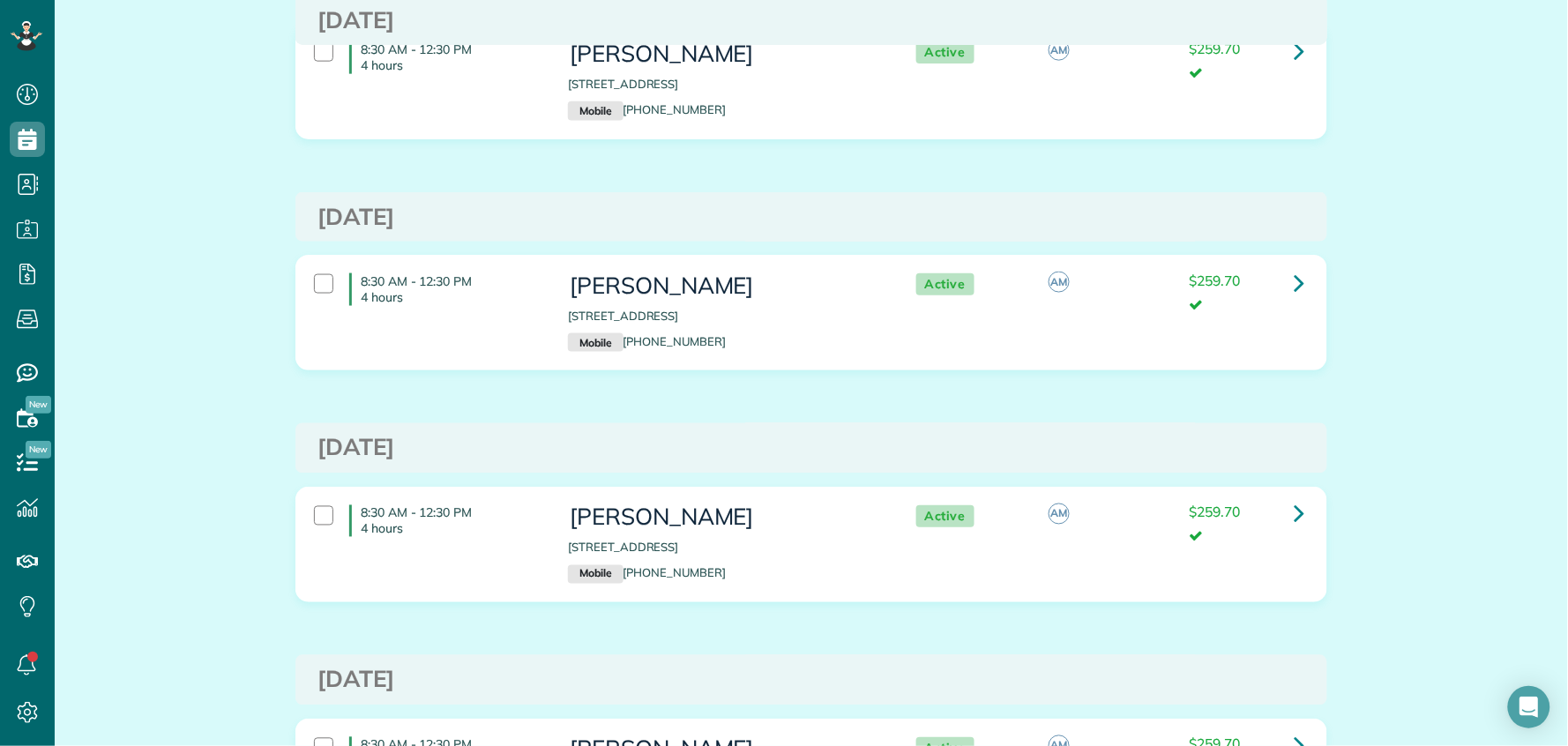
scroll to position [696, 0]
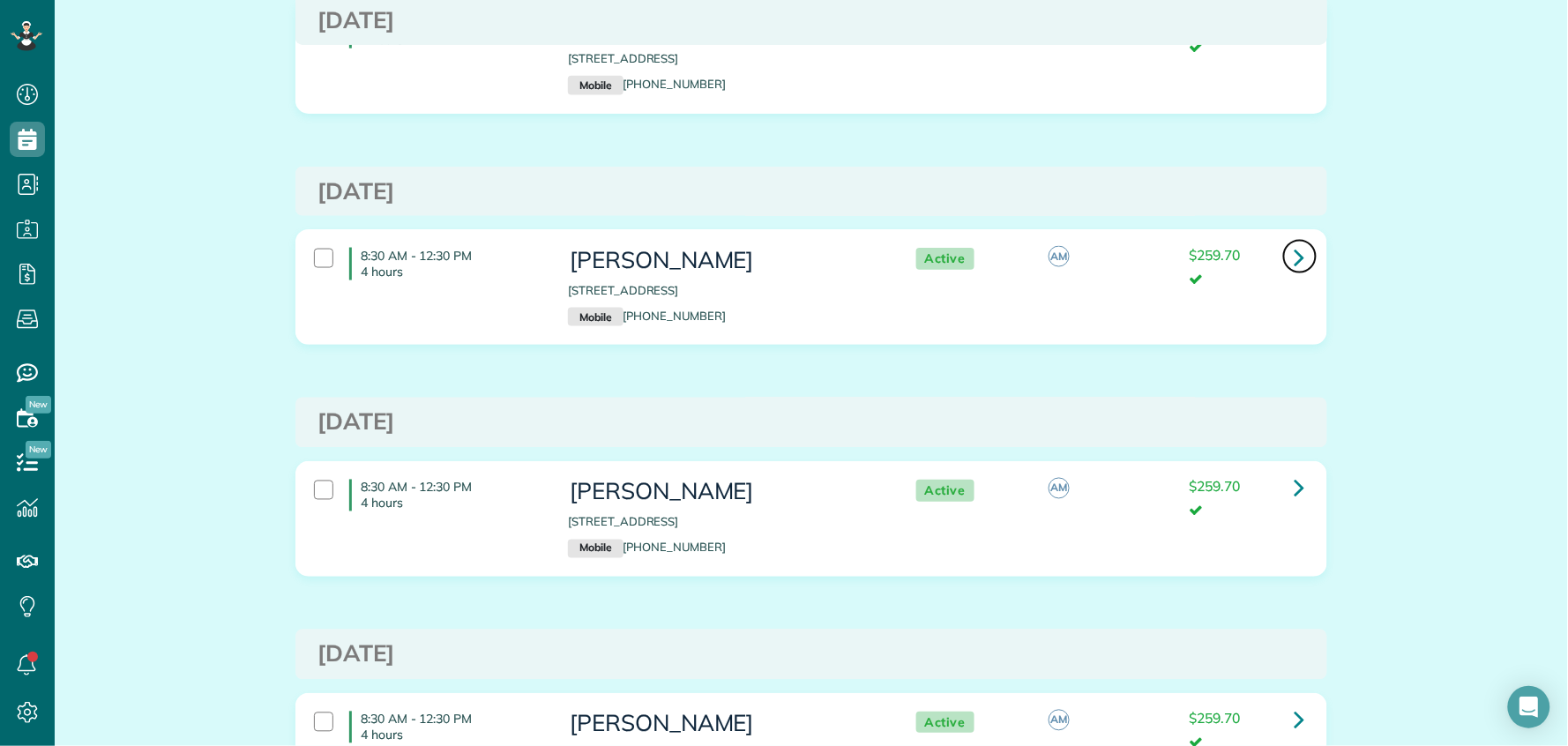
click at [1295, 259] on icon at bounding box center [1300, 258] width 11 height 31
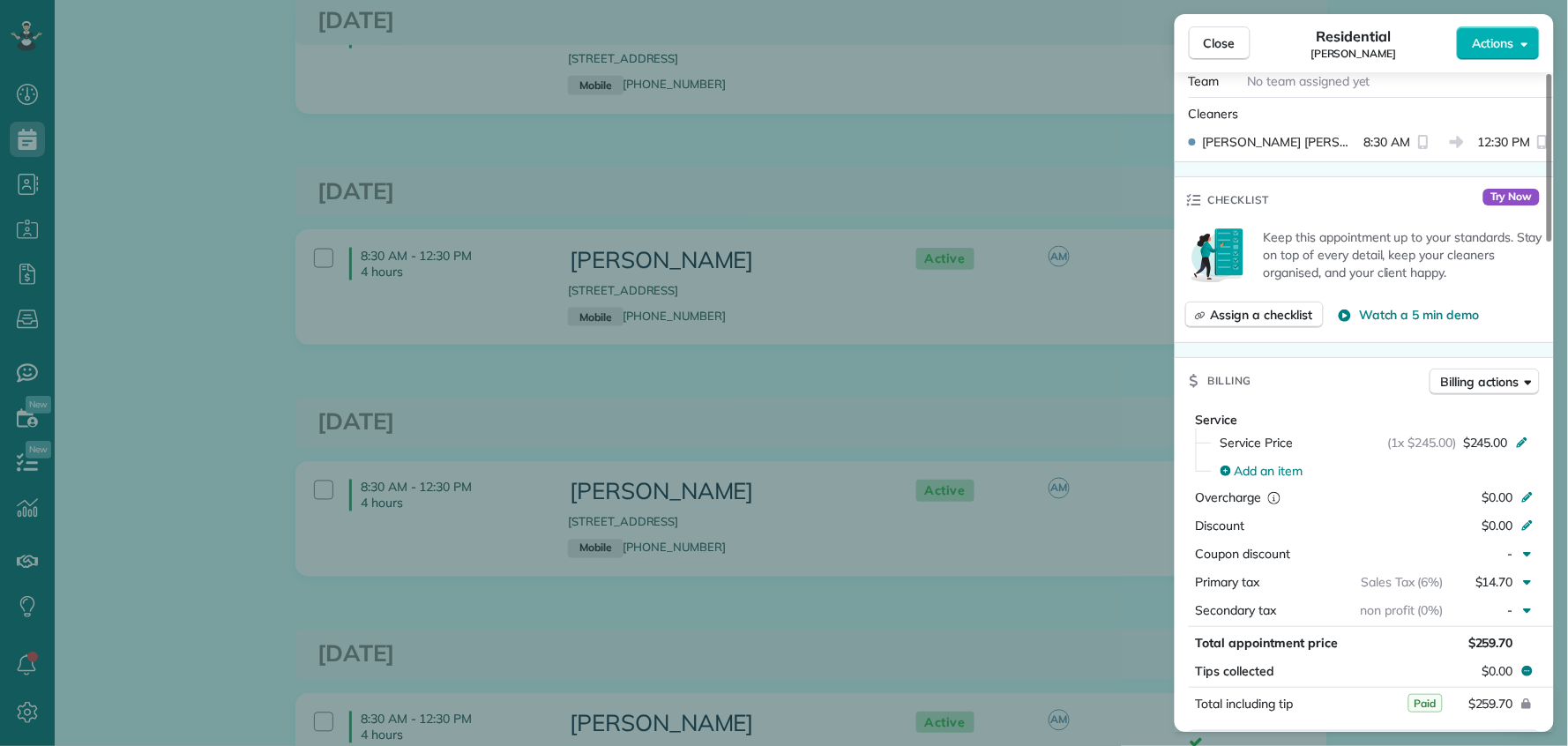
scroll to position [602, 0]
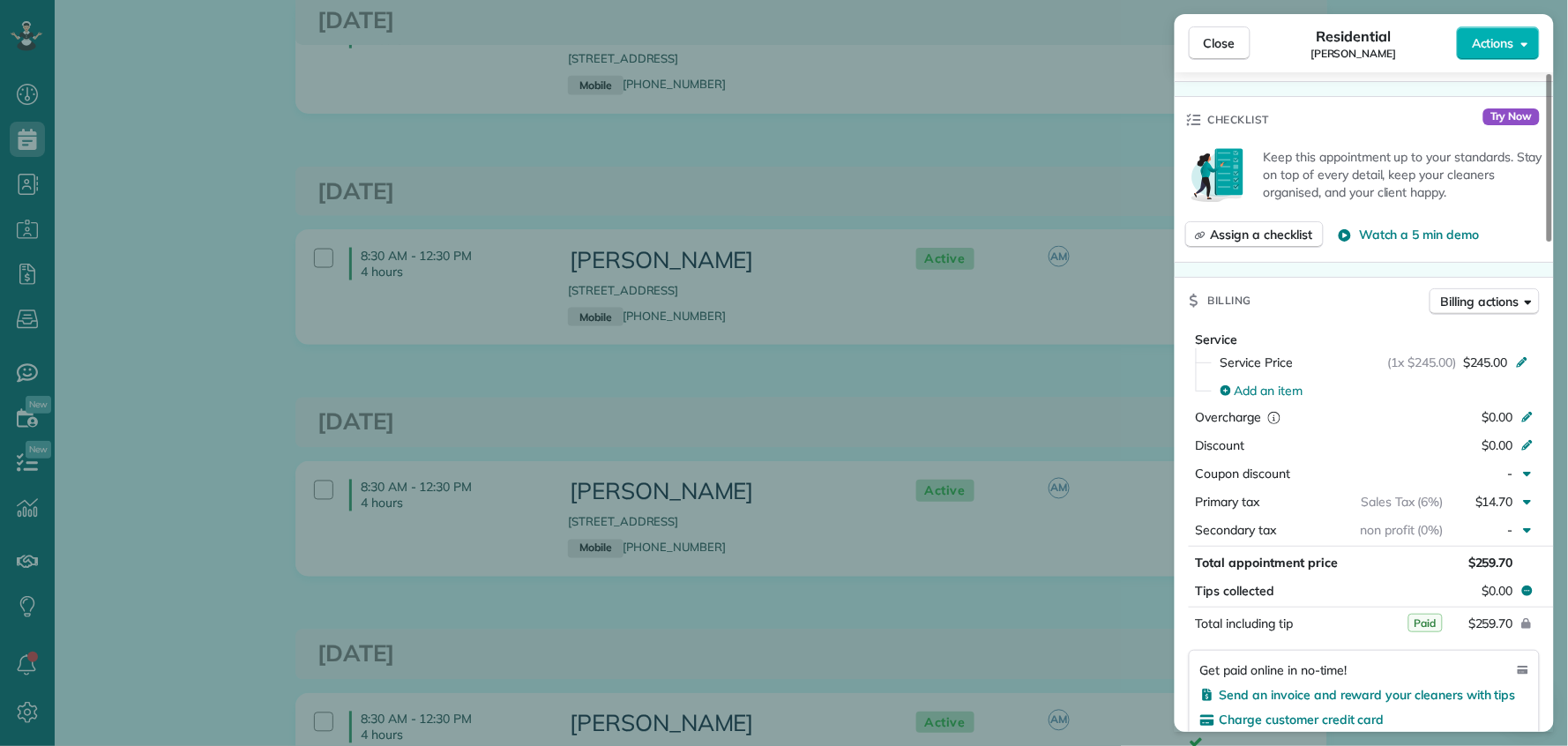
drag, startPoint x: 1218, startPoint y: 35, endPoint x: 1205, endPoint y: 141, distance: 106.8
click at [1218, 35] on span "Close" at bounding box center [1220, 42] width 32 height 17
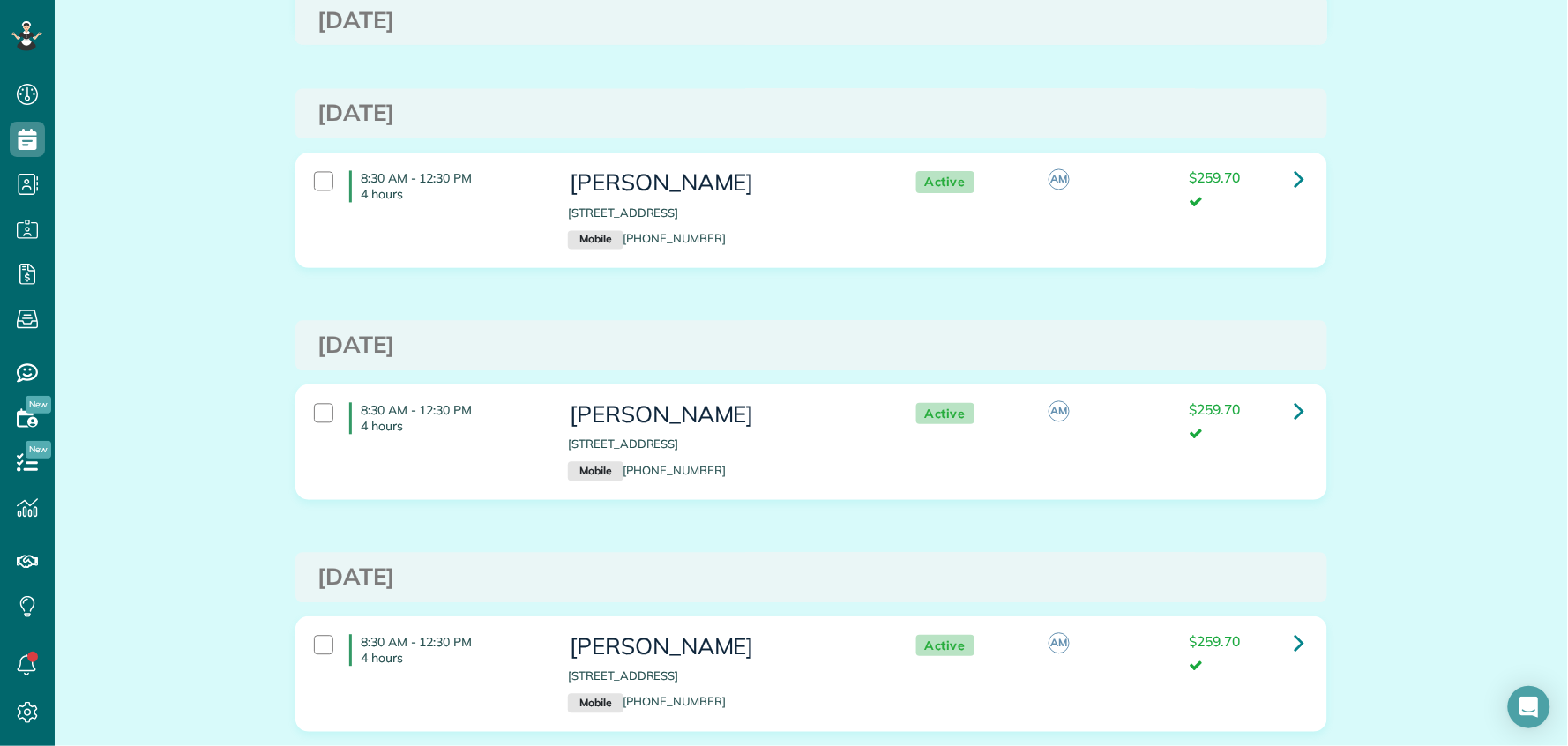
scroll to position [1016, 0]
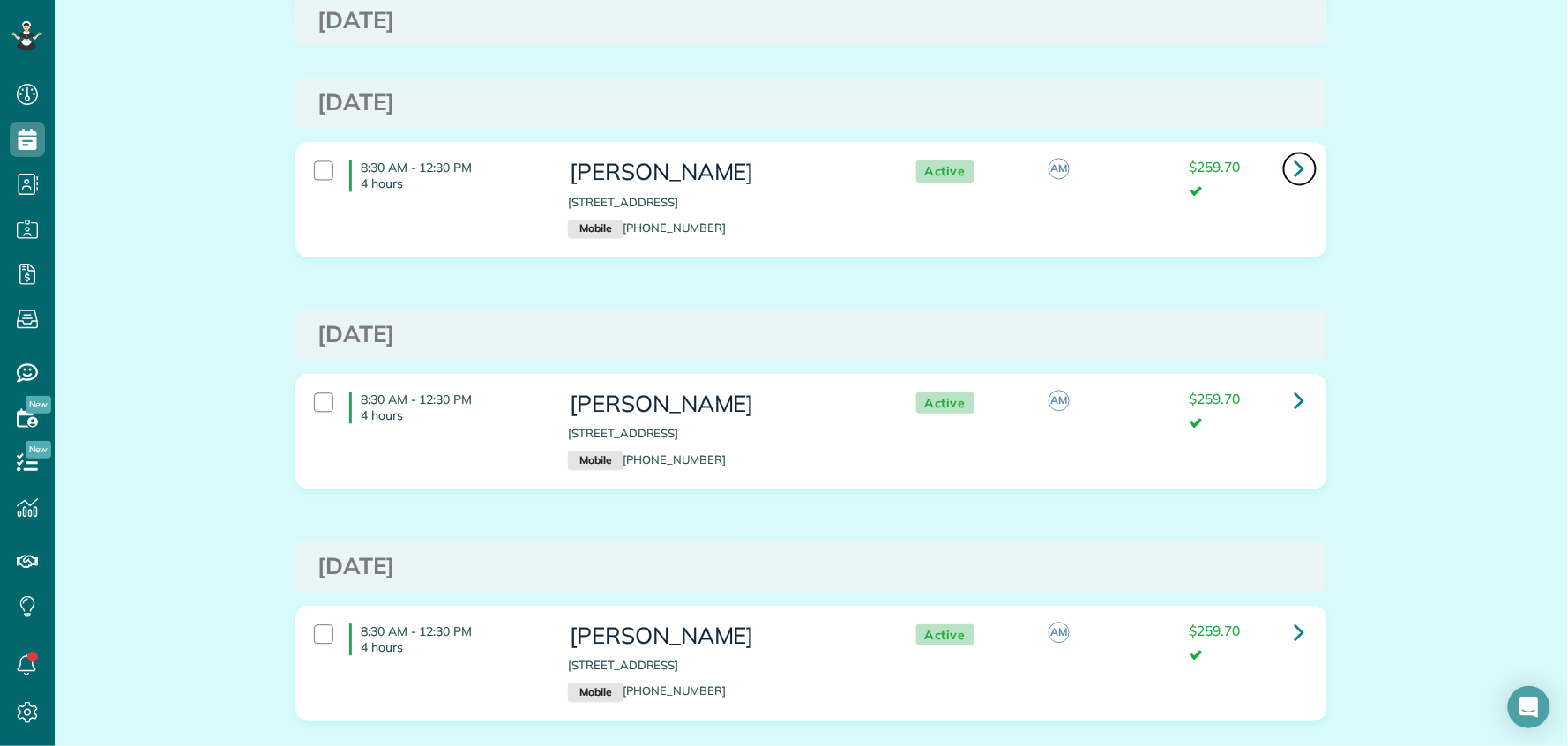
click at [1295, 174] on icon at bounding box center [1300, 169] width 11 height 31
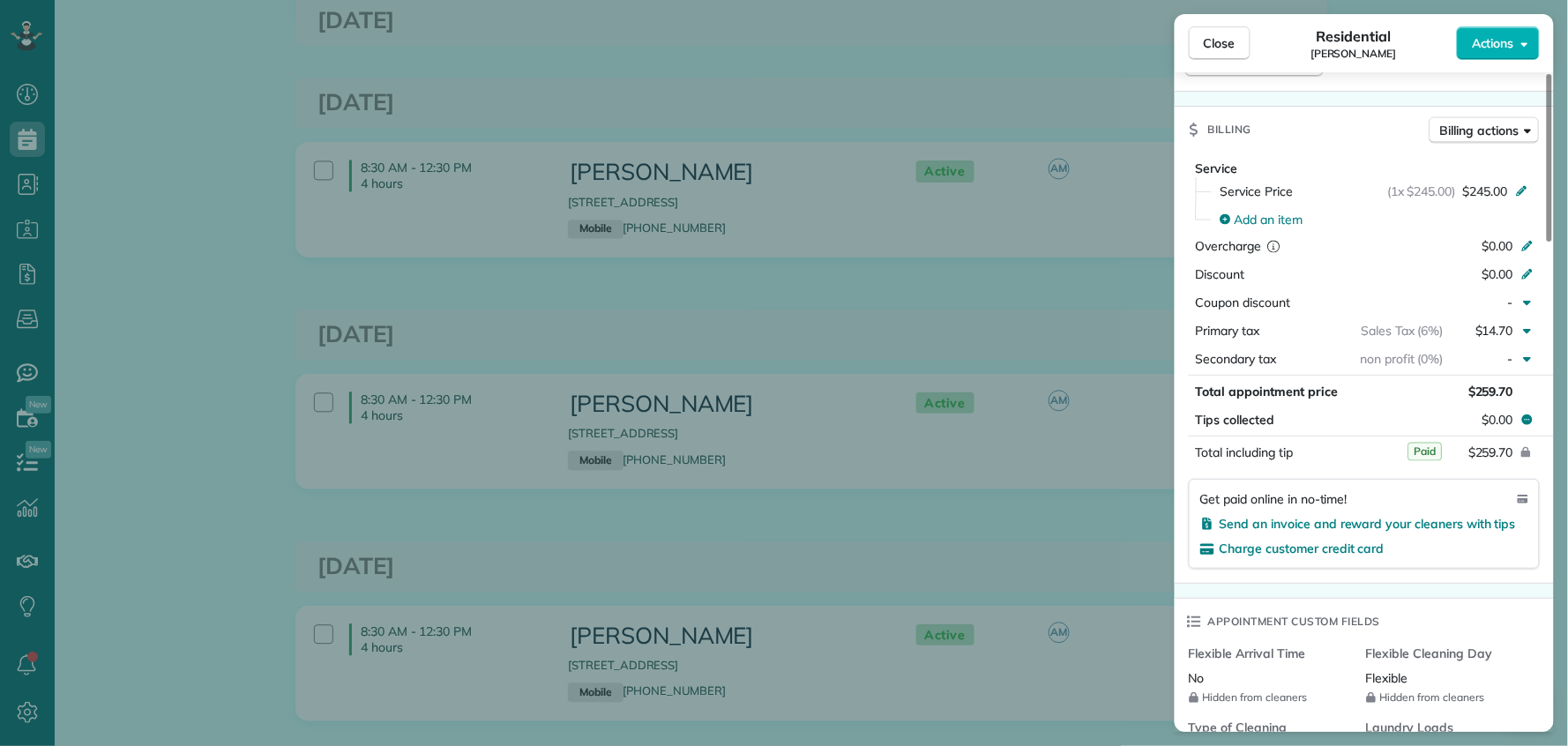
scroll to position [783, 0]
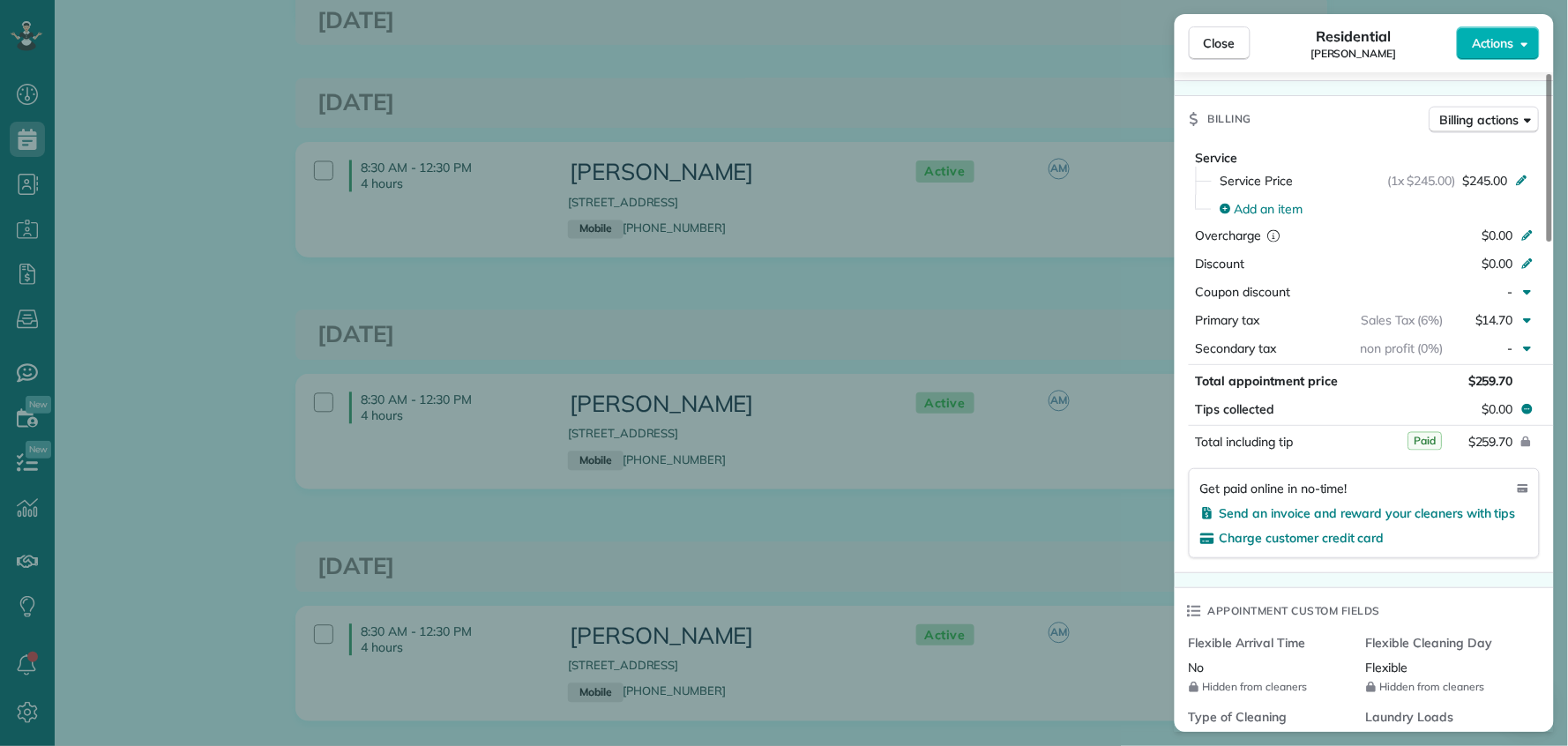
drag, startPoint x: 1228, startPoint y: 40, endPoint x: 1113, endPoint y: 373, distance: 352.3
click at [1228, 40] on span "Close" at bounding box center [1220, 42] width 32 height 17
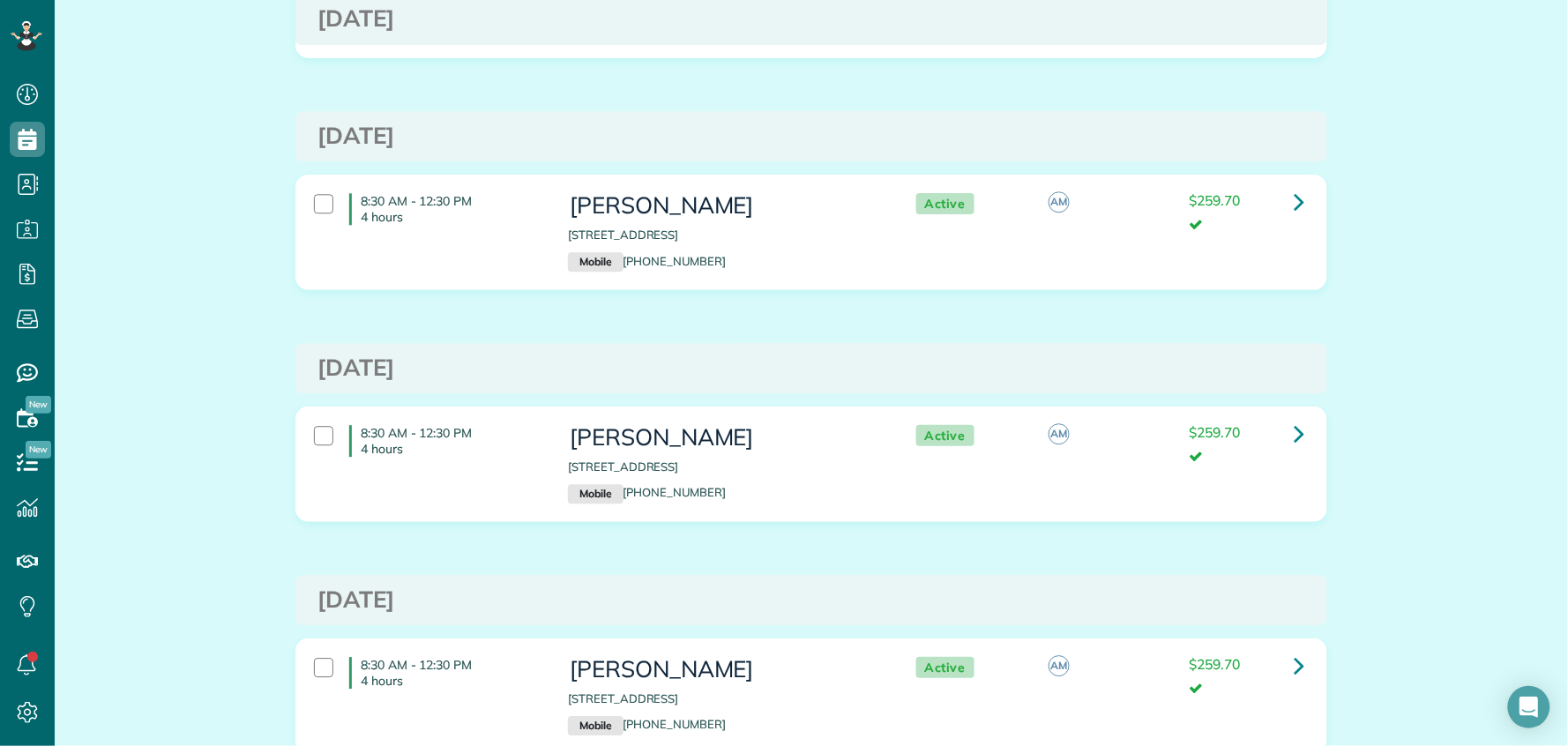
scroll to position [1236, 0]
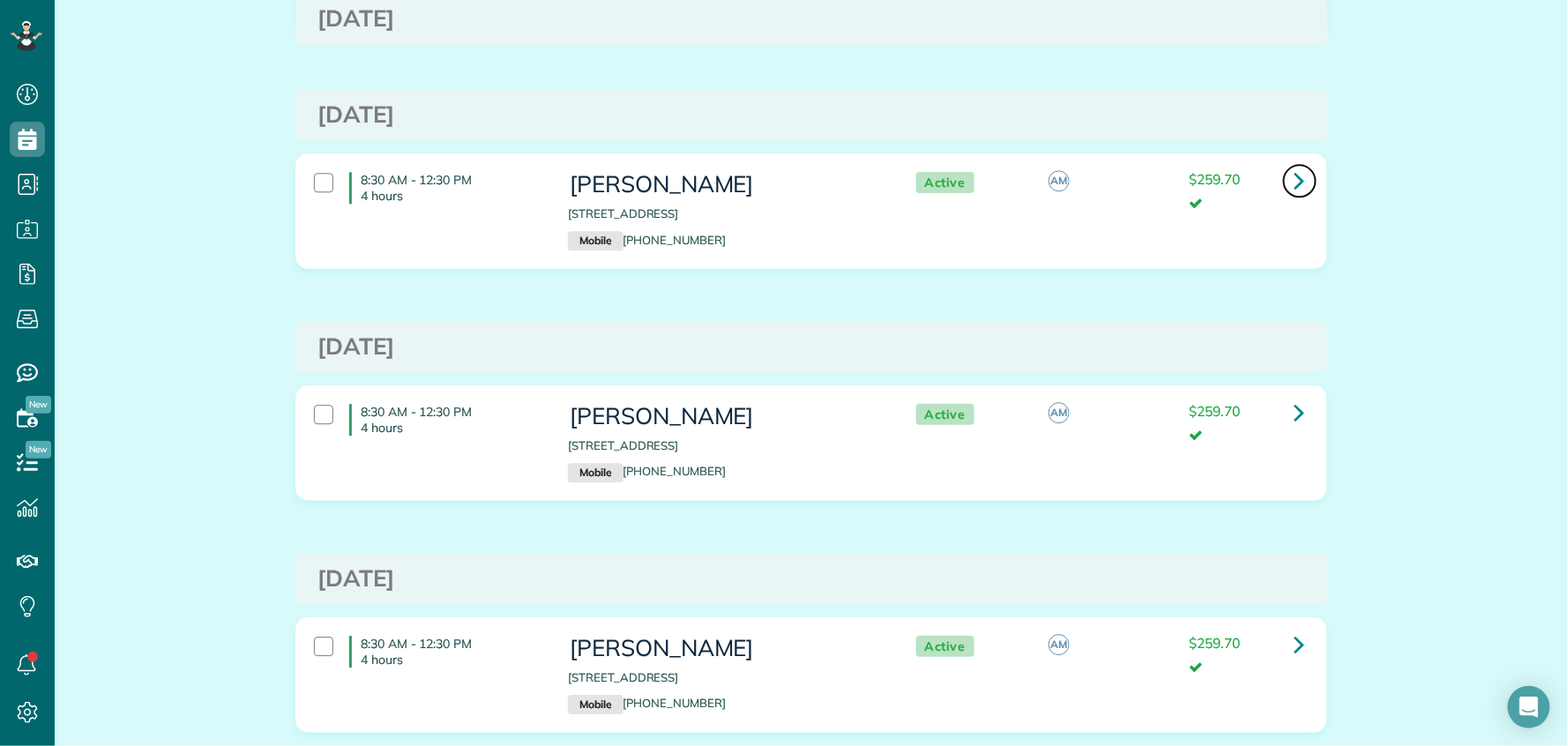
click at [1295, 187] on icon at bounding box center [1300, 180] width 11 height 31
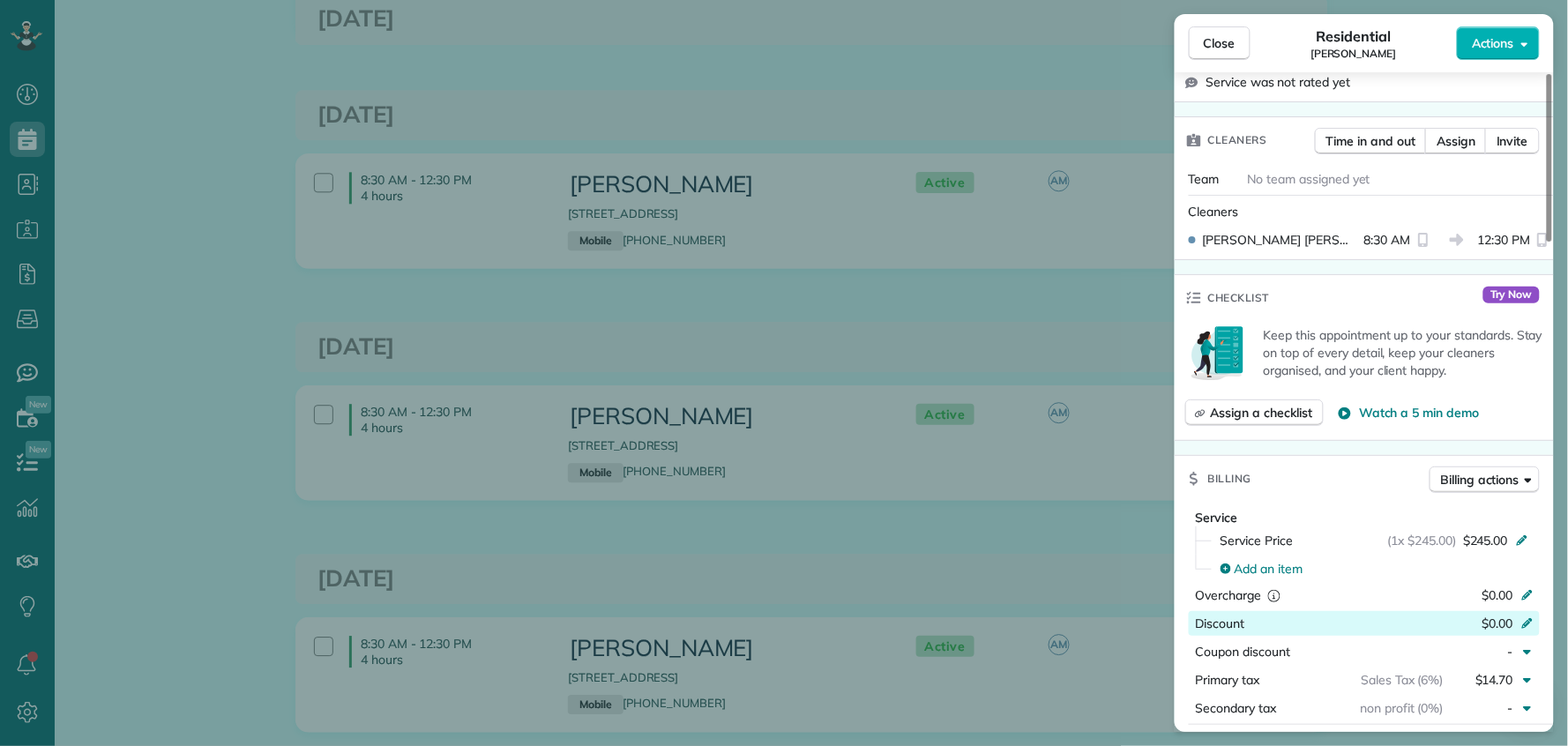
scroll to position [541, 0]
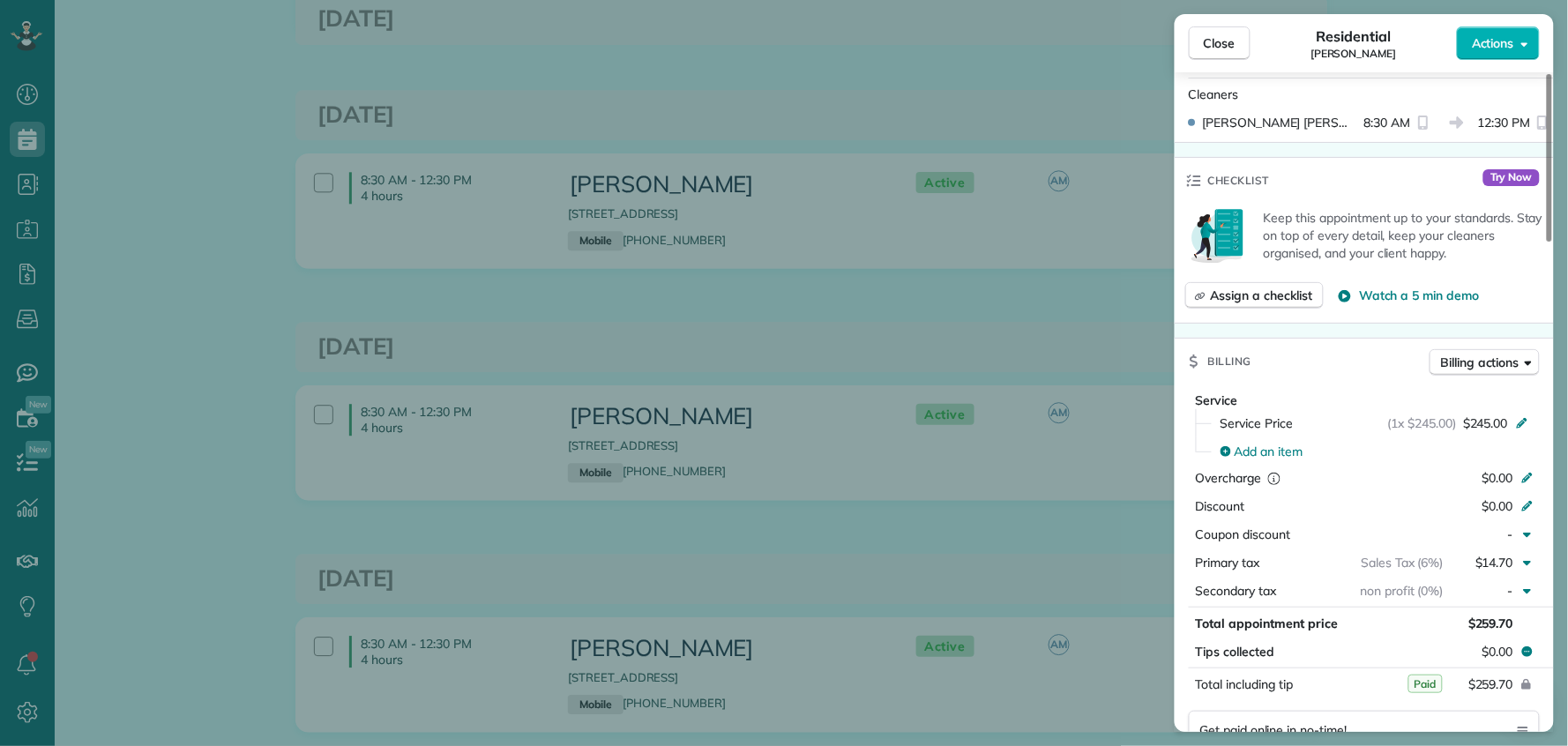
click at [1214, 17] on div "Close Residential [PERSON_NAME] Actions" at bounding box center [1365, 42] width 379 height 58
click at [1216, 34] on span "Close" at bounding box center [1220, 42] width 32 height 17
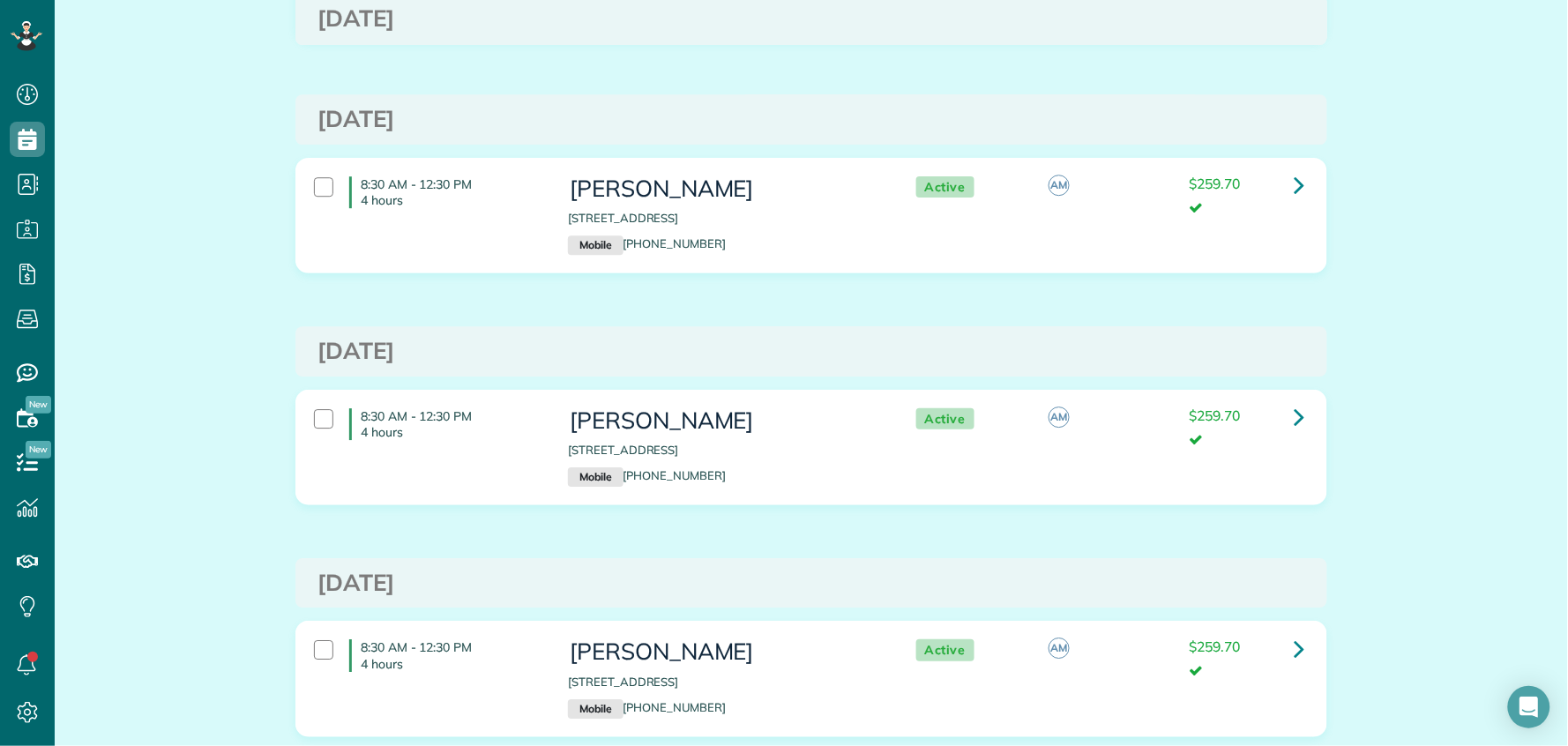
scroll to position [1464, 0]
click at [1295, 189] on icon at bounding box center [1300, 184] width 11 height 31
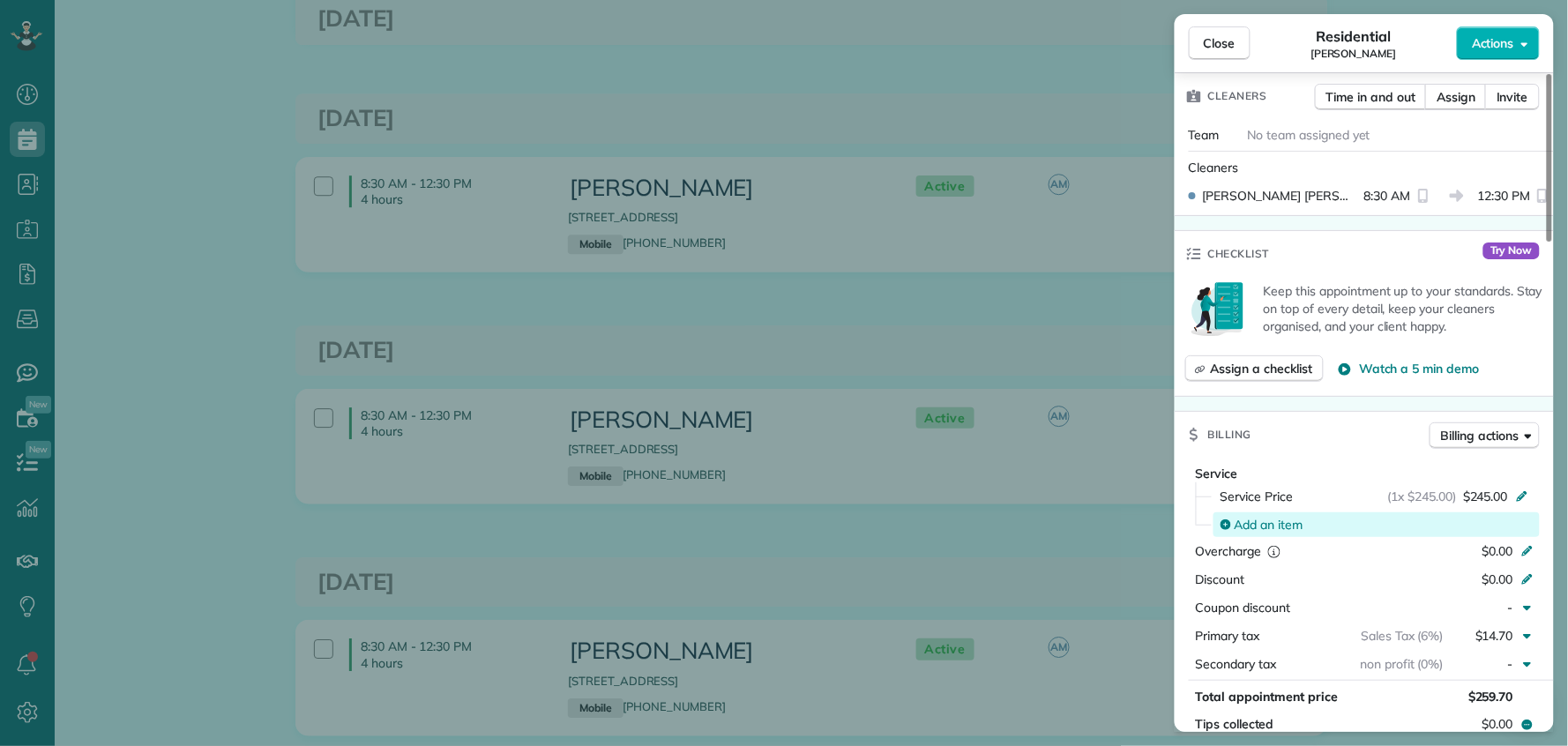
scroll to position [513, 0]
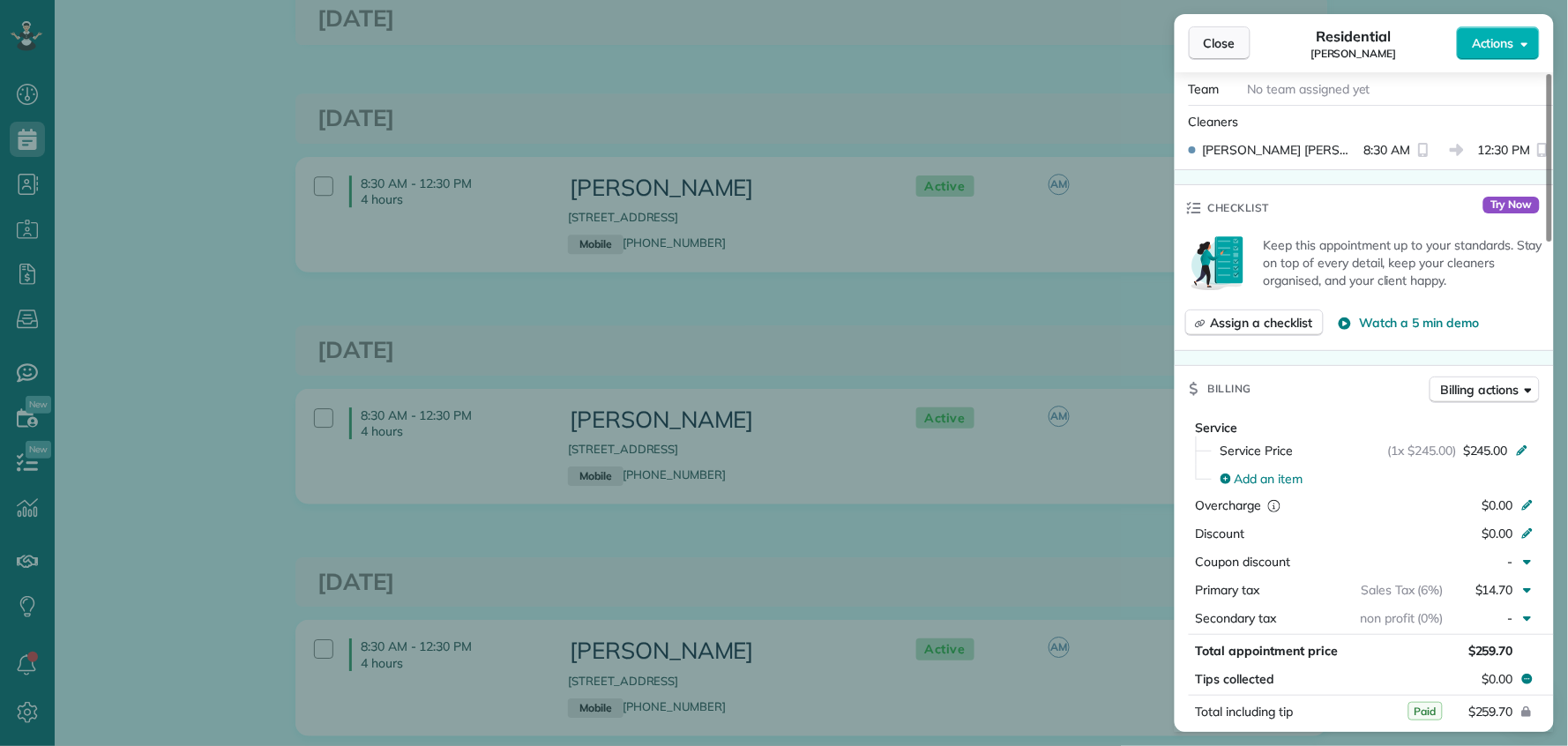
click at [1248, 41] on button "Close" at bounding box center [1219, 43] width 62 height 33
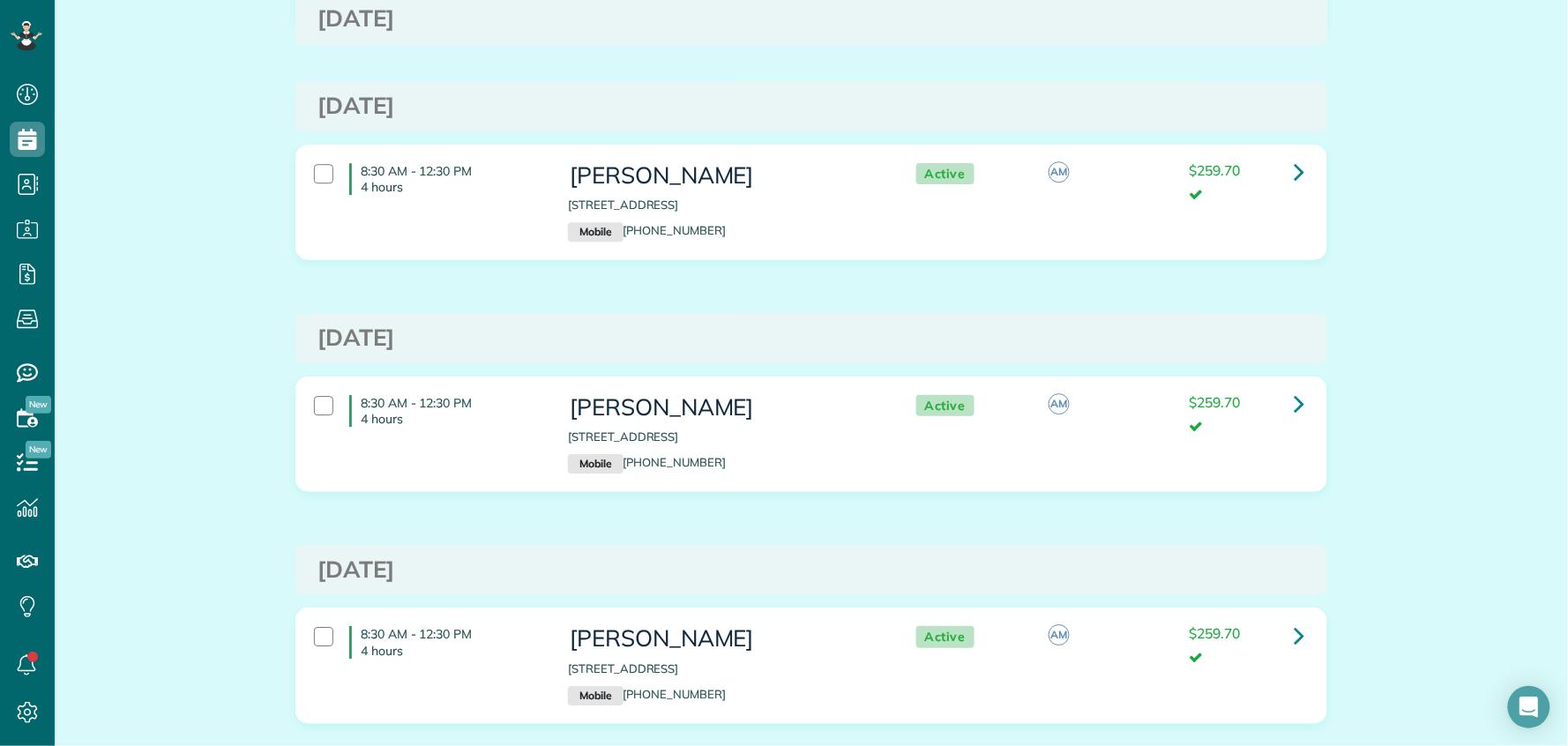
scroll to position [1532, 0]
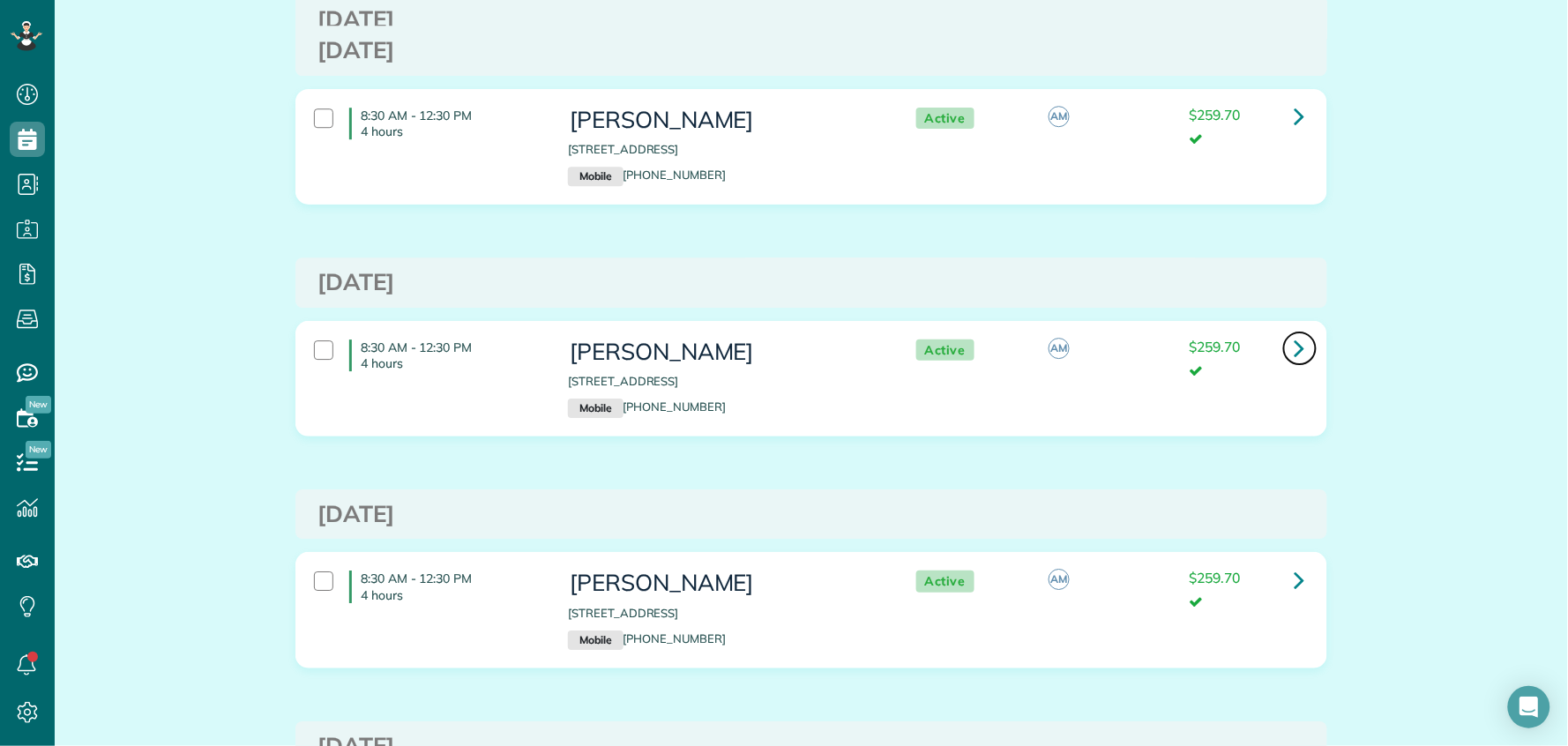
click at [1295, 348] on icon at bounding box center [1300, 348] width 11 height 31
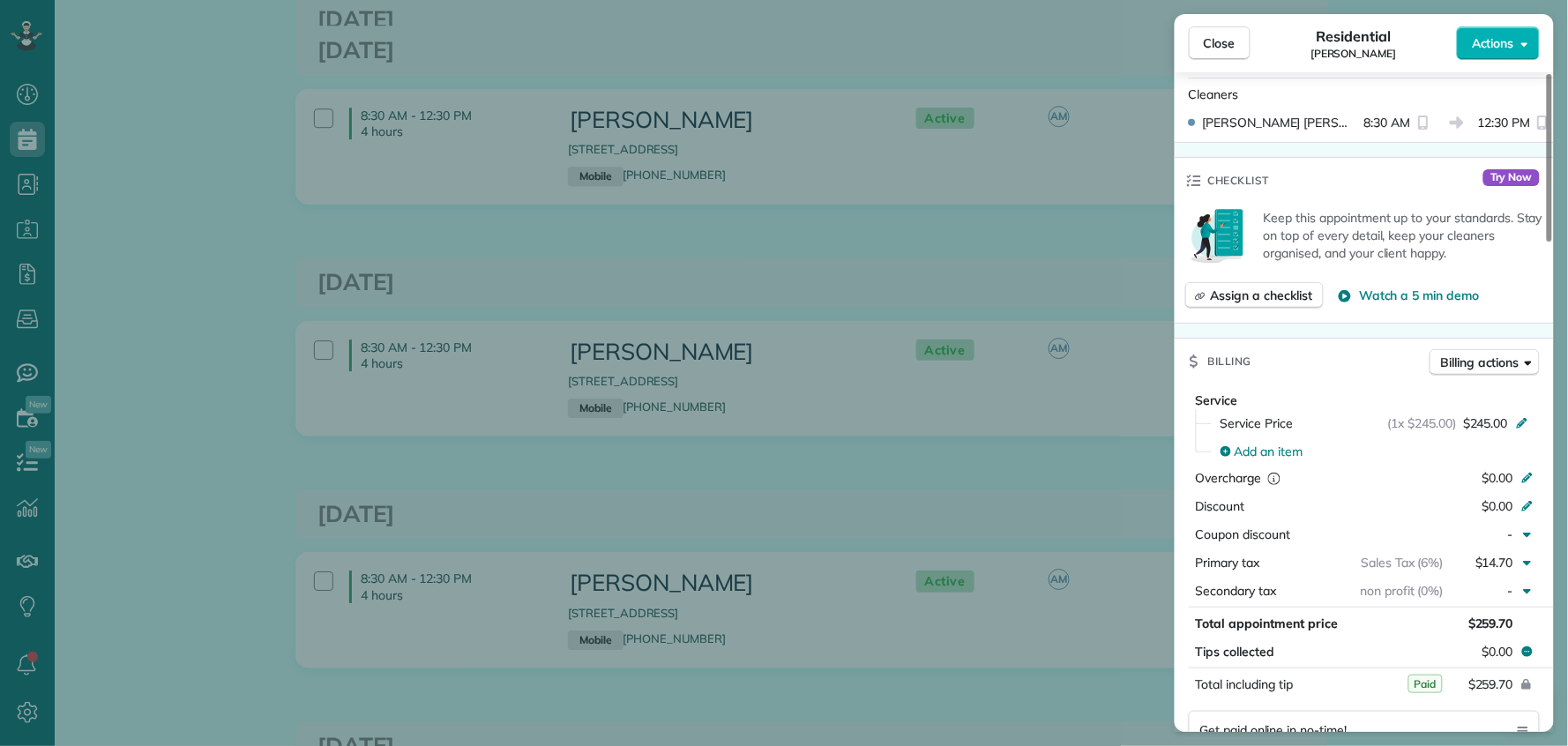
scroll to position [694, 0]
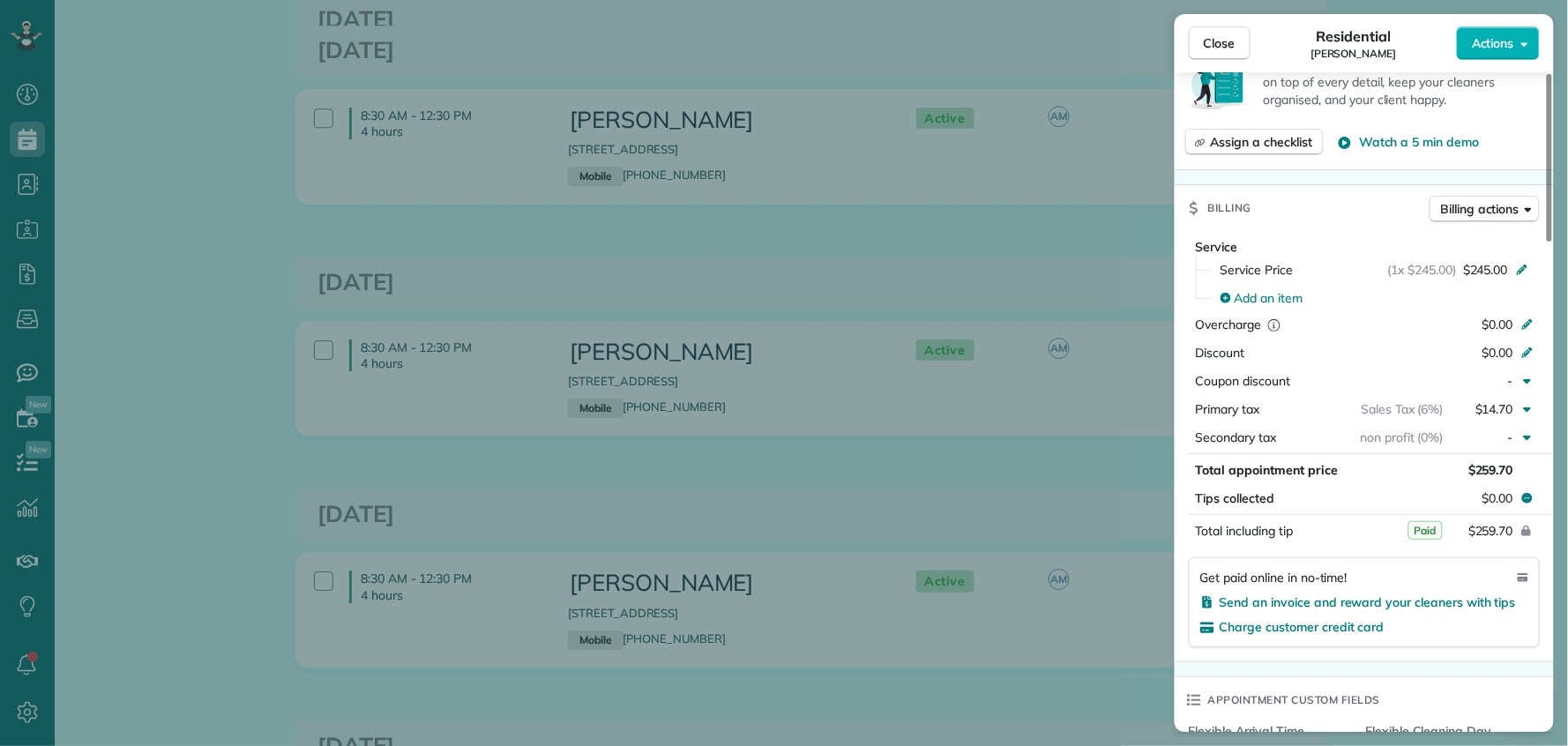
drag, startPoint x: 1224, startPoint y: 43, endPoint x: 1090, endPoint y: 266, distance: 260.2
click at [1224, 43] on span "Close" at bounding box center [1220, 42] width 32 height 17
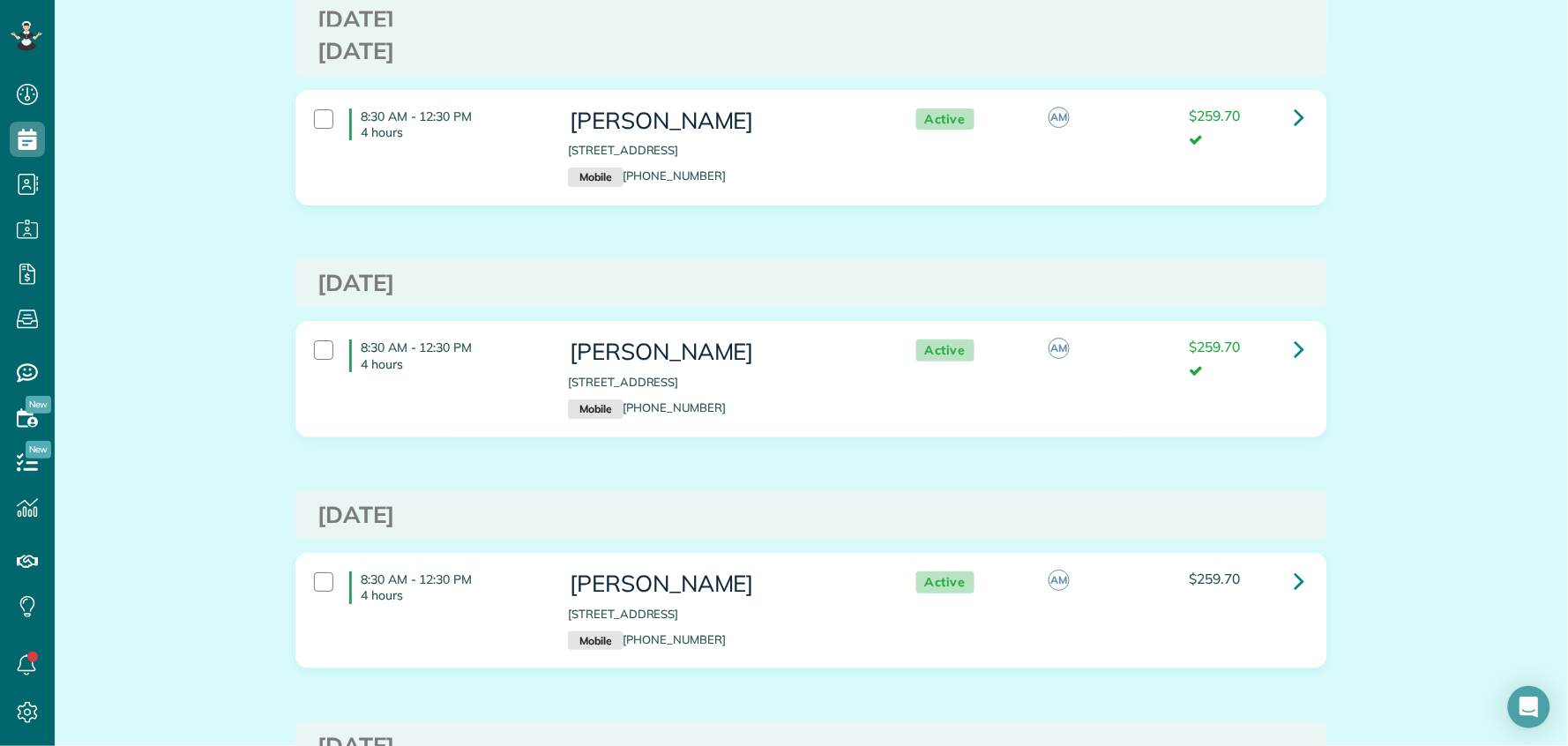
scroll to position [1778, 0]
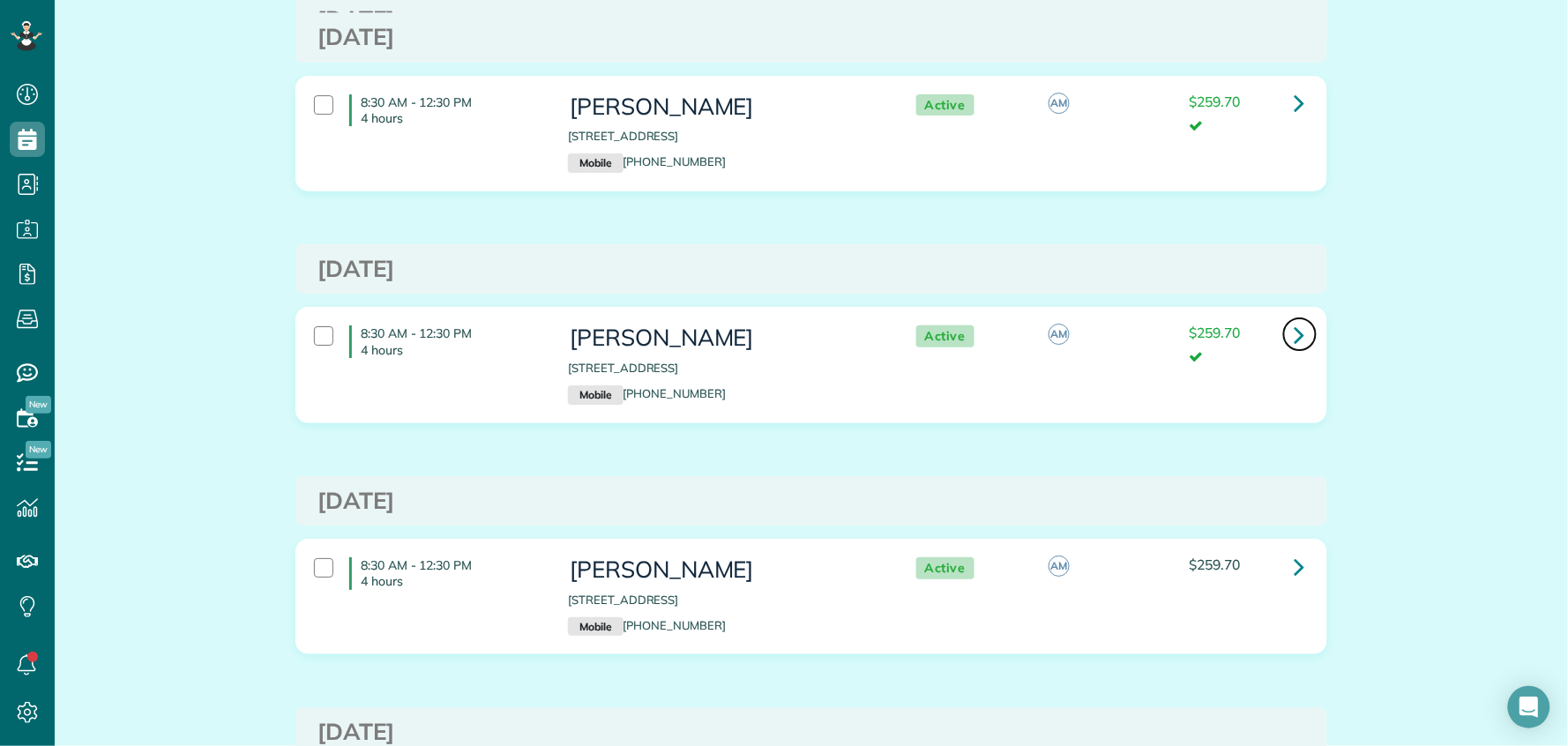
click at [1286, 341] on link at bounding box center [1300, 334] width 35 height 35
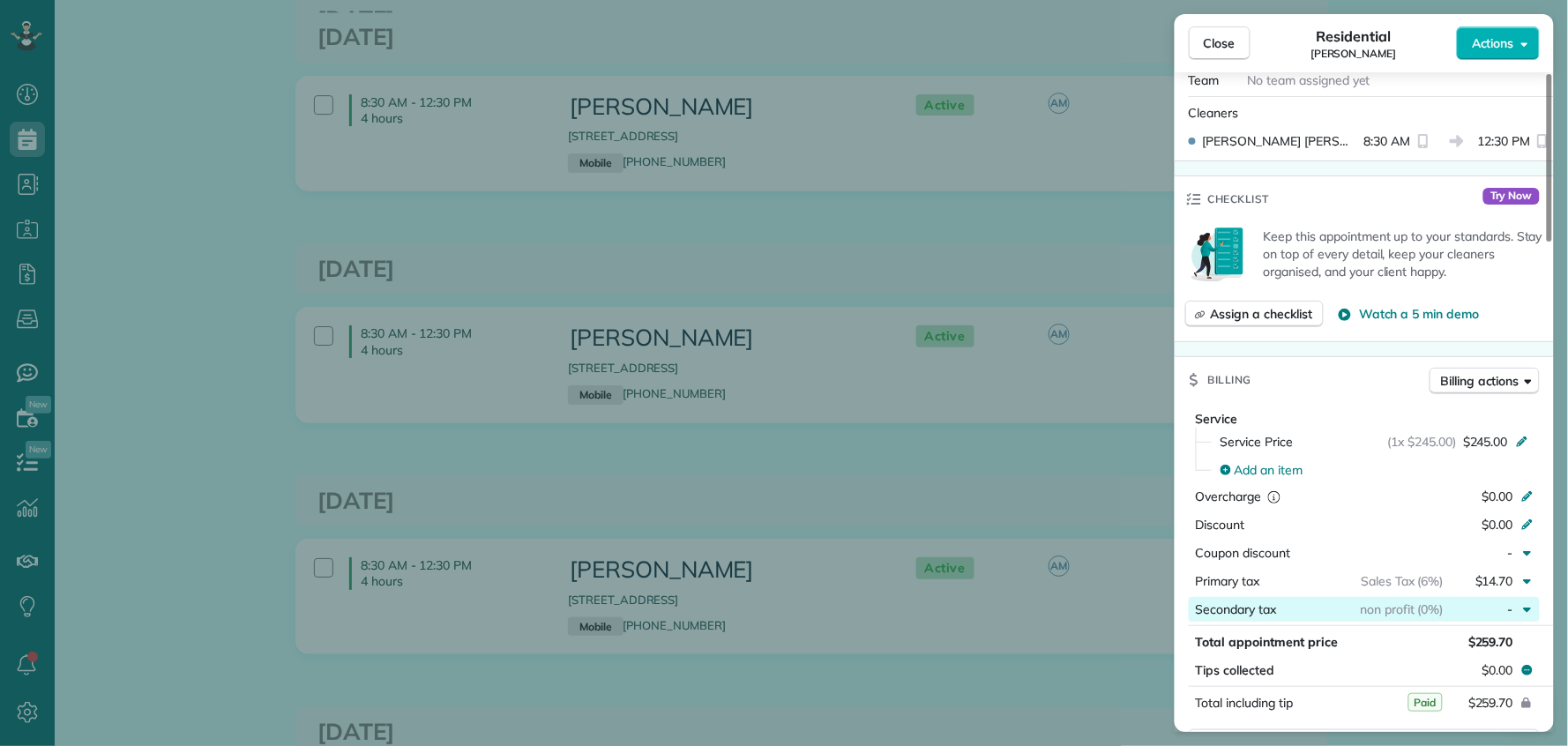
scroll to position [681, 0]
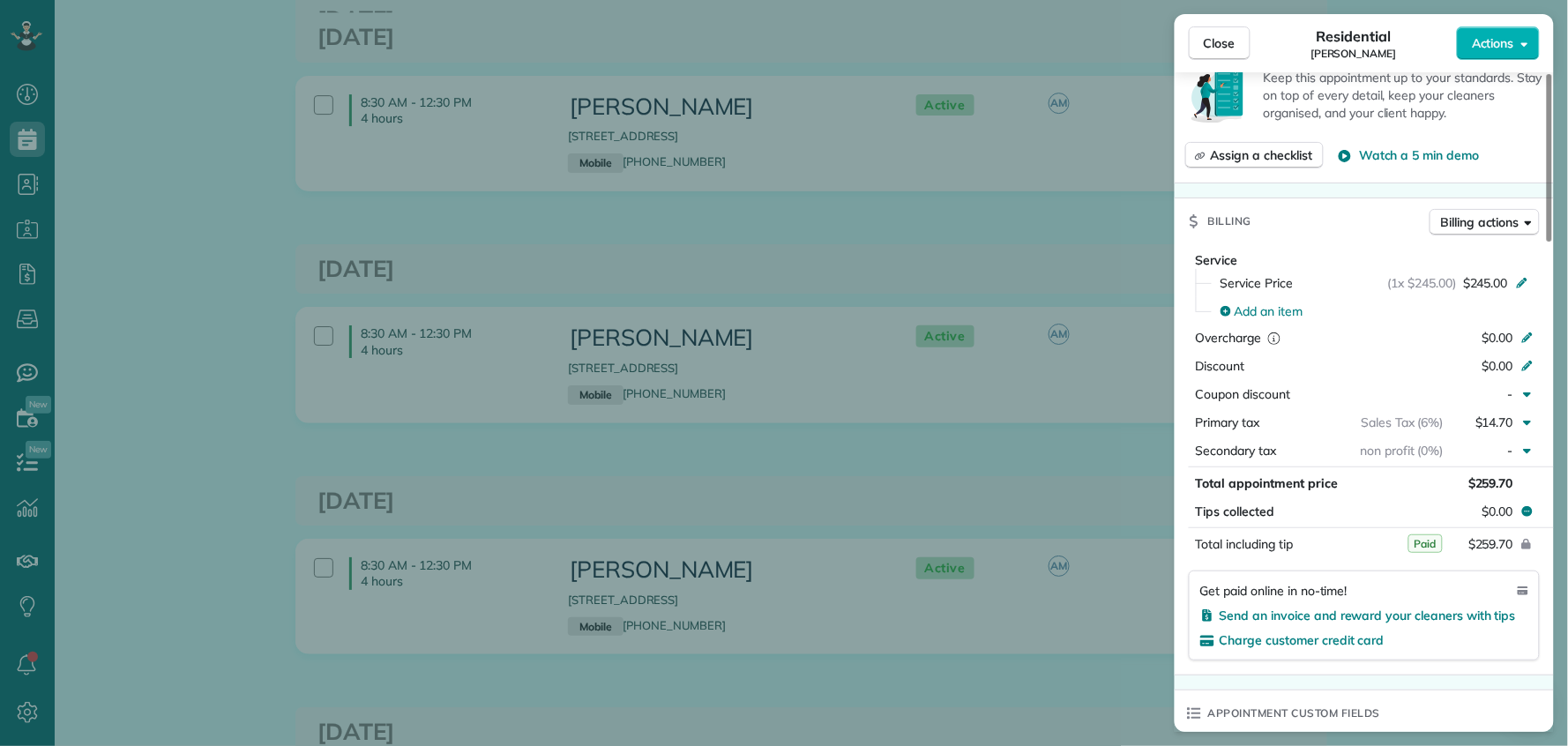
click at [1426, 545] on span "Paid" at bounding box center [1425, 544] width 34 height 18
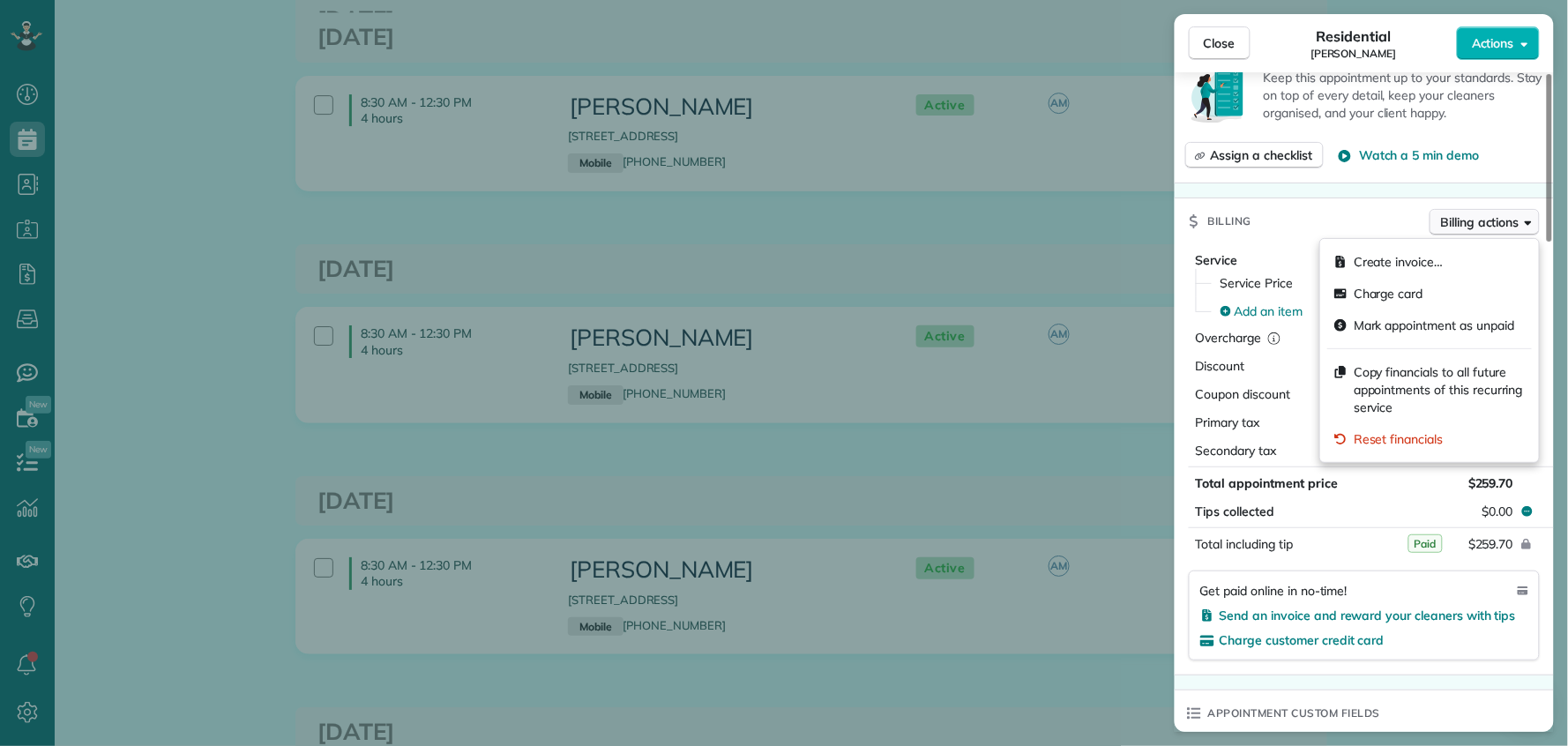
click at [1483, 224] on span "Billing actions" at bounding box center [1480, 222] width 78 height 17
click at [1452, 325] on span "Mark appointment as unpaid" at bounding box center [1435, 325] width 160 height 17
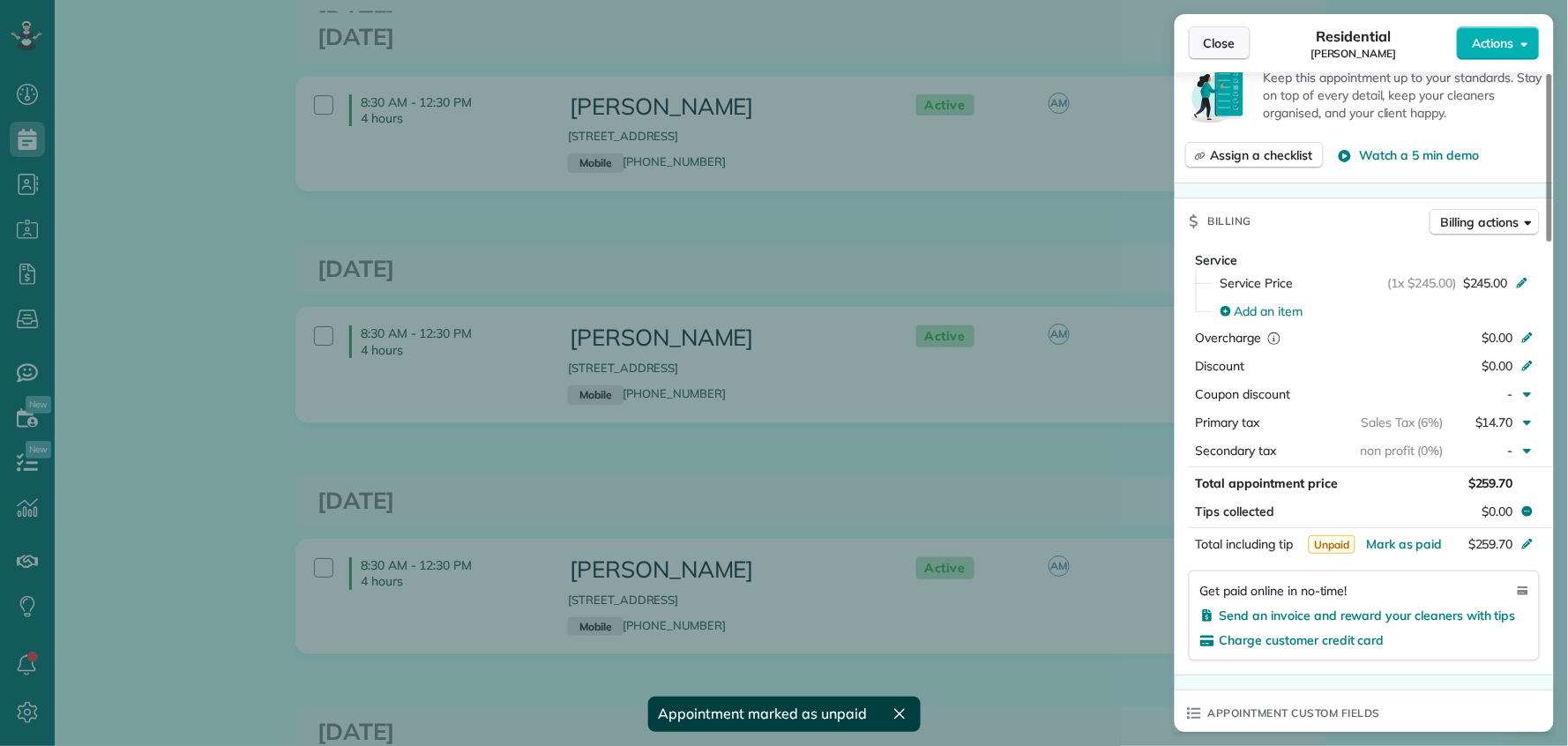
click at [1228, 47] on span "Close" at bounding box center [1220, 42] width 32 height 17
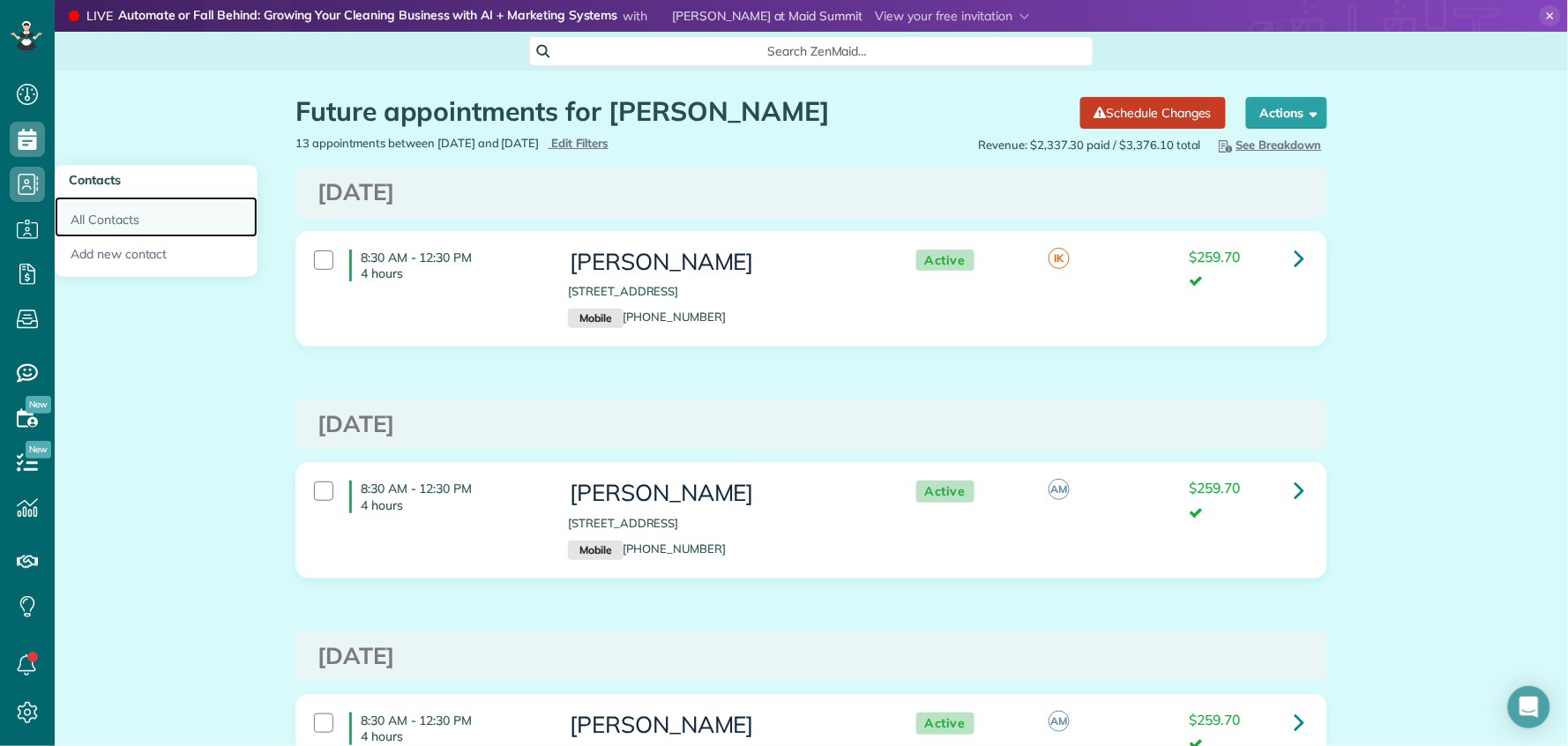
click at [135, 224] on link "All Contacts" at bounding box center [156, 217] width 202 height 40
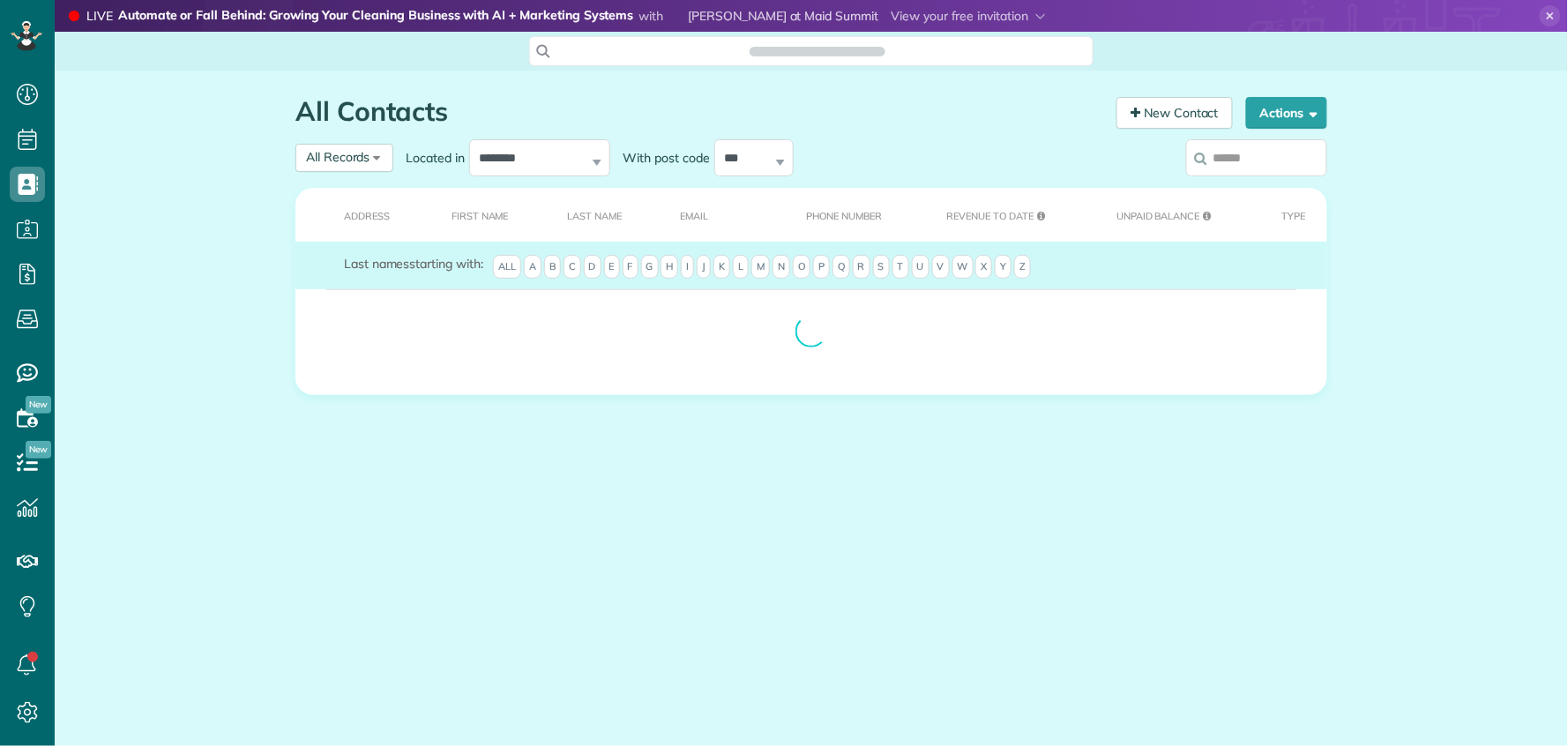
scroll to position [7, 7]
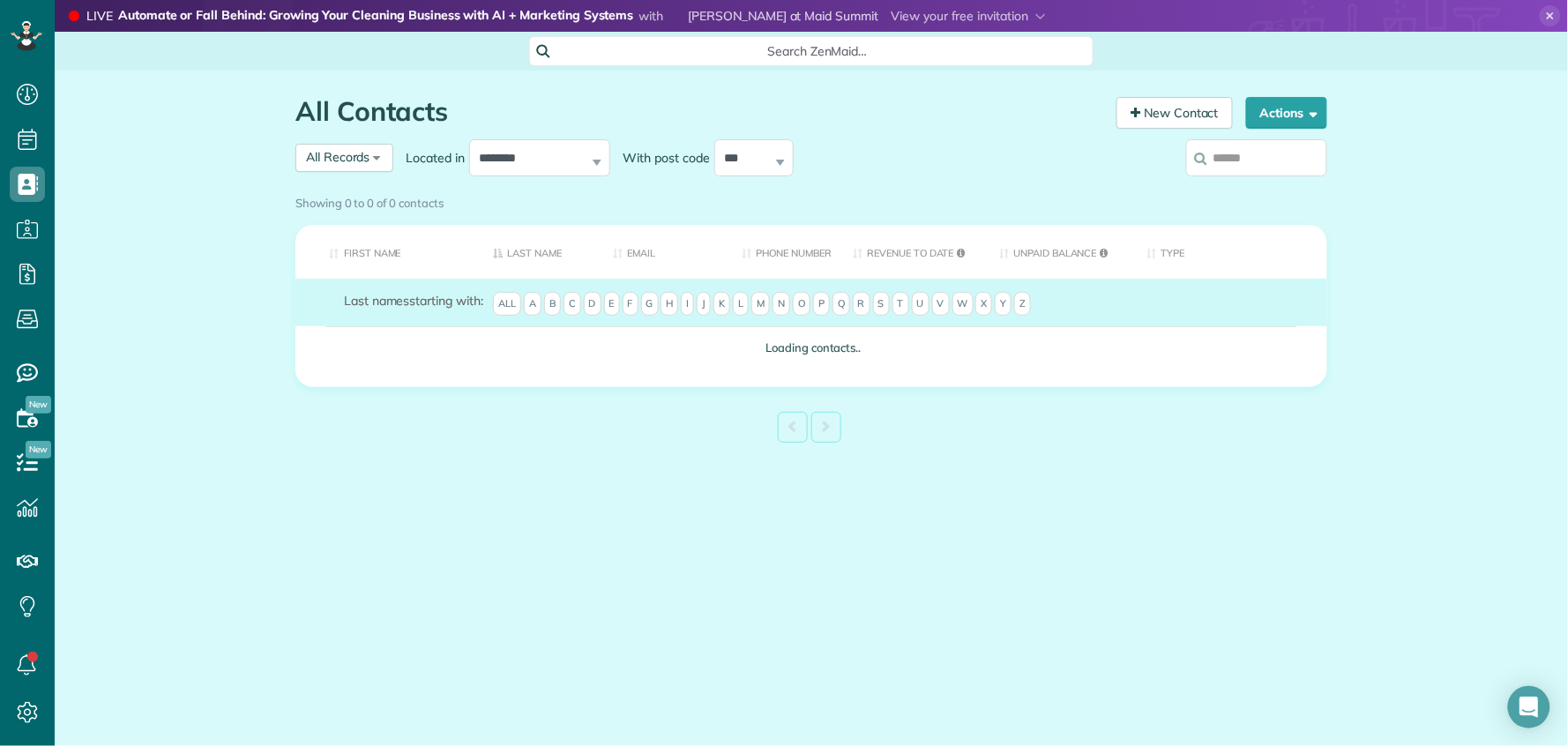
click at [1255, 188] on div "Showing 0 to 0 of 0 contacts" at bounding box center [812, 200] width 1032 height 24
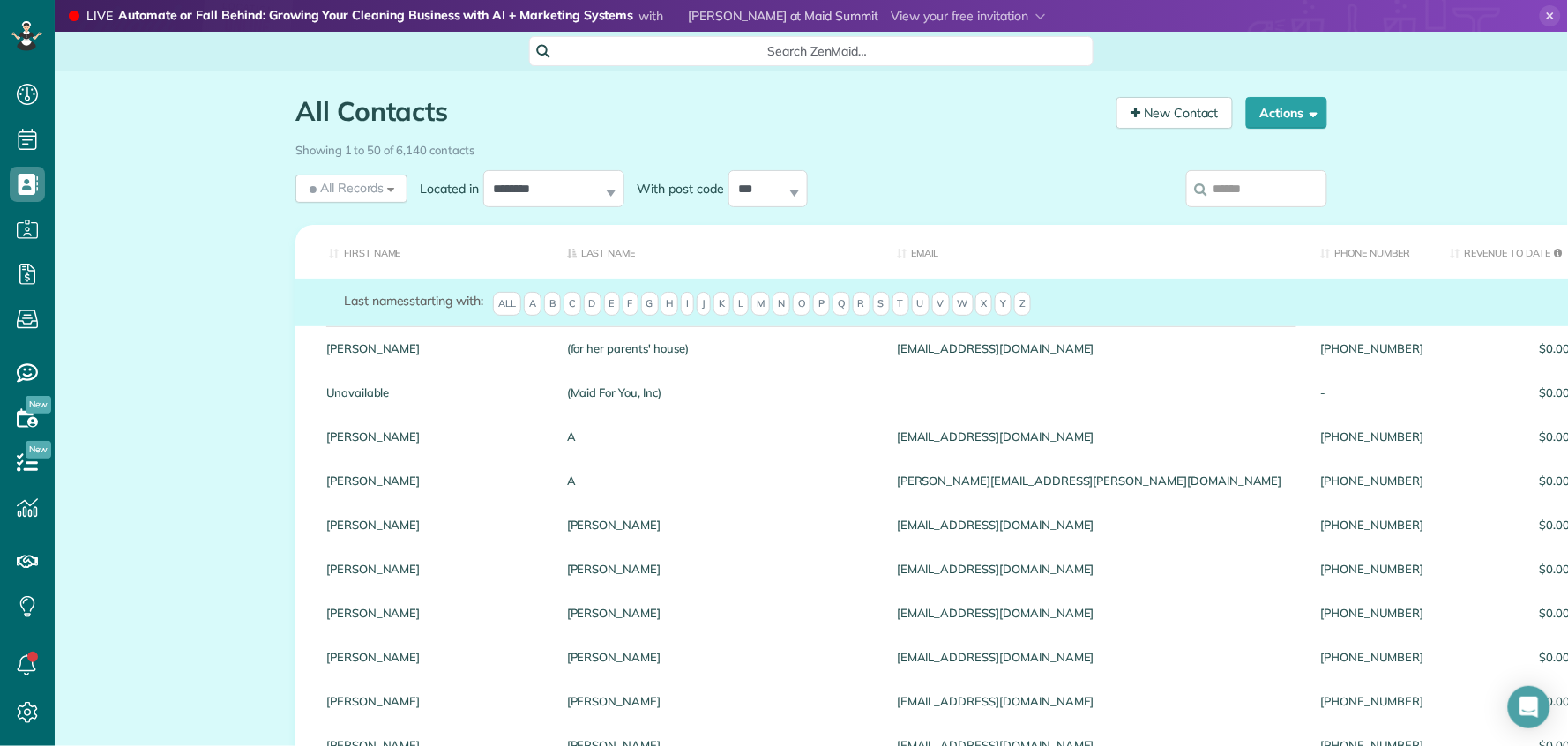
click at [1279, 187] on input "search" at bounding box center [1256, 189] width 141 height 37
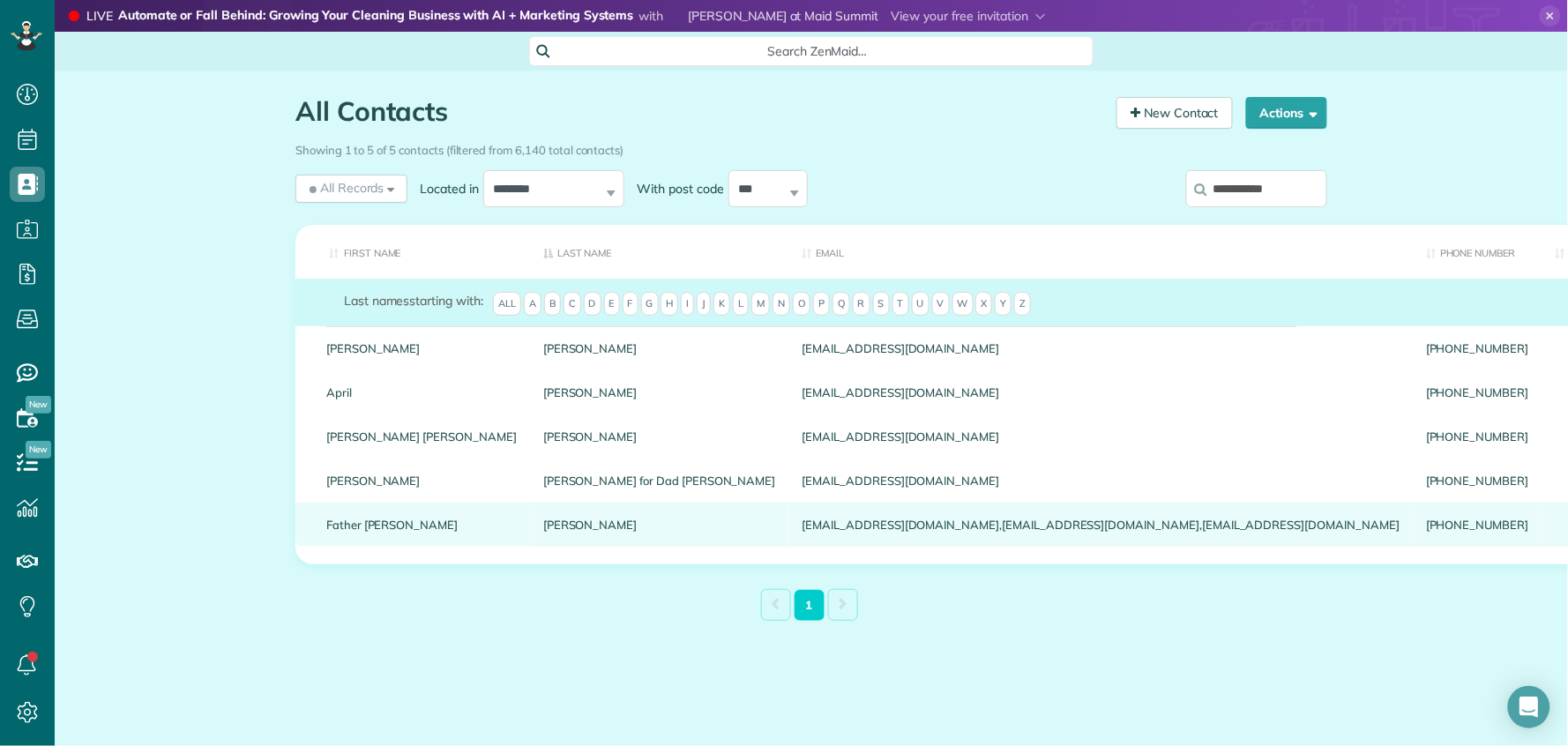
type input "**********"
click at [372, 531] on link "Father [PERSON_NAME]" at bounding box center [421, 524] width 190 height 12
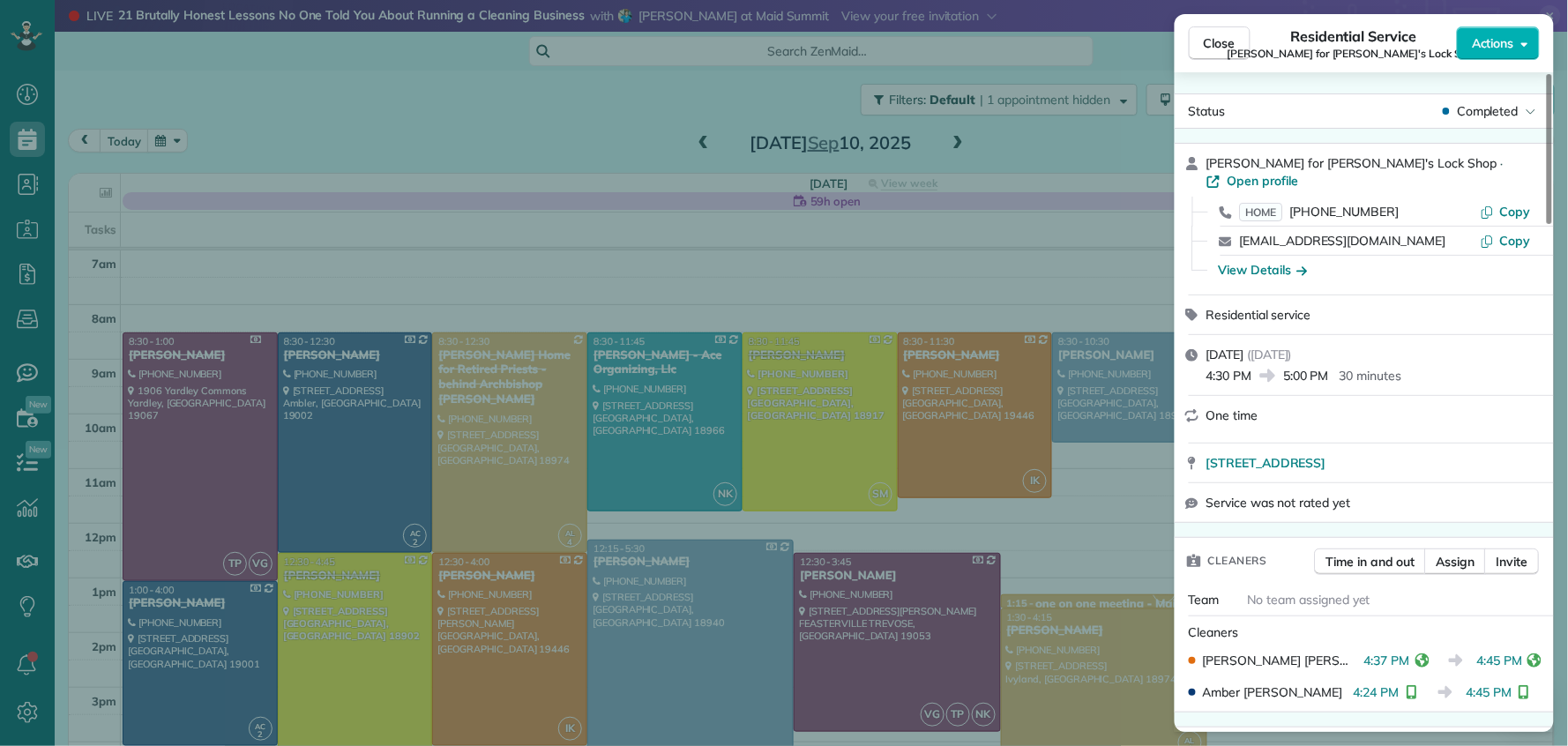
scroll to position [221, 0]
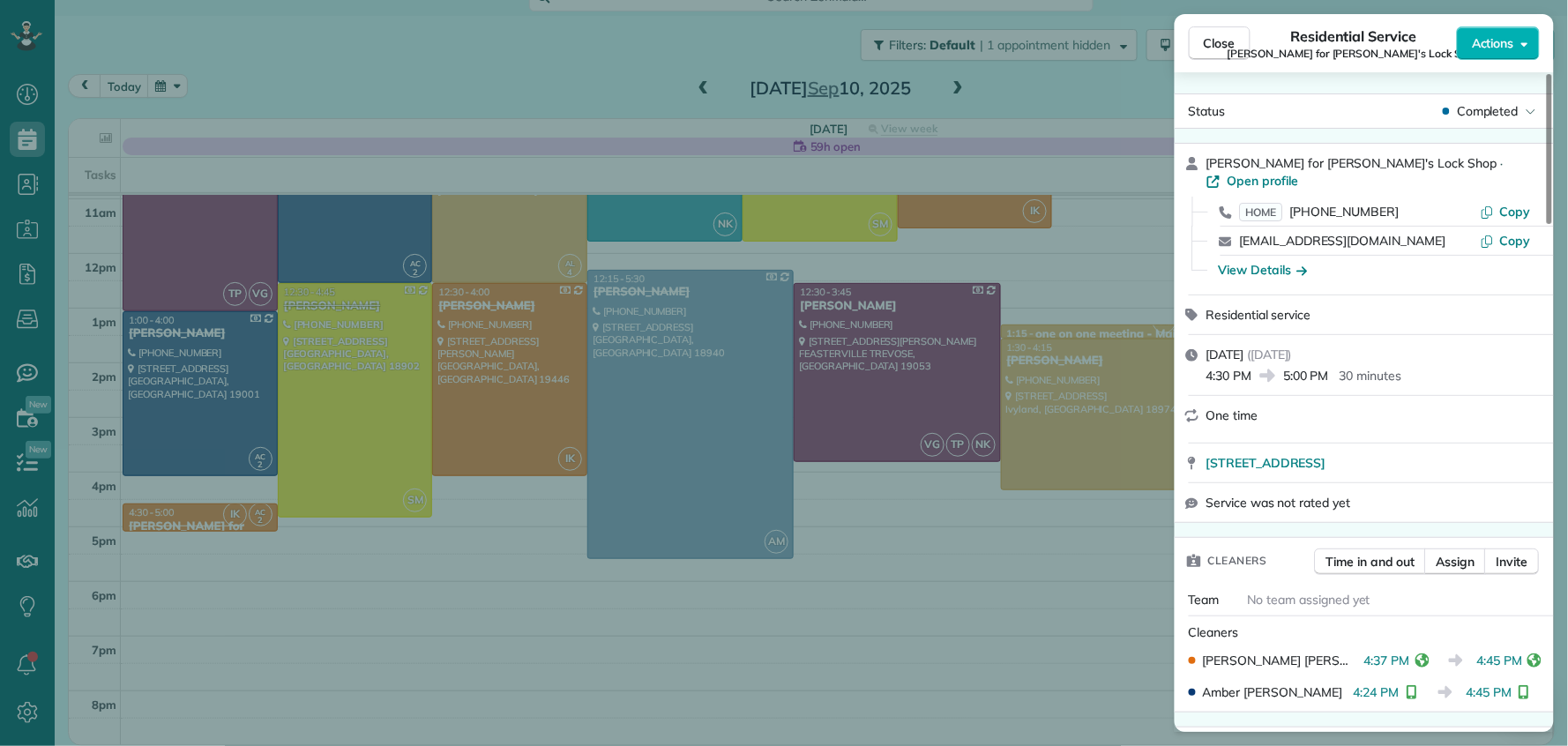
drag, startPoint x: 1226, startPoint y: 48, endPoint x: 1032, endPoint y: 341, distance: 351.4
click at [1225, 49] on span "Close" at bounding box center [1220, 42] width 32 height 17
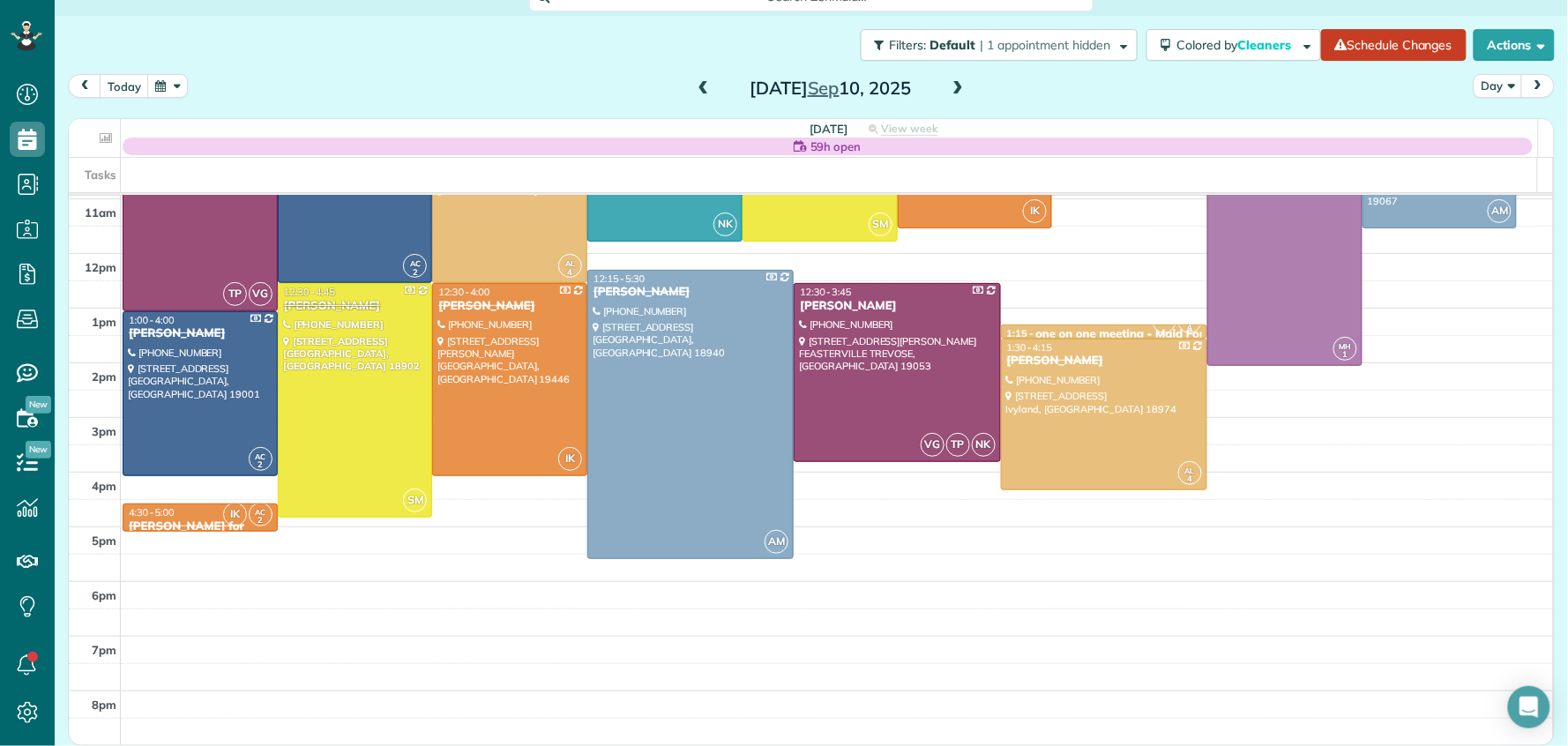
click at [950, 93] on span at bounding box center [958, 88] width 19 height 16
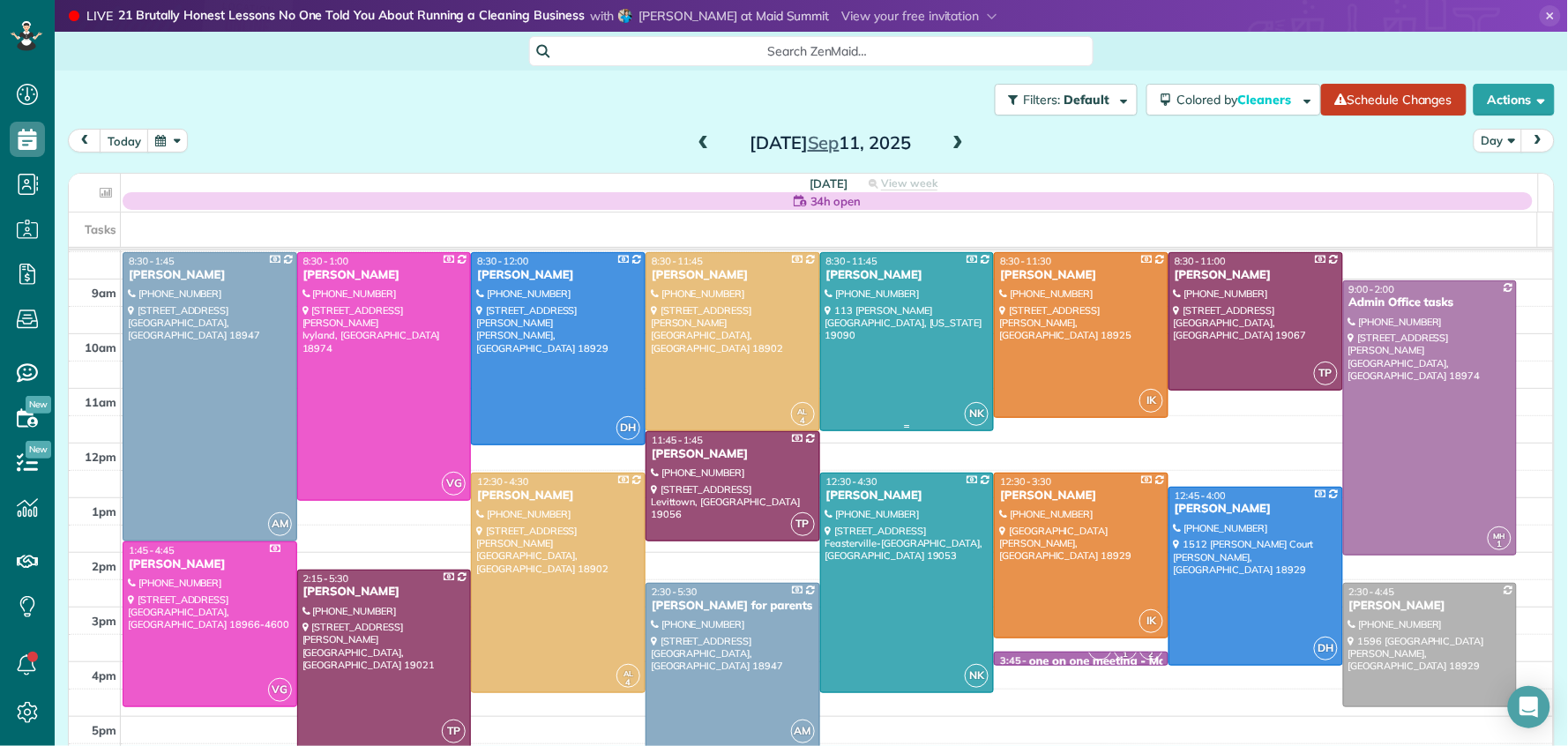
scroll to position [63, 0]
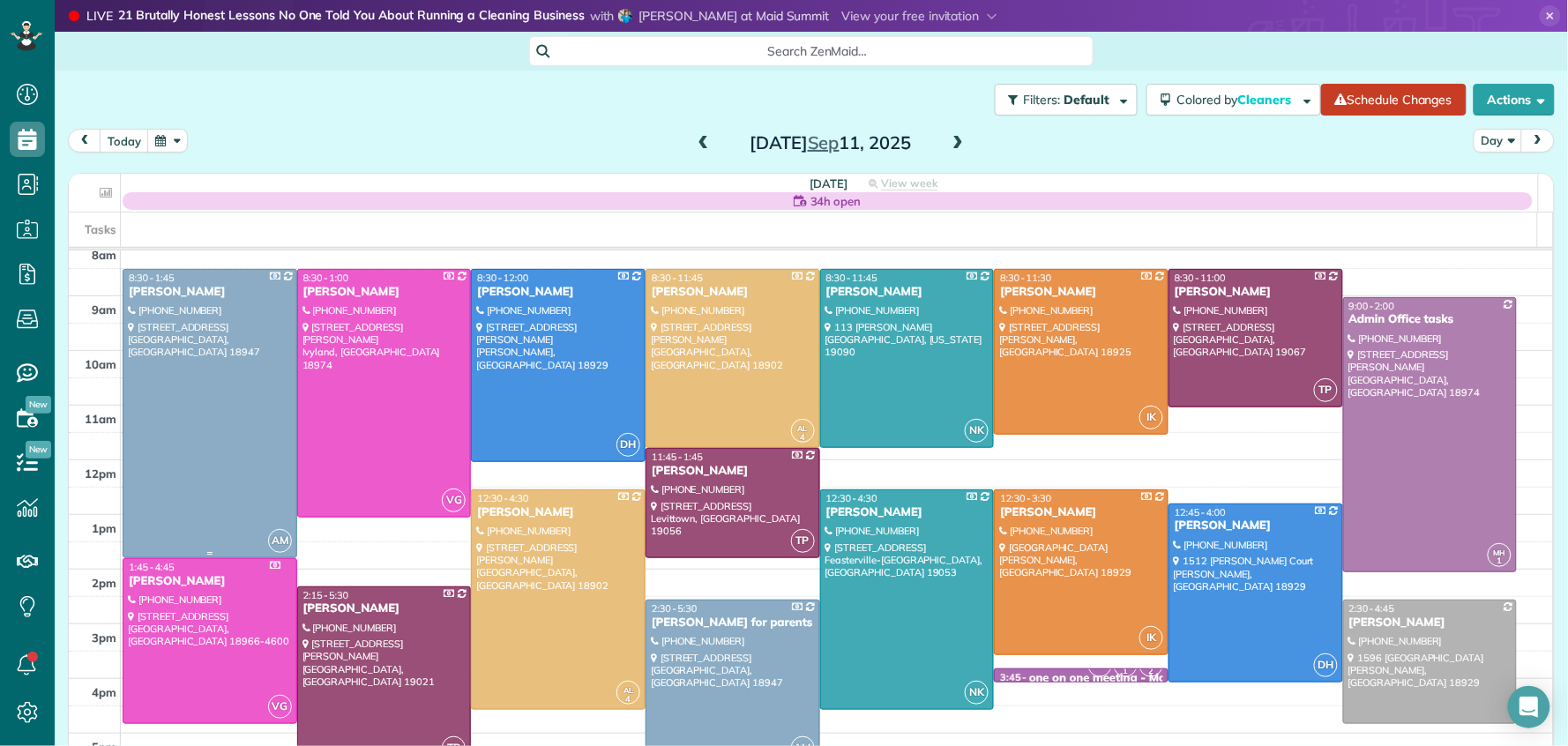
click at [138, 288] on div "[PERSON_NAME]" at bounding box center [210, 293] width 164 height 15
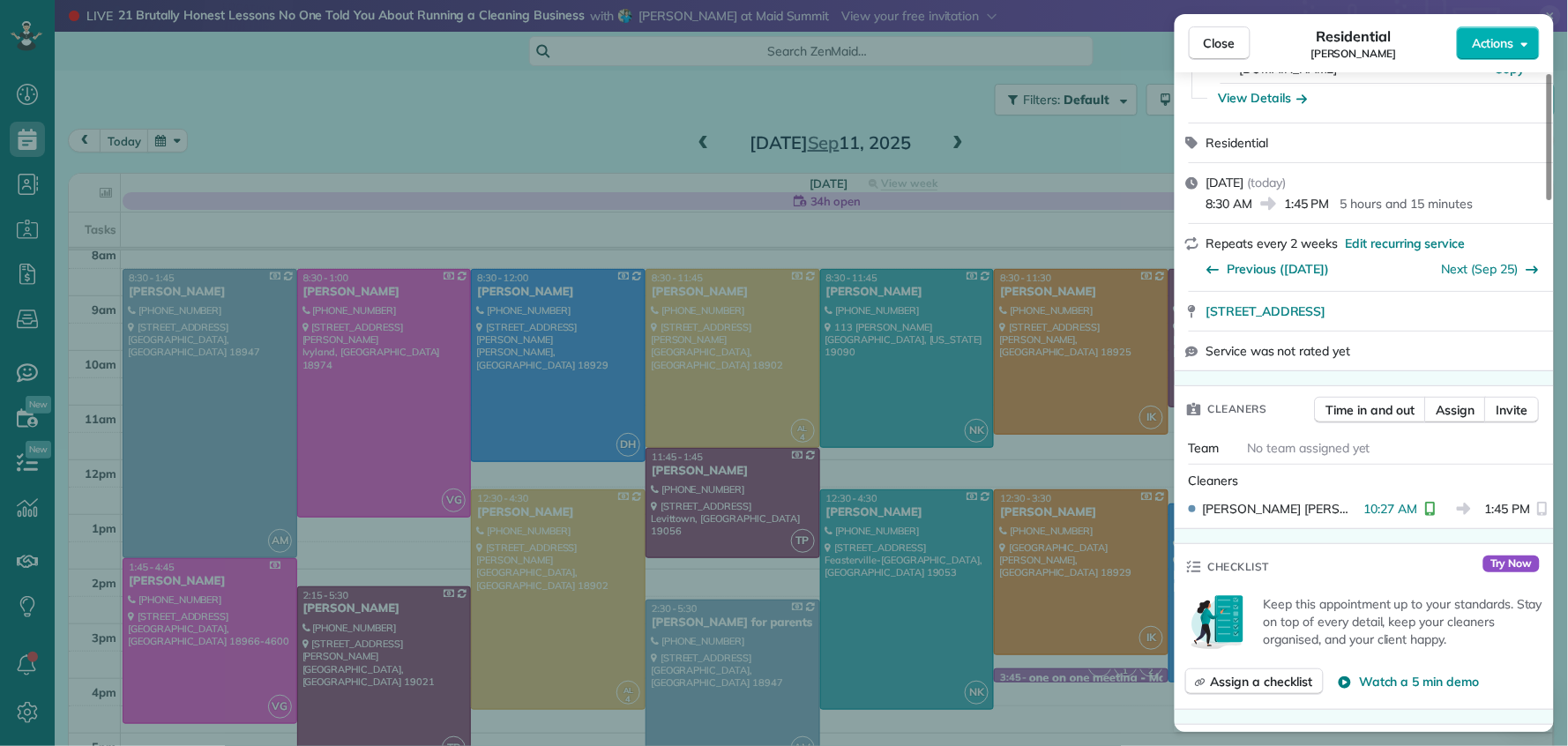
scroll to position [161, 0]
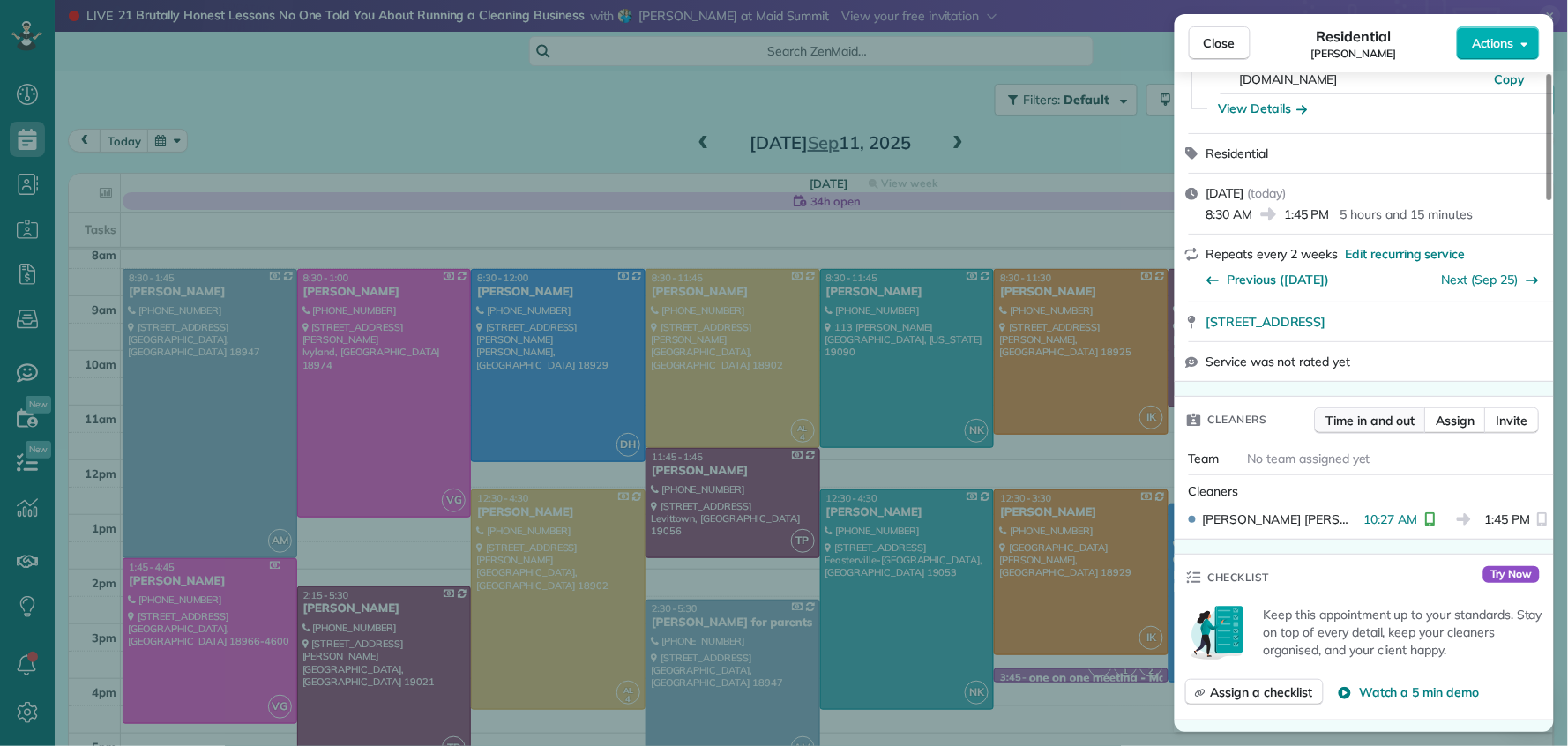
click at [1365, 412] on span "Time in and out" at bounding box center [1371, 420] width 89 height 17
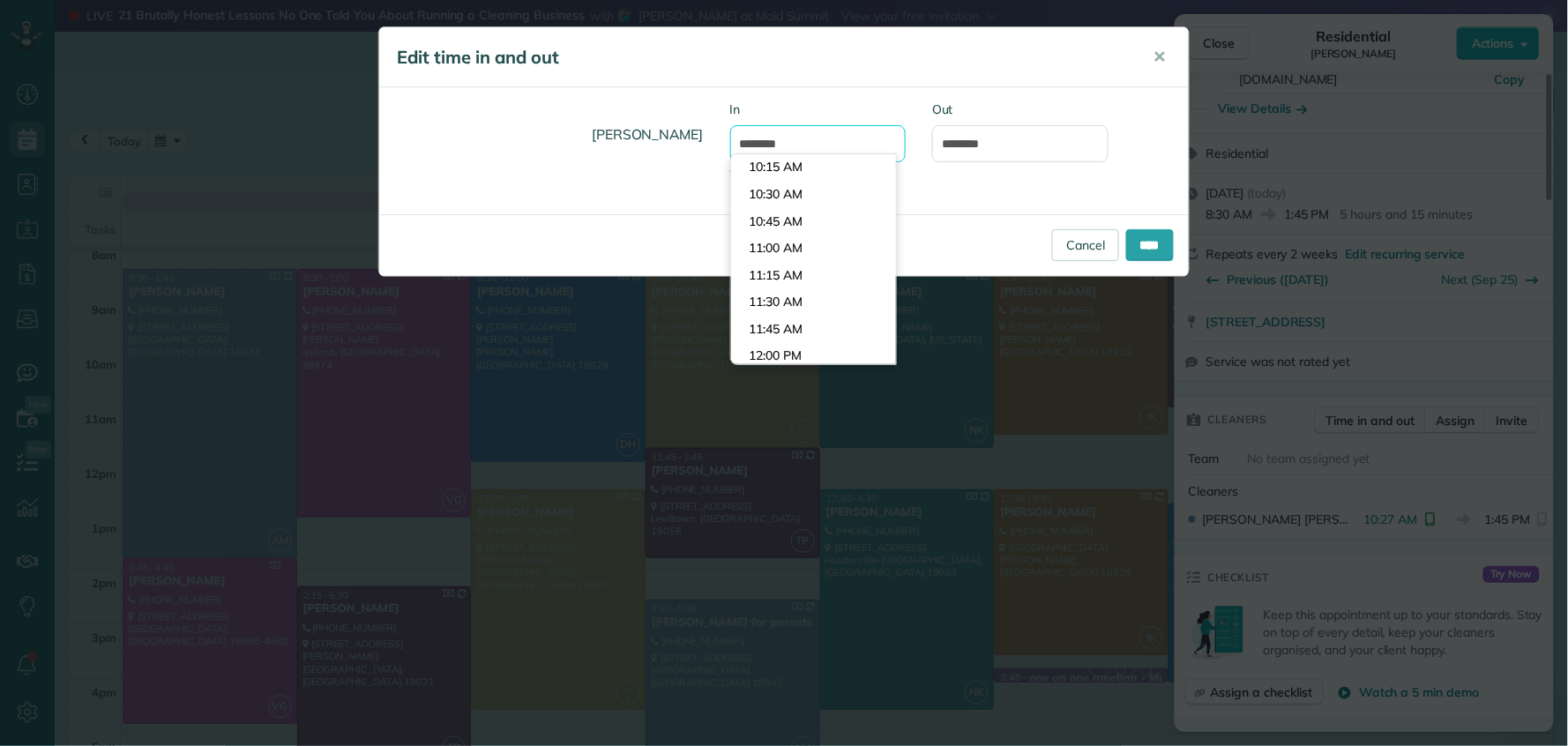
drag, startPoint x: 770, startPoint y: 145, endPoint x: 717, endPoint y: 152, distance: 53.5
click at [717, 151] on div "In ******** Type or select a time" at bounding box center [818, 150] width 202 height 100
type input "*******"
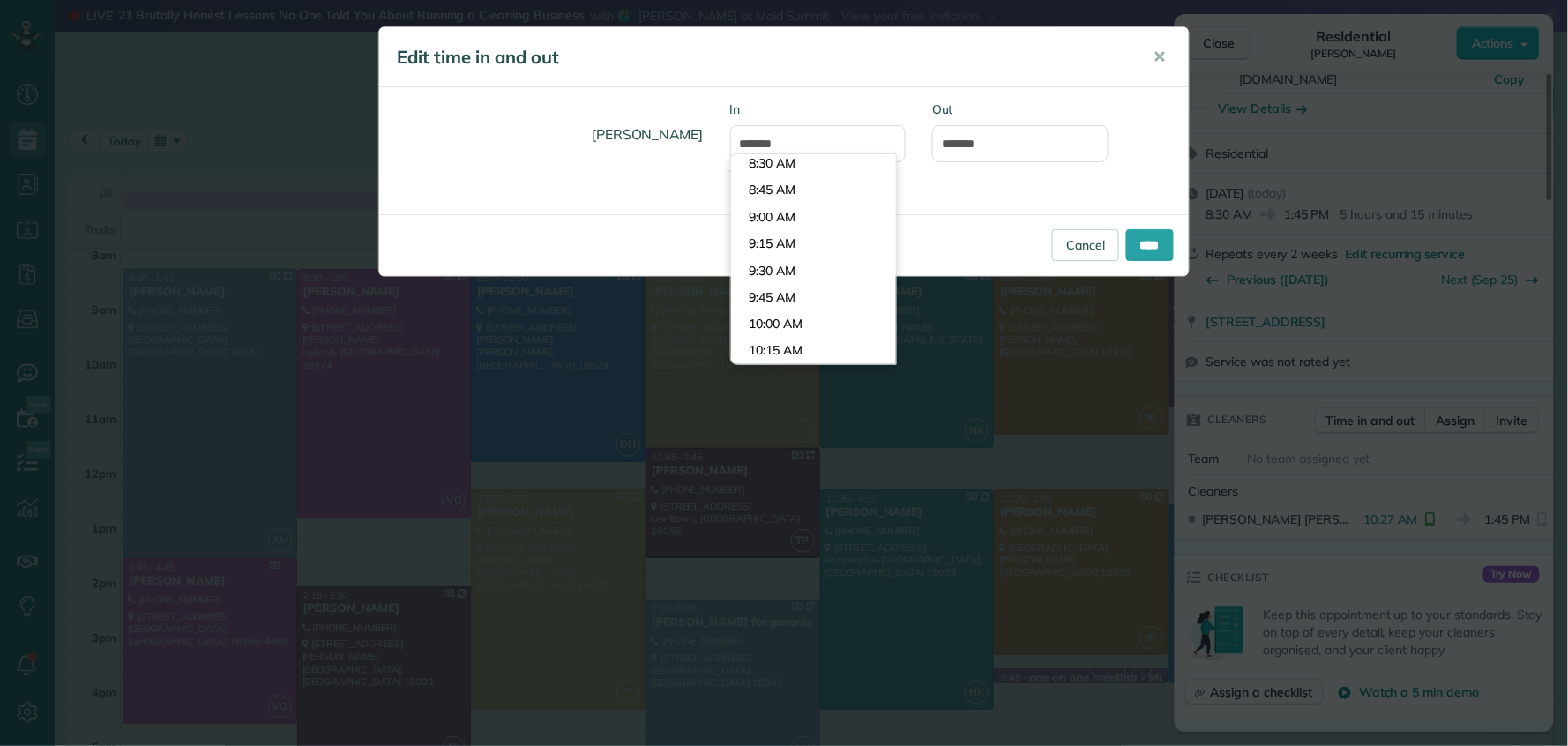
click at [784, 171] on body "Dashboard Scheduling Calendar View List View Dispatch View - Weekly scheduling …" at bounding box center [784, 373] width 1568 height 746
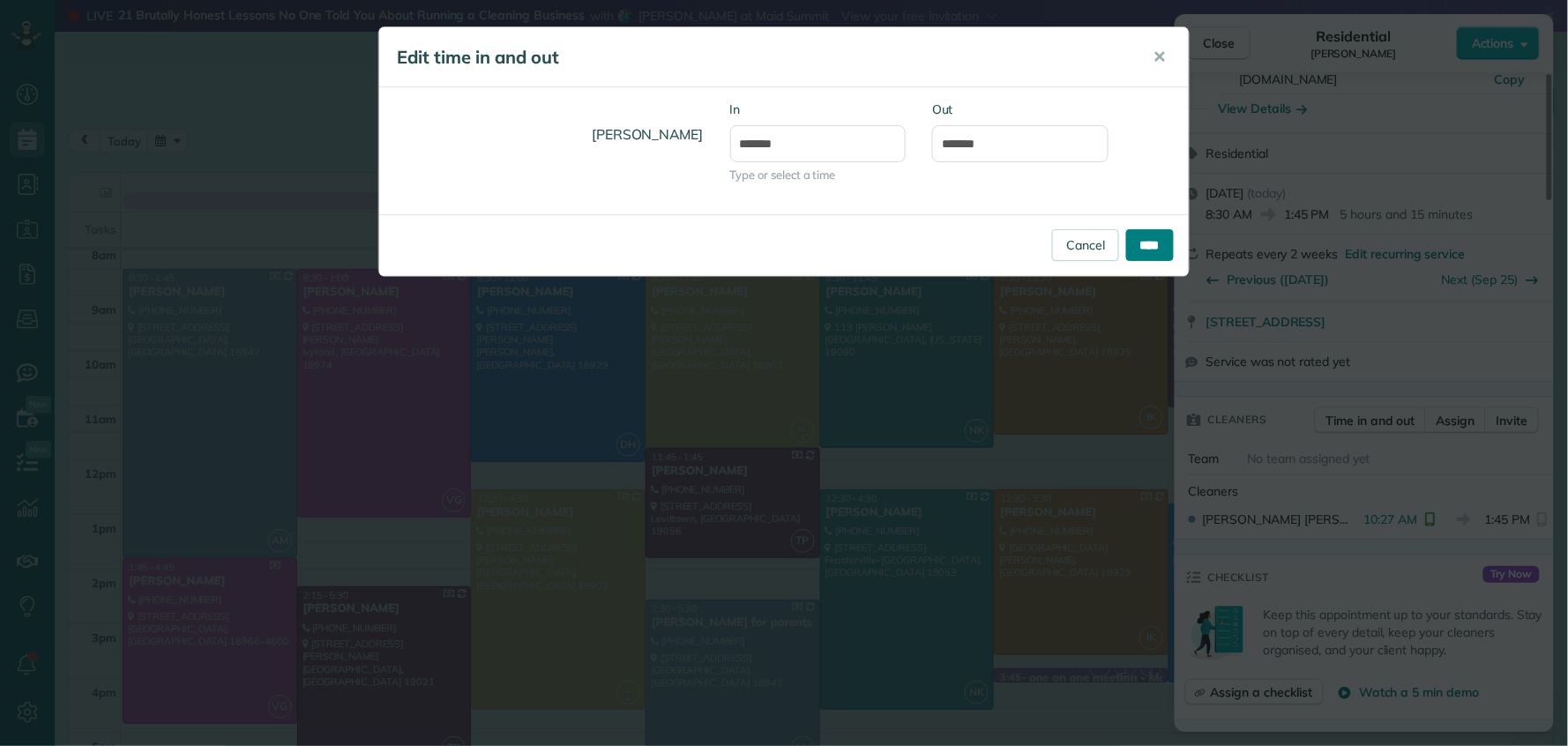
click at [1143, 240] on input "****" at bounding box center [1150, 245] width 48 height 32
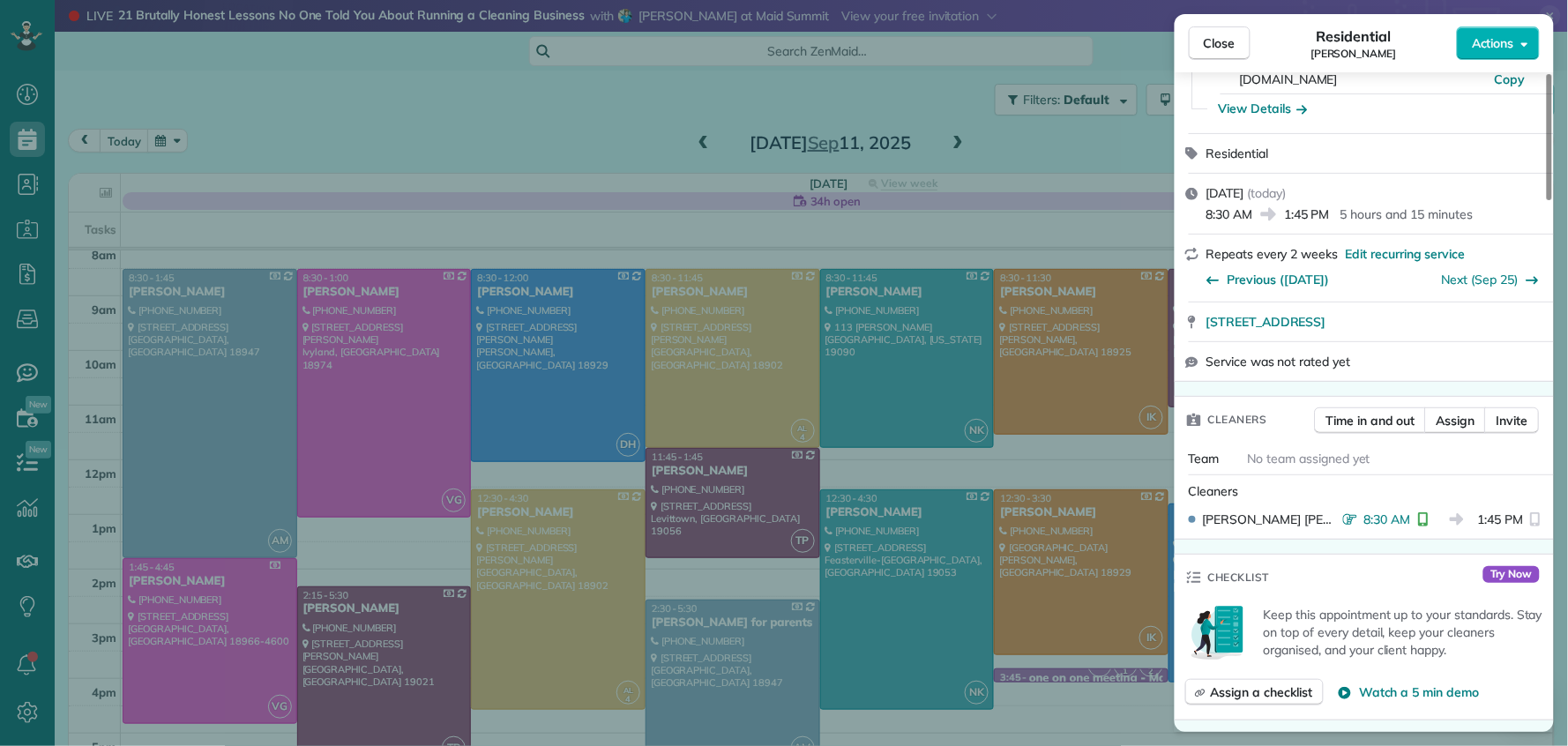
drag, startPoint x: 1215, startPoint y: 48, endPoint x: 1212, endPoint y: 70, distance: 22.2
click at [1215, 48] on span "Close" at bounding box center [1220, 42] width 32 height 17
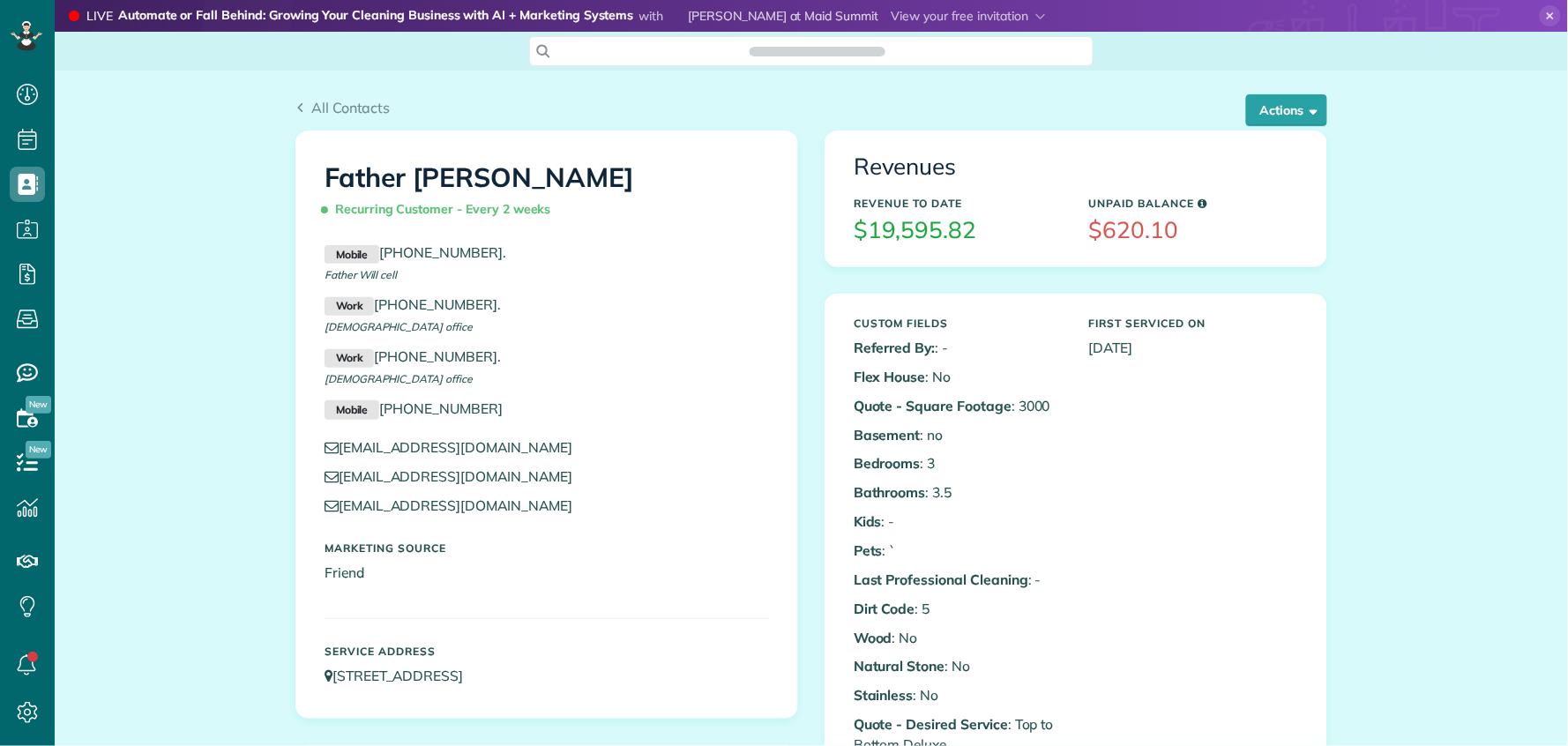
scroll to position [7, 7]
click at [1279, 121] on button "Actions" at bounding box center [1287, 110] width 81 height 32
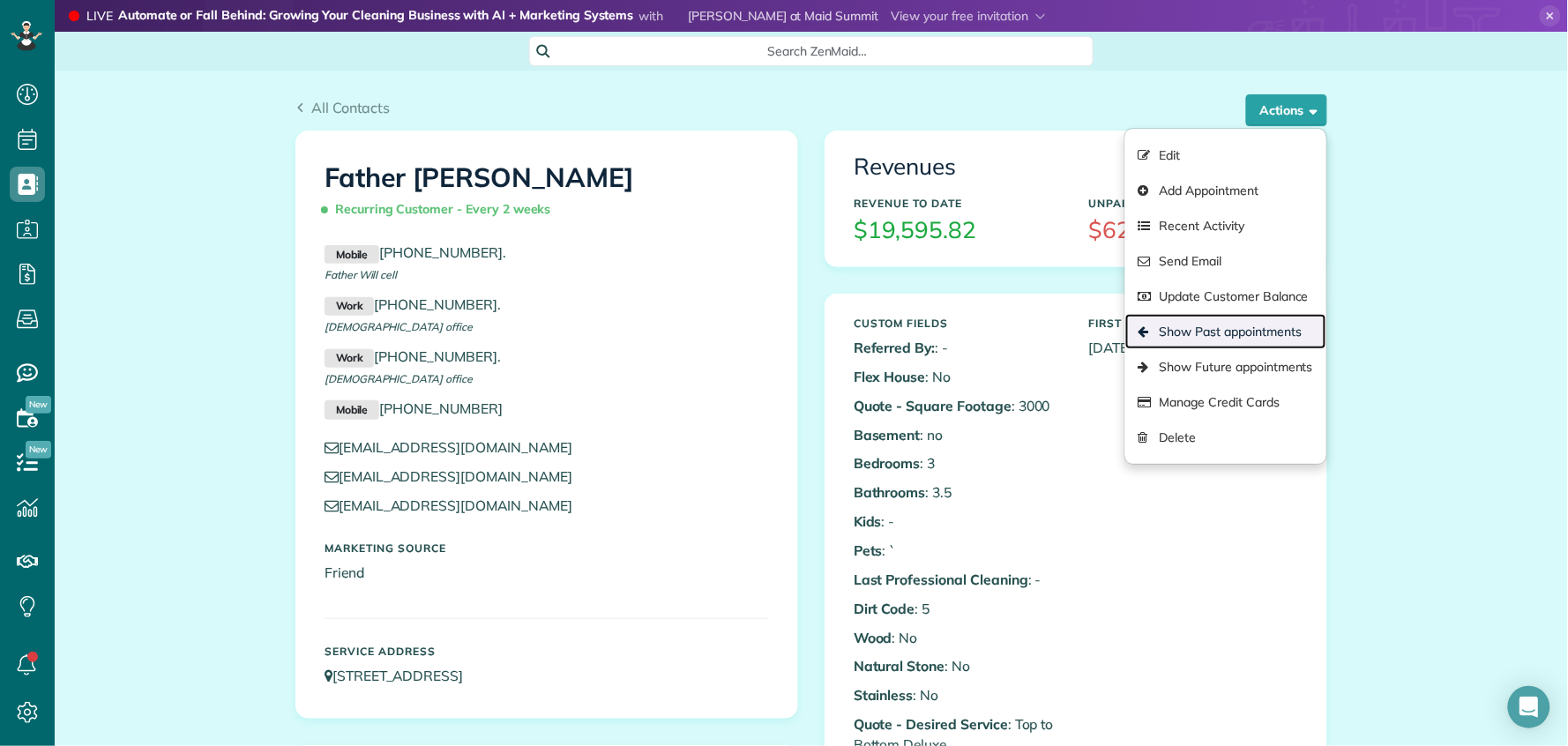
click at [1223, 338] on link "Show Past appointments" at bounding box center [1226, 331] width 202 height 35
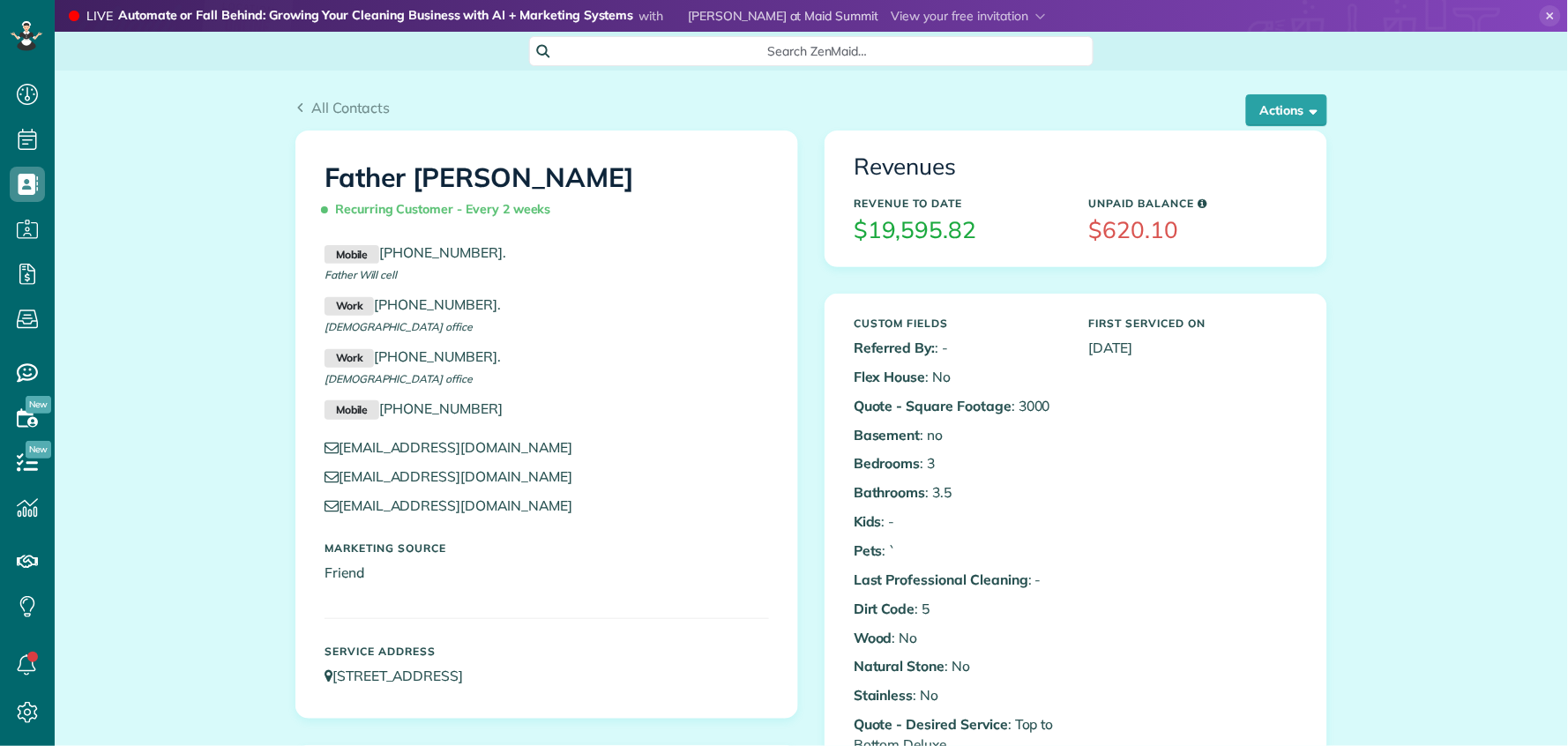
scroll to position [7, 7]
click at [1293, 106] on button "Actions" at bounding box center [1287, 110] width 81 height 32
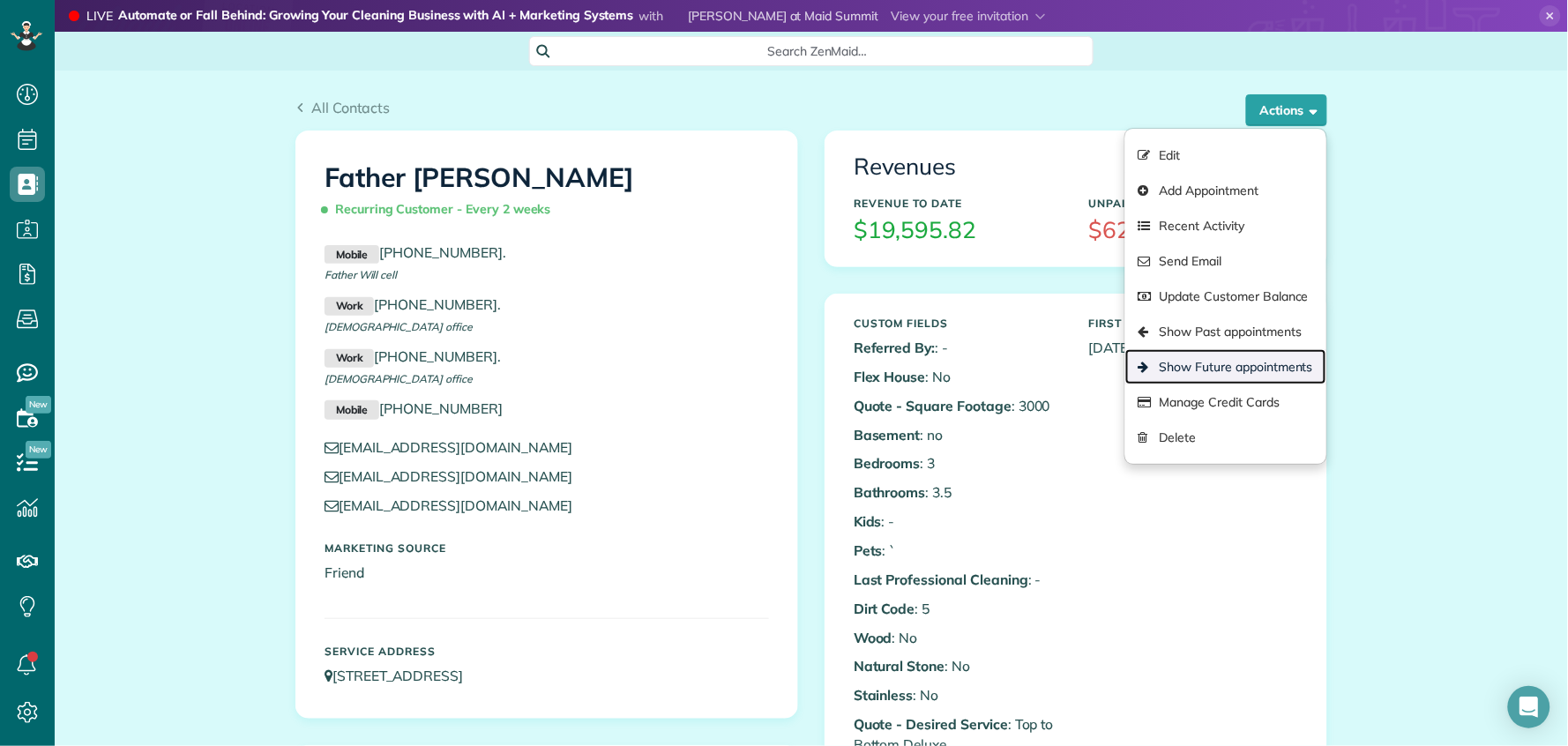
click at [1218, 360] on link "Show Future appointments" at bounding box center [1226, 367] width 202 height 35
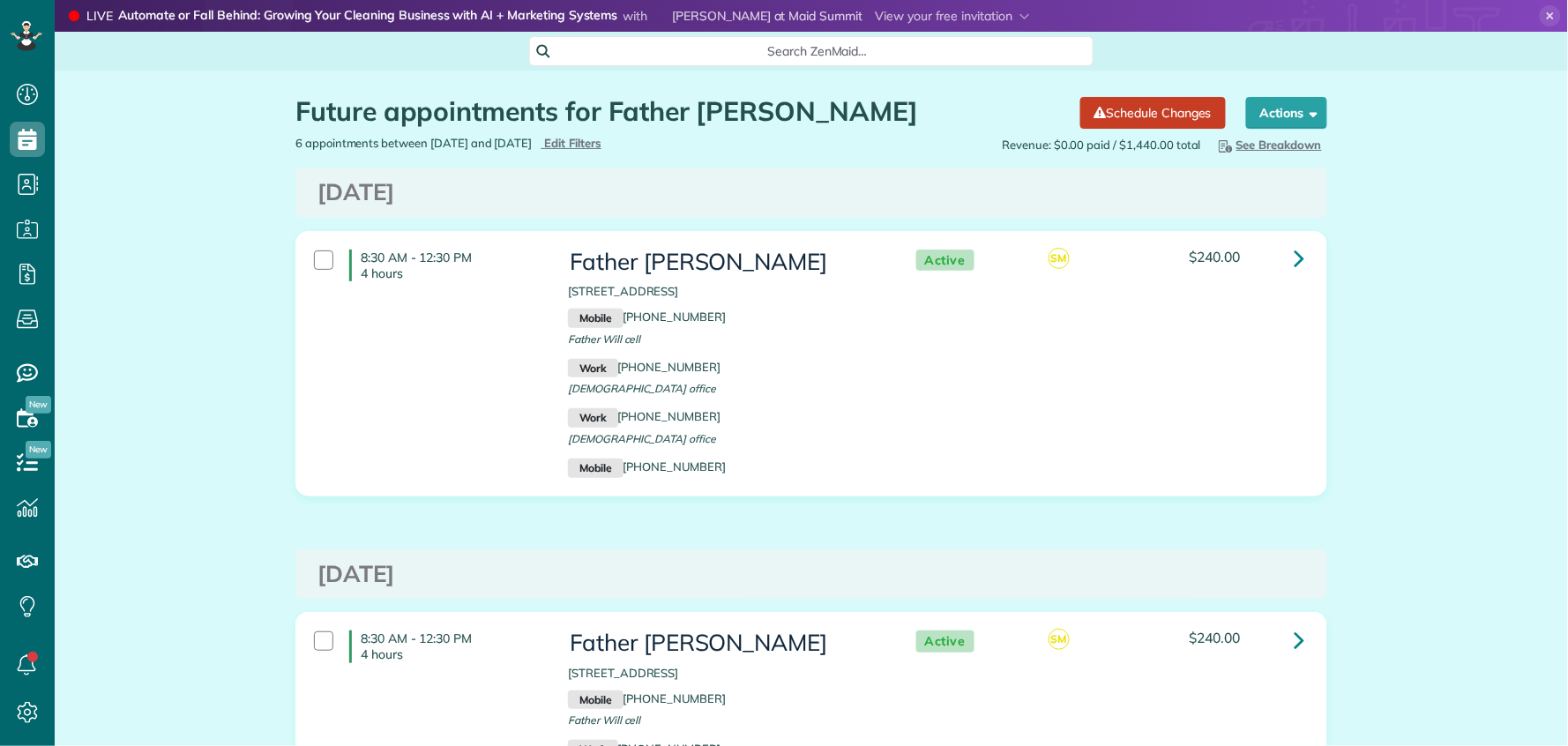
scroll to position [7, 7]
click at [1295, 257] on icon at bounding box center [1300, 258] width 11 height 31
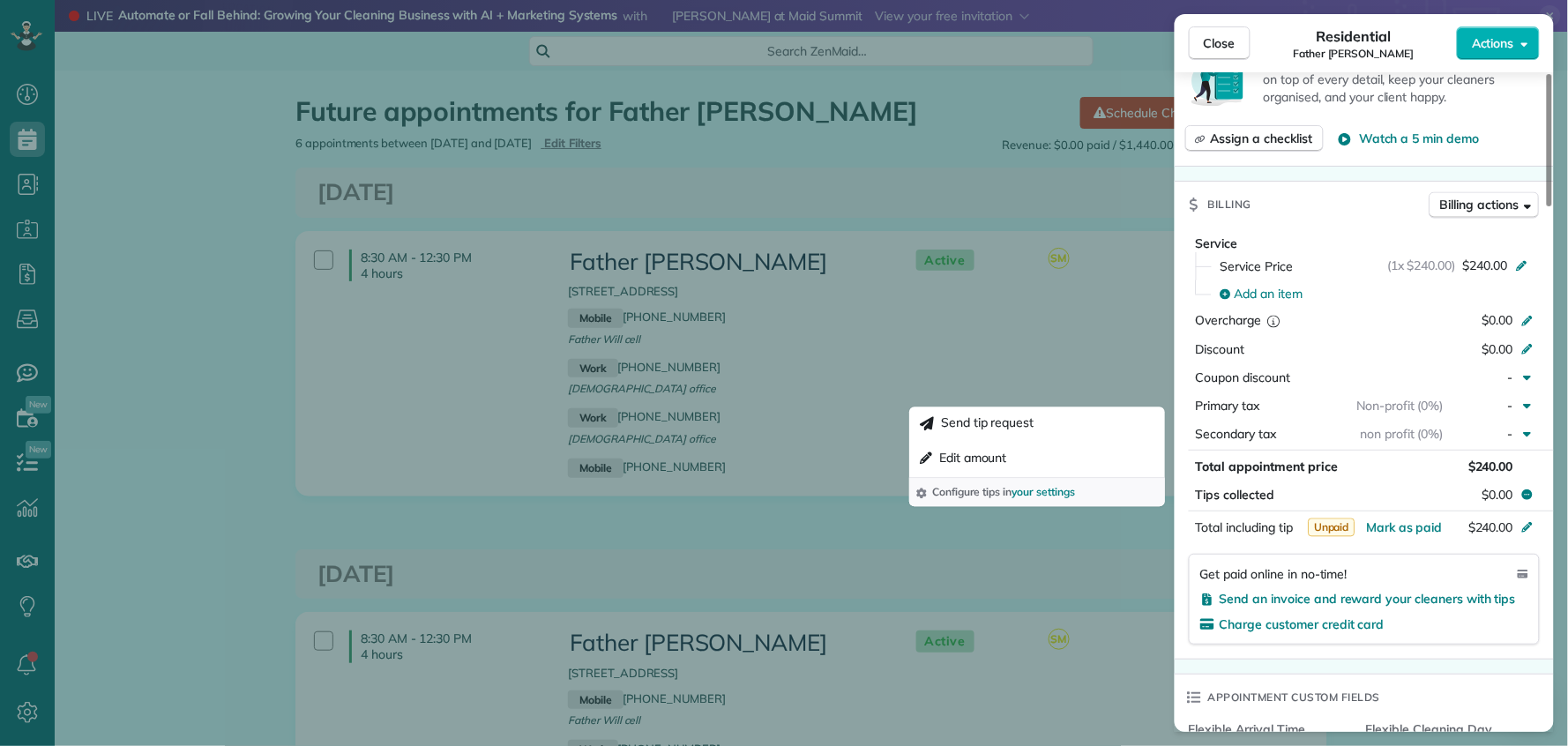
scroll to position [977, 0]
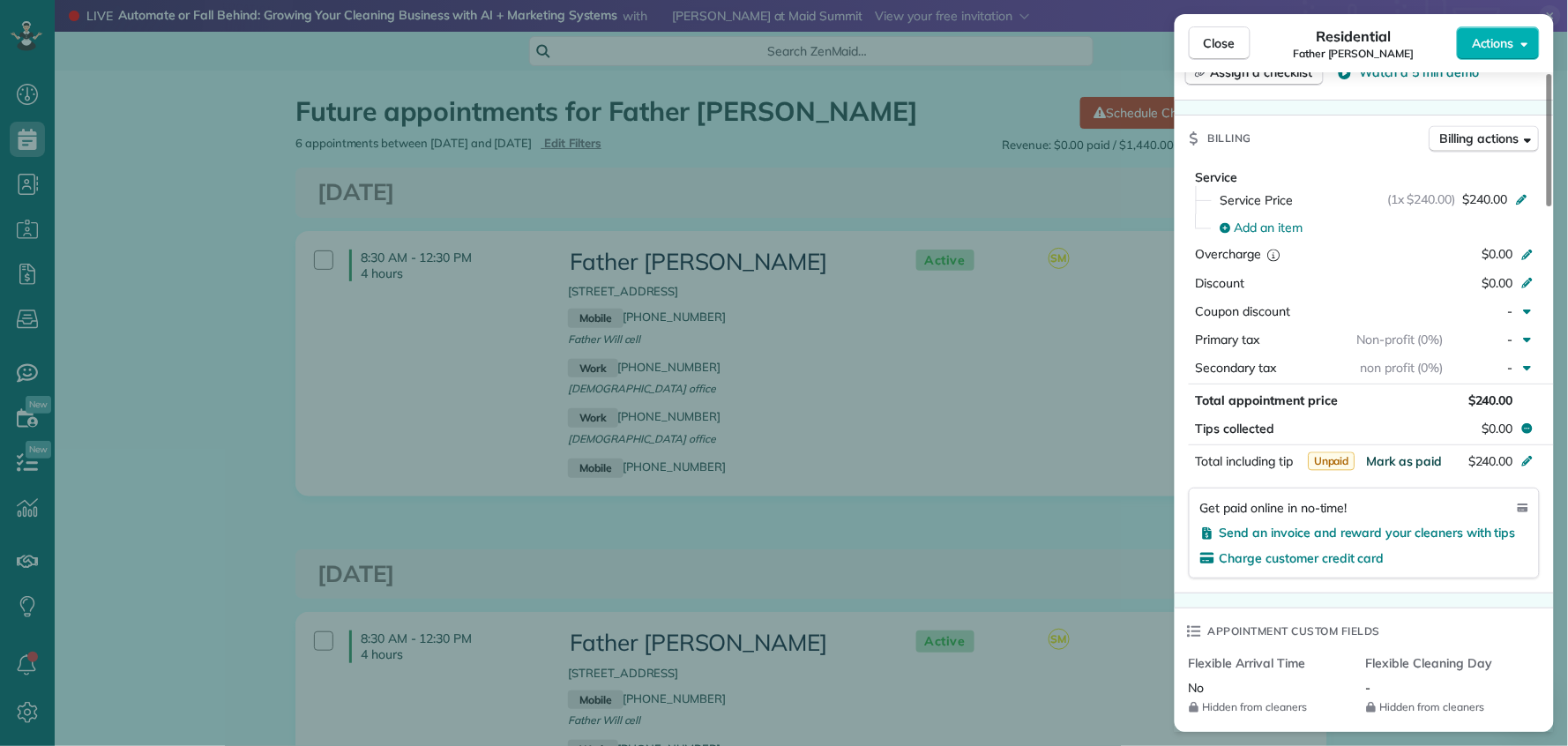
click at [1399, 467] on span "Mark as paid" at bounding box center [1404, 461] width 76 height 16
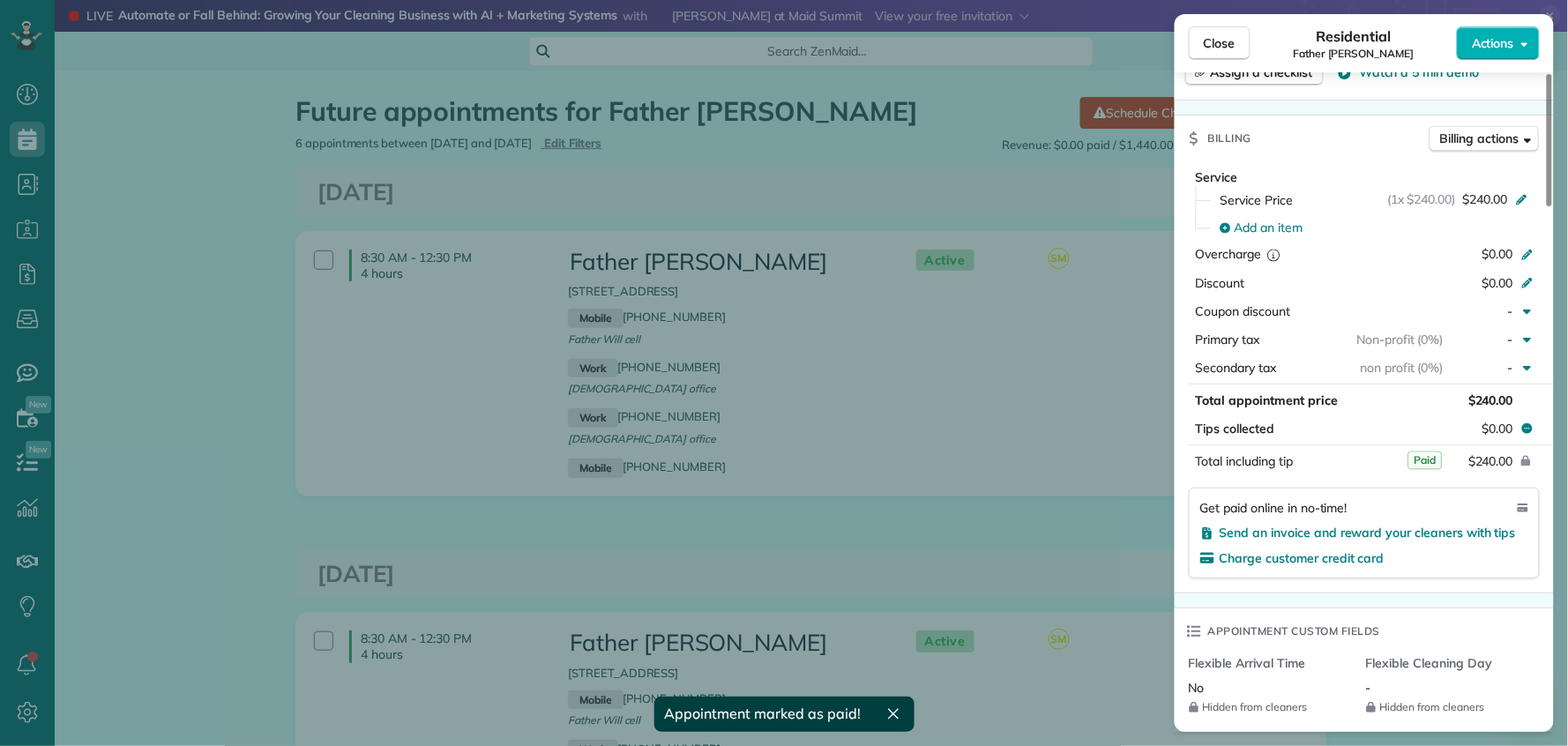
drag, startPoint x: 1225, startPoint y: 43, endPoint x: 1191, endPoint y: 328, distance: 287.0
click at [1225, 43] on span "Close" at bounding box center [1220, 42] width 32 height 17
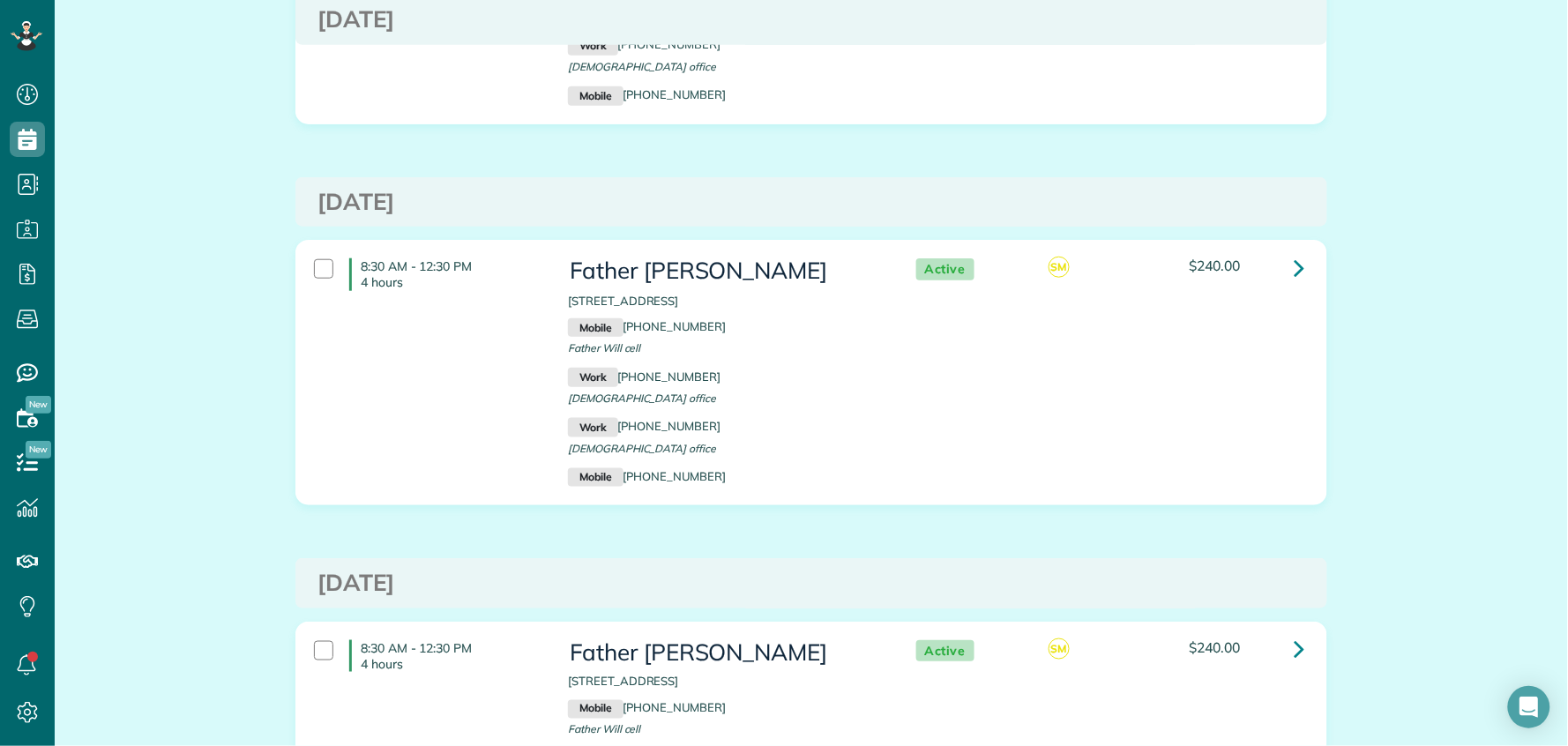
scroll to position [373, 0]
click at [1295, 263] on icon at bounding box center [1300, 267] width 11 height 31
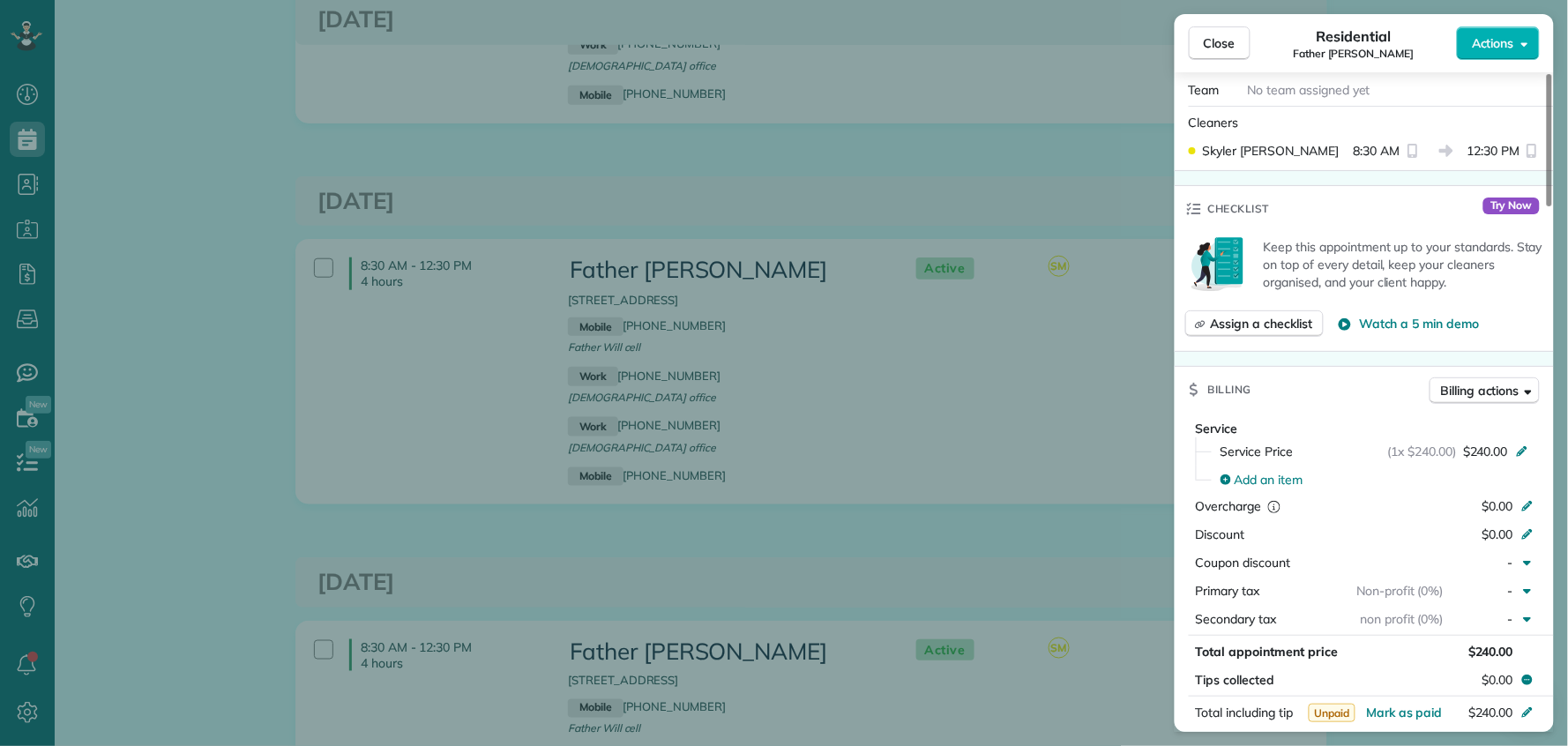
scroll to position [795, 0]
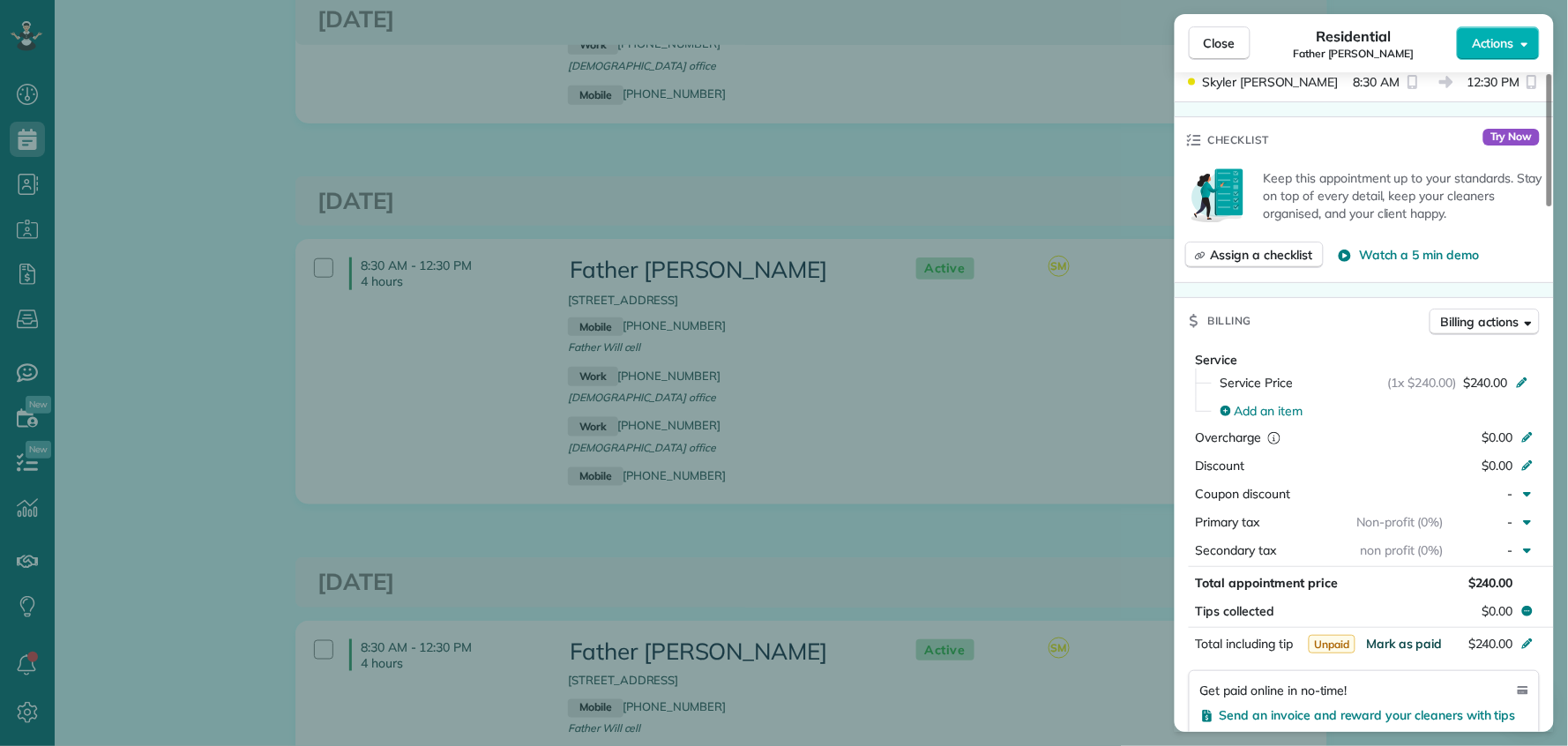
click at [1412, 648] on span "Mark as paid" at bounding box center [1404, 643] width 76 height 16
click at [1411, 651] on span "Mark as paid" at bounding box center [1404, 643] width 76 height 16
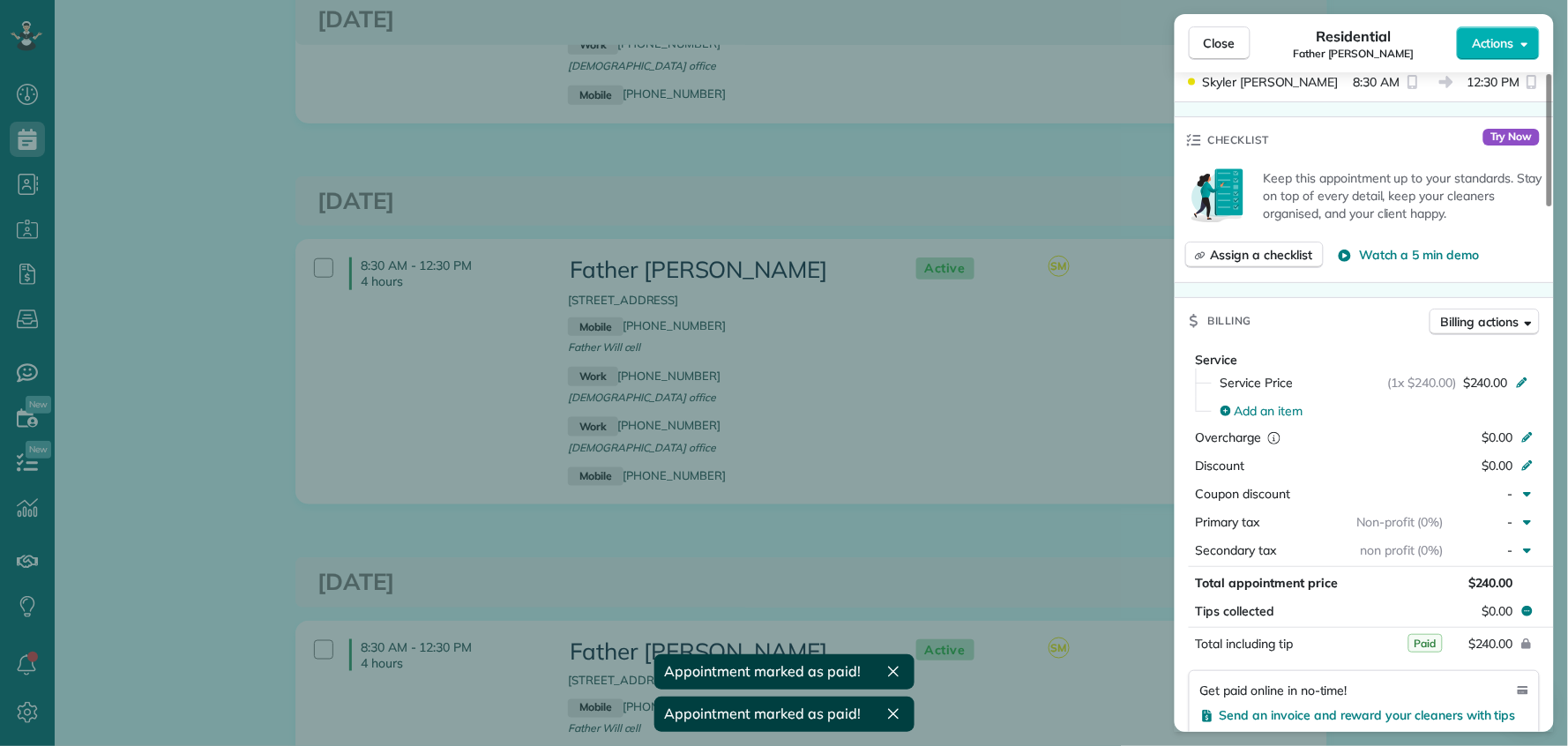
drag, startPoint x: 1222, startPoint y: 52, endPoint x: 1226, endPoint y: 111, distance: 59.1
click at [1222, 52] on button "Close" at bounding box center [1219, 43] width 62 height 33
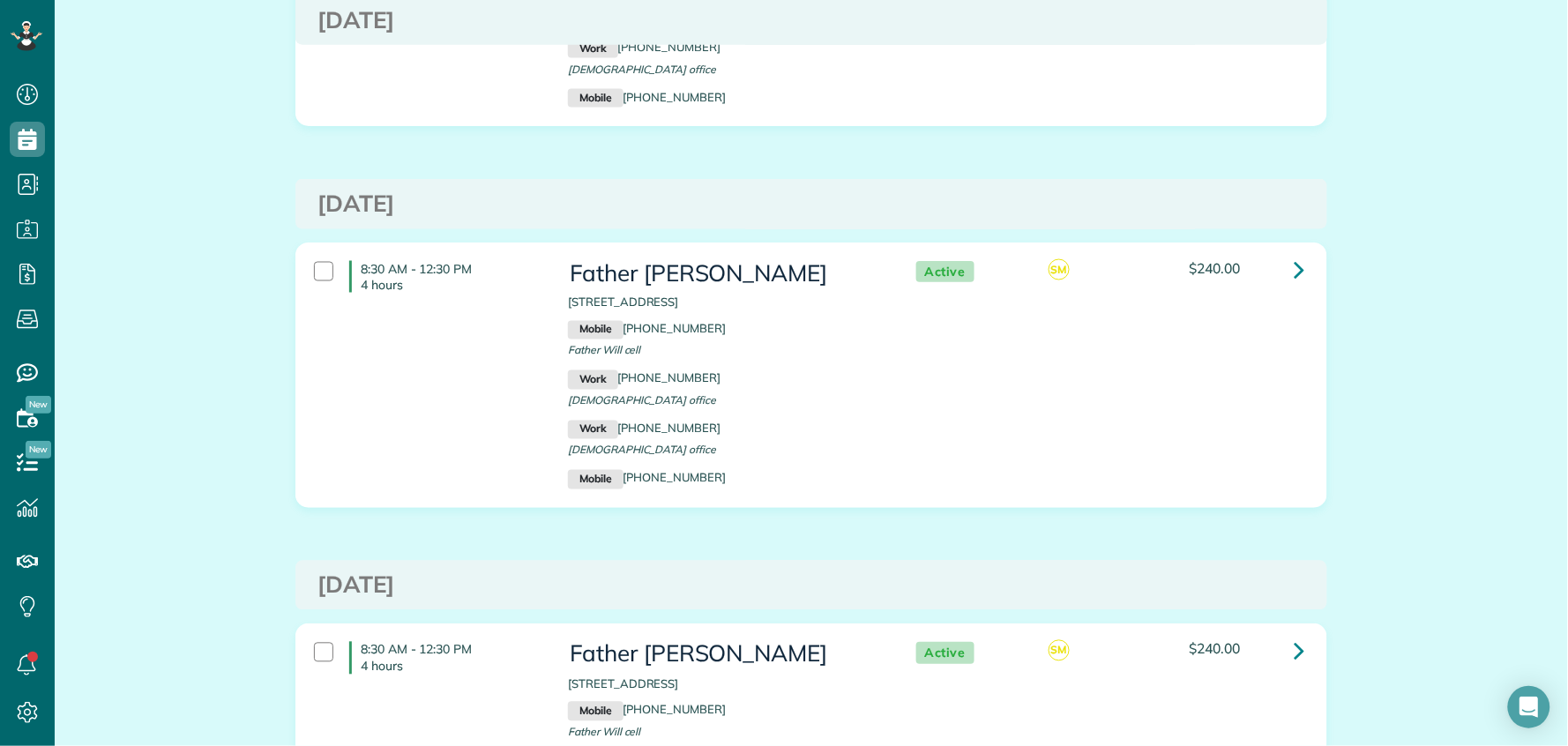
scroll to position [773, 0]
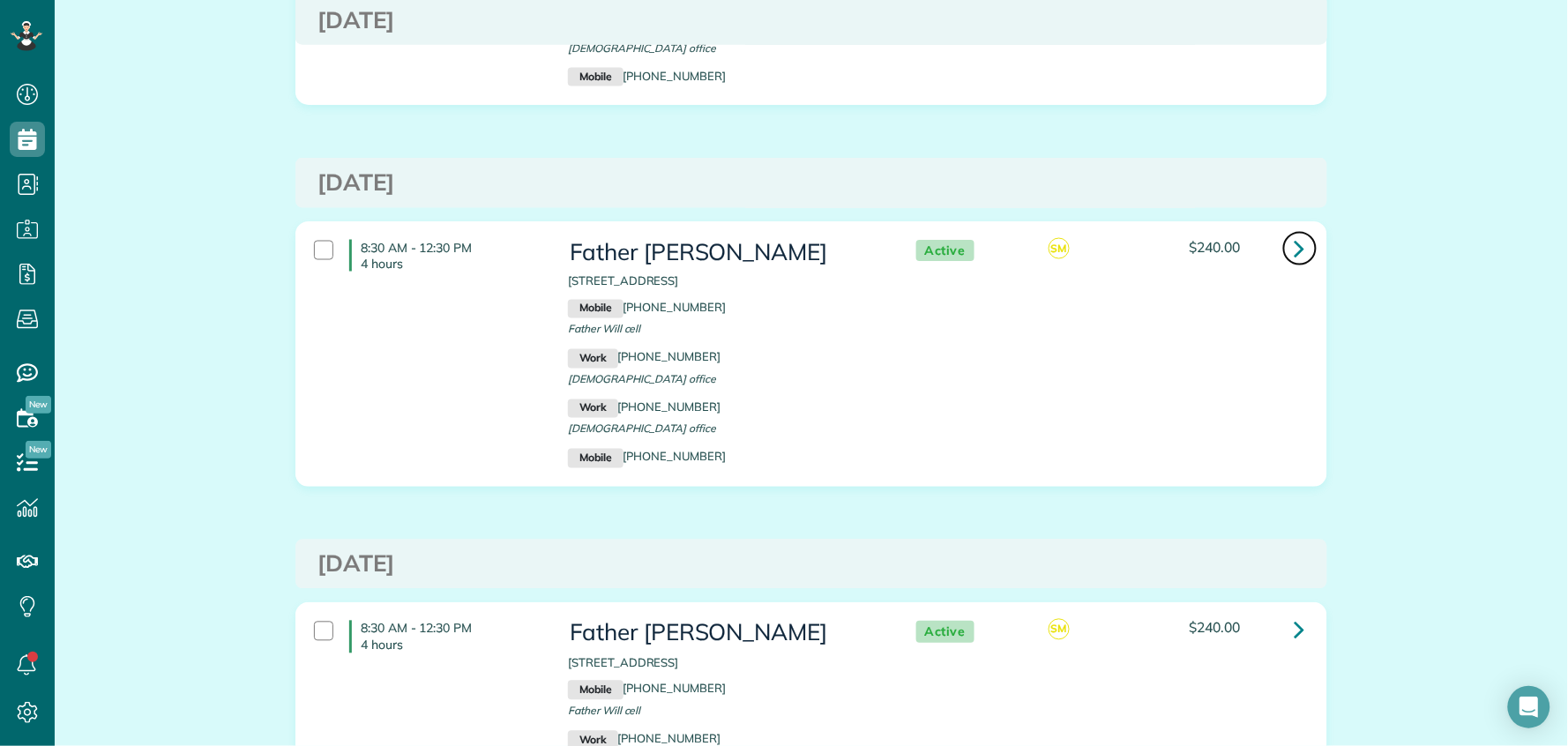
click at [1297, 248] on icon at bounding box center [1300, 248] width 11 height 31
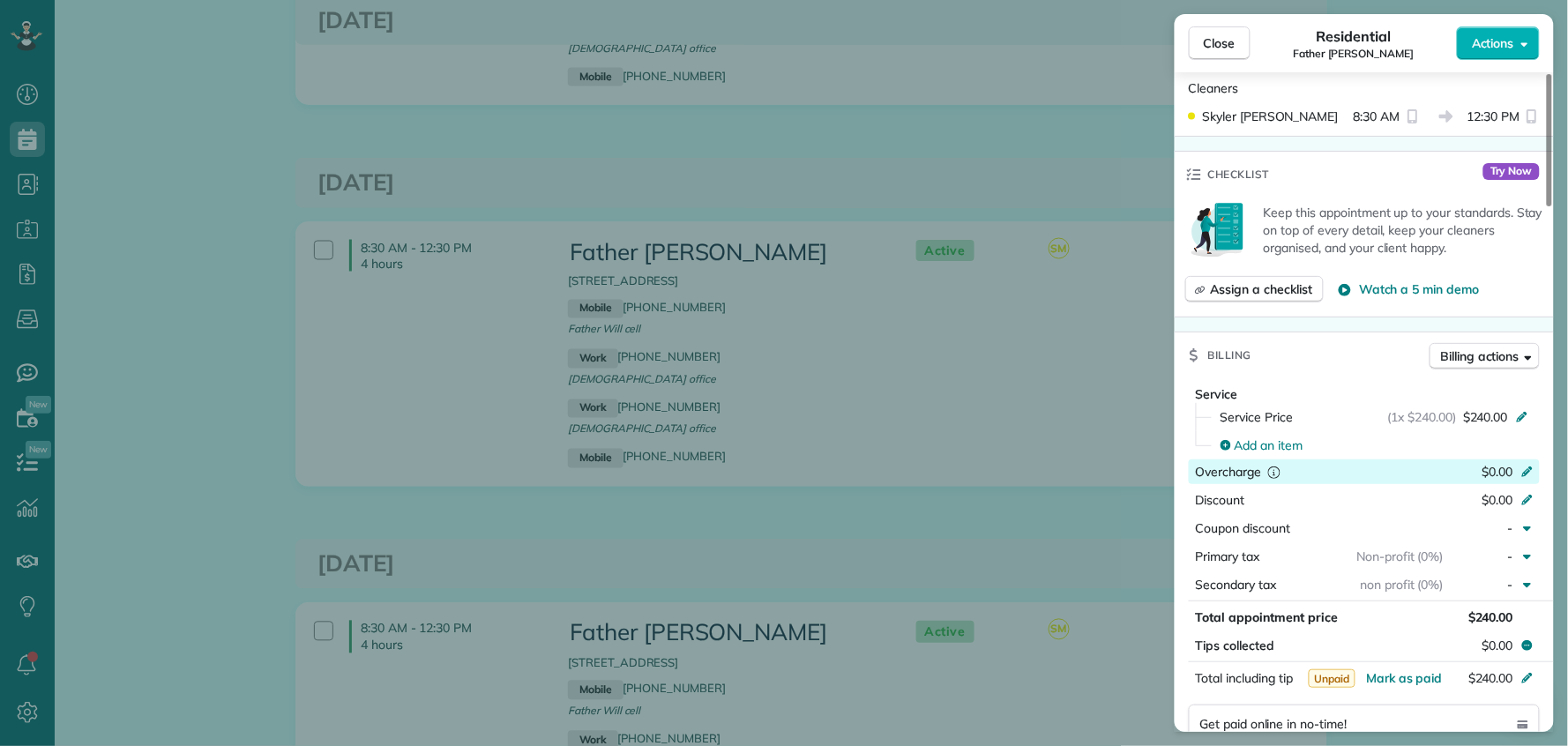
scroll to position [897, 0]
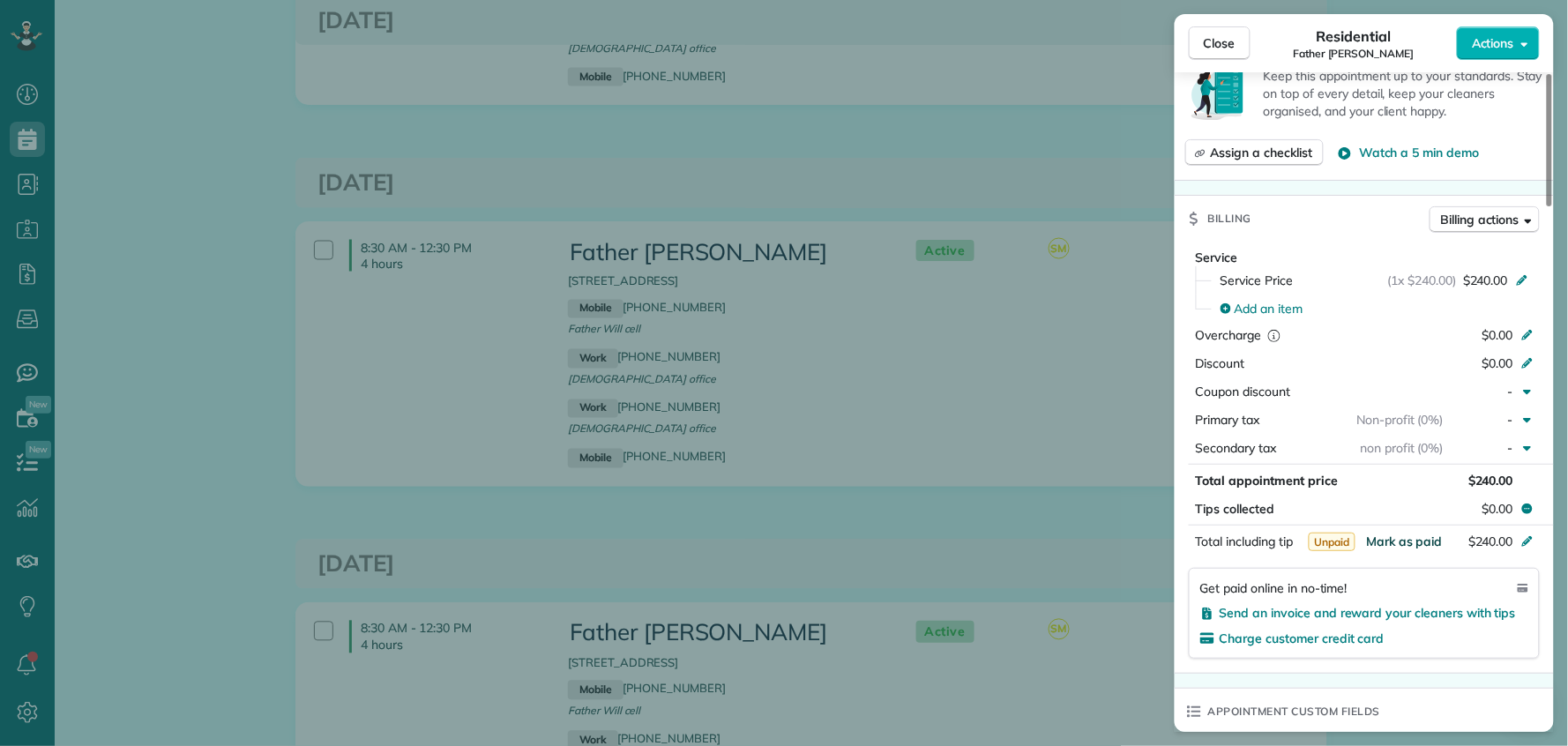
click at [1419, 545] on span "Mark as paid" at bounding box center [1404, 541] width 76 height 16
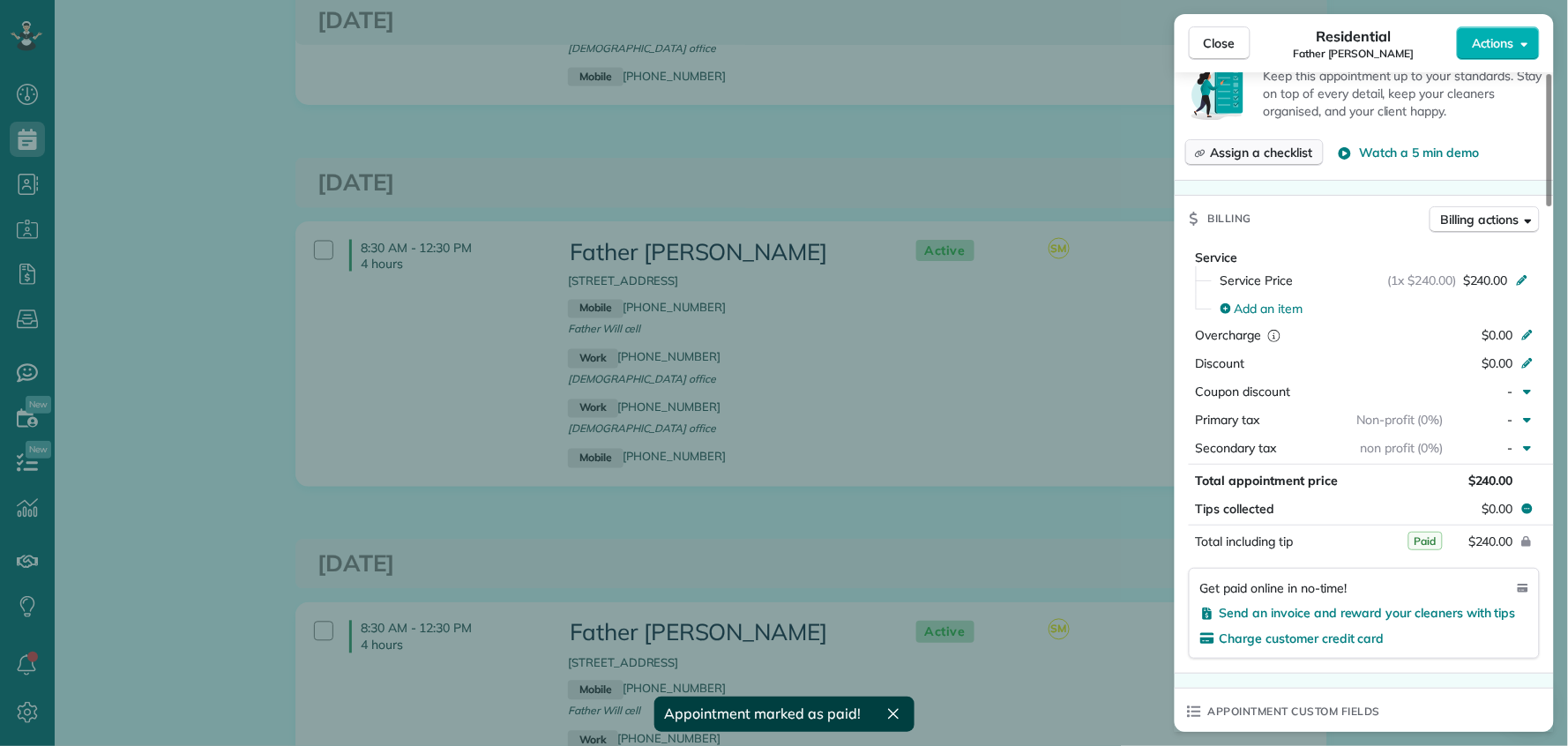
drag, startPoint x: 1220, startPoint y: 40, endPoint x: 1202, endPoint y: 143, distance: 104.6
click at [1220, 40] on span "Close" at bounding box center [1220, 42] width 32 height 17
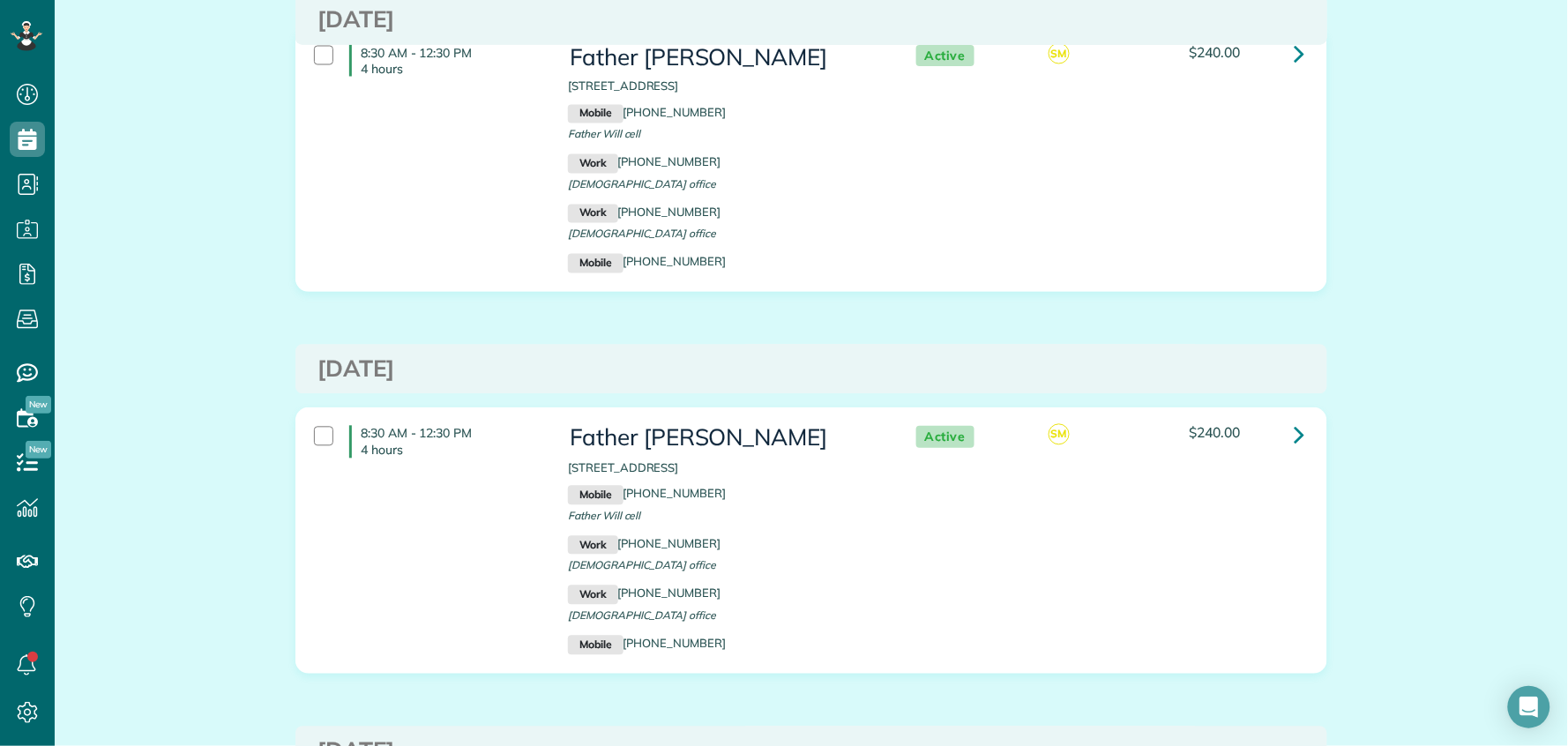
scroll to position [1069, 0]
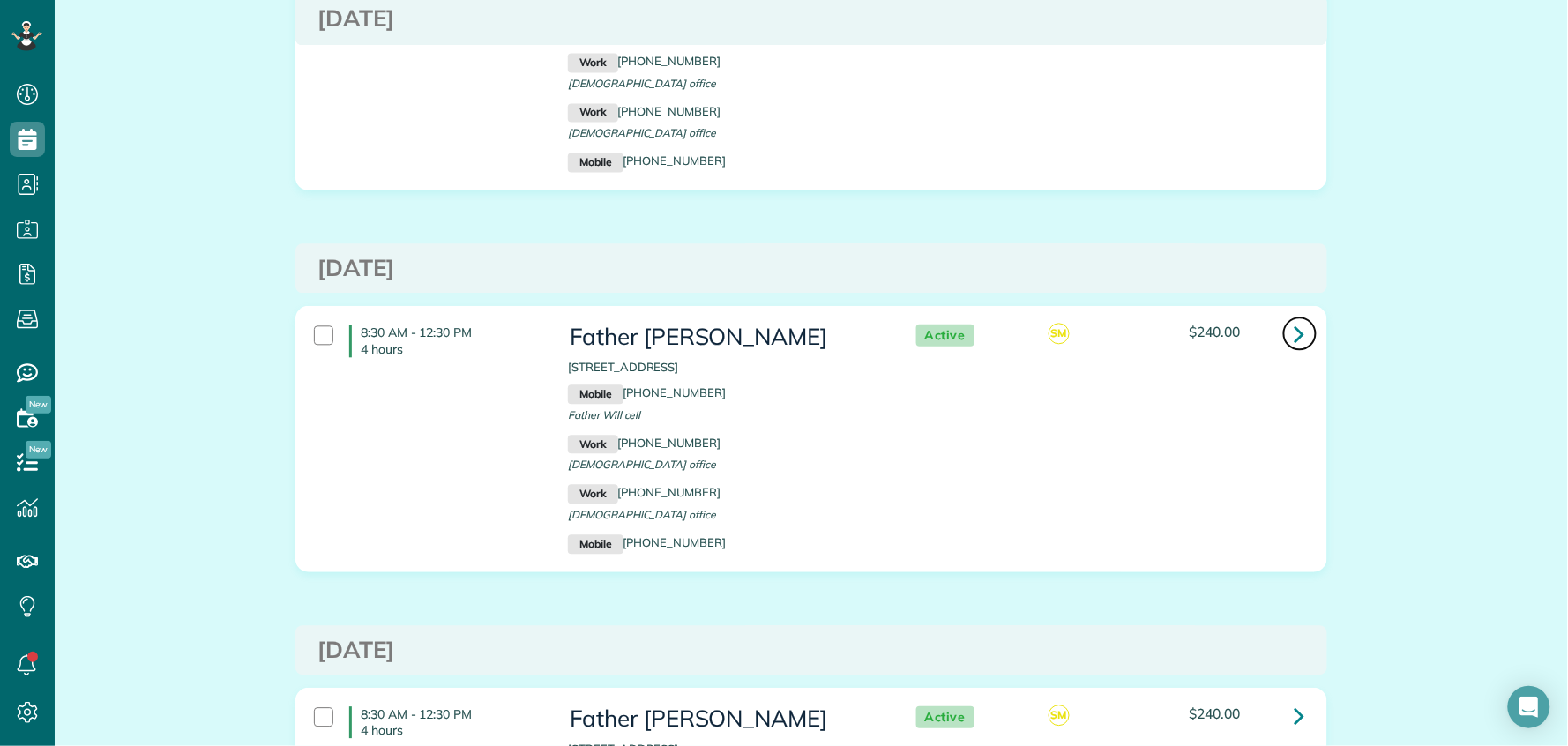
click at [1283, 348] on link at bounding box center [1300, 333] width 35 height 35
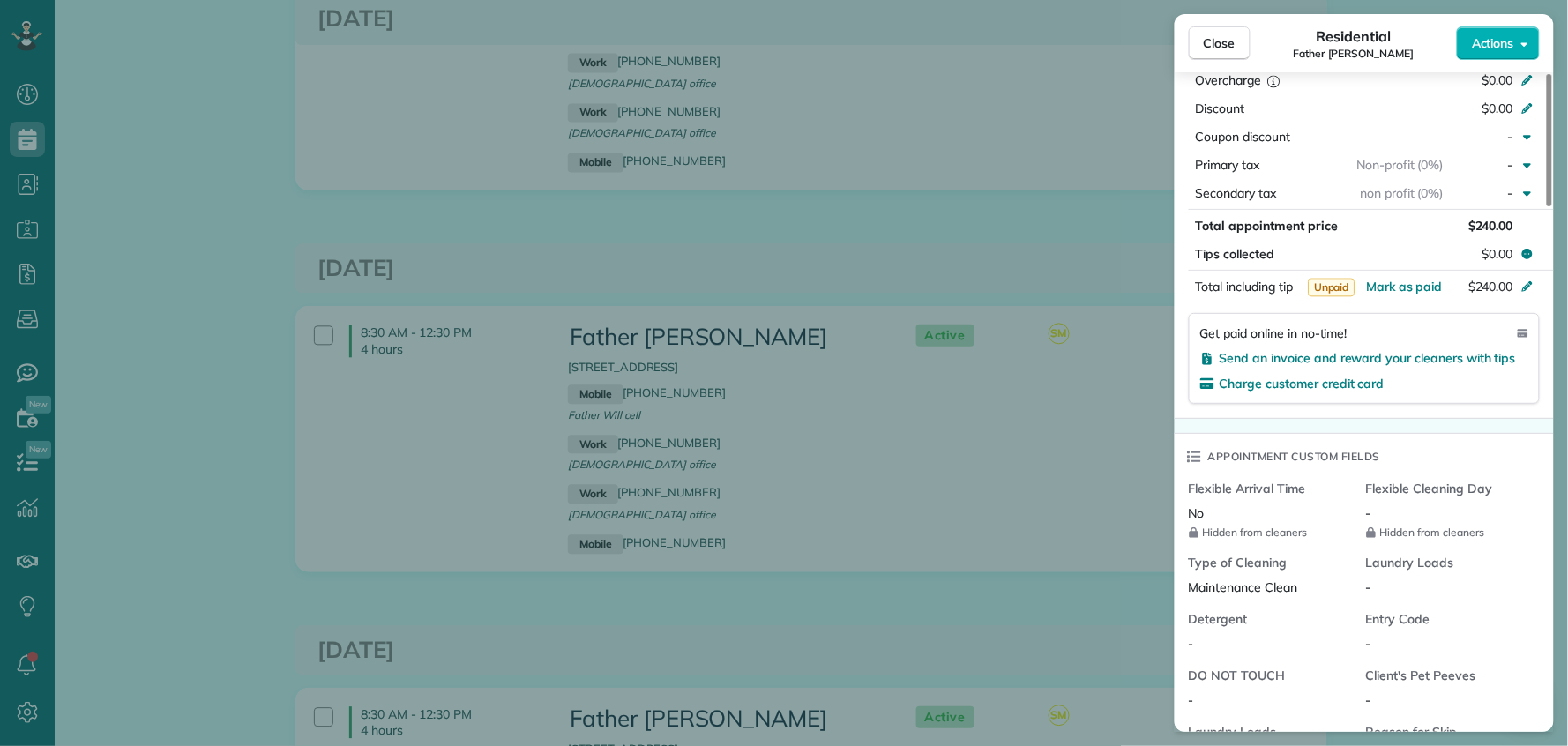
scroll to position [1234, 0]
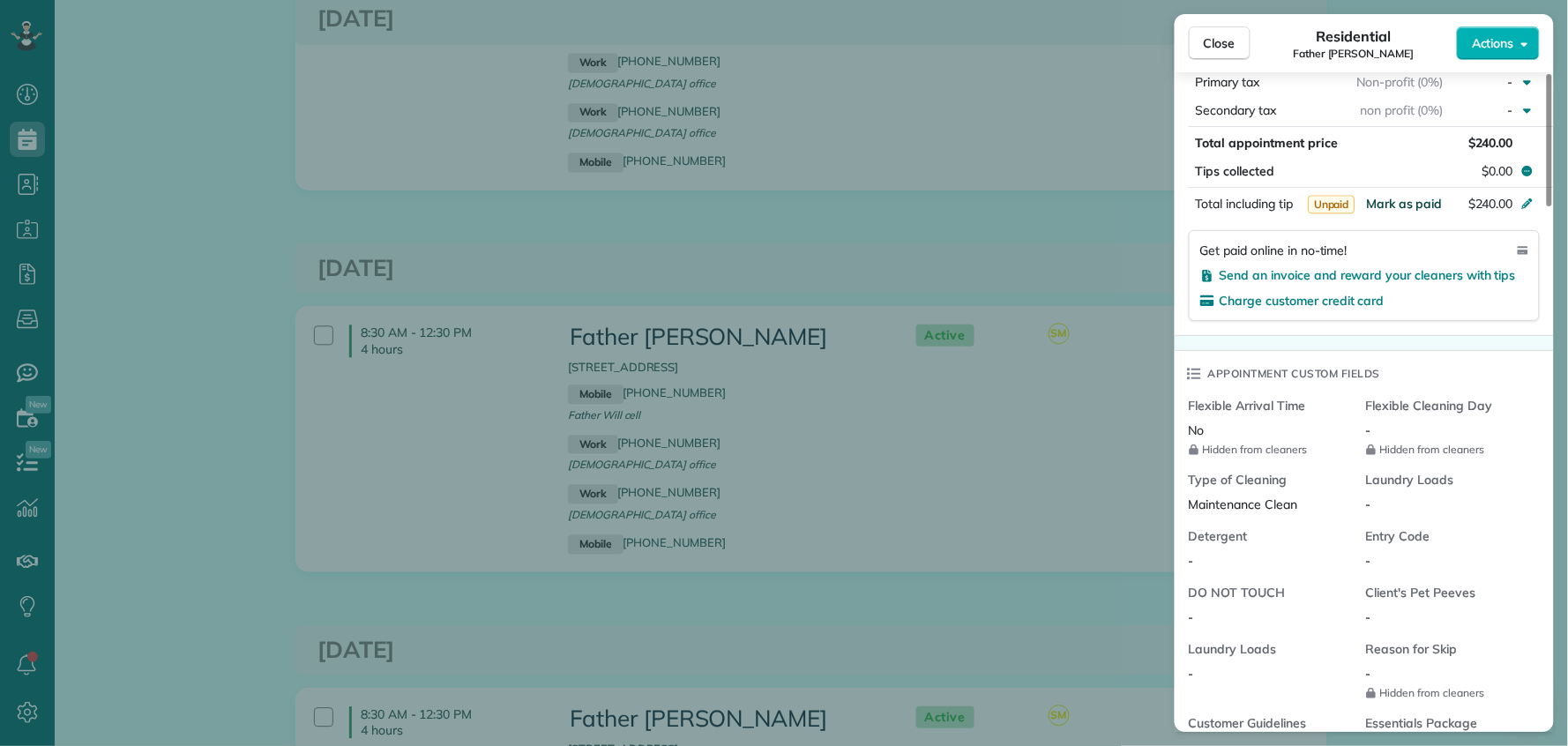
click at [1404, 204] on span "Mark as paid" at bounding box center [1404, 203] width 76 height 16
drag, startPoint x: 1234, startPoint y: 44, endPoint x: 1256, endPoint y: 55, distance: 24.6
click at [1234, 45] on span "Close" at bounding box center [1220, 42] width 32 height 17
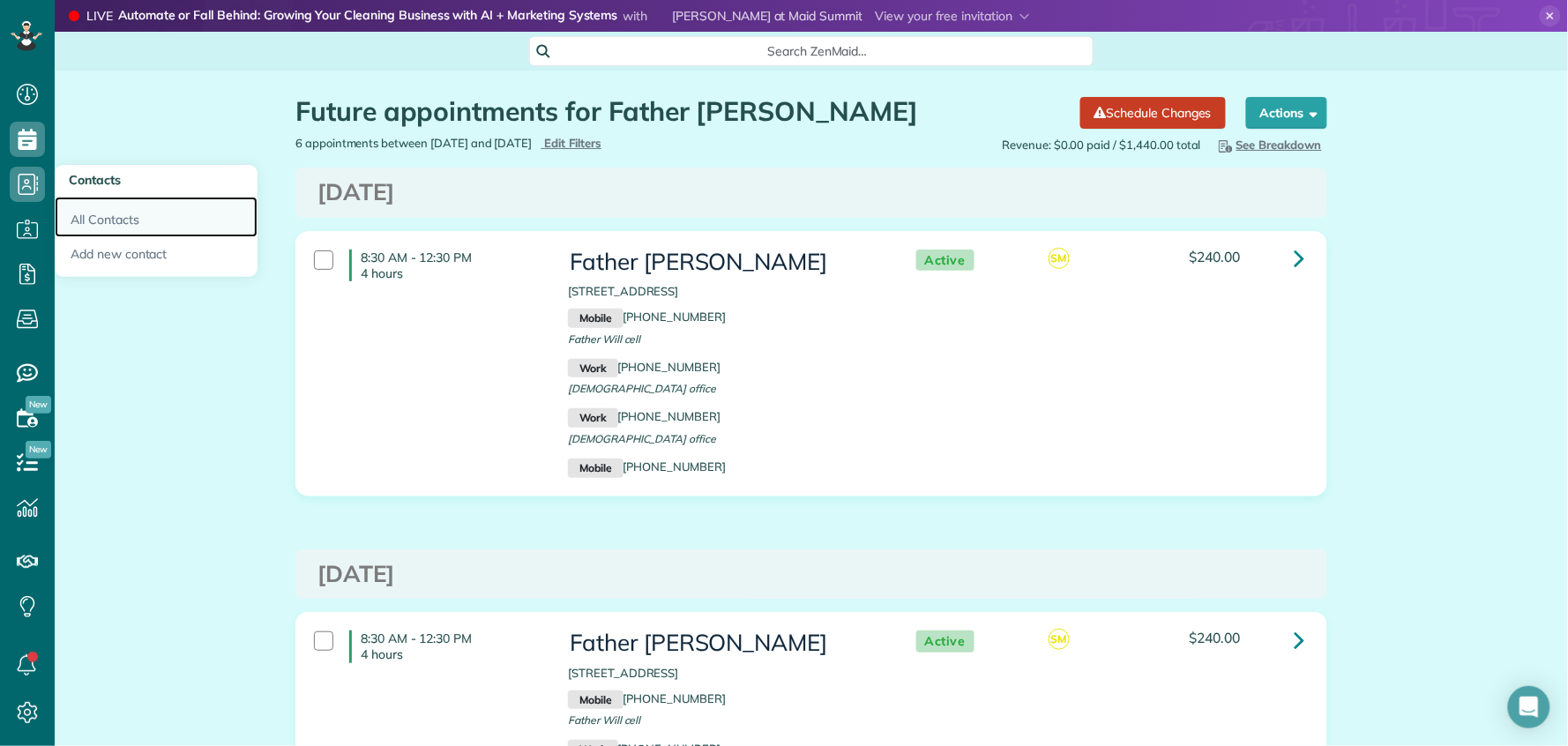
click at [91, 216] on link "All Contacts" at bounding box center [156, 217] width 202 height 40
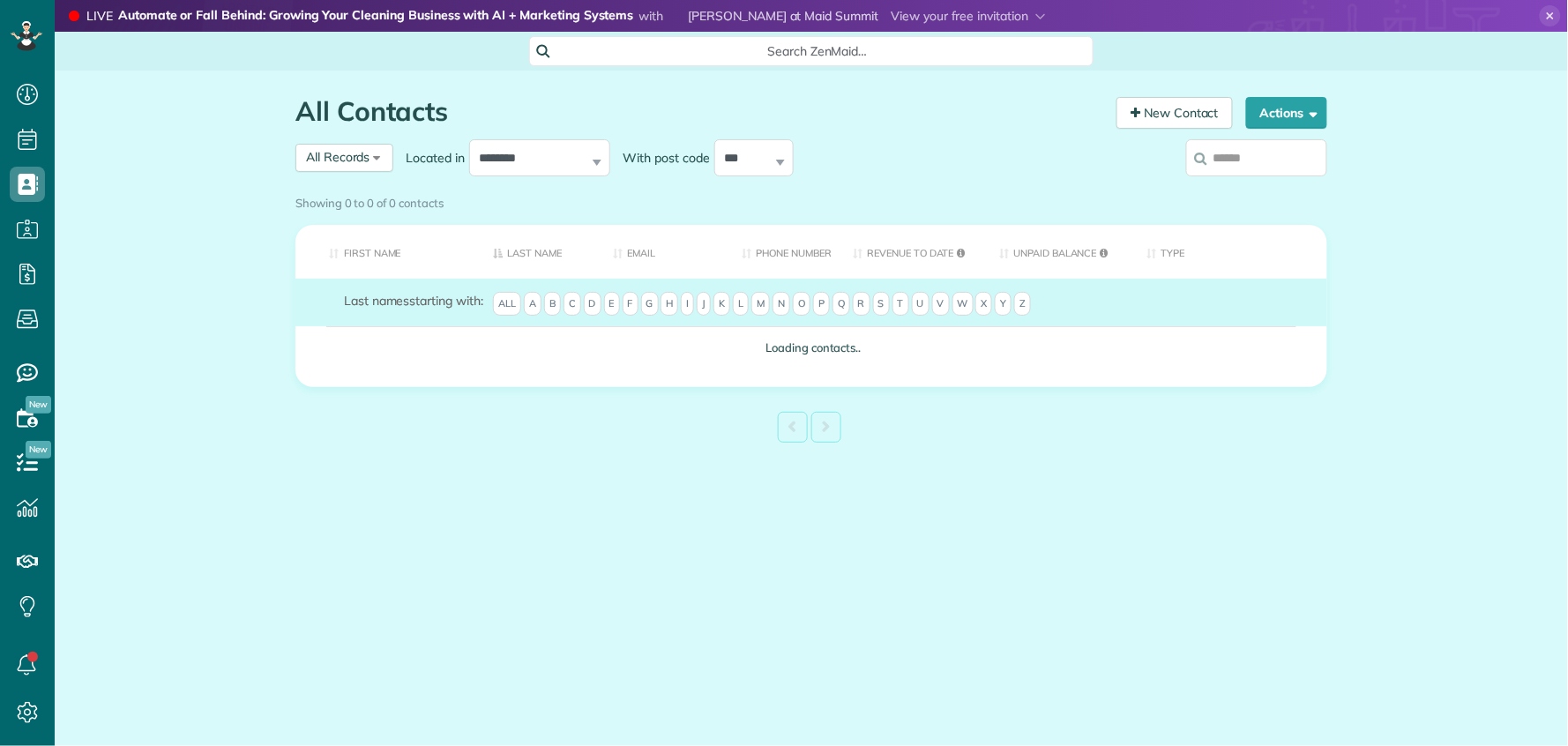
scroll to position [7, 7]
click at [1243, 188] on div "Showing 0 to 0 of 0 contacts" at bounding box center [812, 203] width 1058 height 31
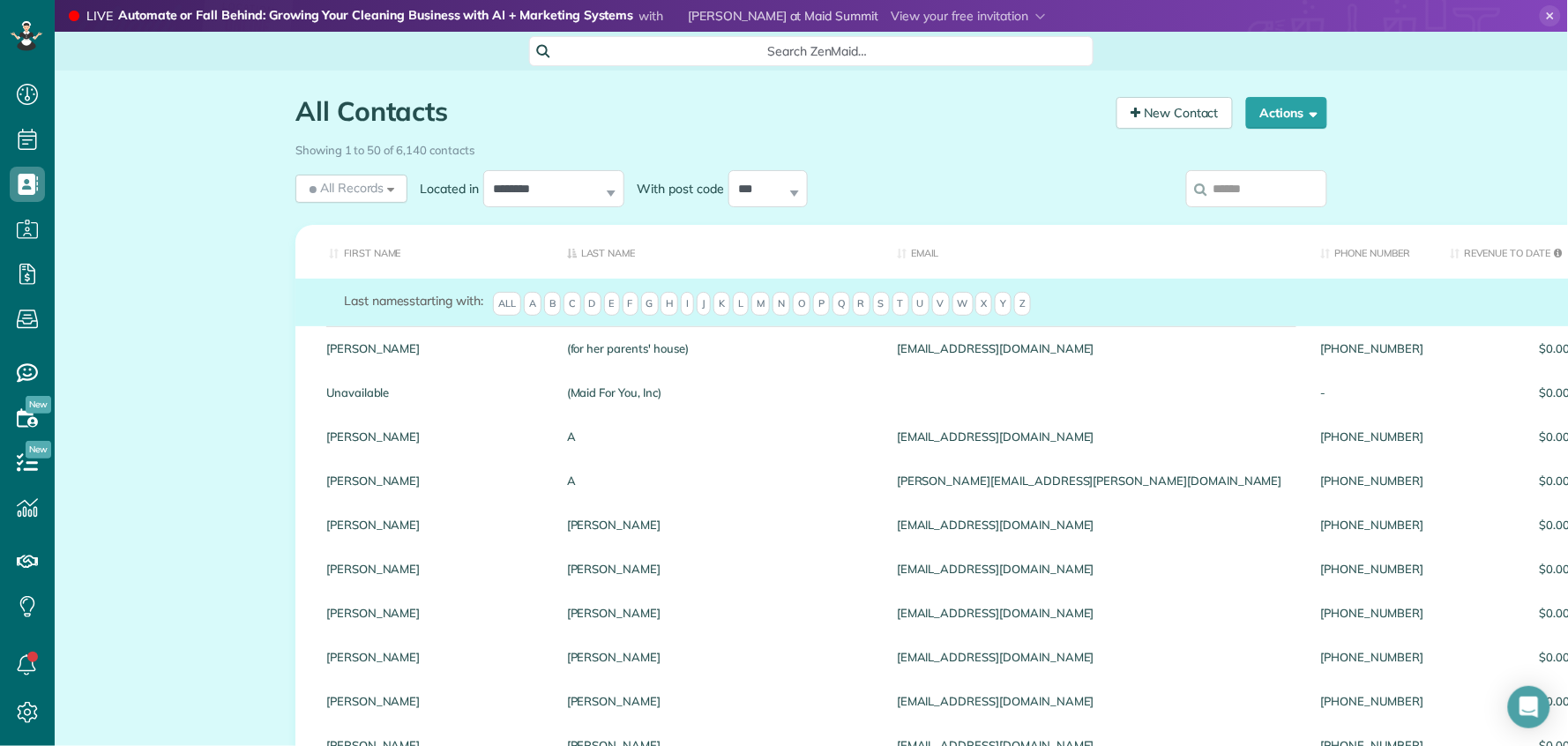
click at [1250, 185] on input "search" at bounding box center [1256, 189] width 141 height 37
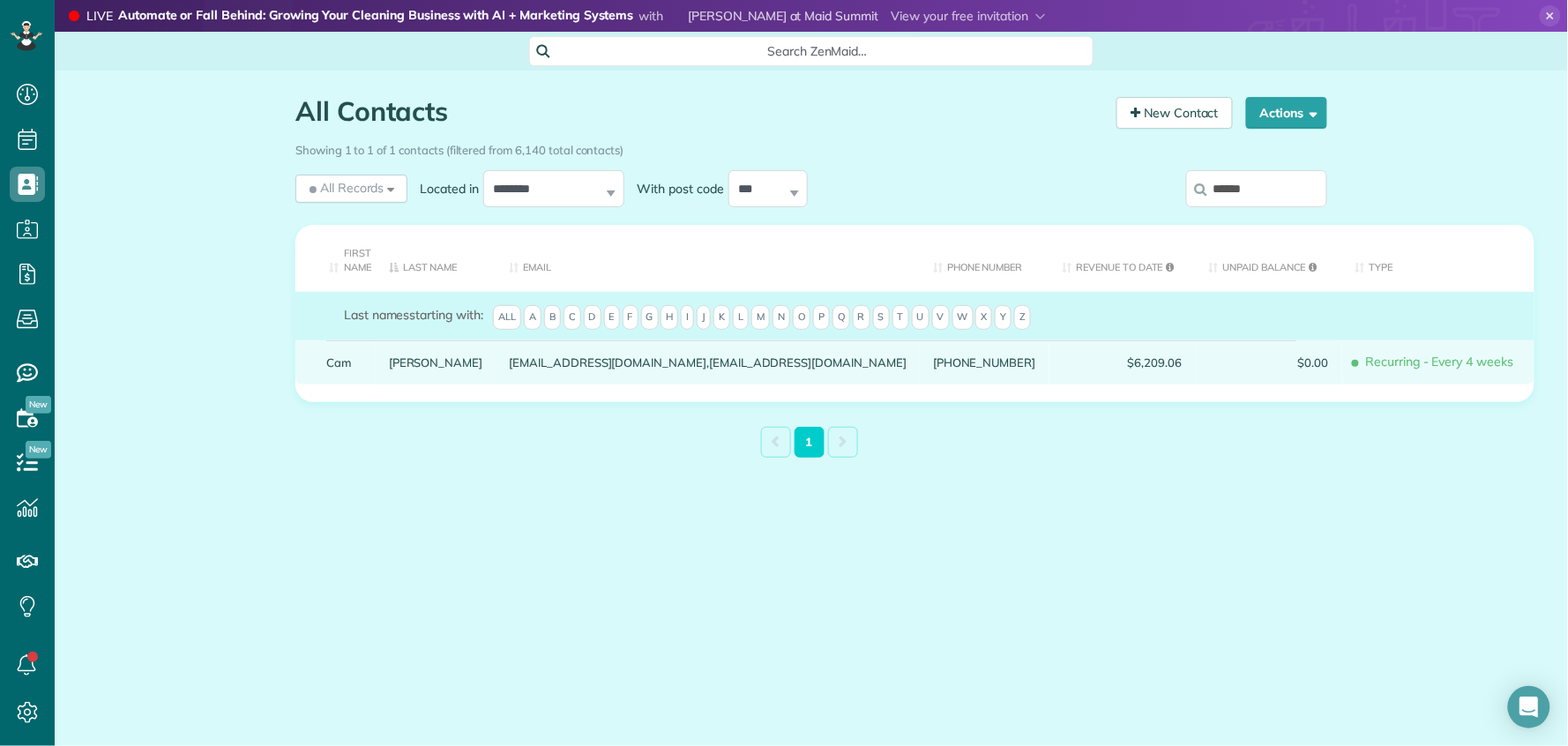
type input "******"
click at [388, 367] on div "[PERSON_NAME]" at bounding box center [435, 362] width 121 height 44
click at [422, 367] on link "[PERSON_NAME]" at bounding box center [436, 362] width 95 height 12
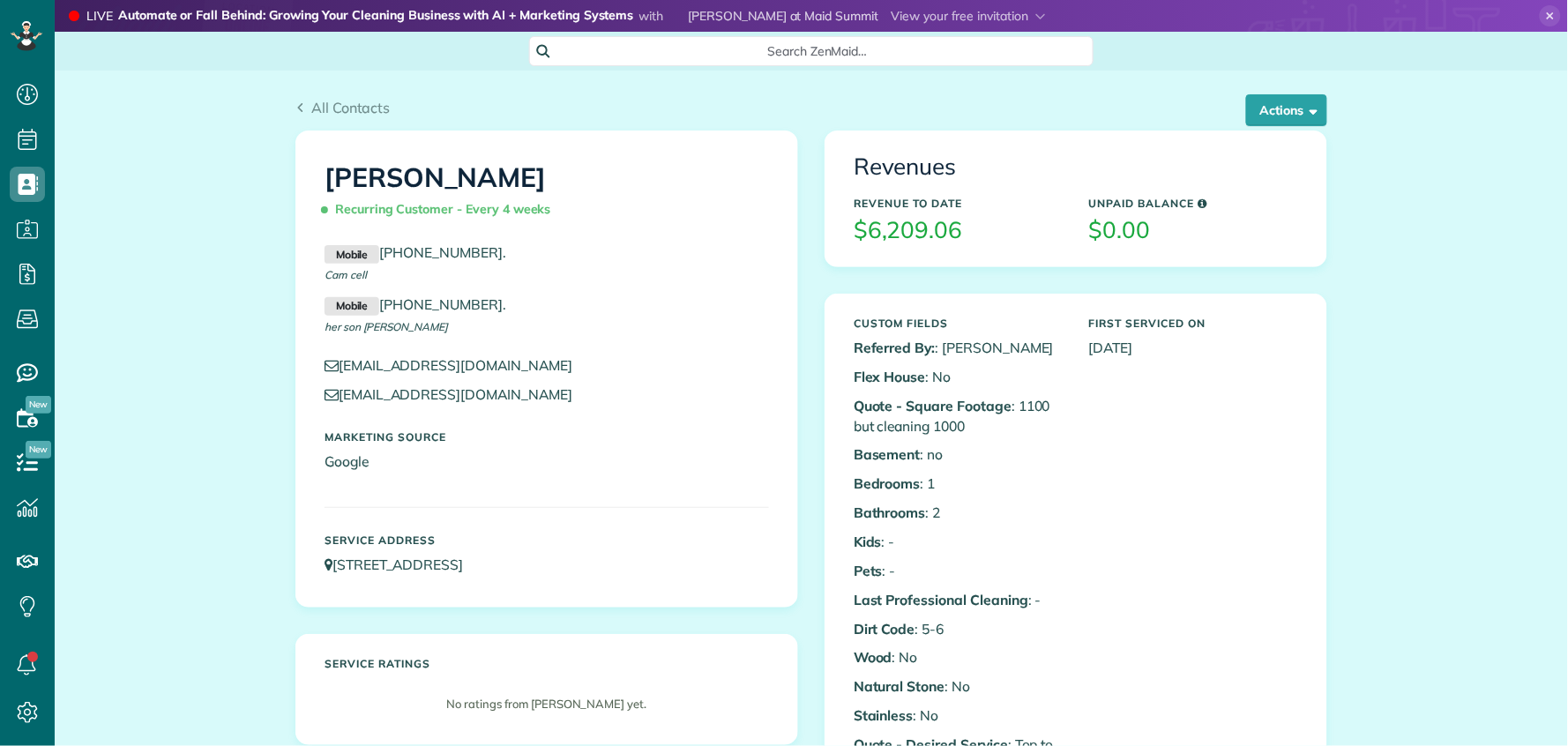
scroll to position [7, 7]
click at [1279, 120] on button "Actions" at bounding box center [1287, 110] width 81 height 32
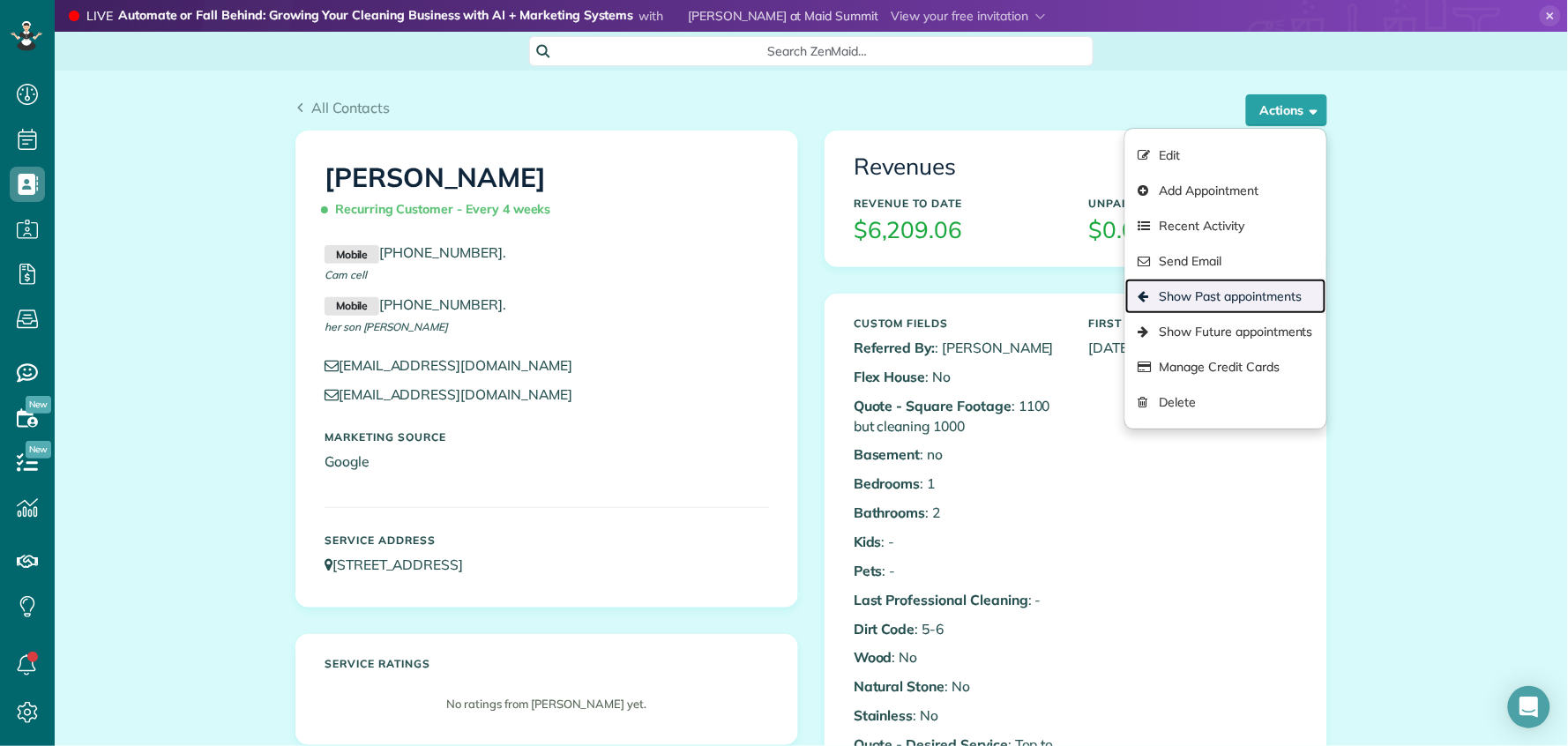
click at [1256, 302] on link "Show Past appointments" at bounding box center [1226, 296] width 202 height 35
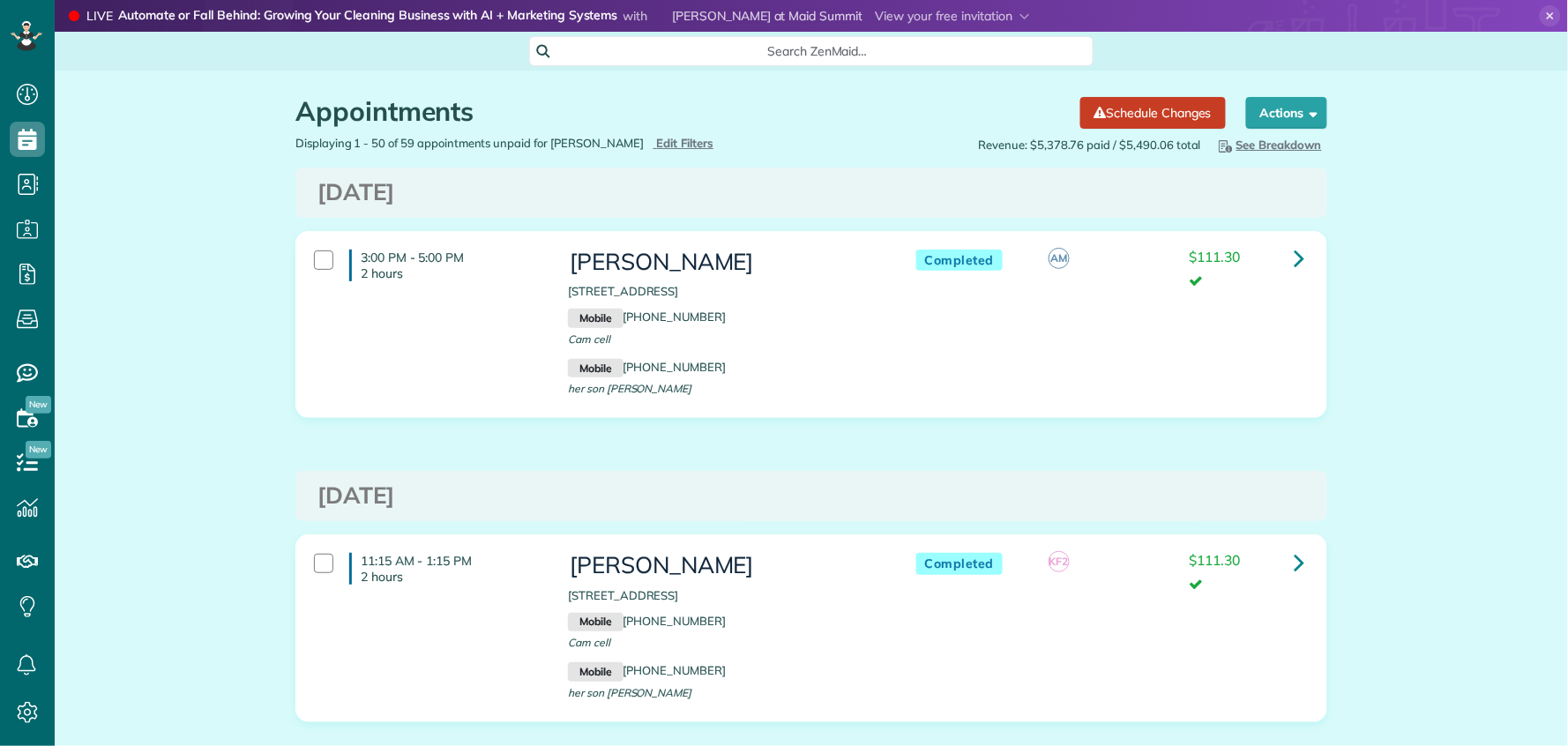
scroll to position [7, 7]
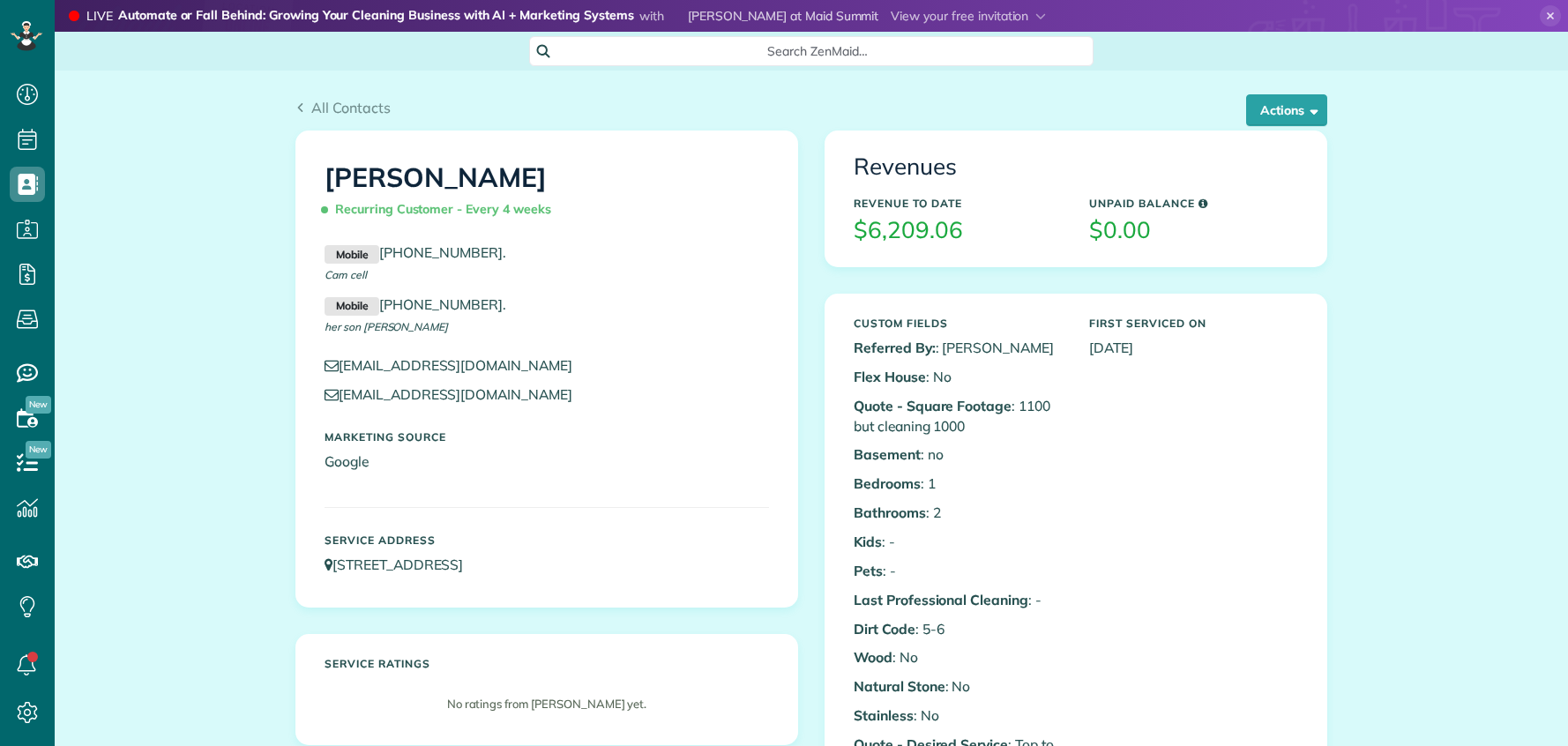
click at [1277, 108] on button "Actions" at bounding box center [1287, 110] width 81 height 32
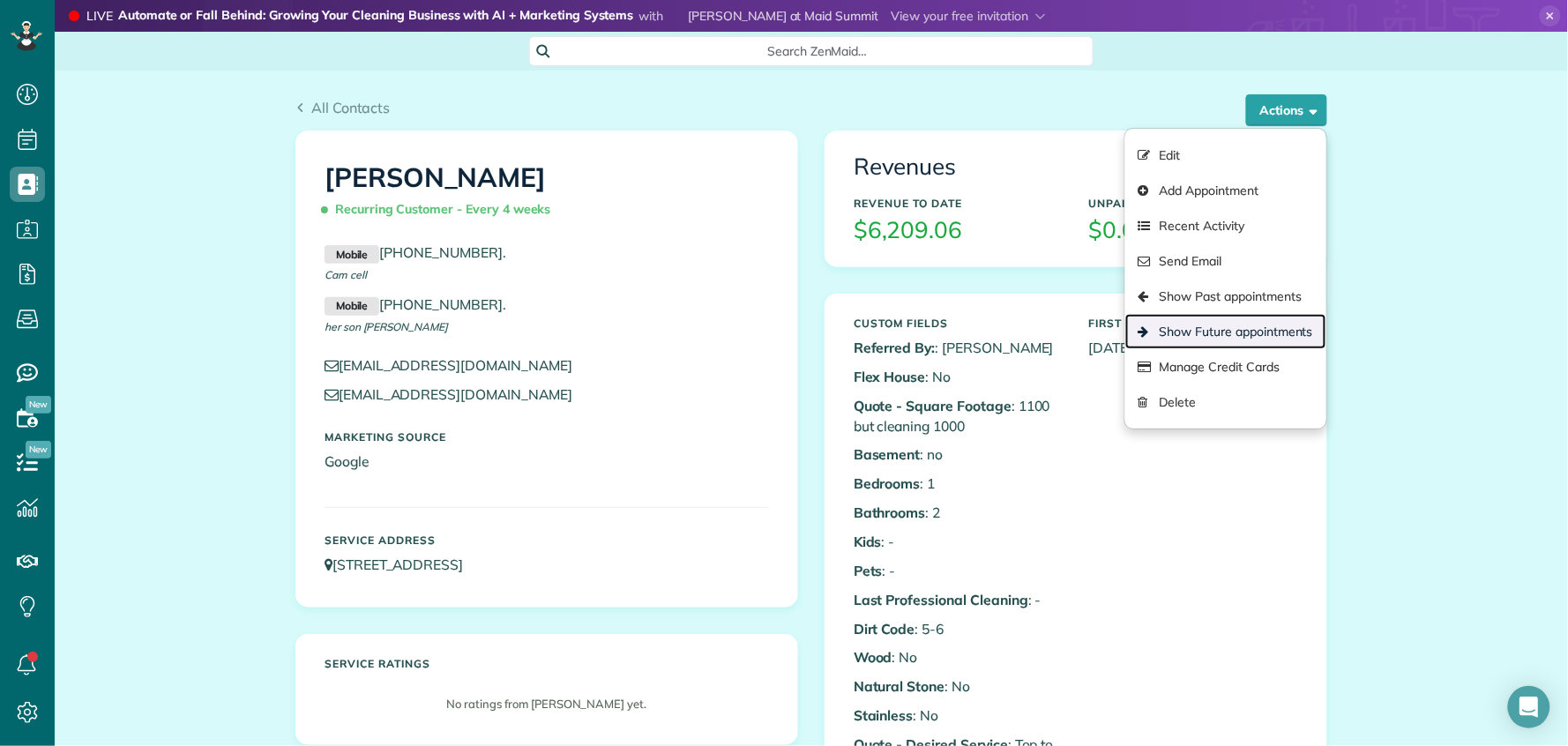
click at [1258, 332] on link "Show Future appointments" at bounding box center [1226, 331] width 202 height 35
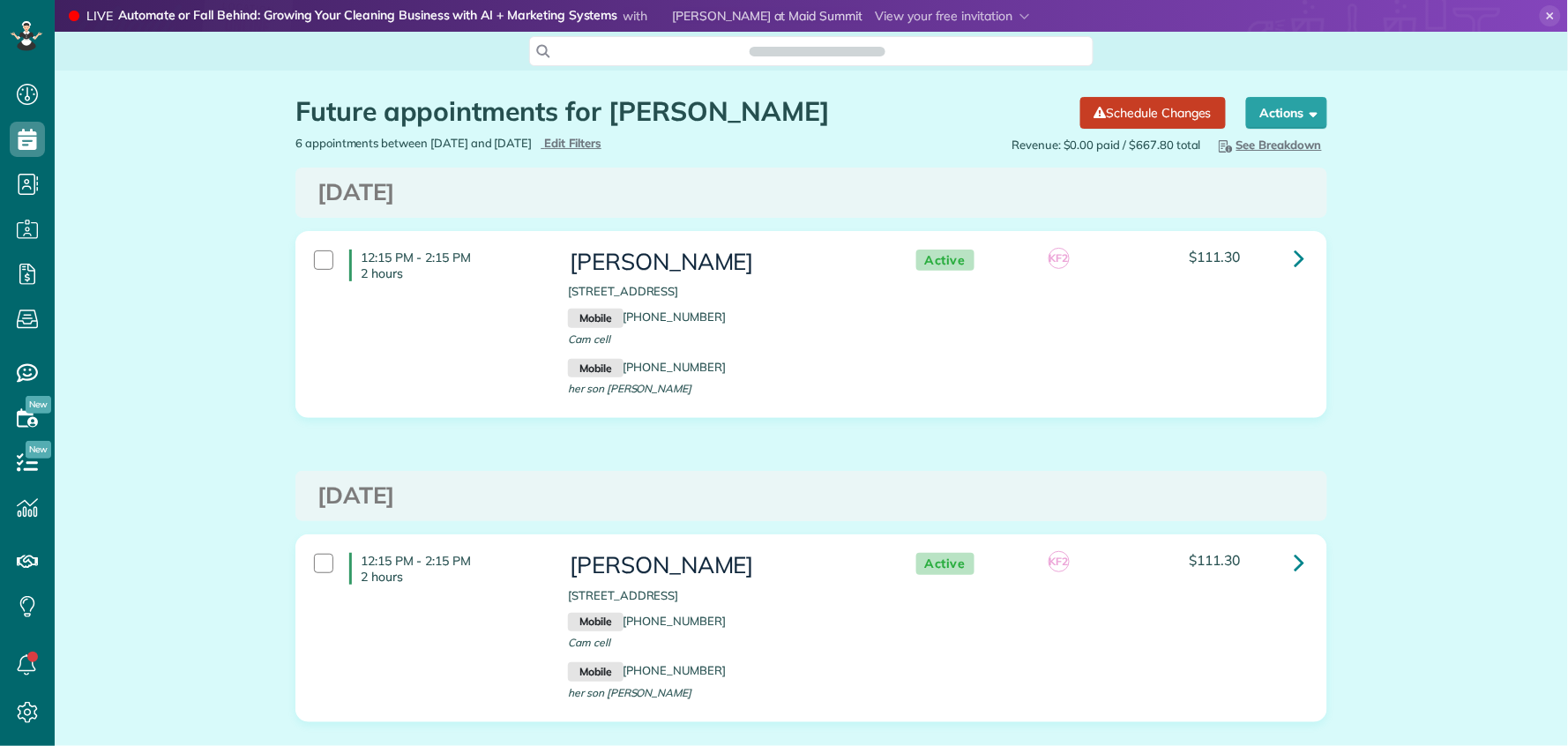
scroll to position [7, 7]
click at [1295, 254] on icon at bounding box center [1300, 258] width 11 height 31
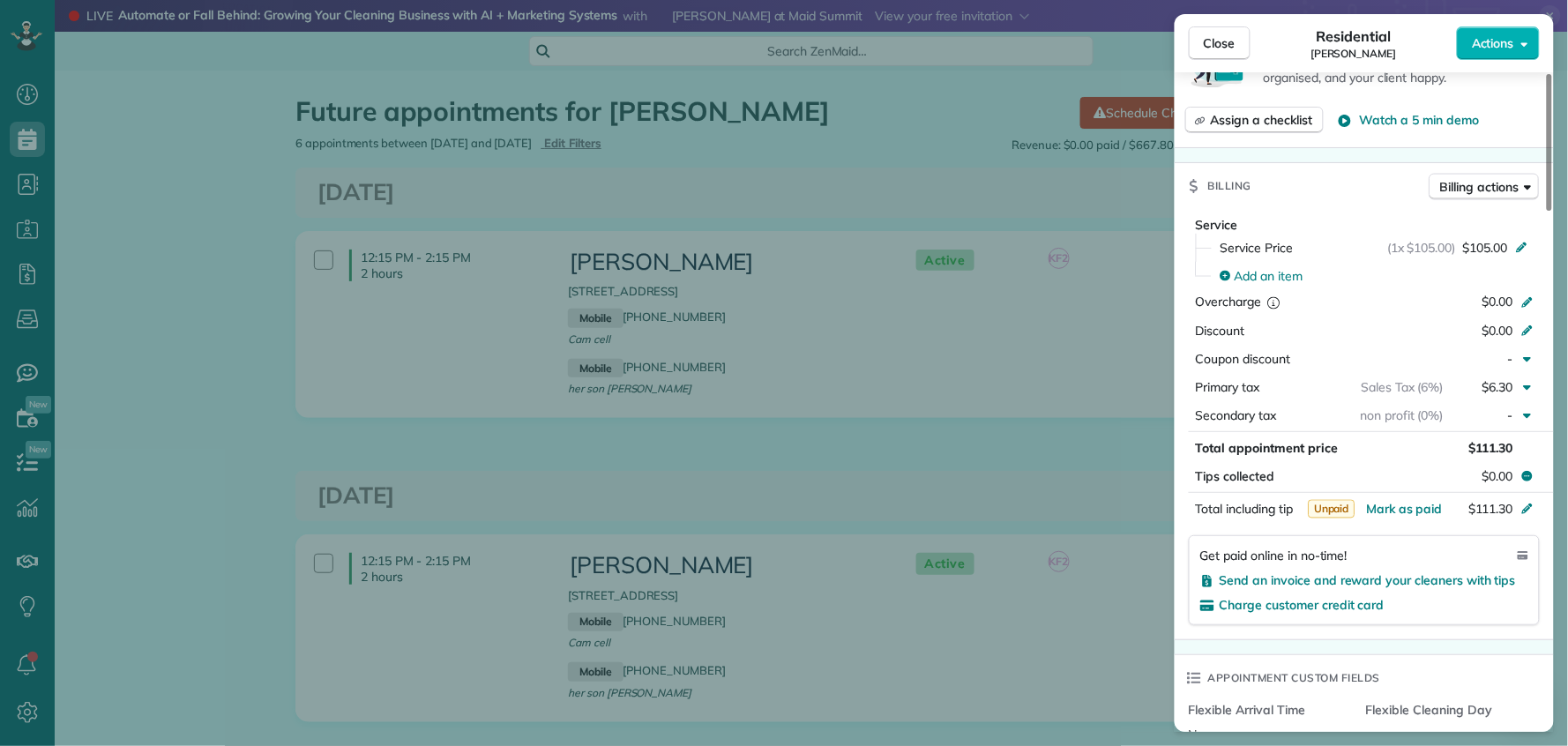
scroll to position [857, 0]
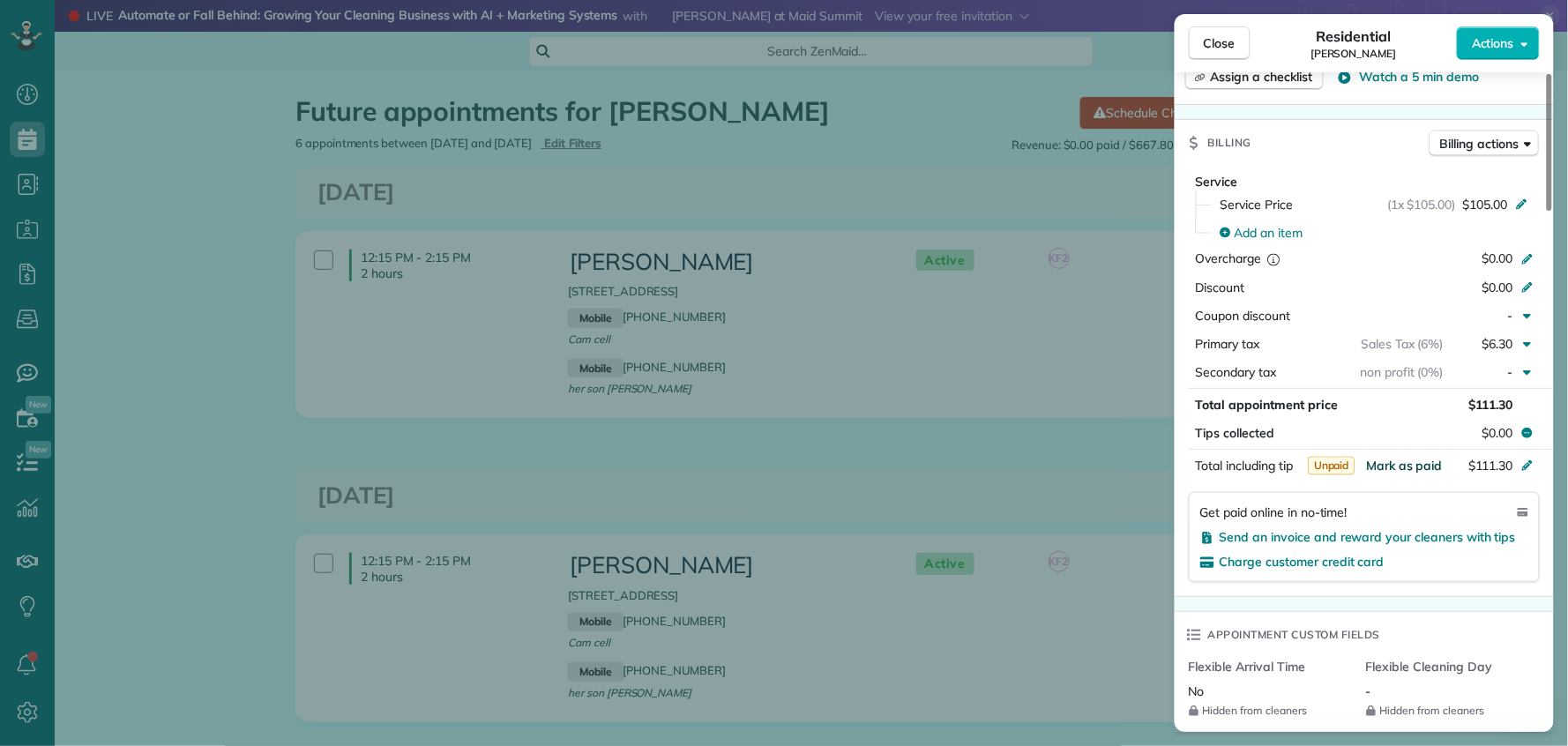
click at [1400, 474] on span "Mark as paid" at bounding box center [1404, 465] width 76 height 16
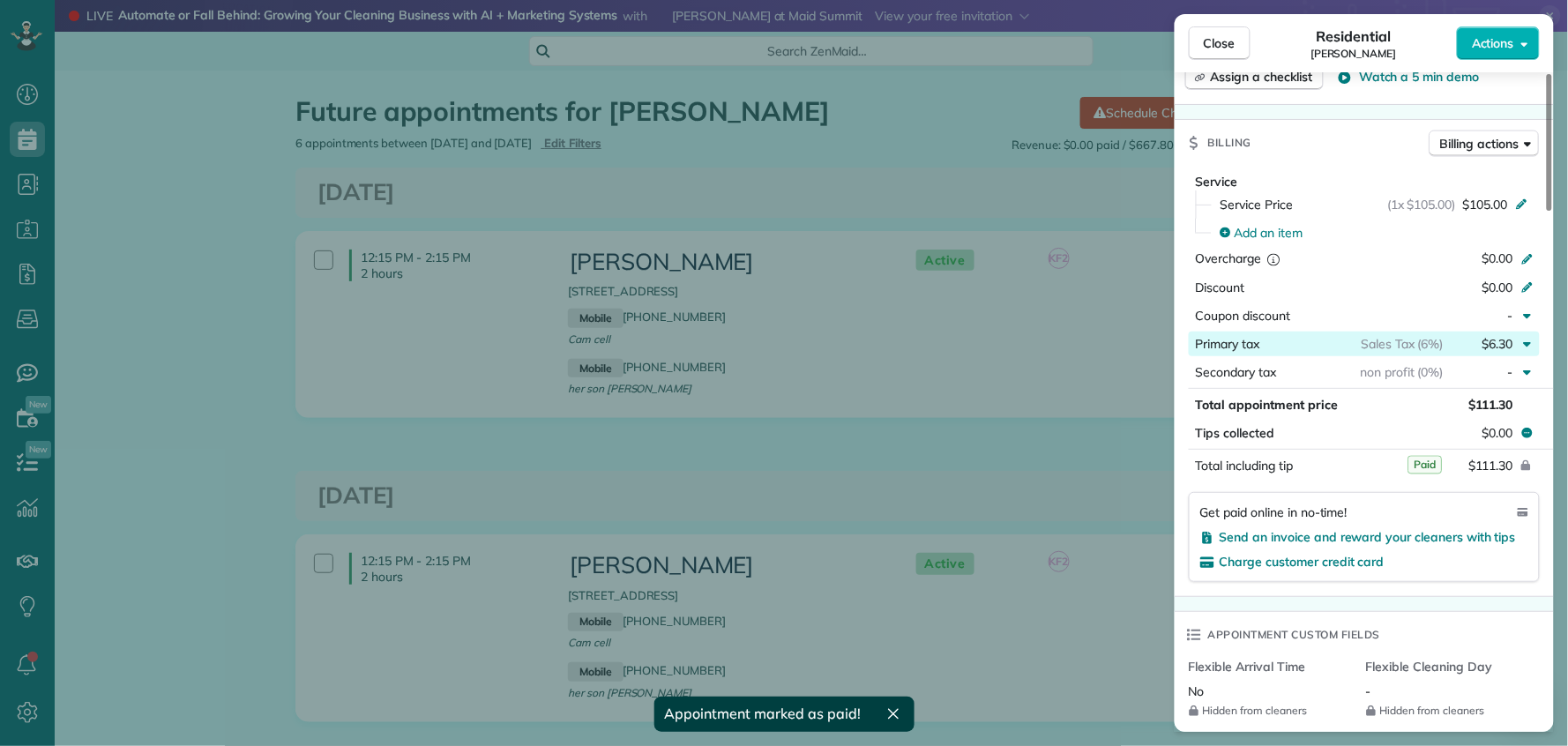
drag, startPoint x: 1237, startPoint y: 43, endPoint x: 1264, endPoint y: 343, distance: 301.2
click at [1237, 44] on button "Close" at bounding box center [1219, 43] width 62 height 33
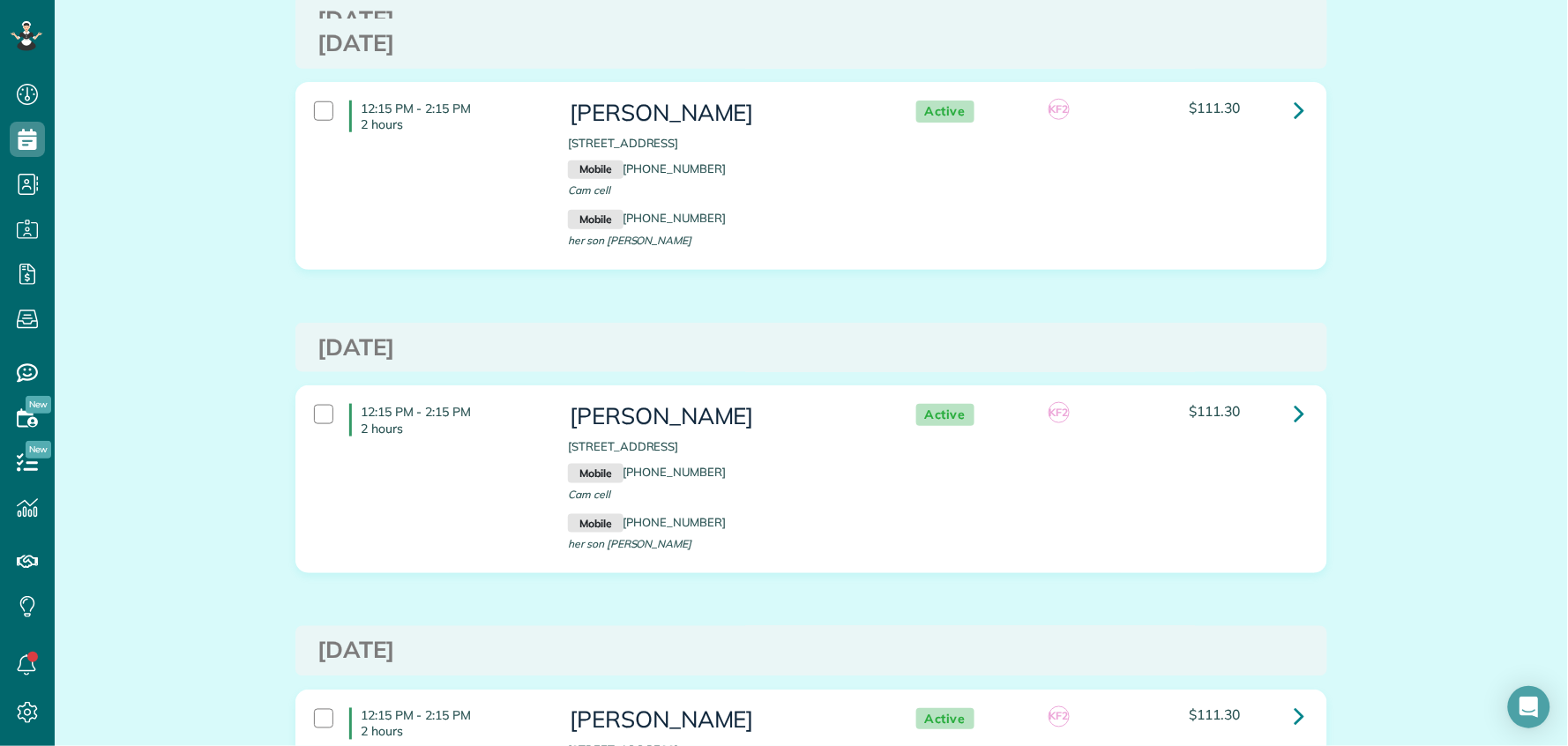
scroll to position [460, 0]
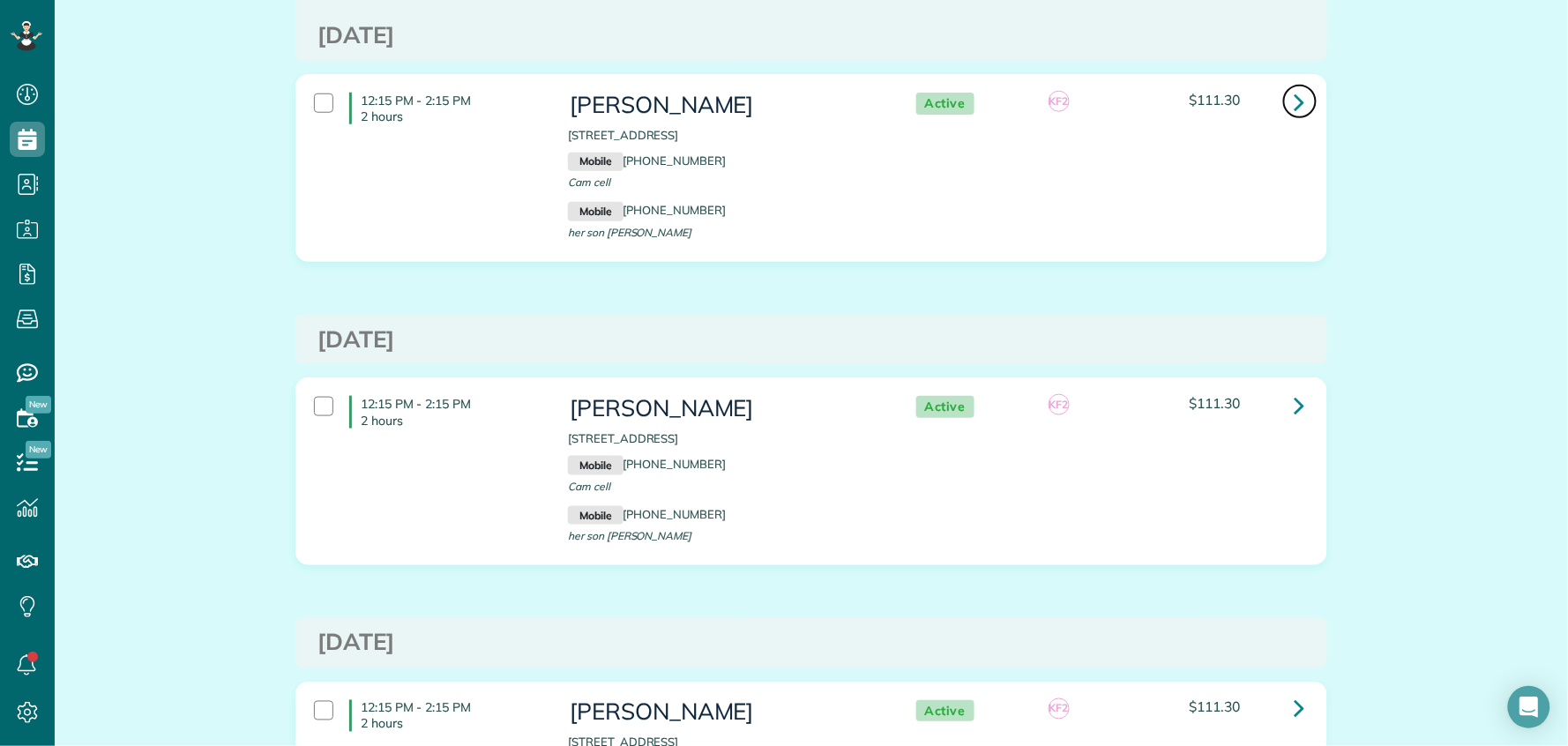
click at [1297, 100] on icon at bounding box center [1300, 102] width 11 height 31
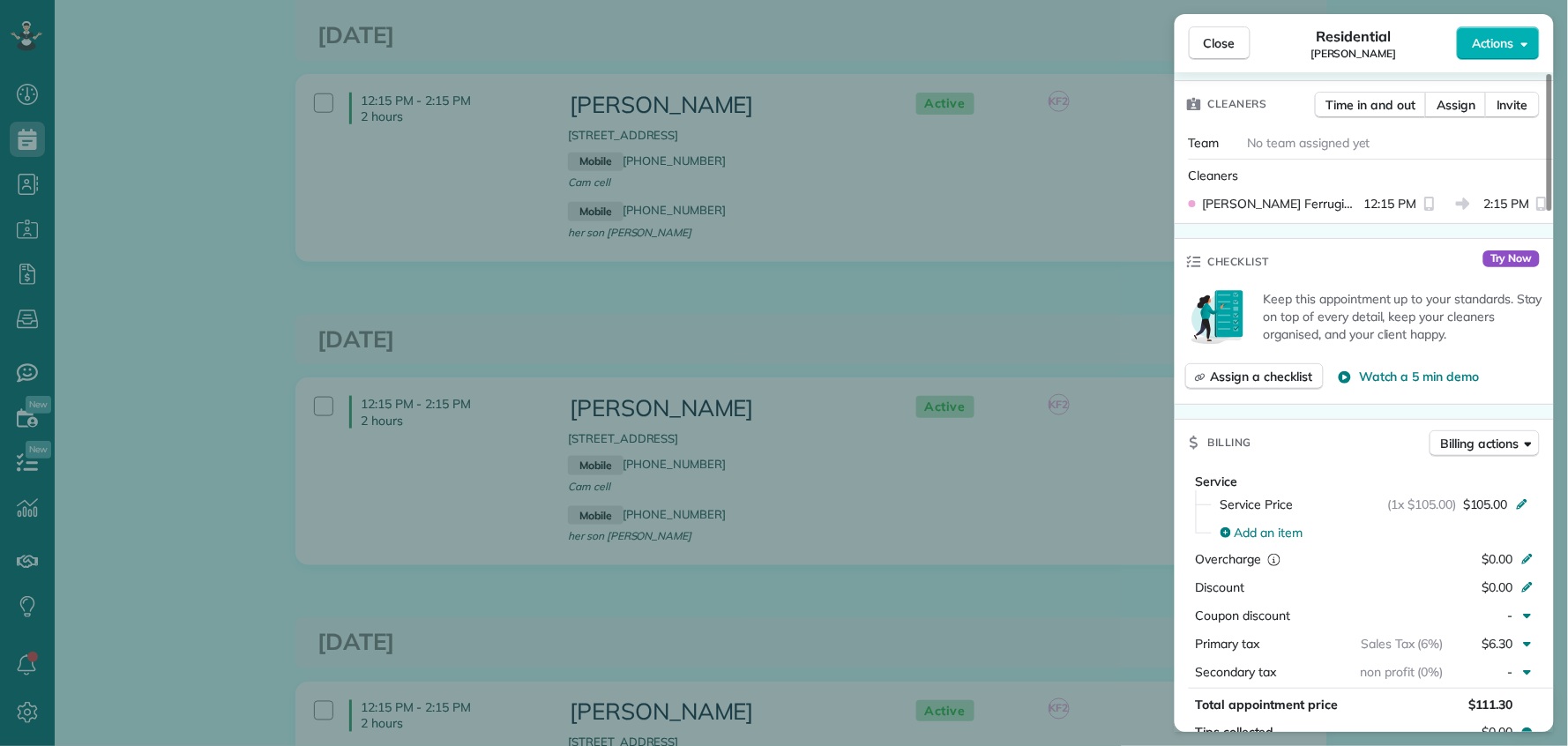
scroll to position [1077, 0]
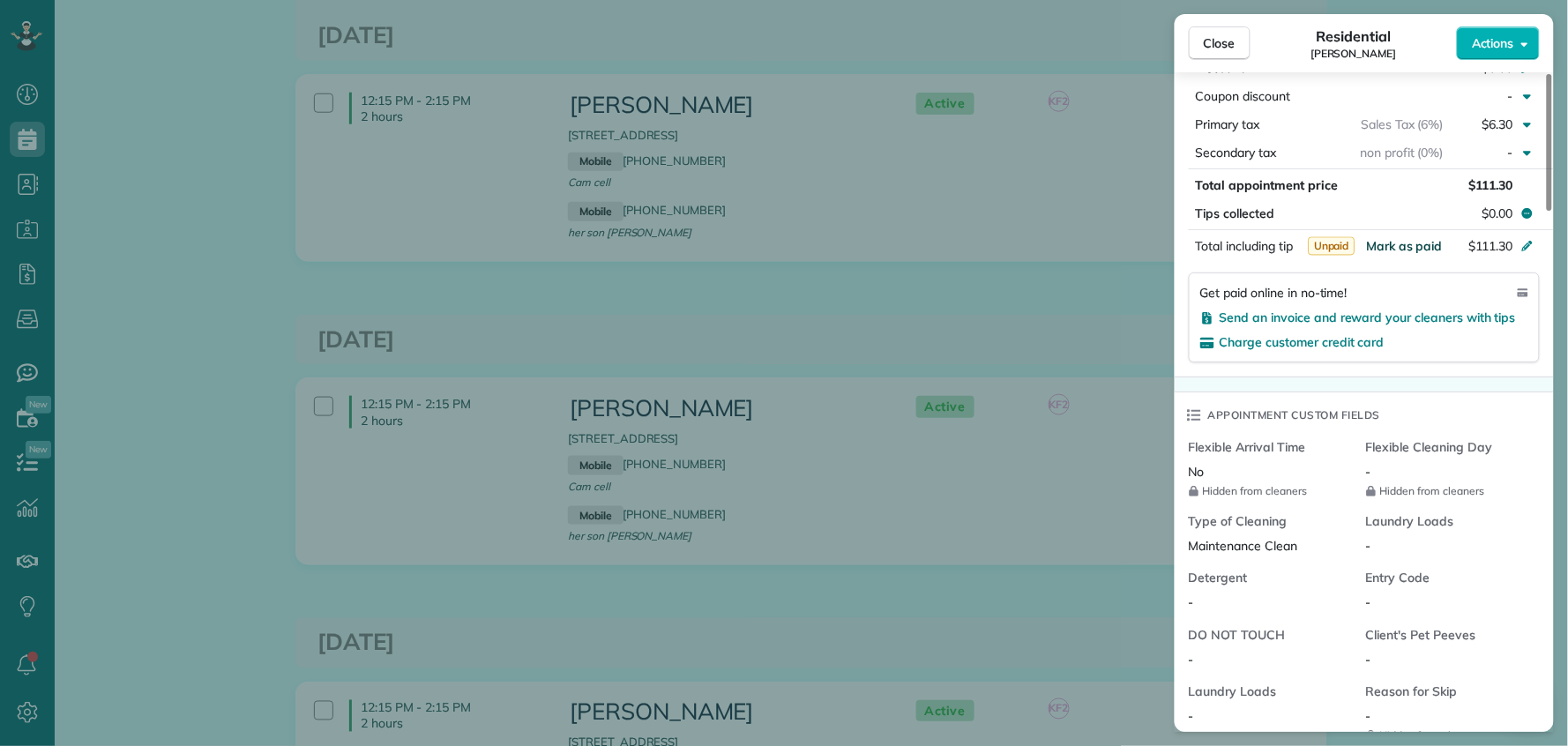
click at [1412, 250] on span "Mark as paid" at bounding box center [1404, 246] width 76 height 16
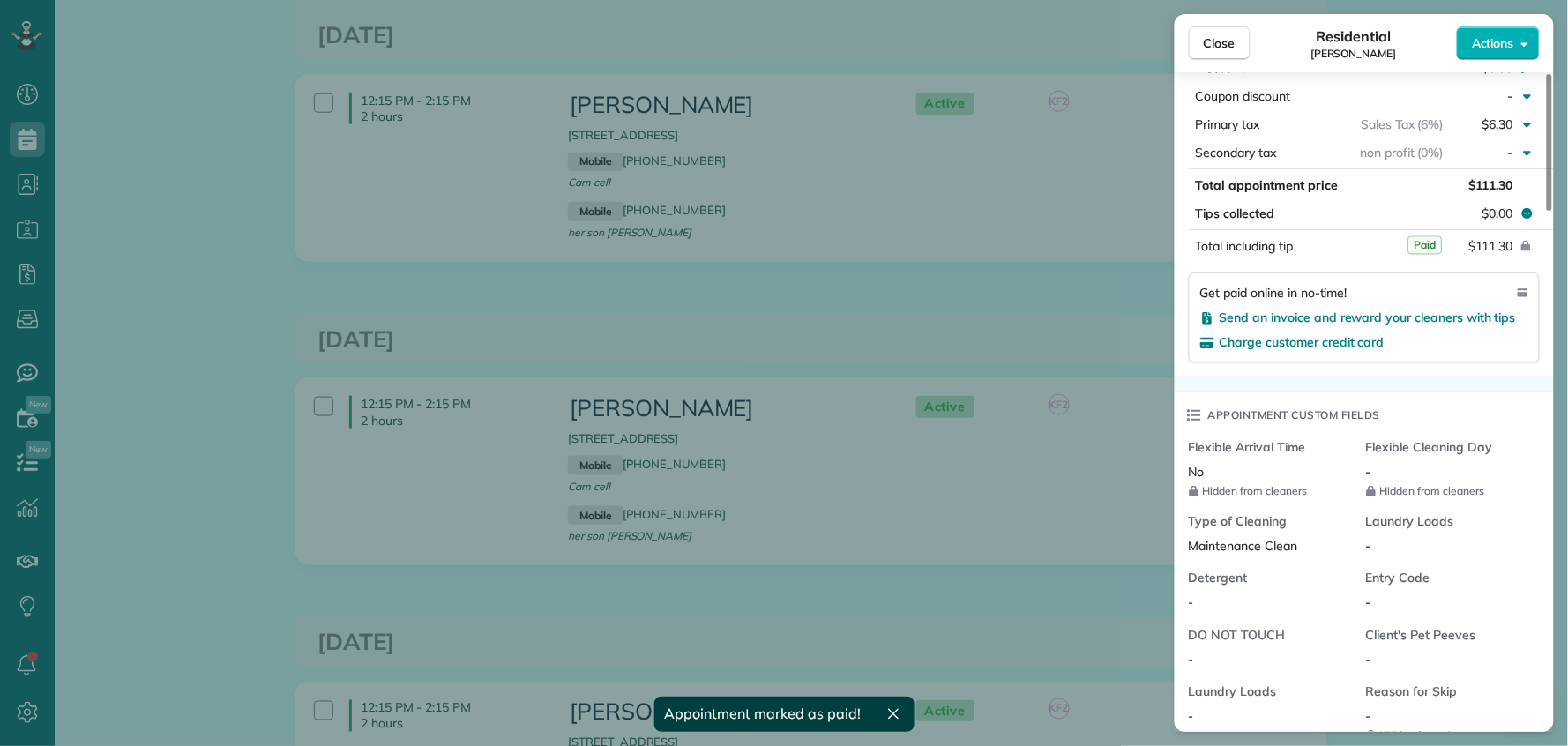
drag, startPoint x: 1228, startPoint y: 38, endPoint x: 1228, endPoint y: 281, distance: 243.0
click at [1228, 38] on span "Close" at bounding box center [1220, 42] width 32 height 17
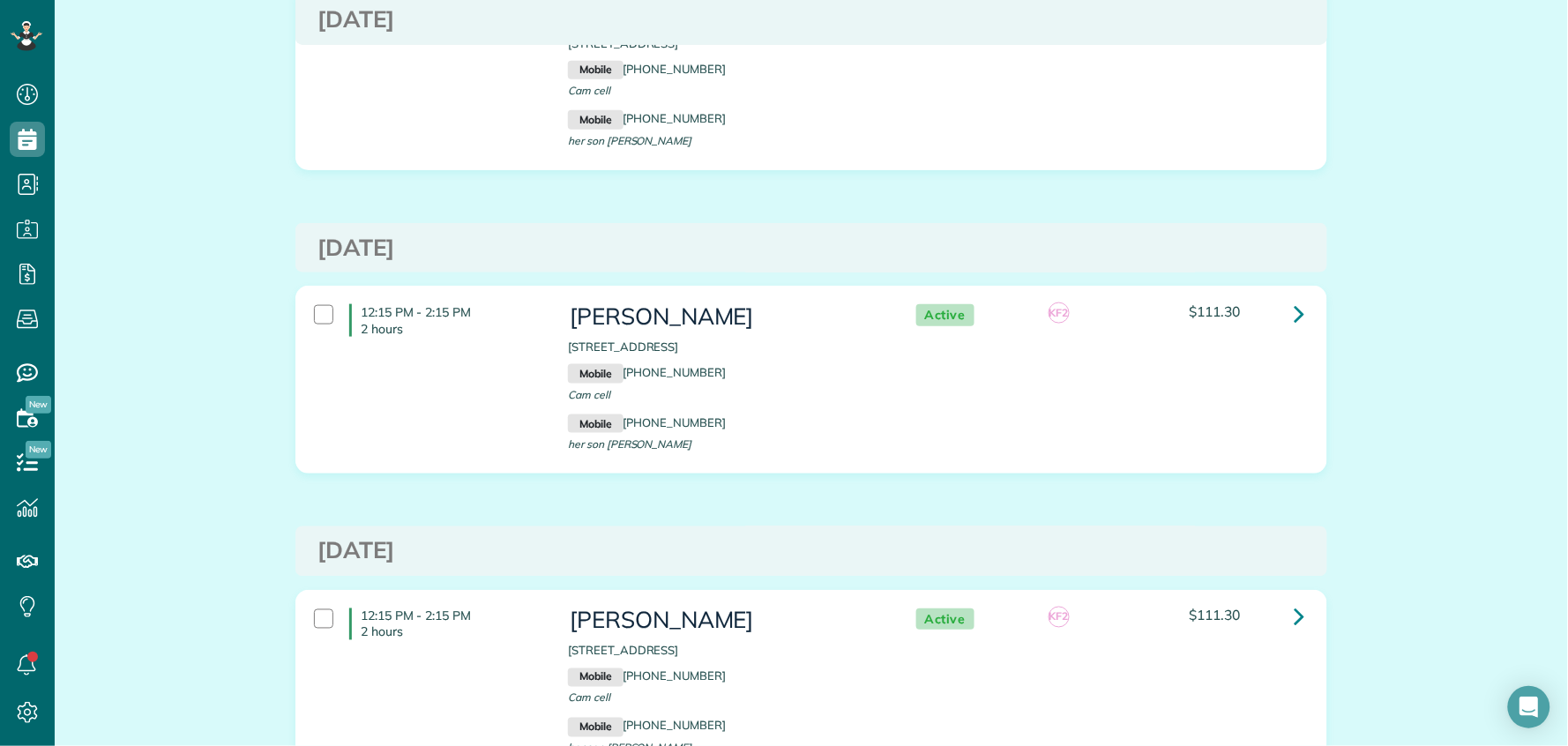
scroll to position [584, 0]
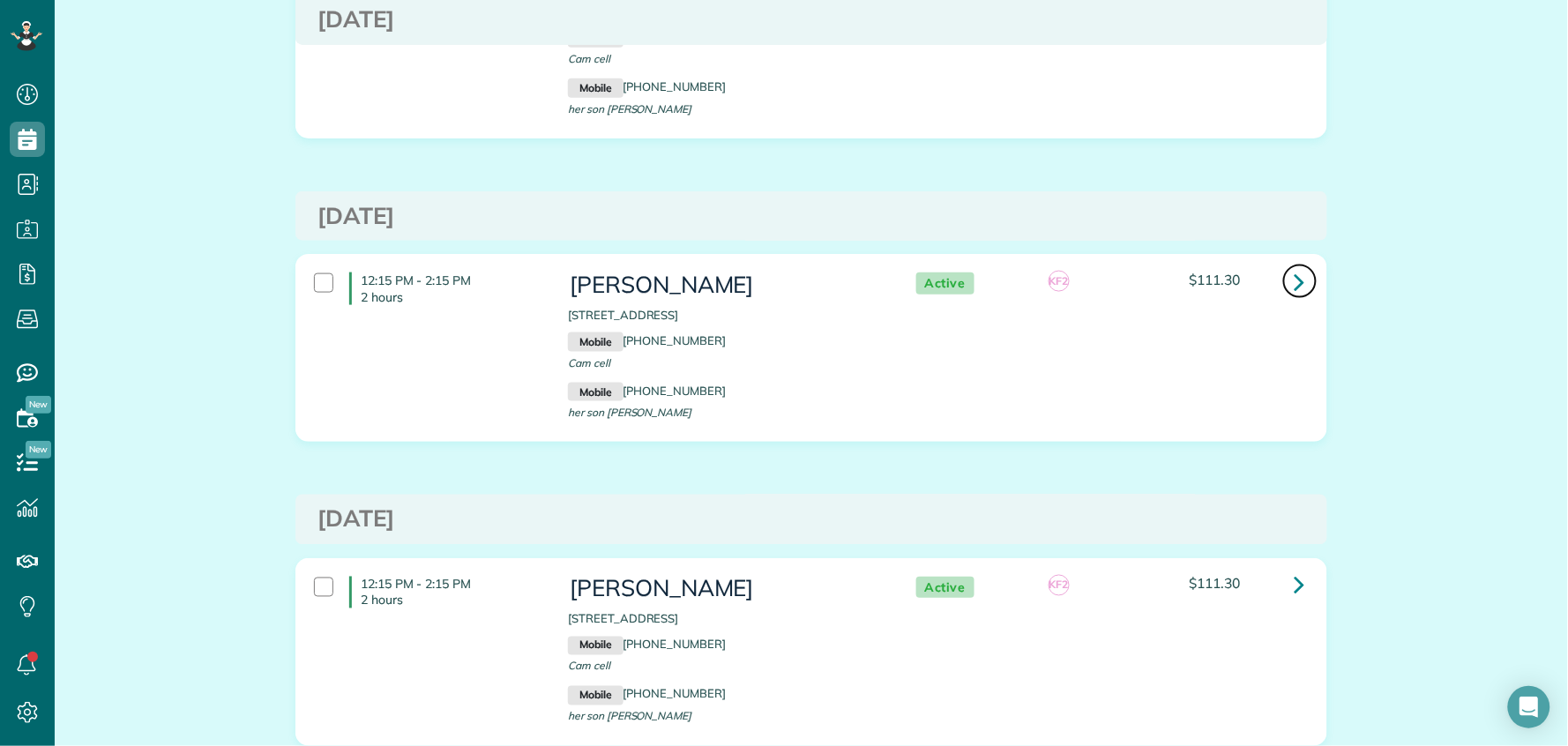
click at [1295, 280] on icon at bounding box center [1300, 282] width 11 height 31
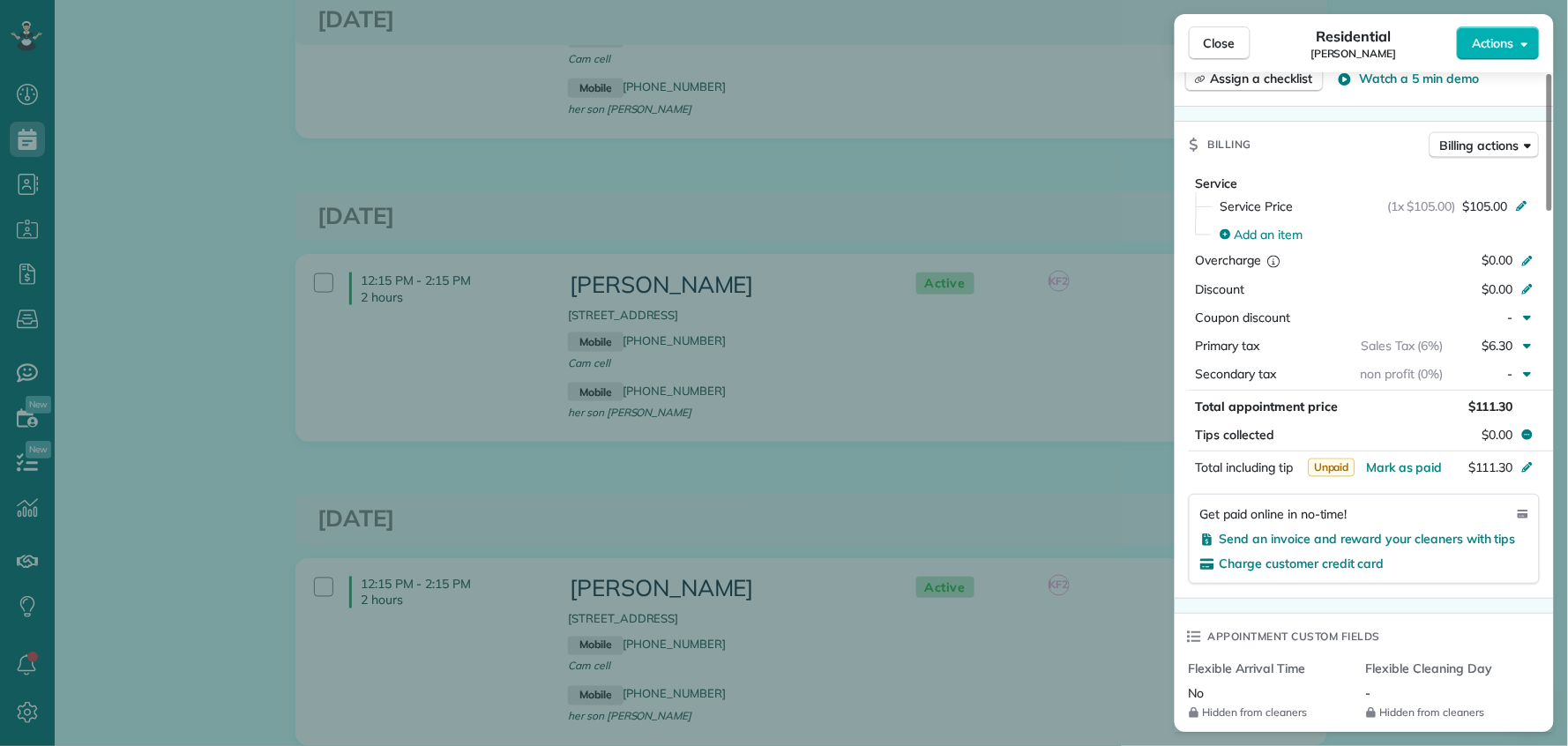
scroll to position [866, 0]
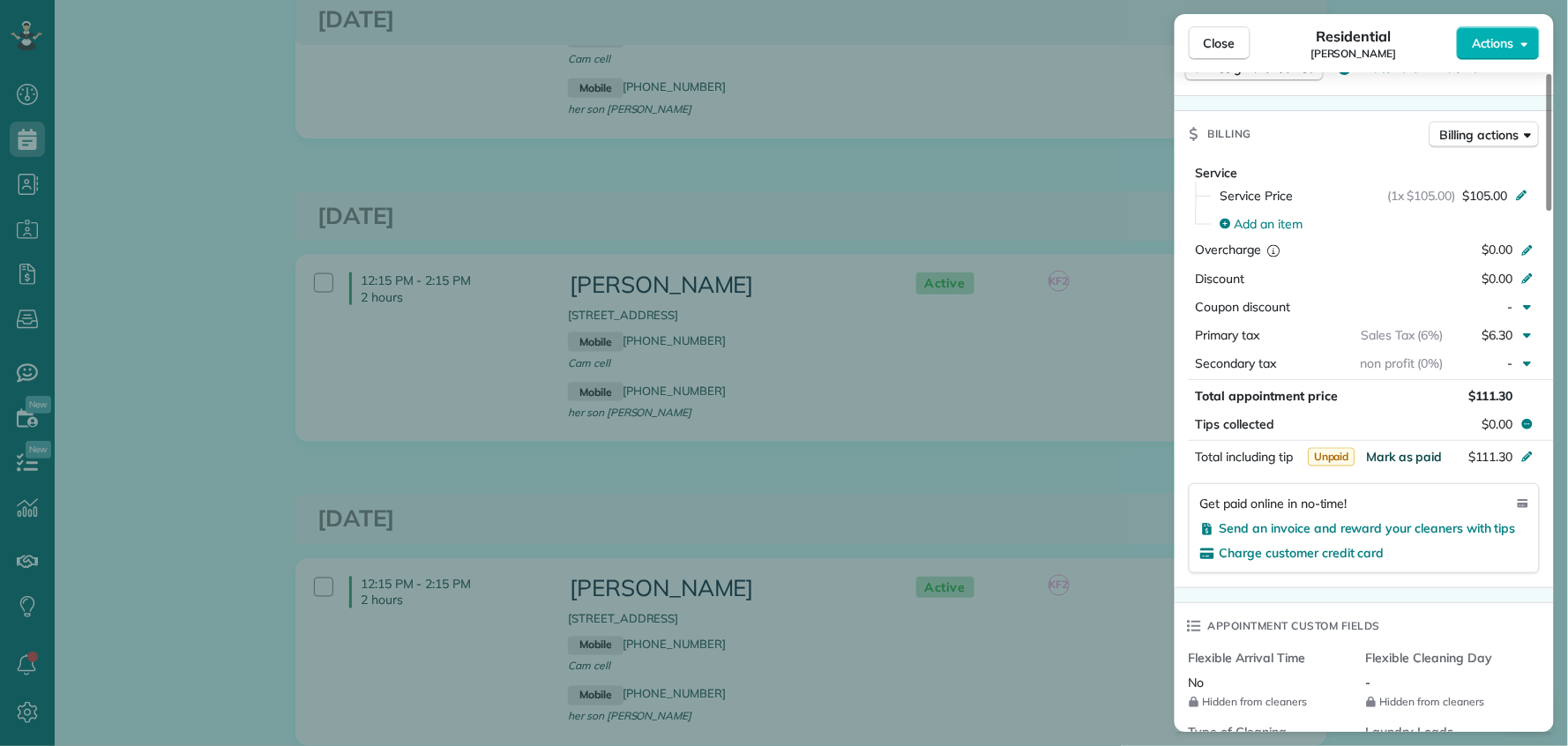
click at [1408, 458] on span "Mark as paid" at bounding box center [1404, 456] width 76 height 16
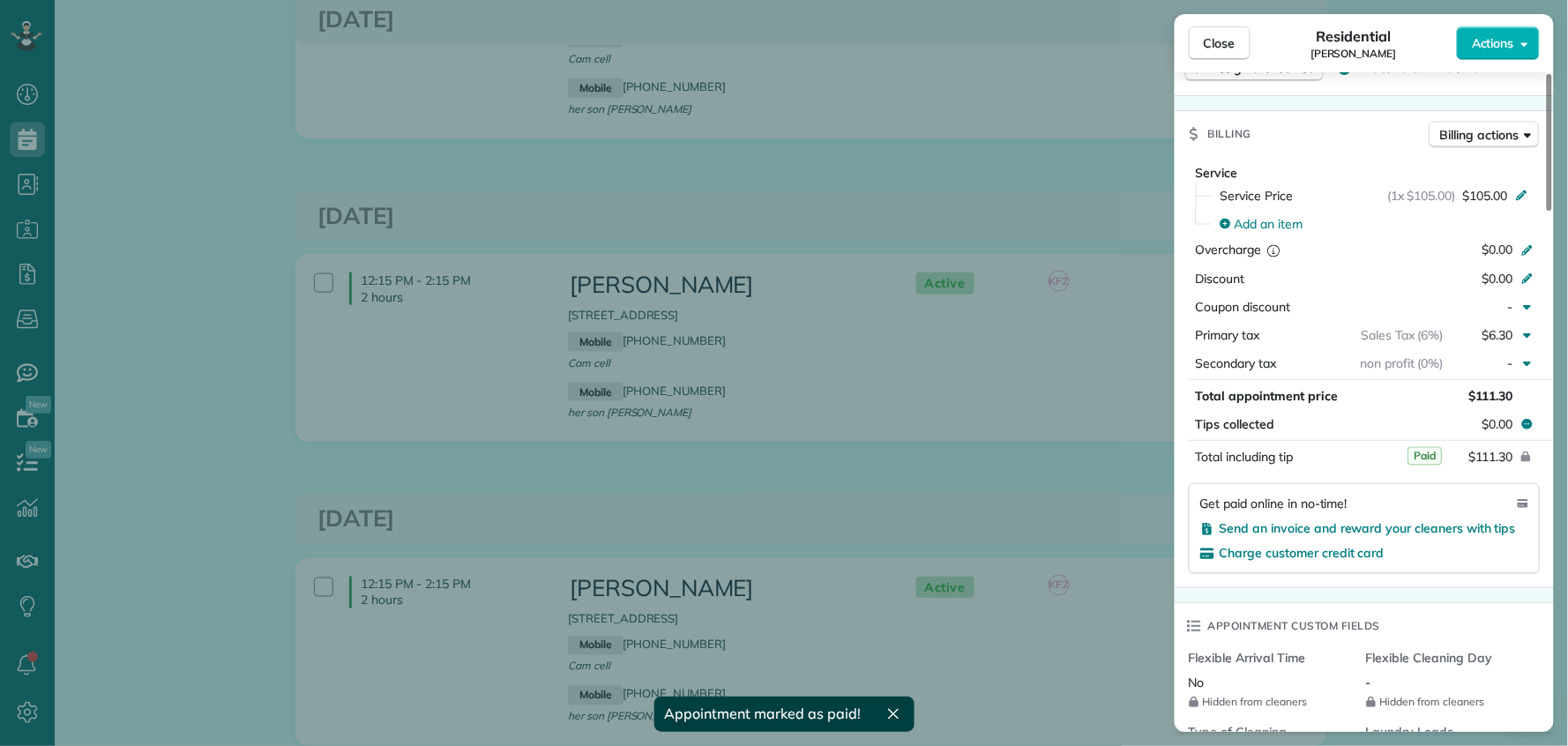
drag, startPoint x: 1233, startPoint y: 50, endPoint x: 1132, endPoint y: 309, distance: 278.0
click at [1233, 51] on span "Close" at bounding box center [1220, 42] width 32 height 17
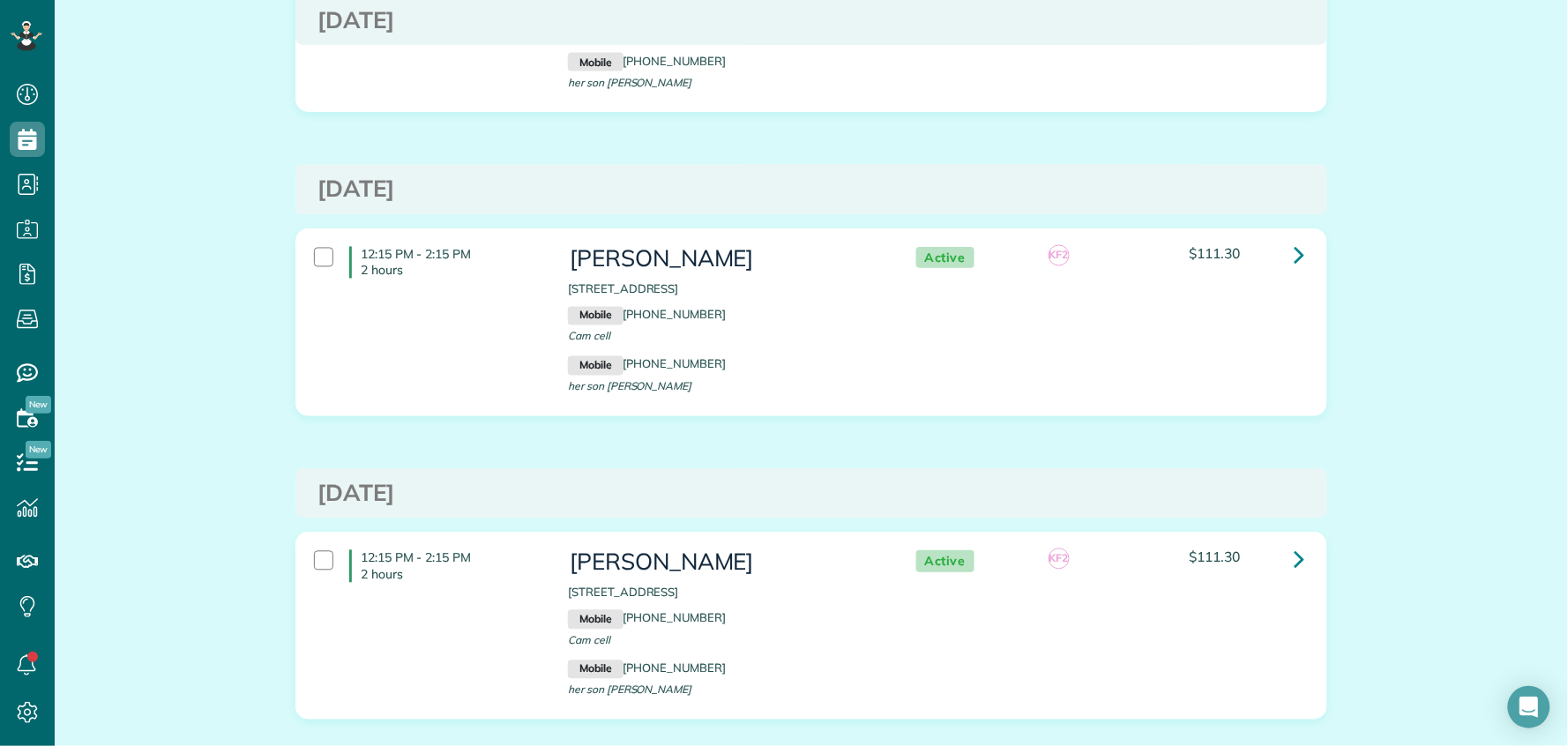
scroll to position [941, 0]
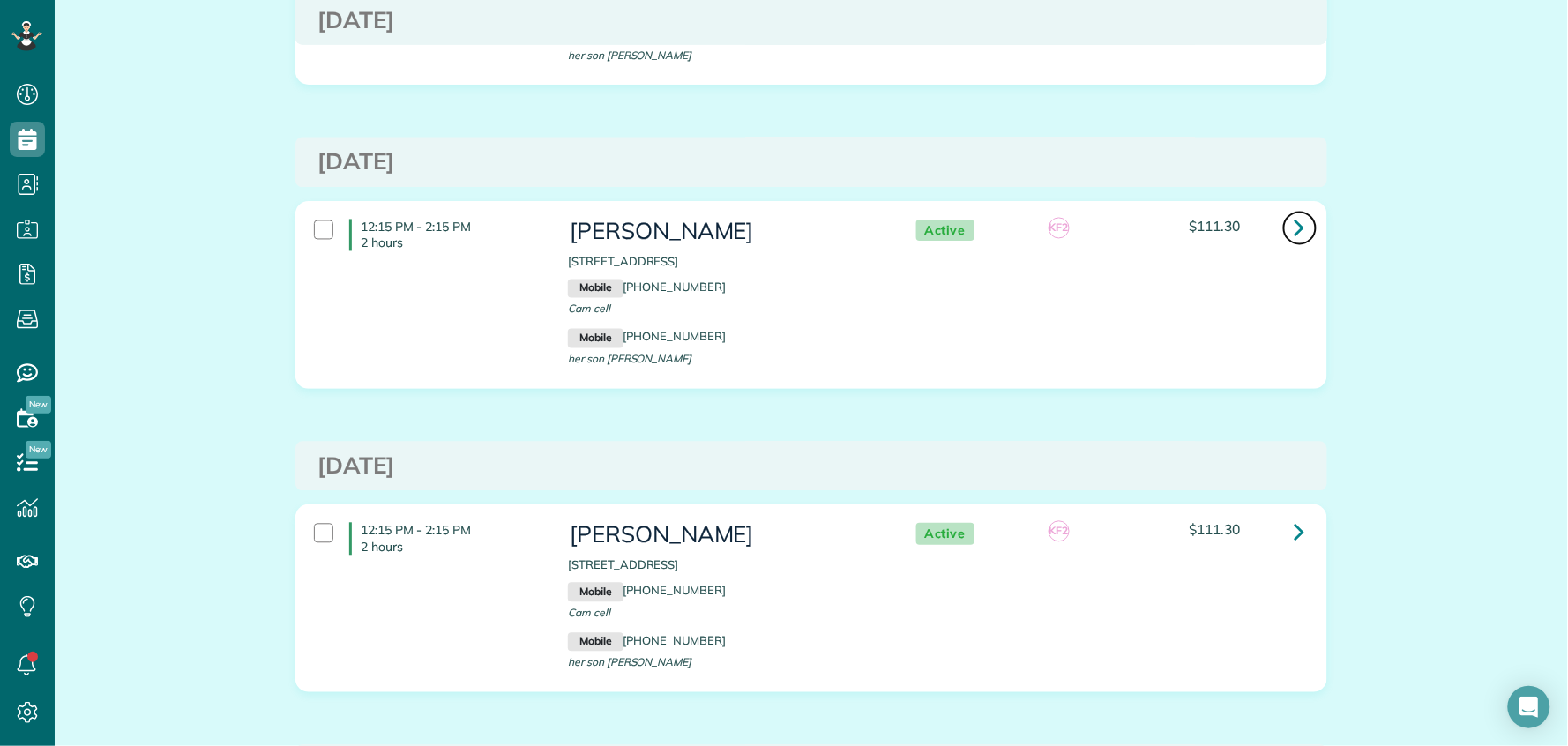
click at [1295, 225] on icon at bounding box center [1300, 228] width 11 height 31
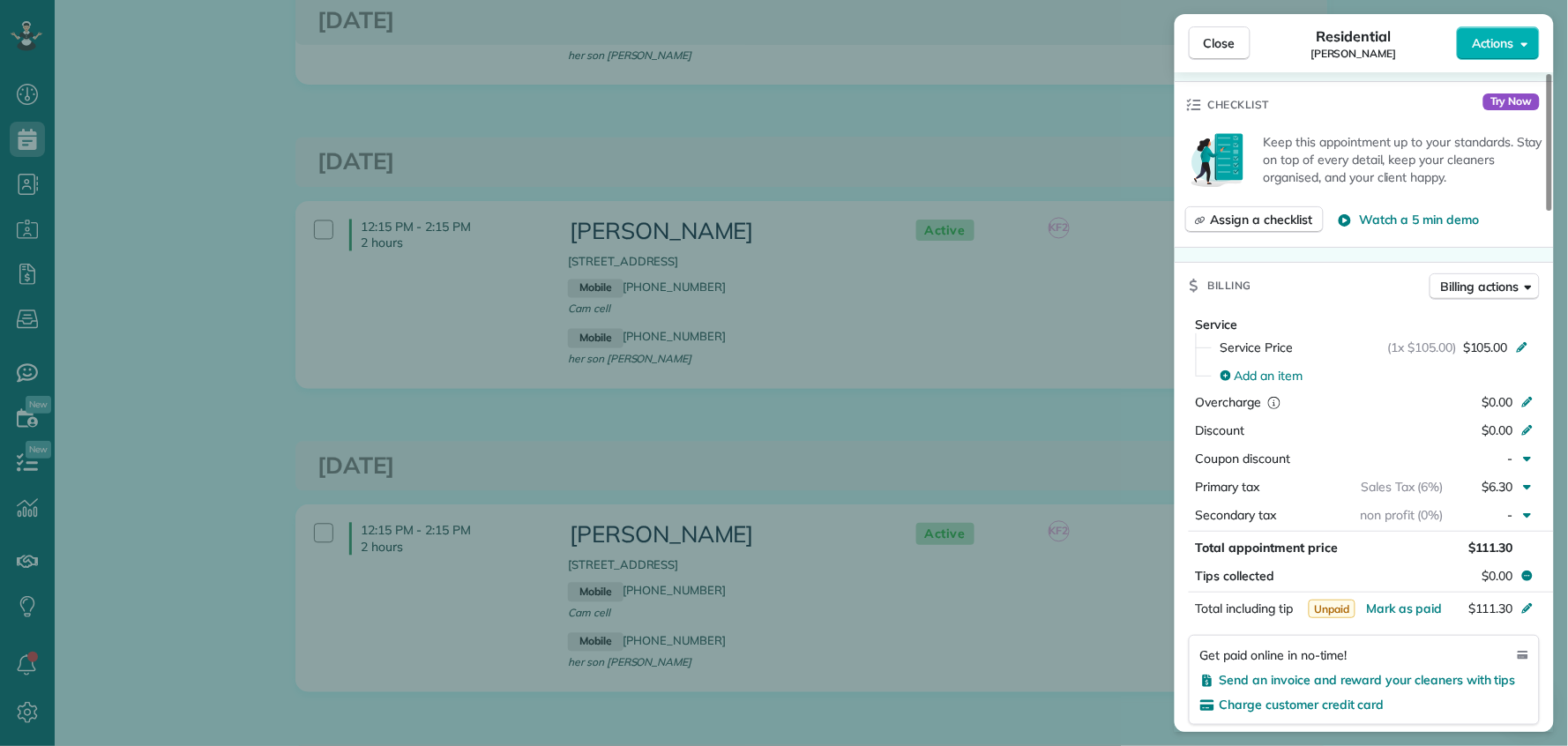
scroll to position [733, 0]
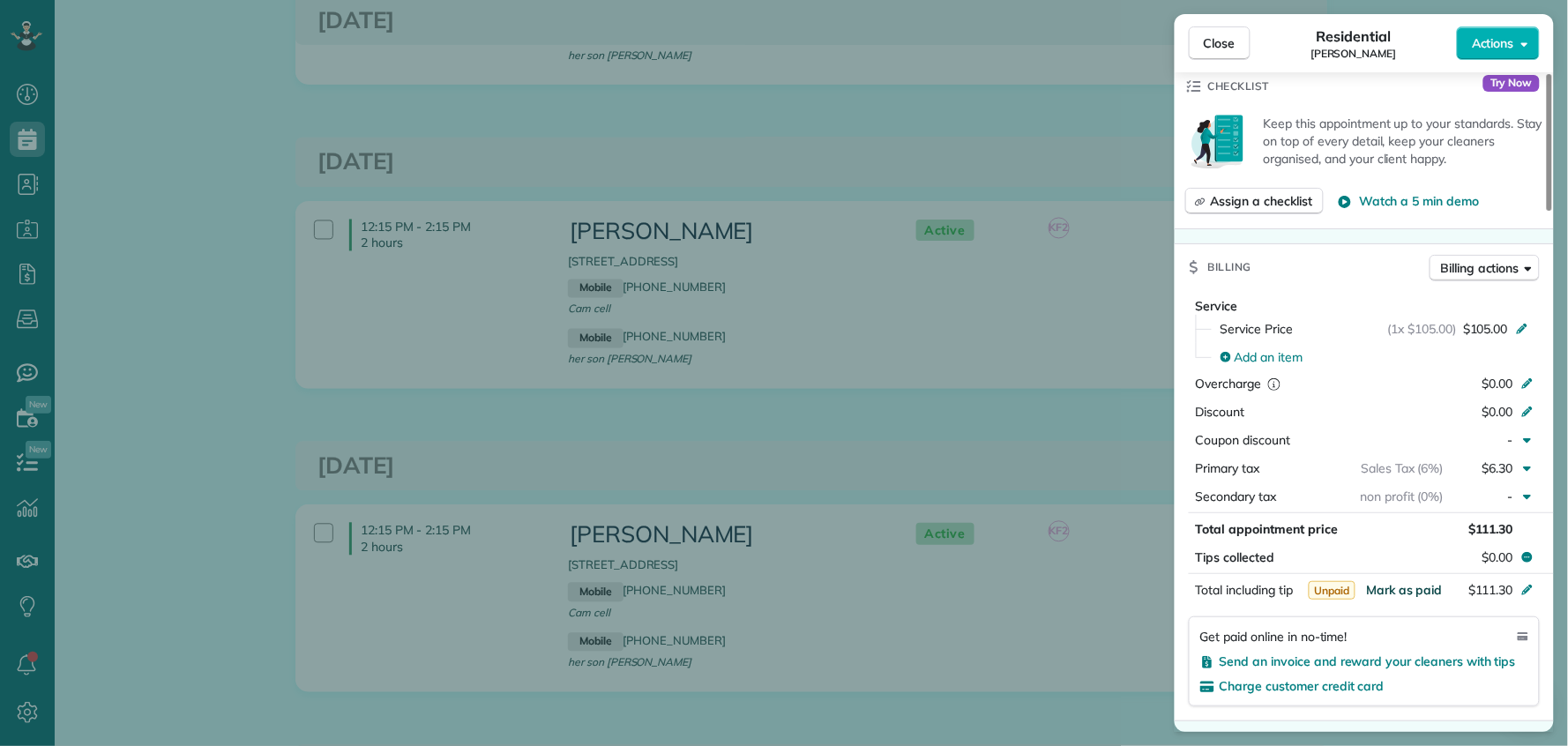
click at [1418, 595] on span "Mark as paid" at bounding box center [1404, 590] width 76 height 16
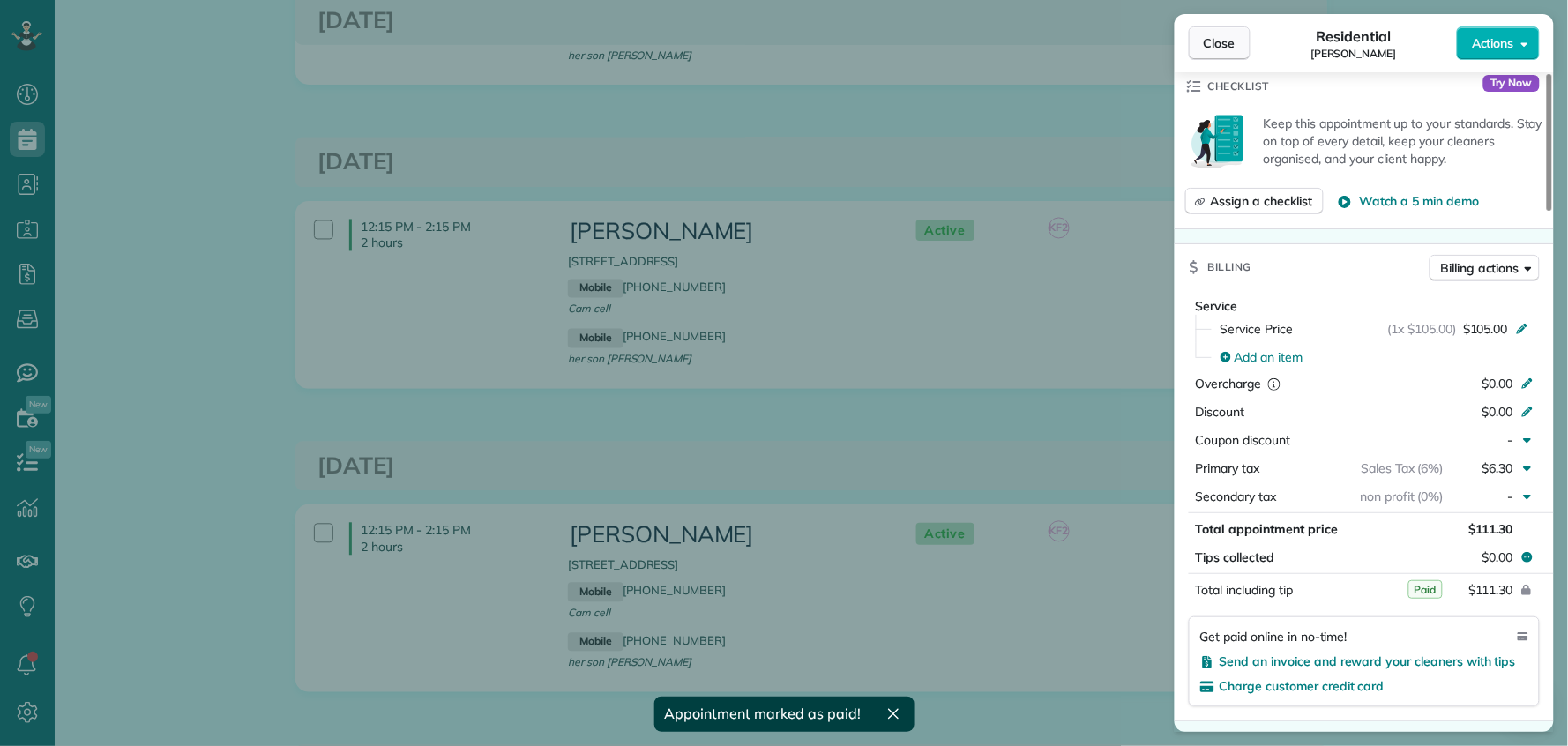
click at [1232, 40] on span "Close" at bounding box center [1220, 42] width 32 height 17
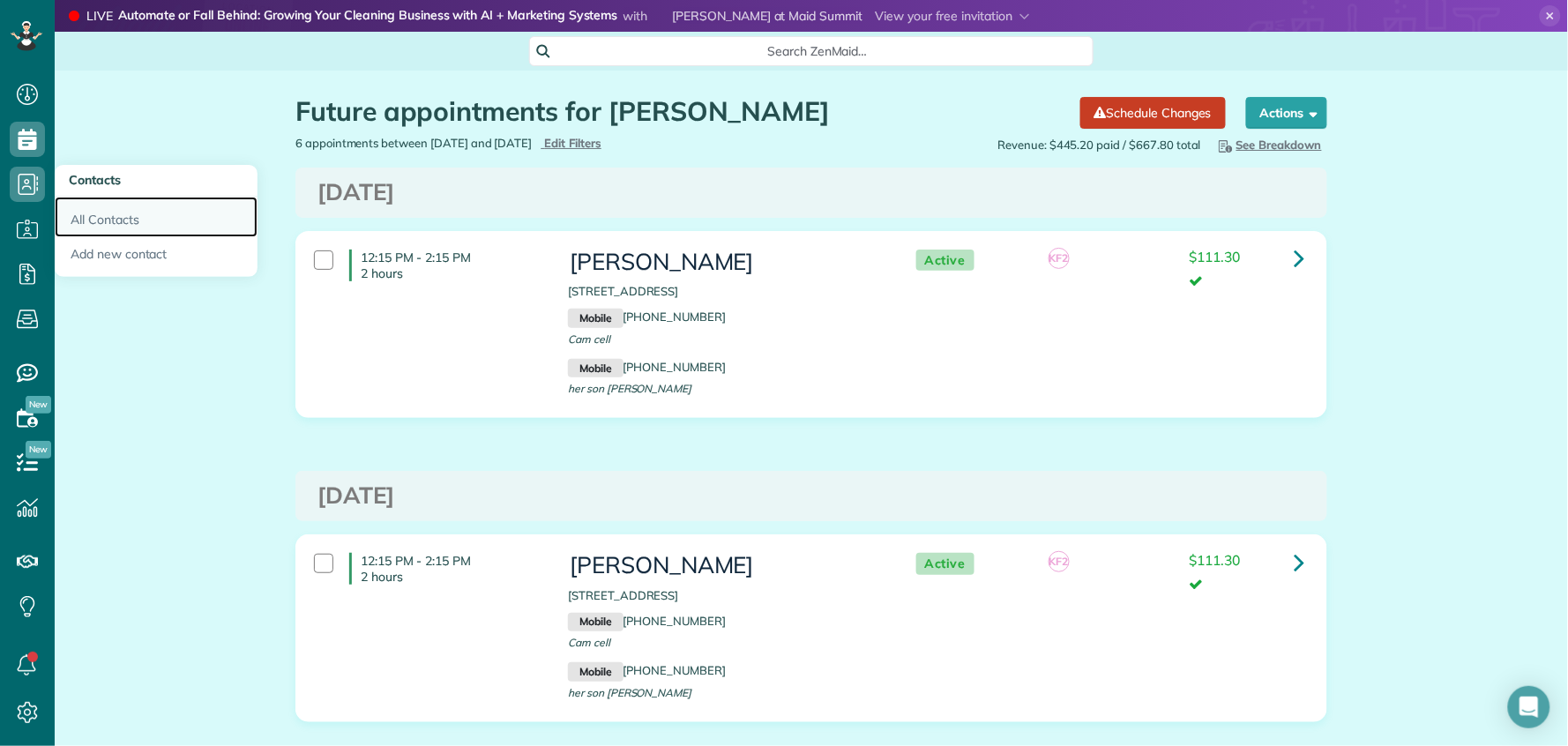
click at [75, 215] on link "All Contacts" at bounding box center [156, 217] width 202 height 40
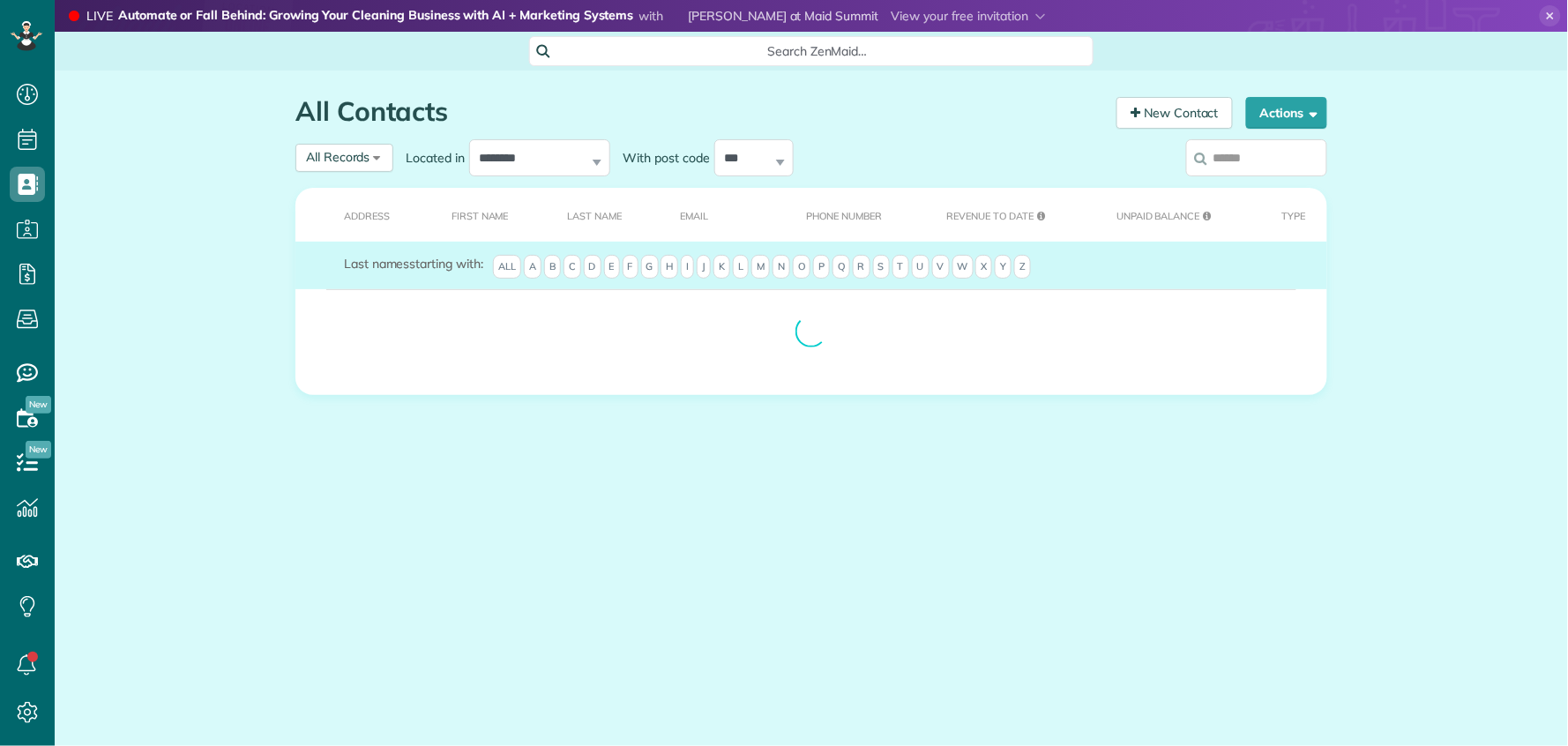
scroll to position [7, 7]
